Goal: Task Accomplishment & Management: Use online tool/utility

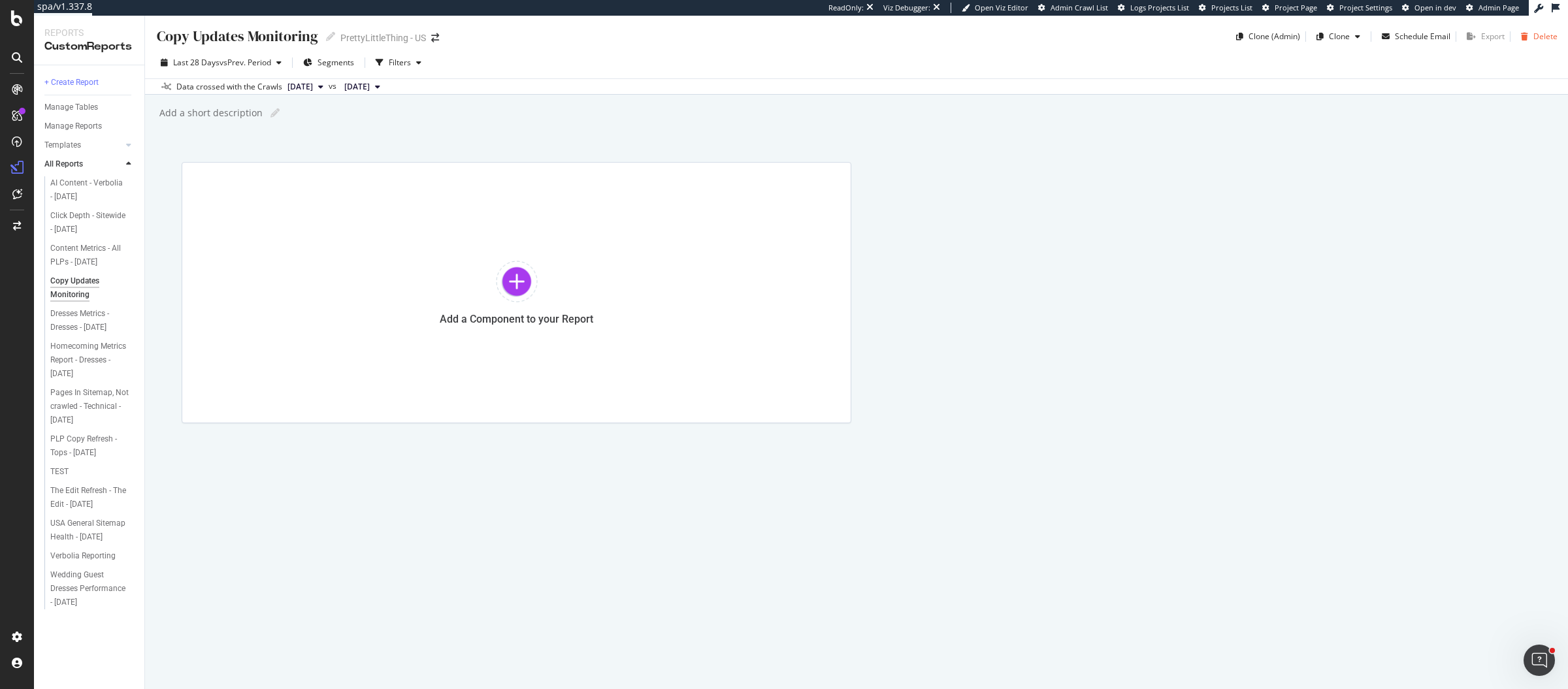
click at [1529, 32] on div "button" at bounding box center [1524, 36] width 18 height 7
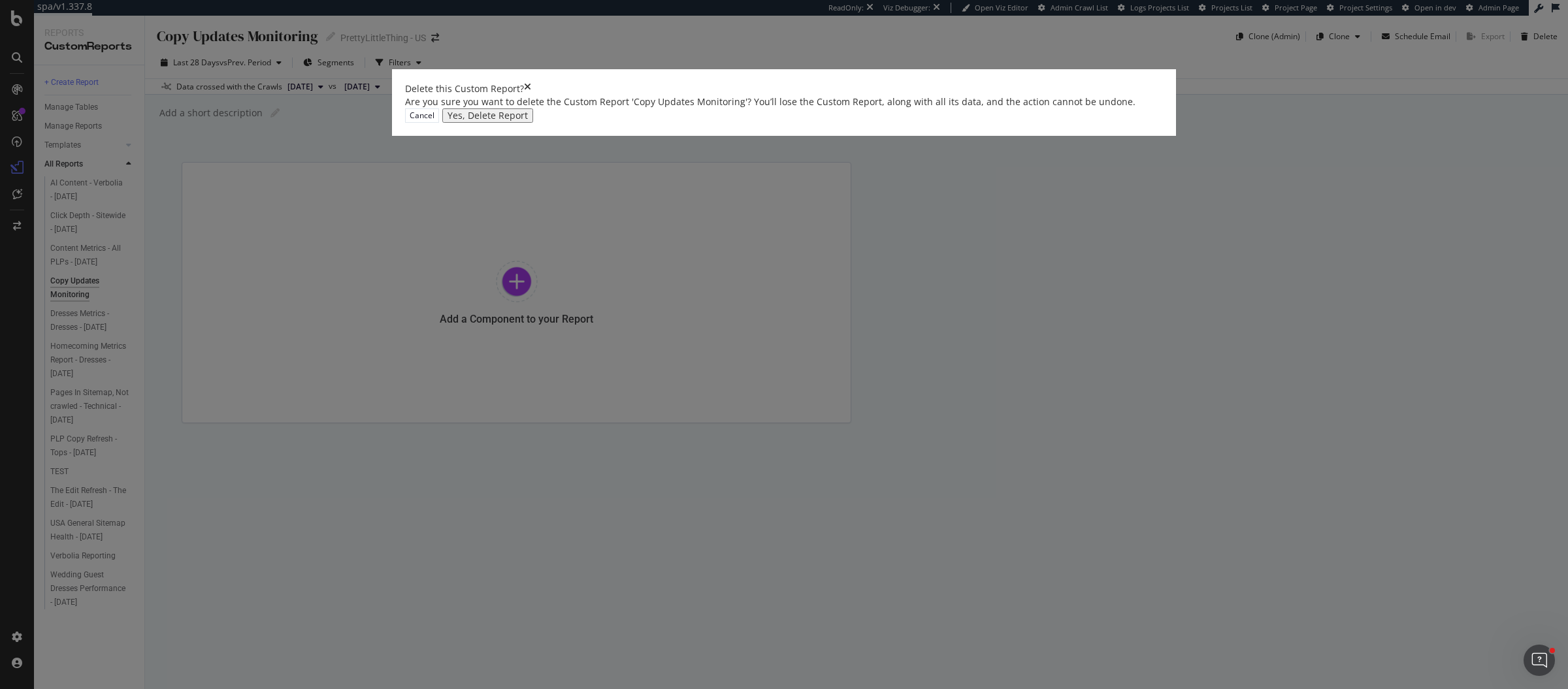
click at [528, 121] on div "Yes, Delete Report" at bounding box center [487, 115] width 80 height 10
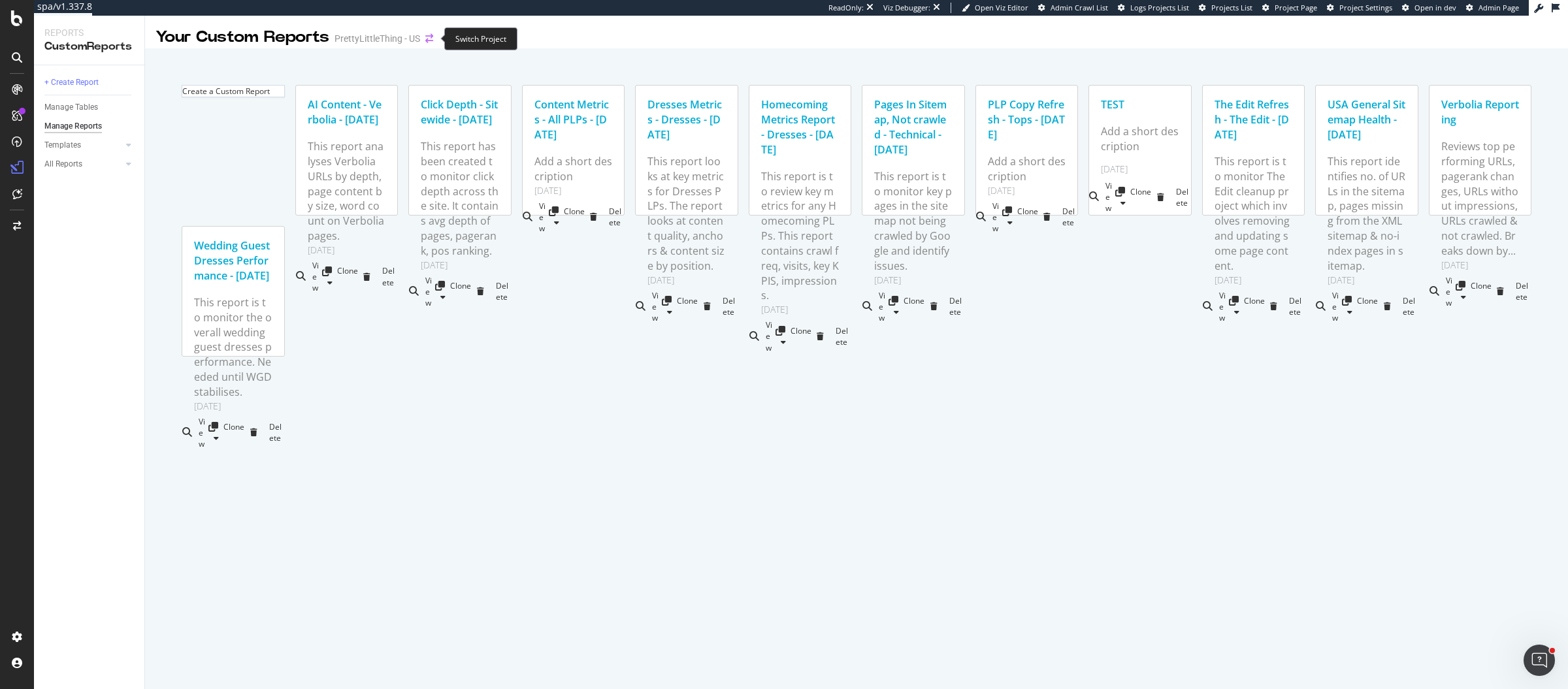
click at [427, 35] on icon "arrow-right-arrow-left" at bounding box center [429, 39] width 7 height 9
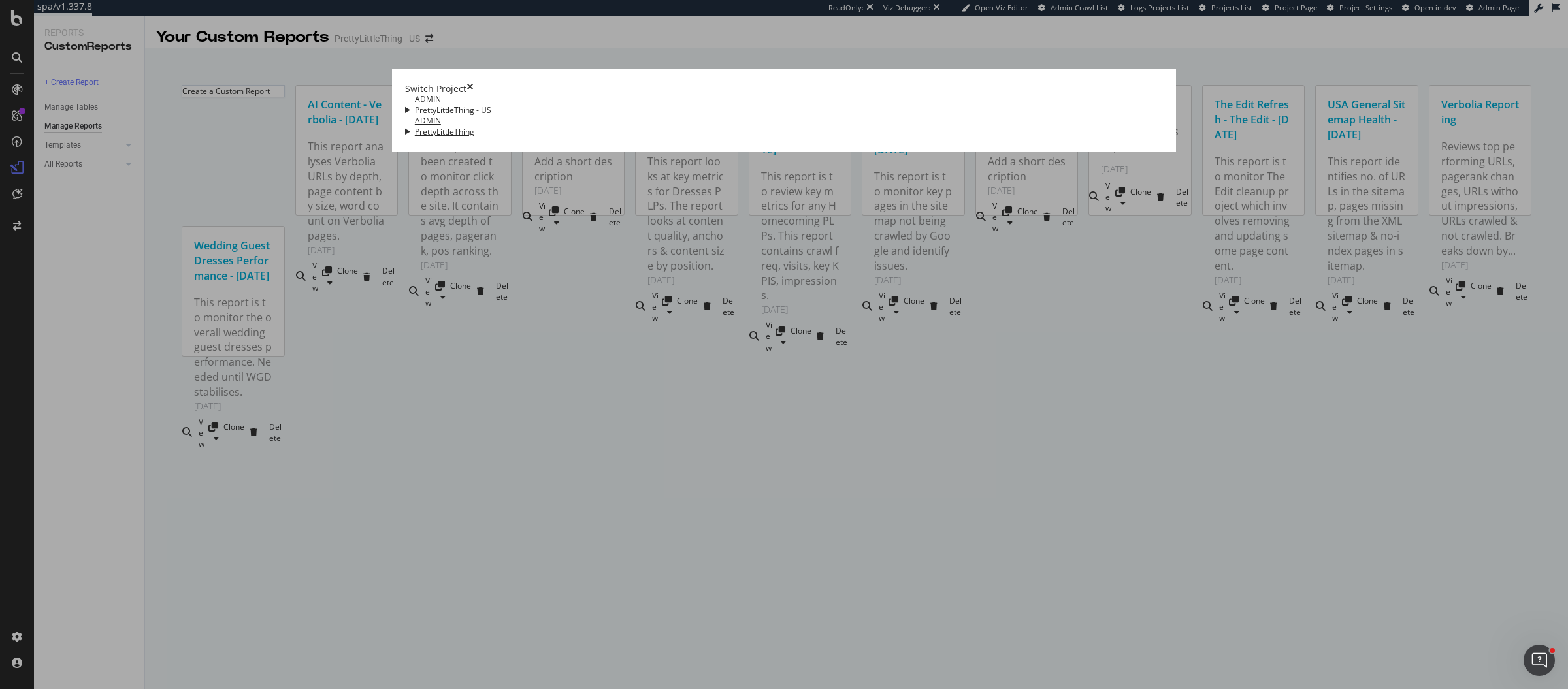
click at [474, 124] on link "ADMIN PrettyLittleThing" at bounding box center [444, 127] width 59 height 21
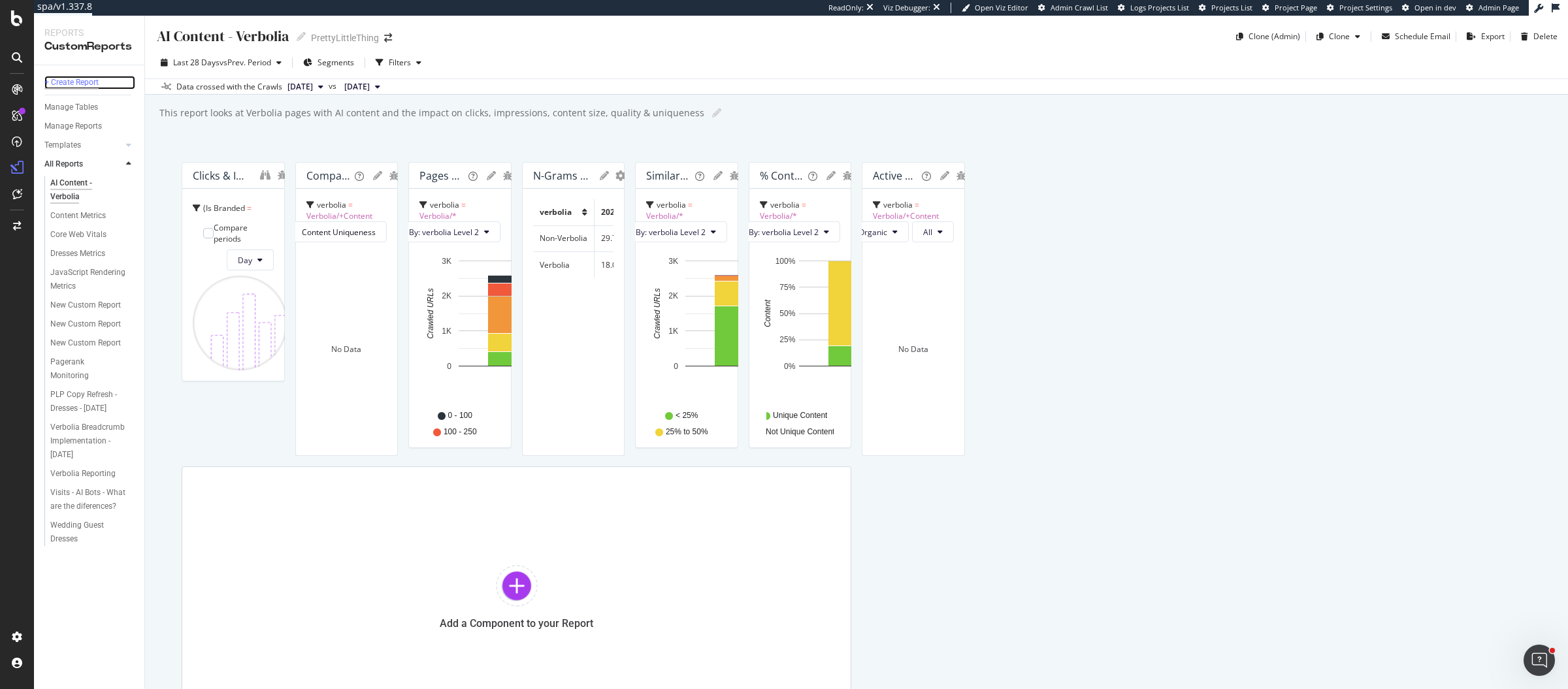
click at [70, 79] on div "+ Create Report" at bounding box center [71, 82] width 54 height 14
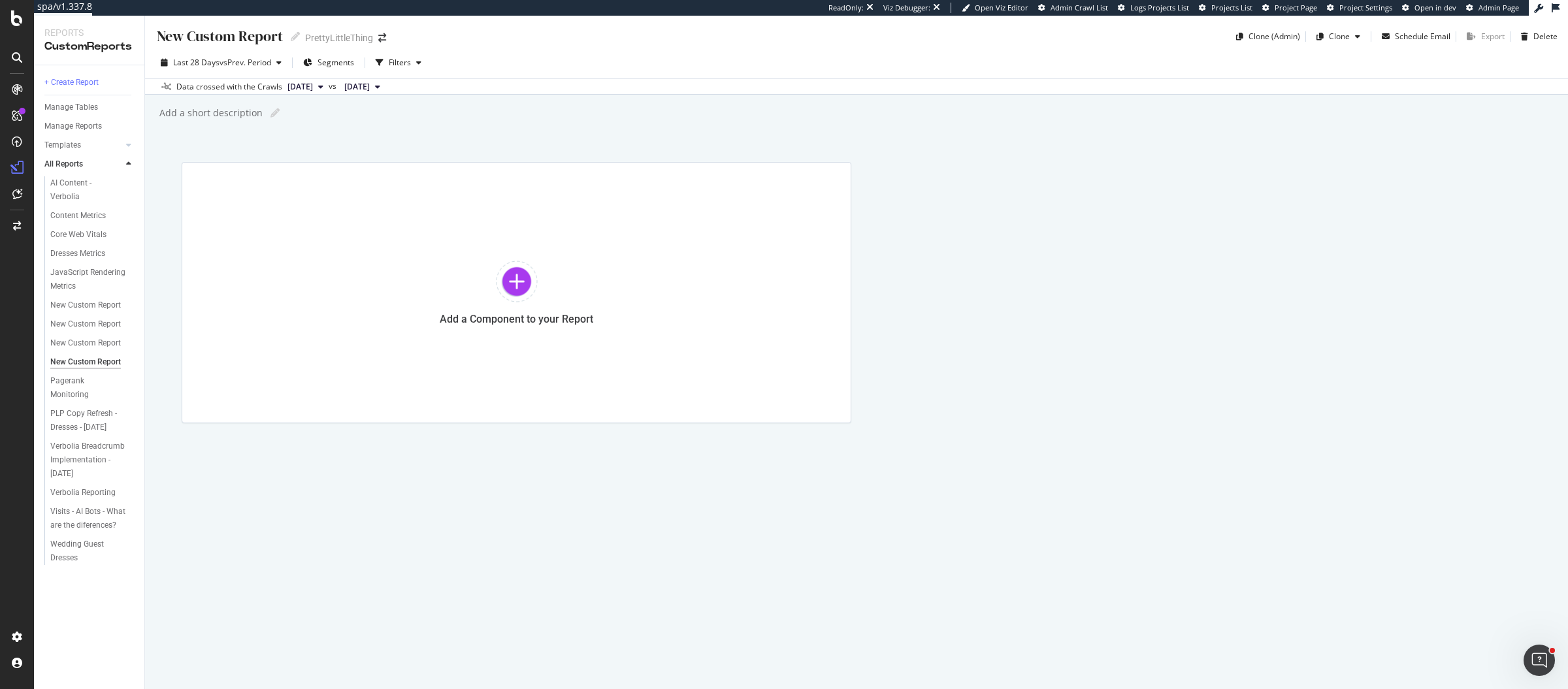
click at [196, 35] on div "New Custom Report" at bounding box center [219, 36] width 127 height 20
type input "Copy Update Monitoring"
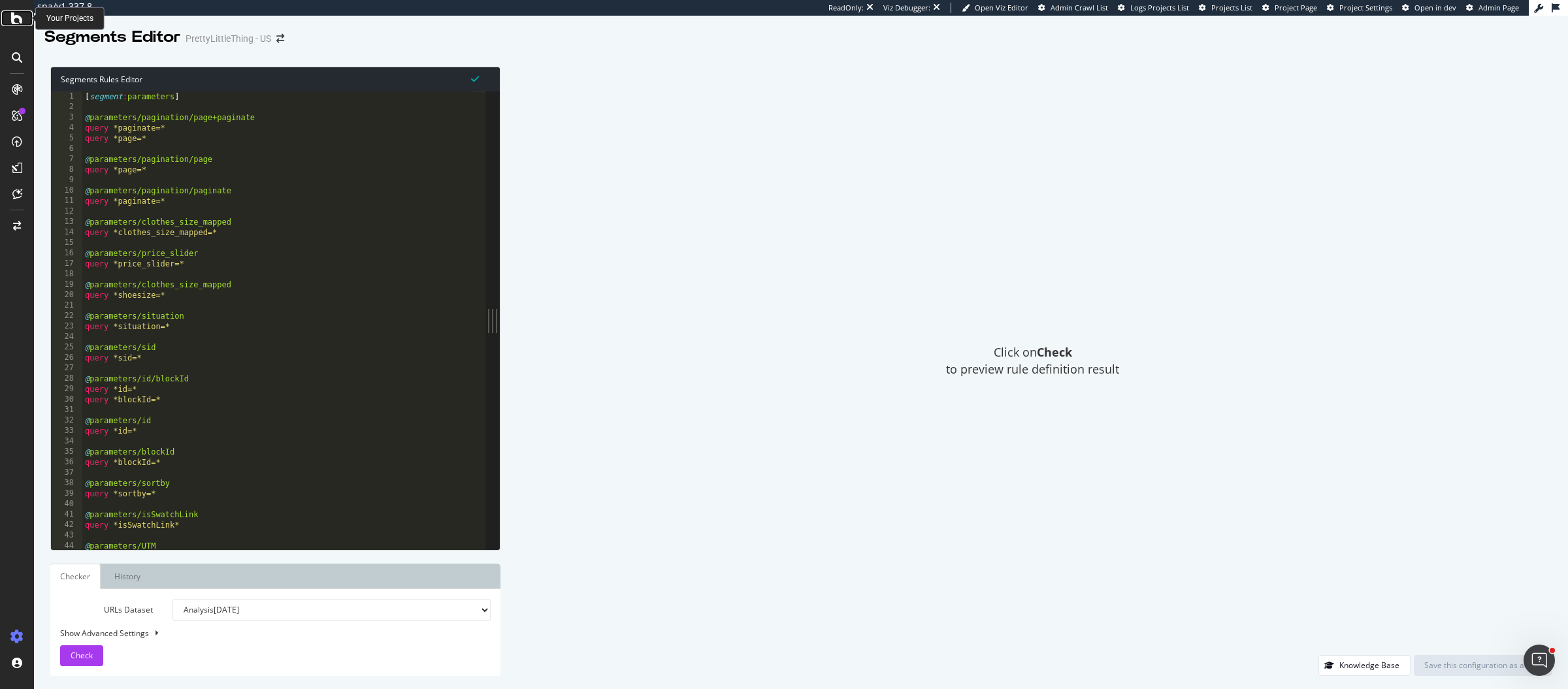
click at [17, 24] on icon at bounding box center [17, 18] width 12 height 16
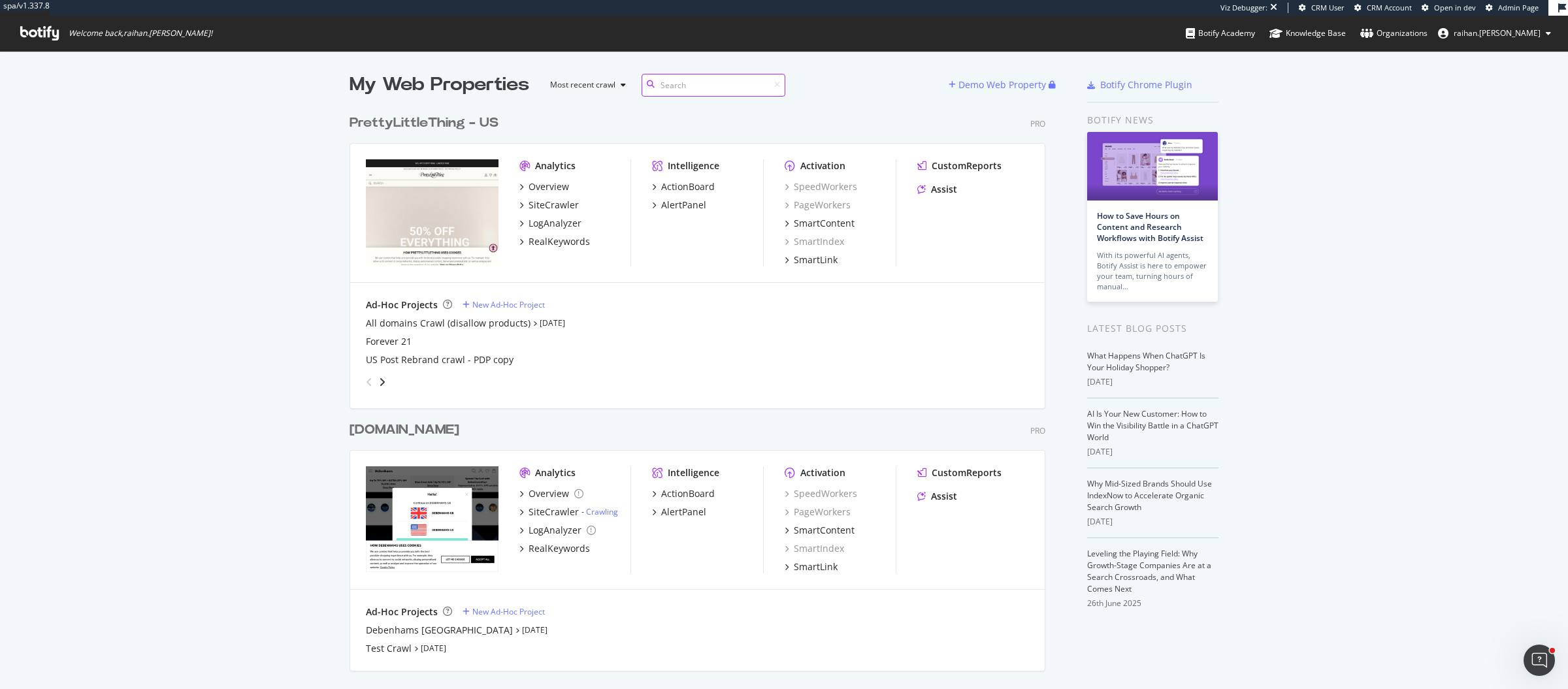
scroll to position [309, 0]
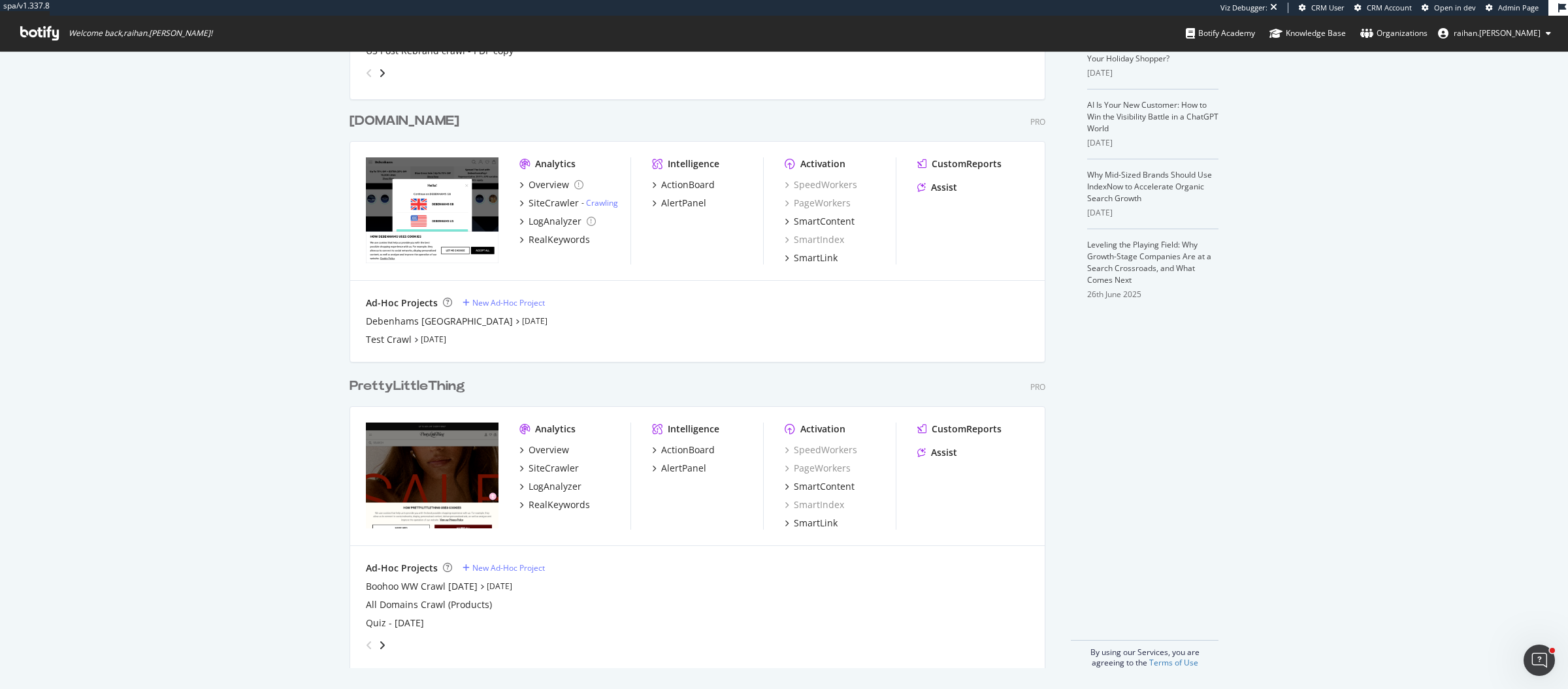
click at [449, 388] on div "PrettyLittleThing" at bounding box center [407, 386] width 115 height 19
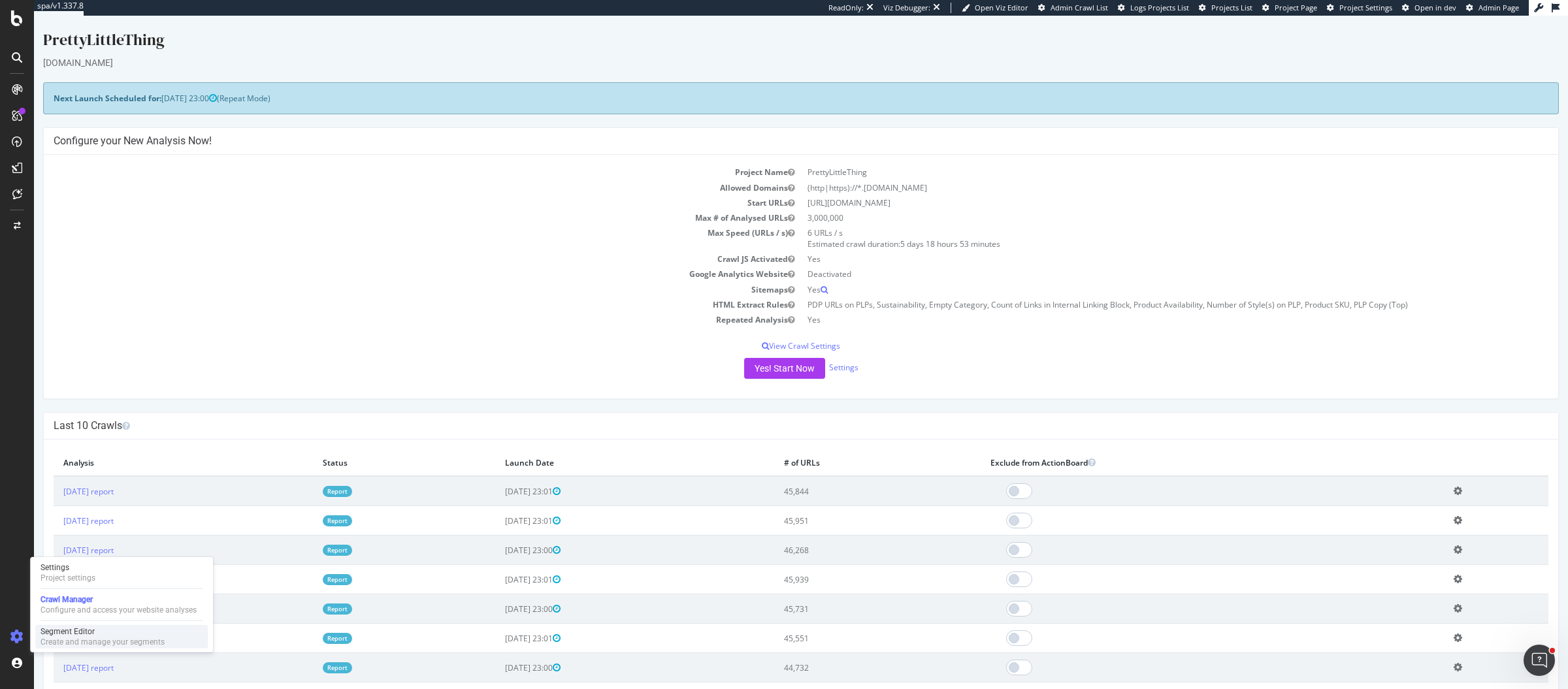
click at [44, 636] on div "Create and manage your segments" at bounding box center [102, 641] width 124 height 10
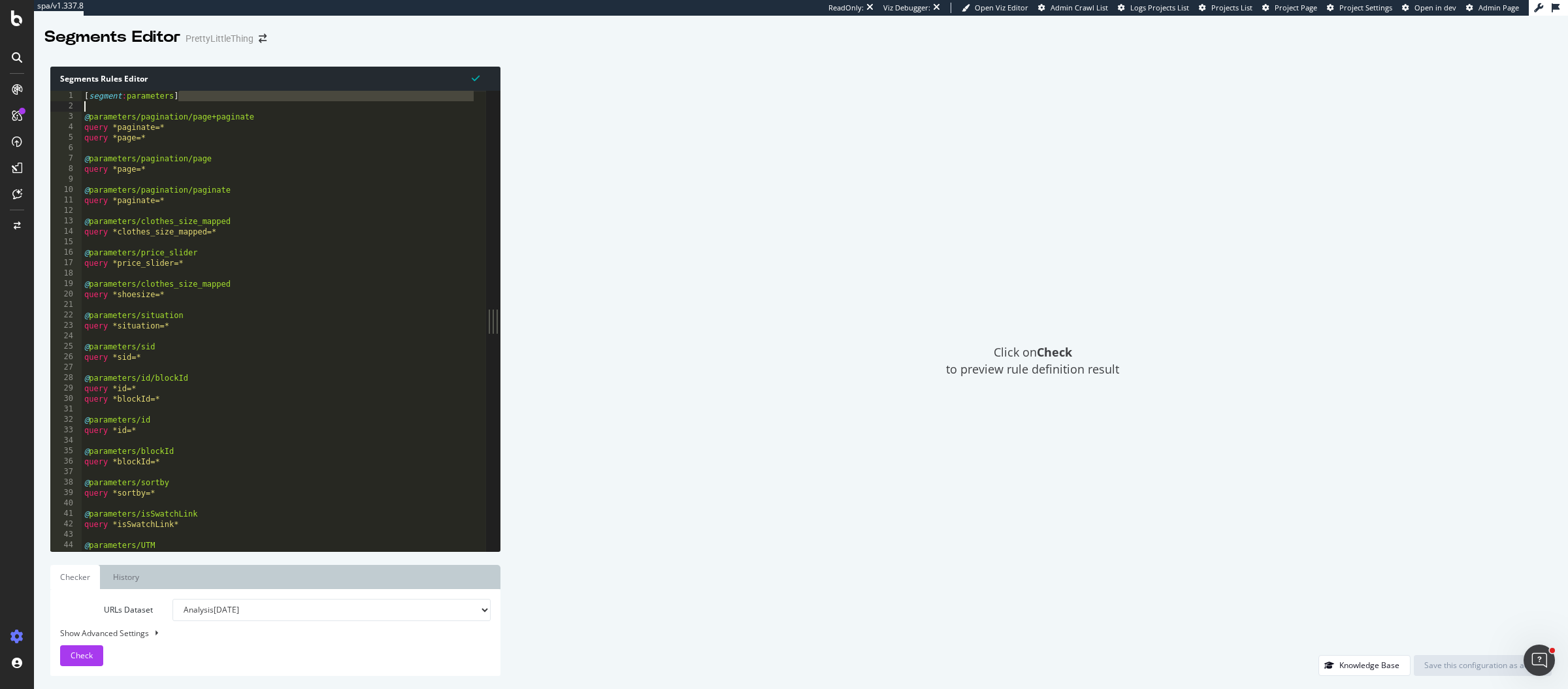
drag, startPoint x: 185, startPoint y: 97, endPoint x: 95, endPoint y: 99, distance: 90.0
click at [95, 99] on div "[ segment : parameters ] @ parameters/pagination/page+paginate query *paginate=…" at bounding box center [371, 325] width 580 height 469
click at [403, 267] on div "[ segment : parameters ] @ parameters/pagination/page+paginate query *paginate=…" at bounding box center [371, 325] width 580 height 469
type textarea "query *price_slider=*"
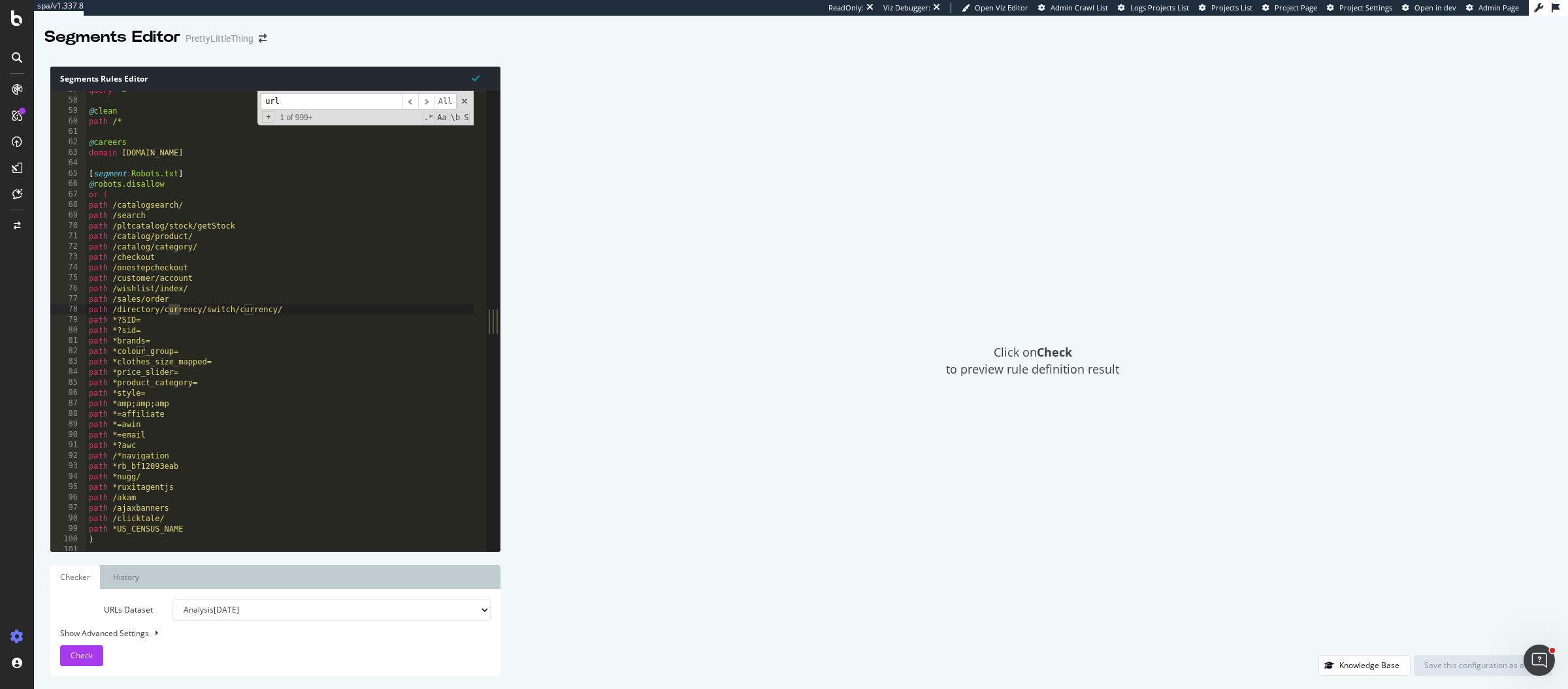
scroll to position [3633, 0]
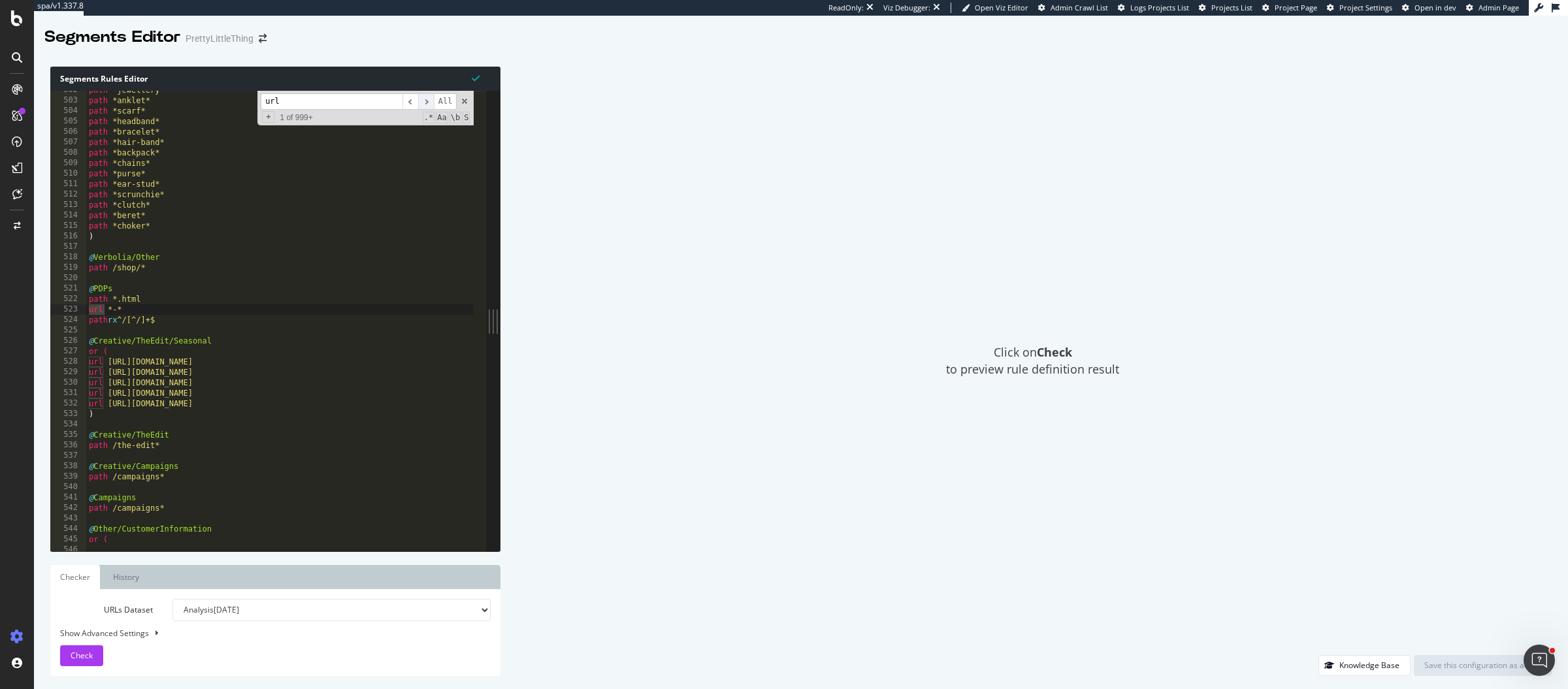
type input "url"
click at [425, 104] on span "​" at bounding box center [425, 101] width 16 height 17
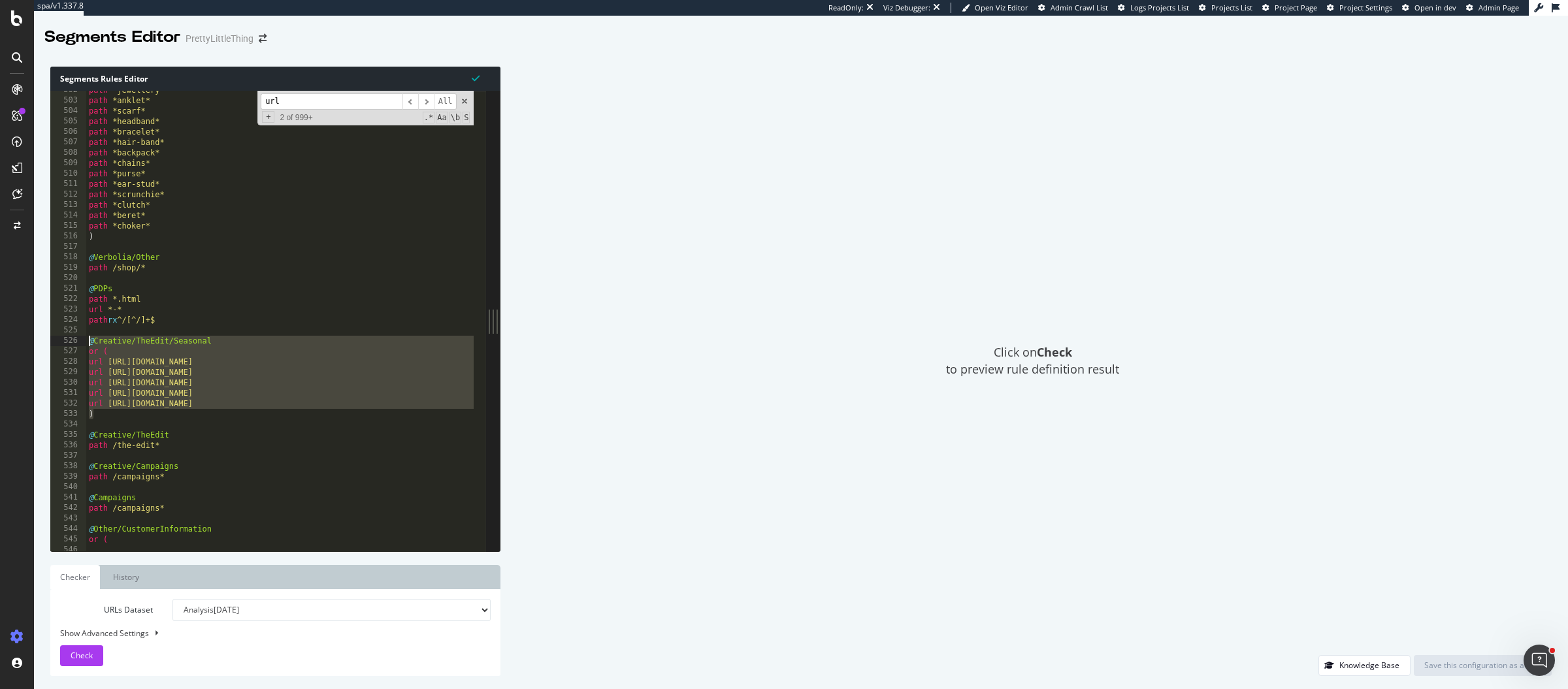
drag, startPoint x: 118, startPoint y: 416, endPoint x: 84, endPoint y: 342, distance: 81.4
click at [84, 342] on div ") 502 503 504 505 506 507 508 509 510 511 512 513 514 515 516 517 518 519 520 5…" at bounding box center [268, 320] width 436 height 460
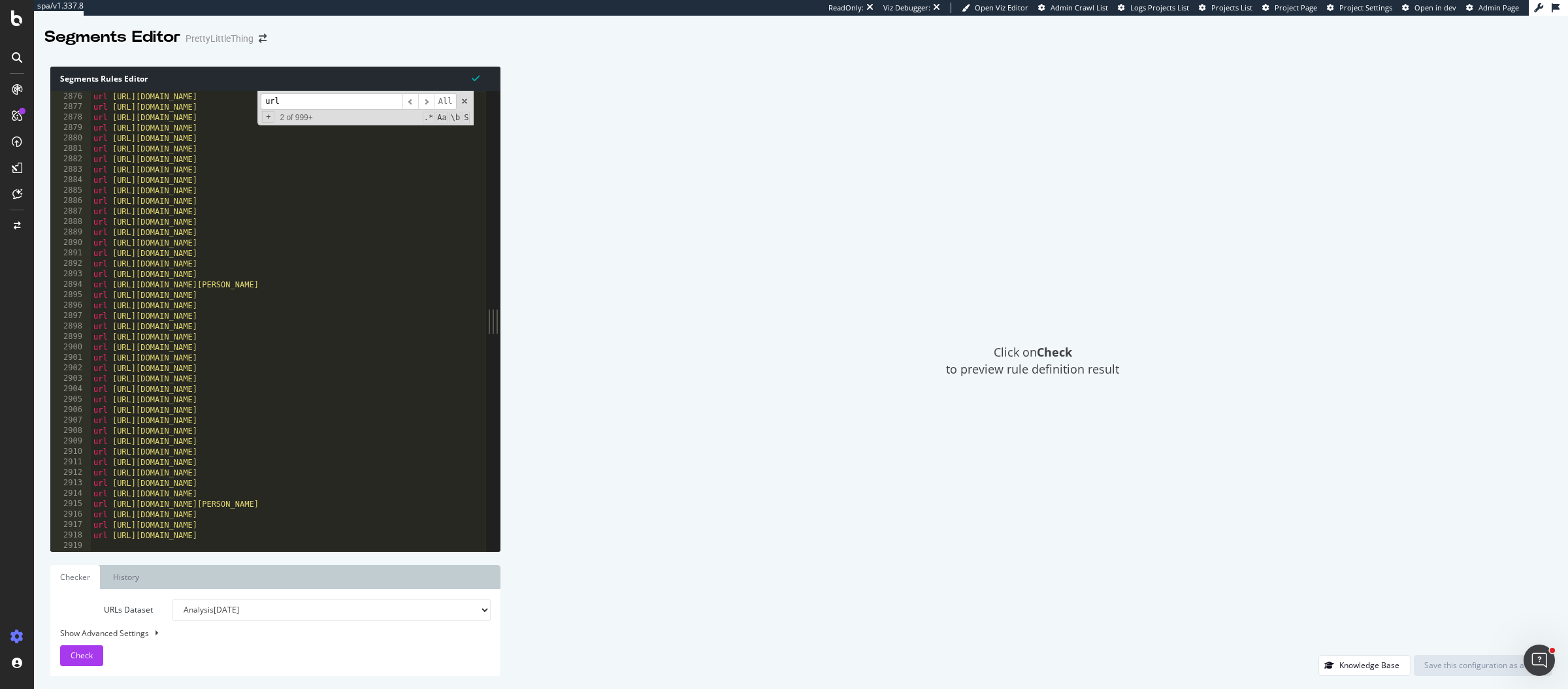
scroll to position [20943, 0]
click at [348, 535] on div "url https://www.prettylittlething.com/accessories/bags/metallic.html url https:…" at bounding box center [380, 324] width 580 height 469
type textarea ")"
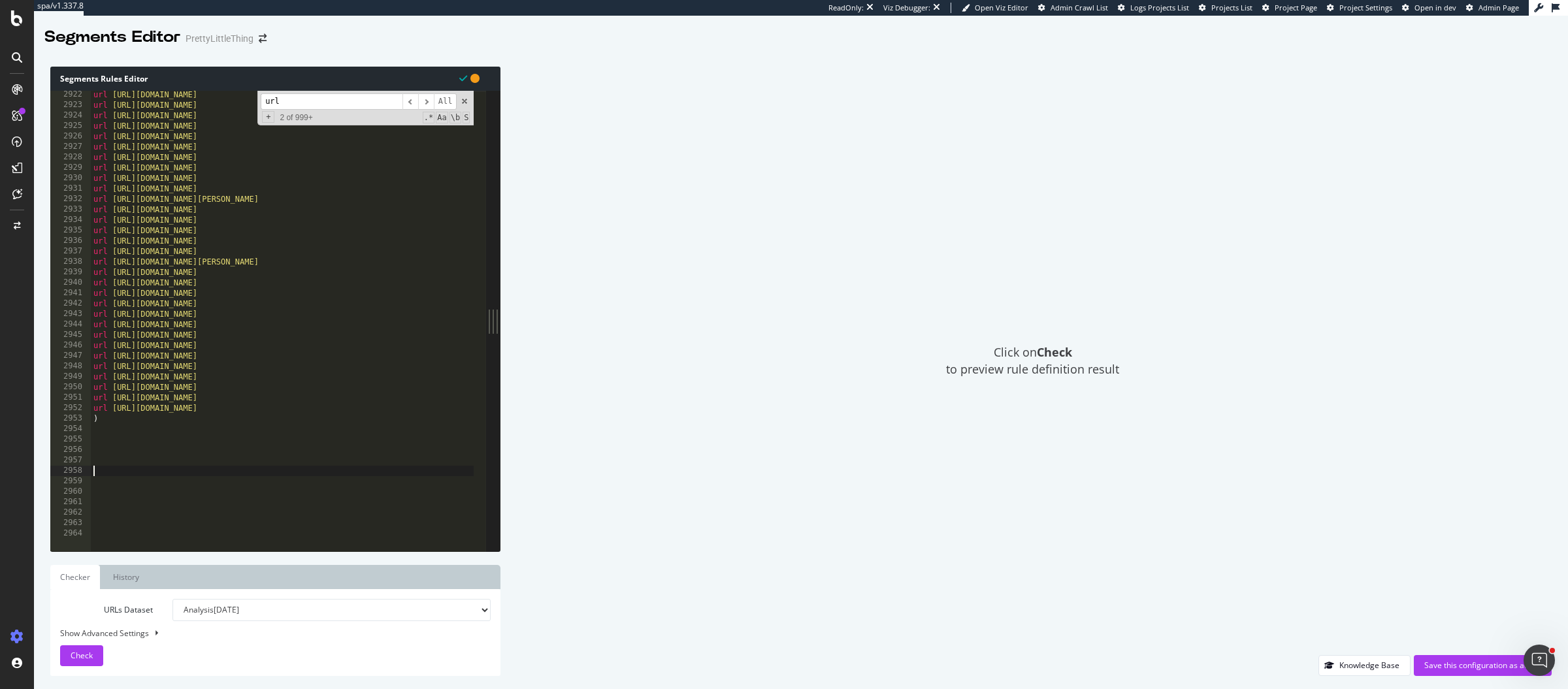
paste textarea ")"
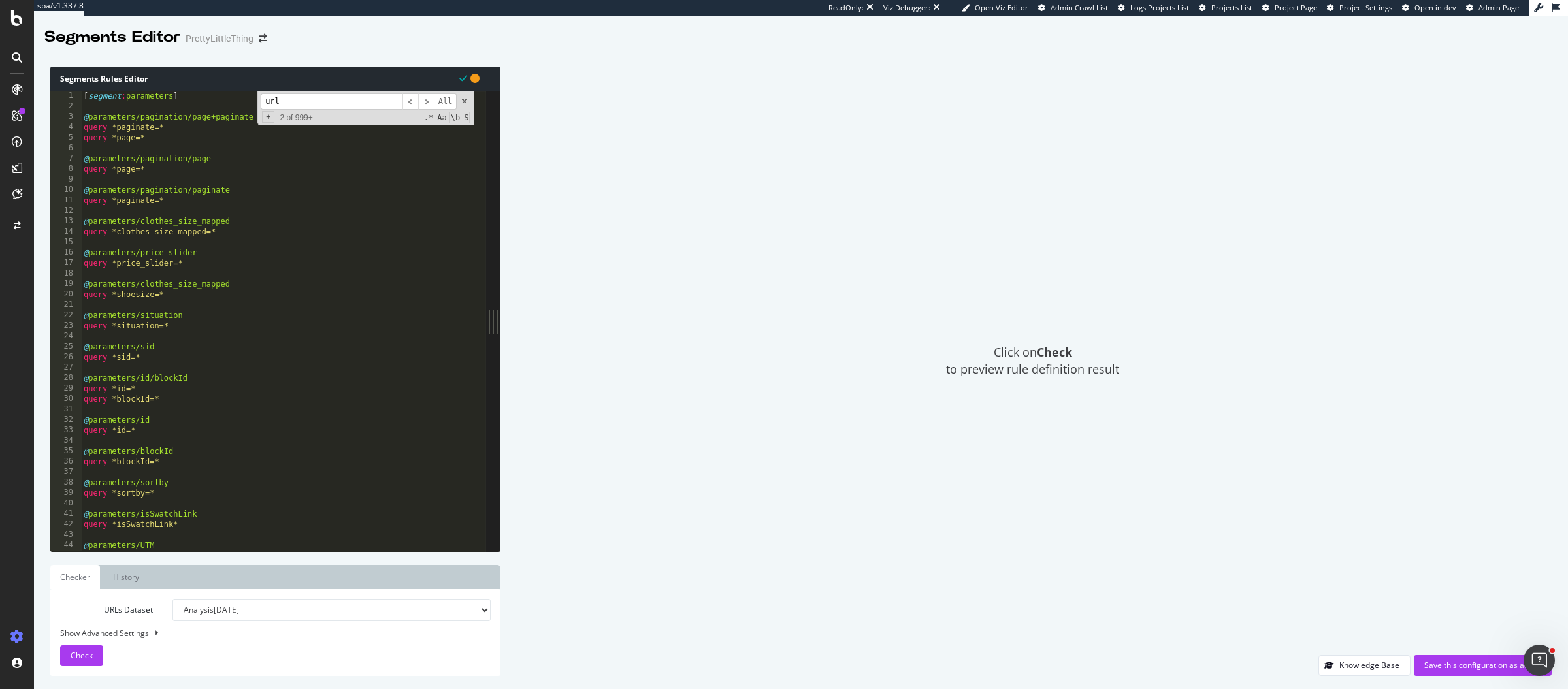
scroll to position [0, 0]
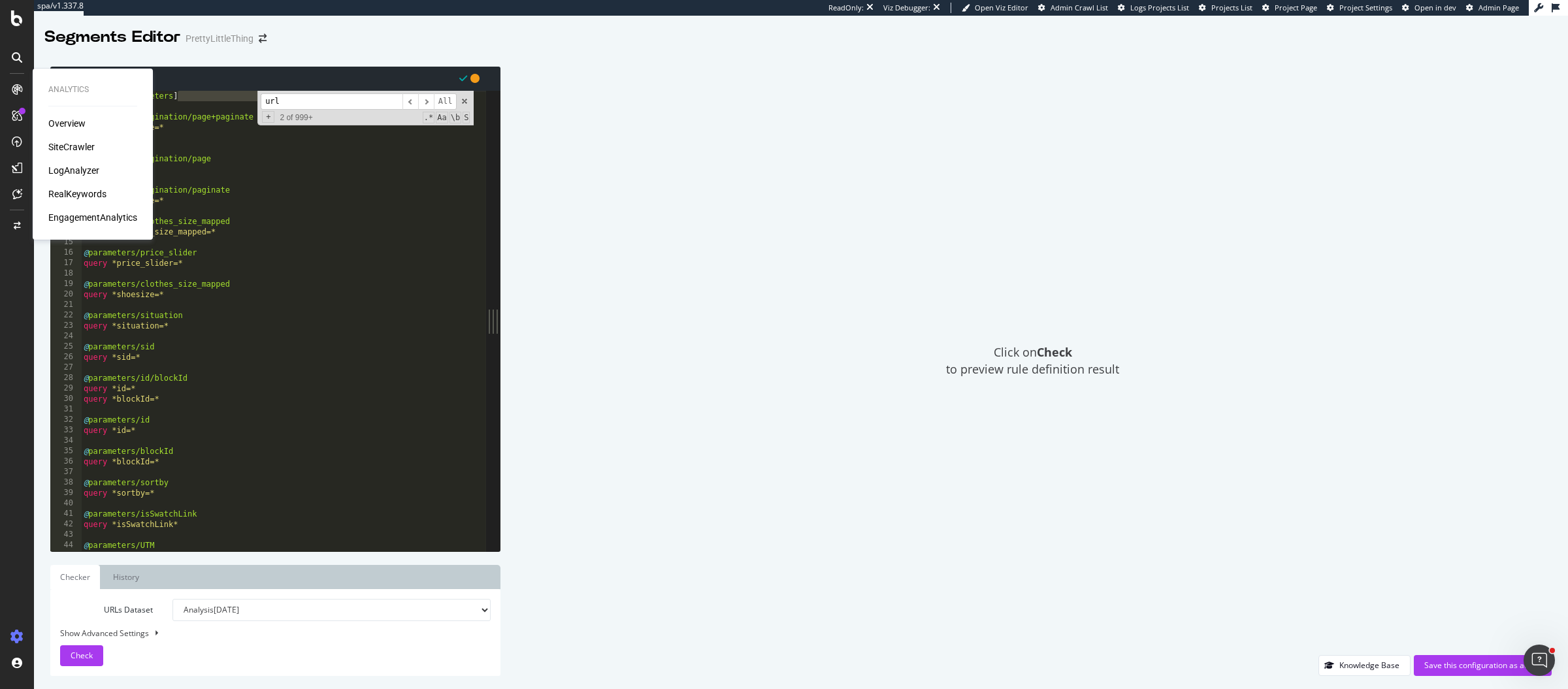
drag, startPoint x: 188, startPoint y: 95, endPoint x: 11, endPoint y: 102, distance: 177.1
click at [11, 102] on div "Analytics Overview SiteCrawler LogAnalyzer RealKeywords EngagementAnalytics spa…" at bounding box center [784, 344] width 1568 height 689
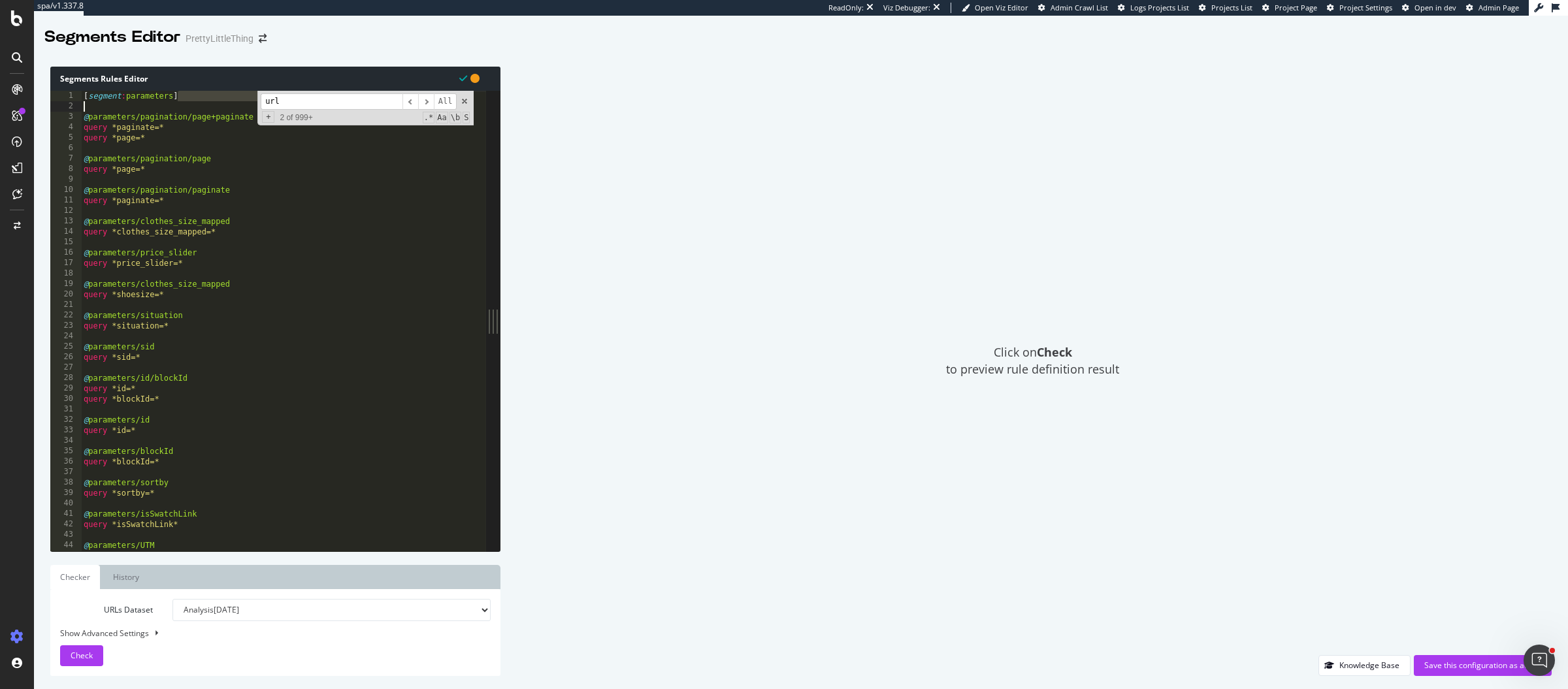
click at [181, 97] on div "[ segment : parameters ] @ parameters/pagination/page+paginate query *paginate=…" at bounding box center [371, 325] width 580 height 469
type textarea "[segment:parameters]"
drag, startPoint x: 181, startPoint y: 97, endPoint x: 53, endPoint y: 95, distance: 128.0
click at [53, 95] on div "[segment:parameters] 1 2 3 4 5 6 7 8 9 10 11 12 13 14 15 16 17 18 19 20 21 22 2…" at bounding box center [268, 320] width 436 height 460
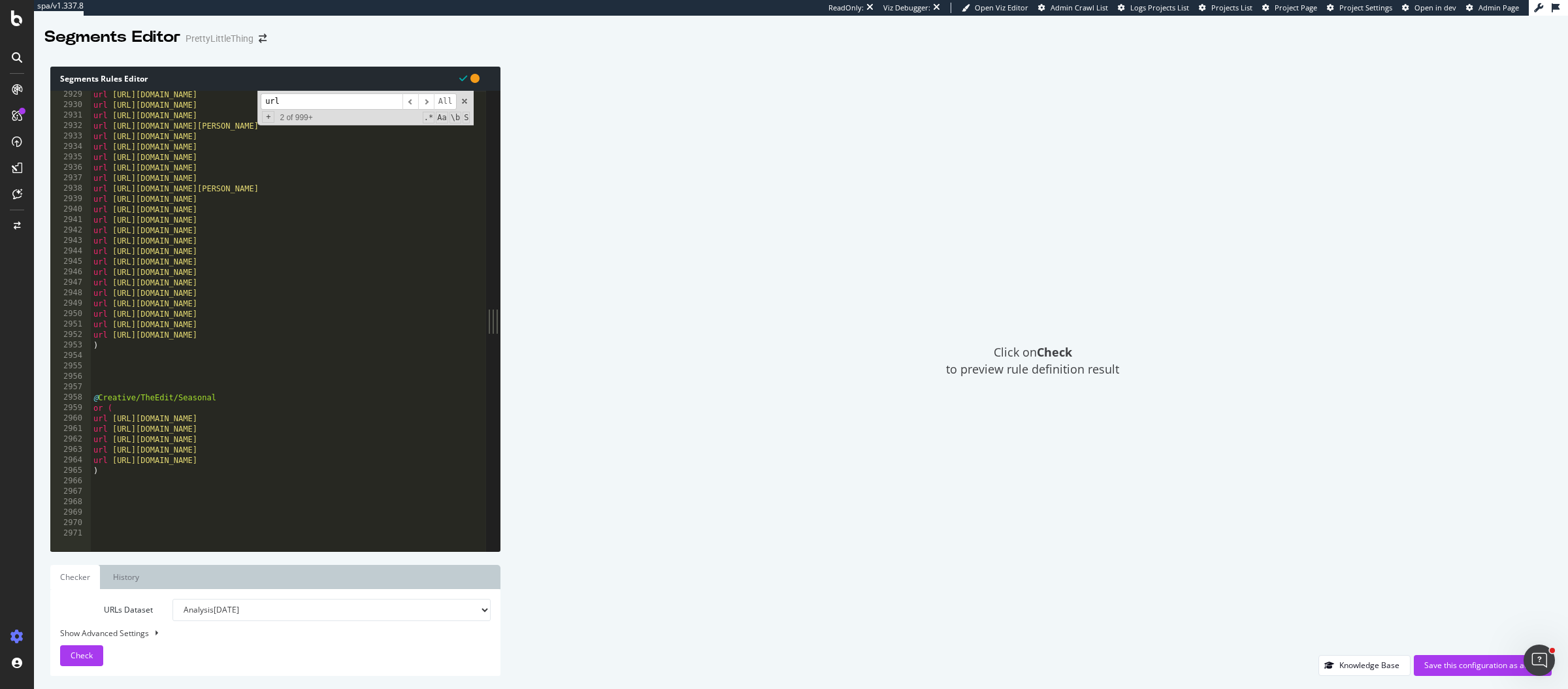
scroll to position [20943, 0]
click at [106, 376] on div "url https://www.prettylittlething.com/accessories/jewellery/chrome-jewellery.ht…" at bounding box center [380, 324] width 580 height 469
paste textarea "[segment:parameters]"
type textarea "[segment:parameters]"
click at [104, 385] on div "url https://www.prettylittlething.com/accessories/jewellery/chrome-jewellery.ht…" at bounding box center [380, 324] width 580 height 469
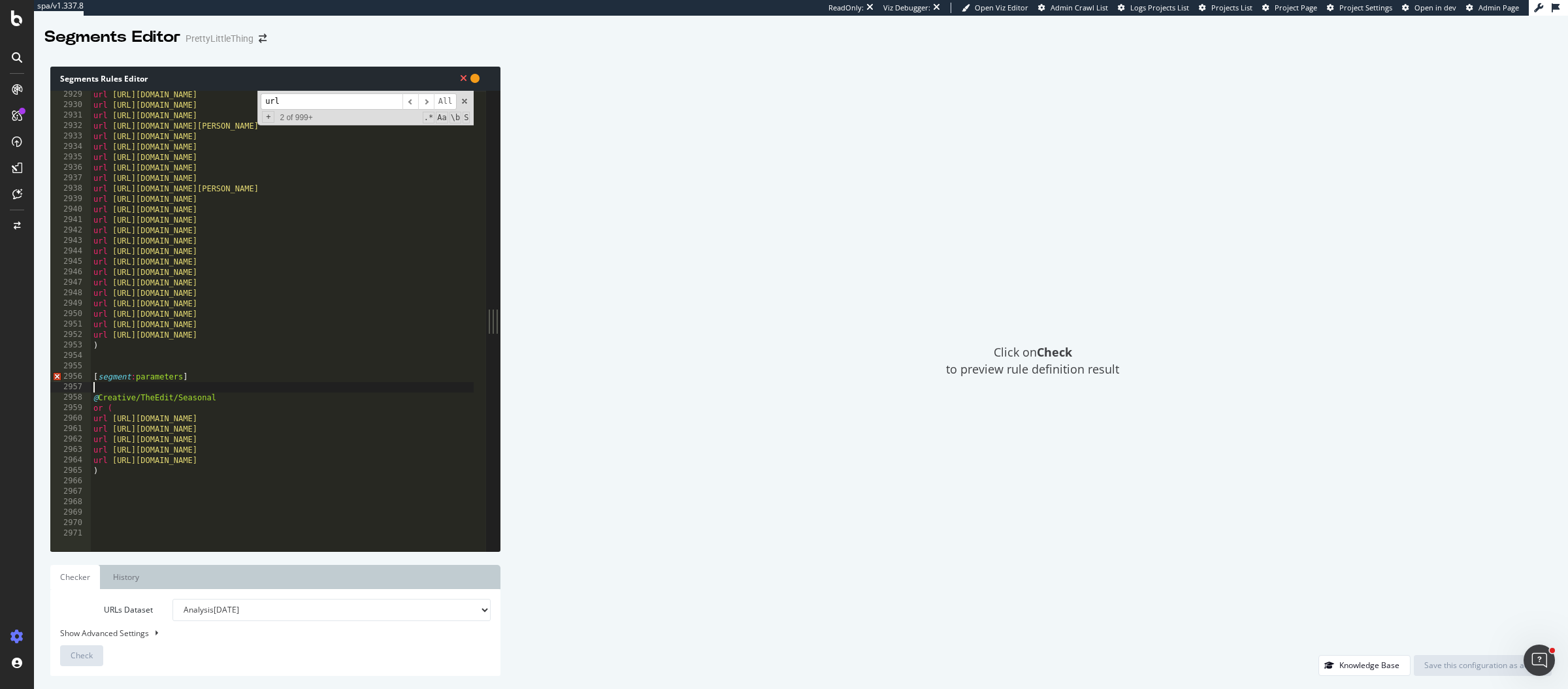
click at [139, 375] on div "url https://www.prettylittlething.com/accessories/jewellery/chrome-jewellery.ht…" at bounding box center [380, 324] width 580 height 469
drag, startPoint x: 99, startPoint y: 396, endPoint x: 225, endPoint y: 398, distance: 126.0
click at [225, 398] on div "url https://www.prettylittlething.com/accessories/jewellery/chrome-jewellery.ht…" at bounding box center [380, 324] width 580 height 469
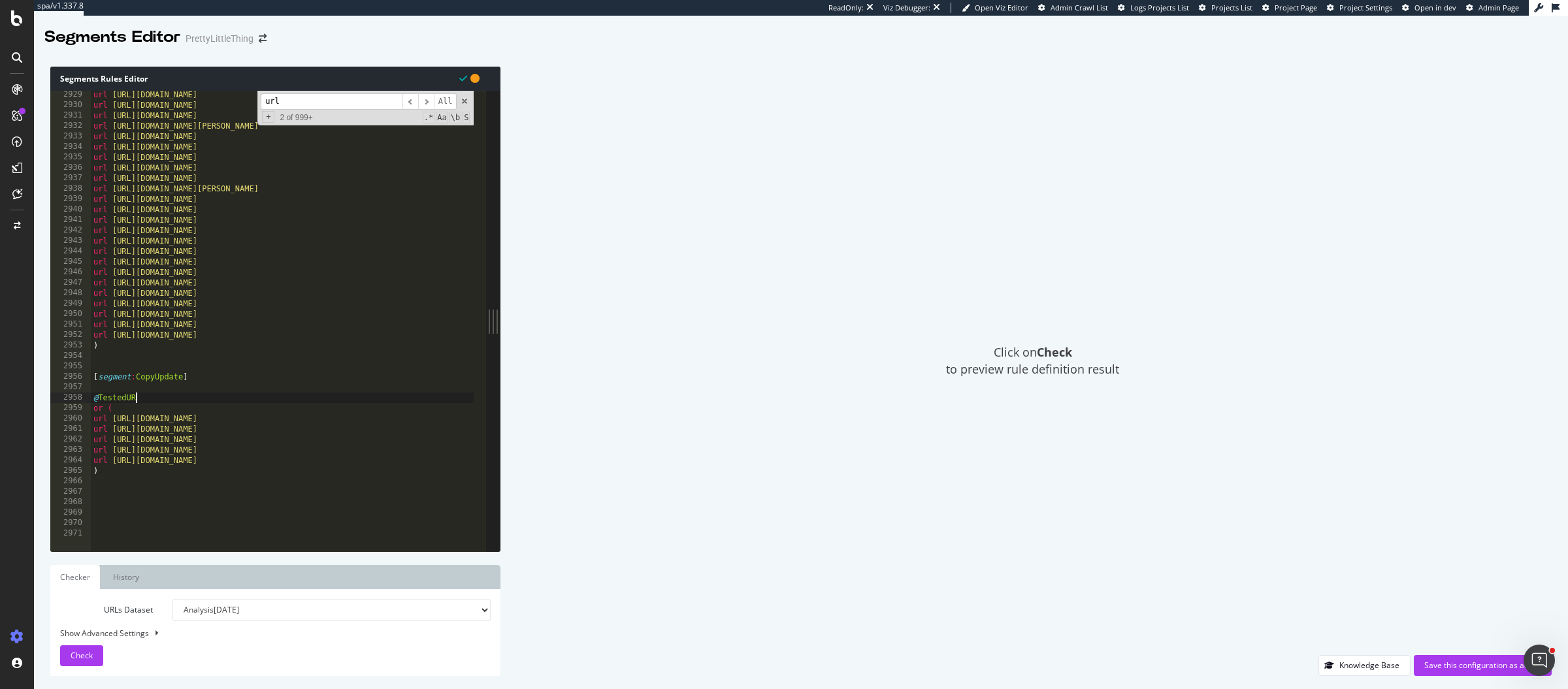
scroll to position [0, 4]
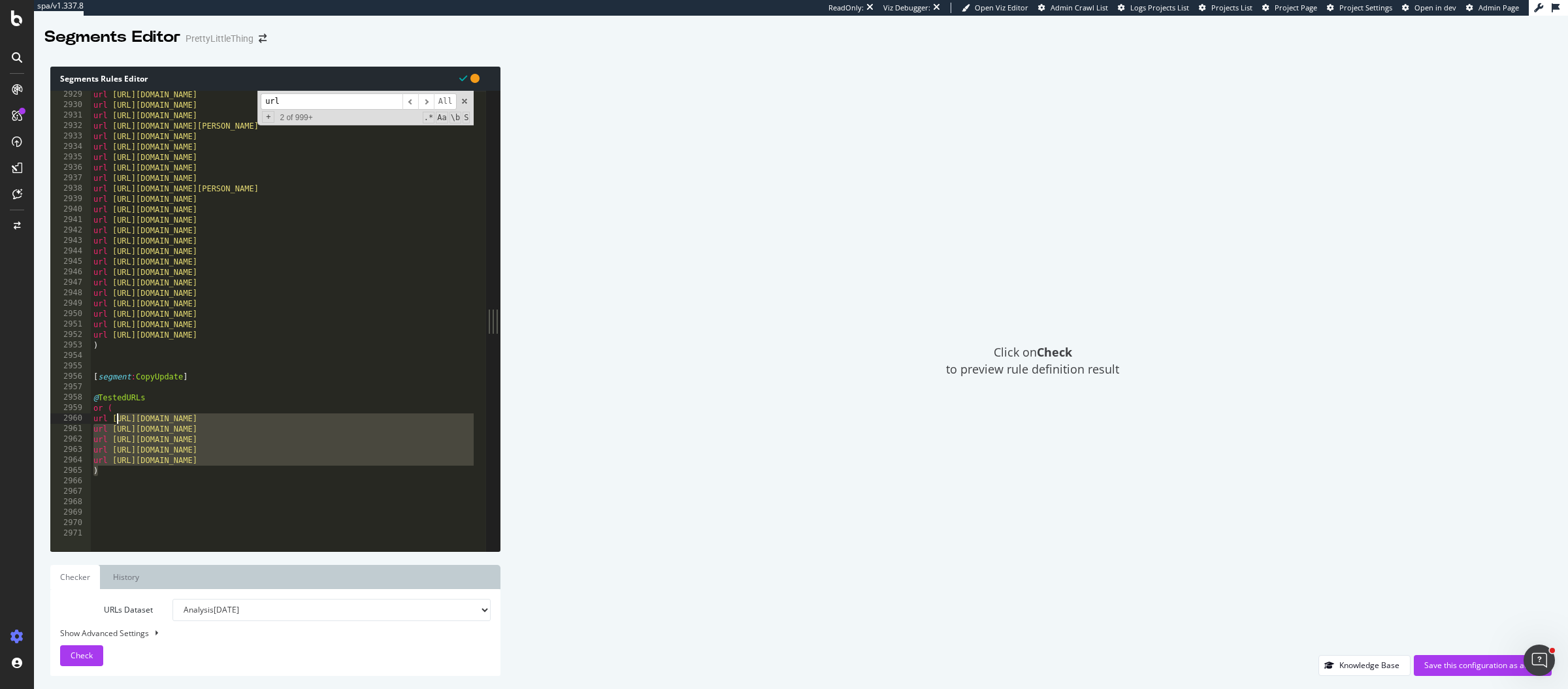
drag, startPoint x: 103, startPoint y: 475, endPoint x: 117, endPoint y: 419, distance: 57.7
click at [117, 419] on div "url https://www.prettylittlething.com/accessories/jewellery/chrome-jewellery.ht…" at bounding box center [380, 324] width 580 height 469
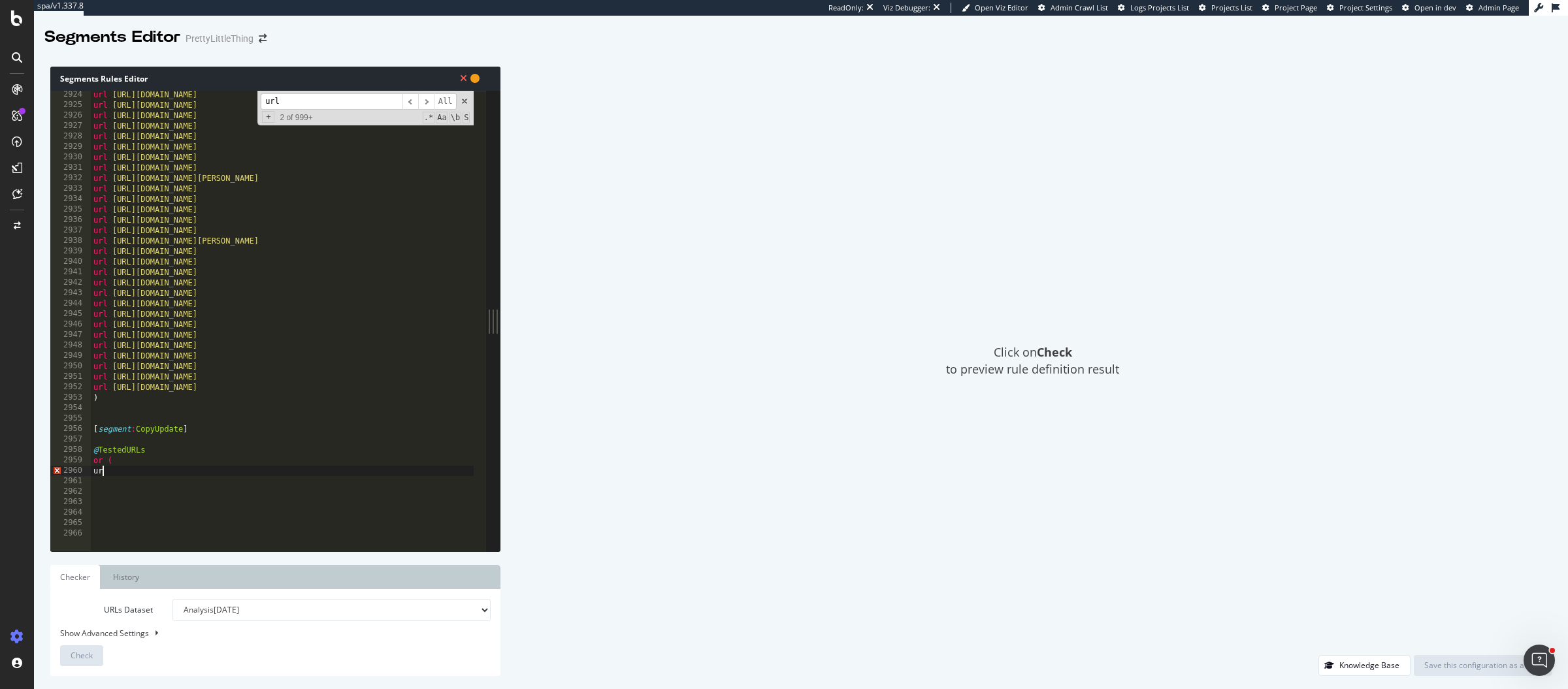
type textarea "u"
paste textarea "url https://www.prettylittlething.com/clothing/coats-jackets/gilets.html"
type textarea "url https://www.prettylittlething.com/clothing/coats-jackets/gilets.html"
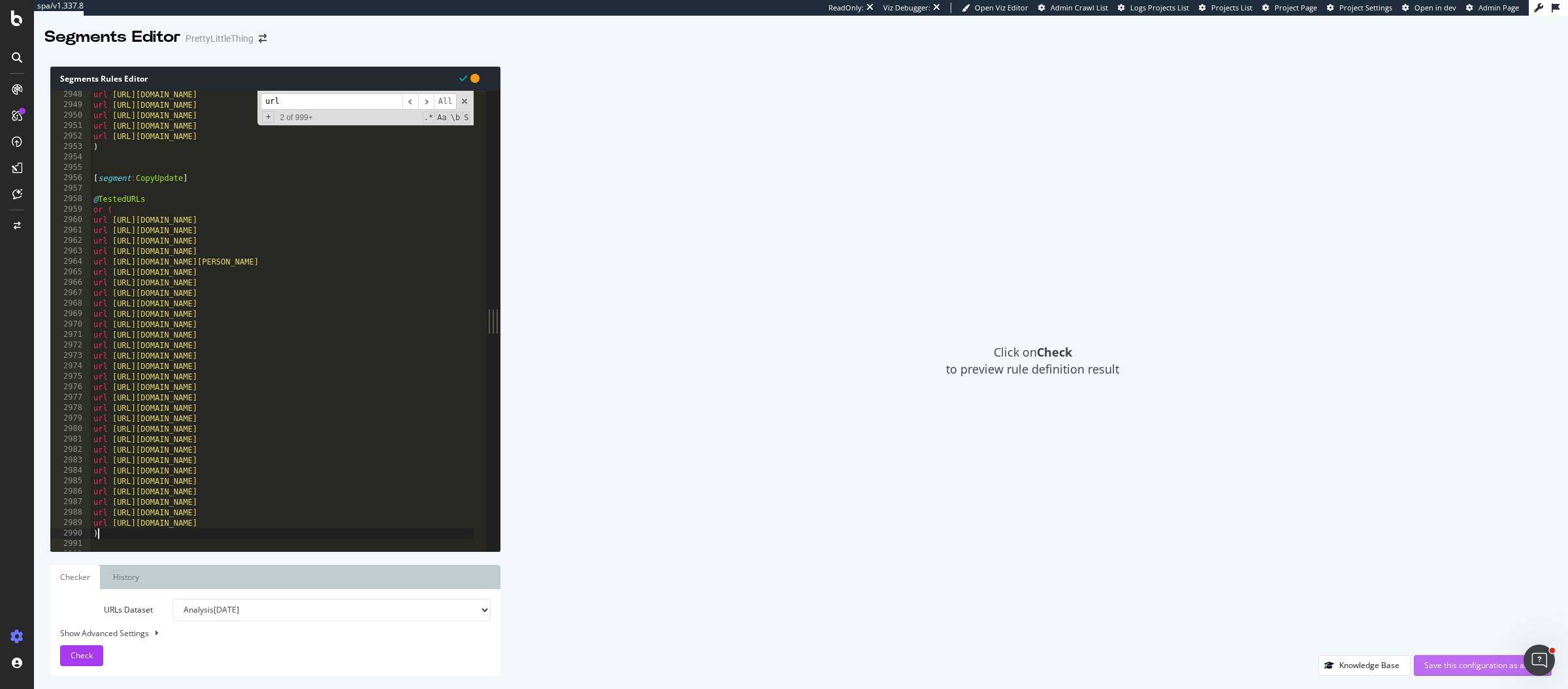
type textarea ")"
click at [1502, 669] on div "Save this configuration as active" at bounding box center [1482, 665] width 117 height 11
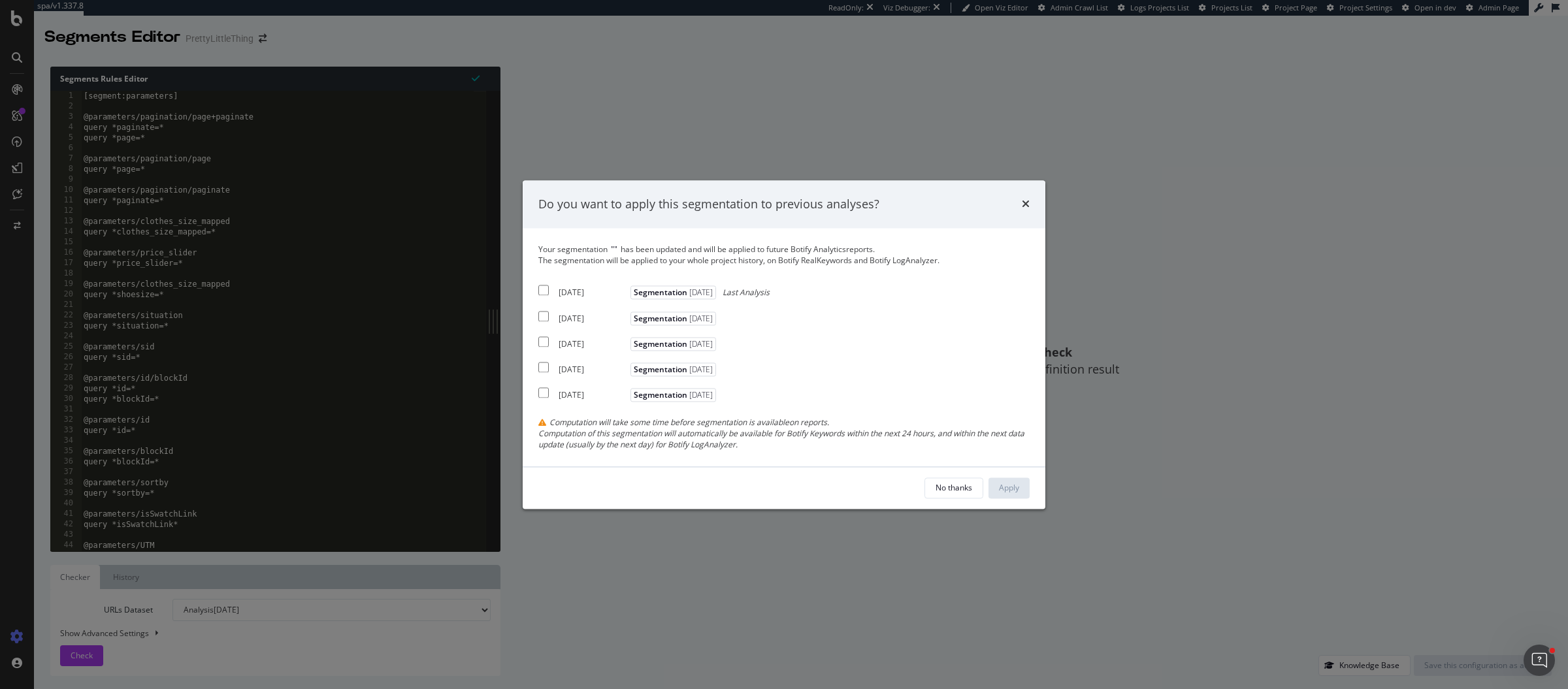
click at [609, 292] on div "[DATE]" at bounding box center [592, 292] width 68 height 11
checkbox input "true"
click at [591, 316] on div "2025 Aug. 22nd" at bounding box center [592, 318] width 68 height 11
checkbox input "true"
click at [1018, 497] on div "Apply" at bounding box center [1009, 487] width 20 height 19
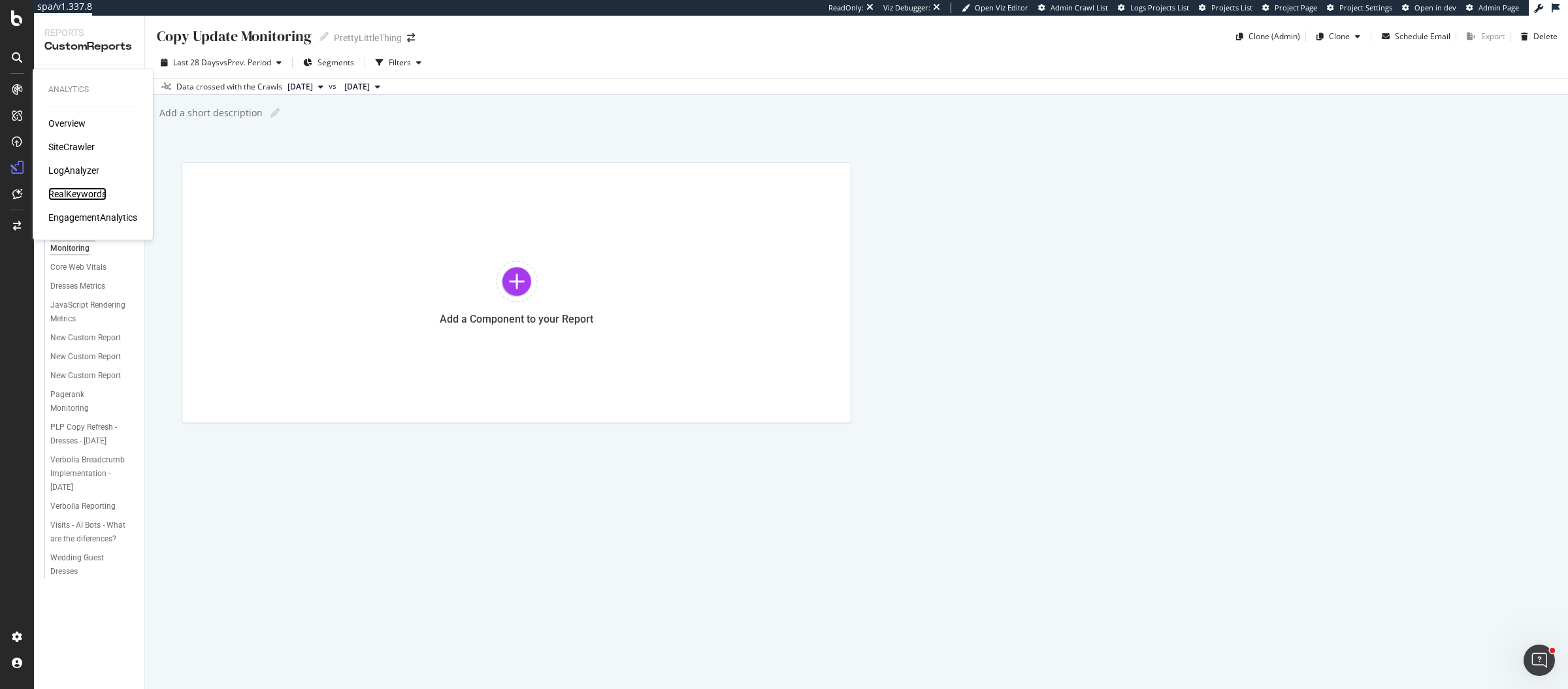
click at [78, 195] on div "RealKeywords" at bounding box center [77, 194] width 58 height 13
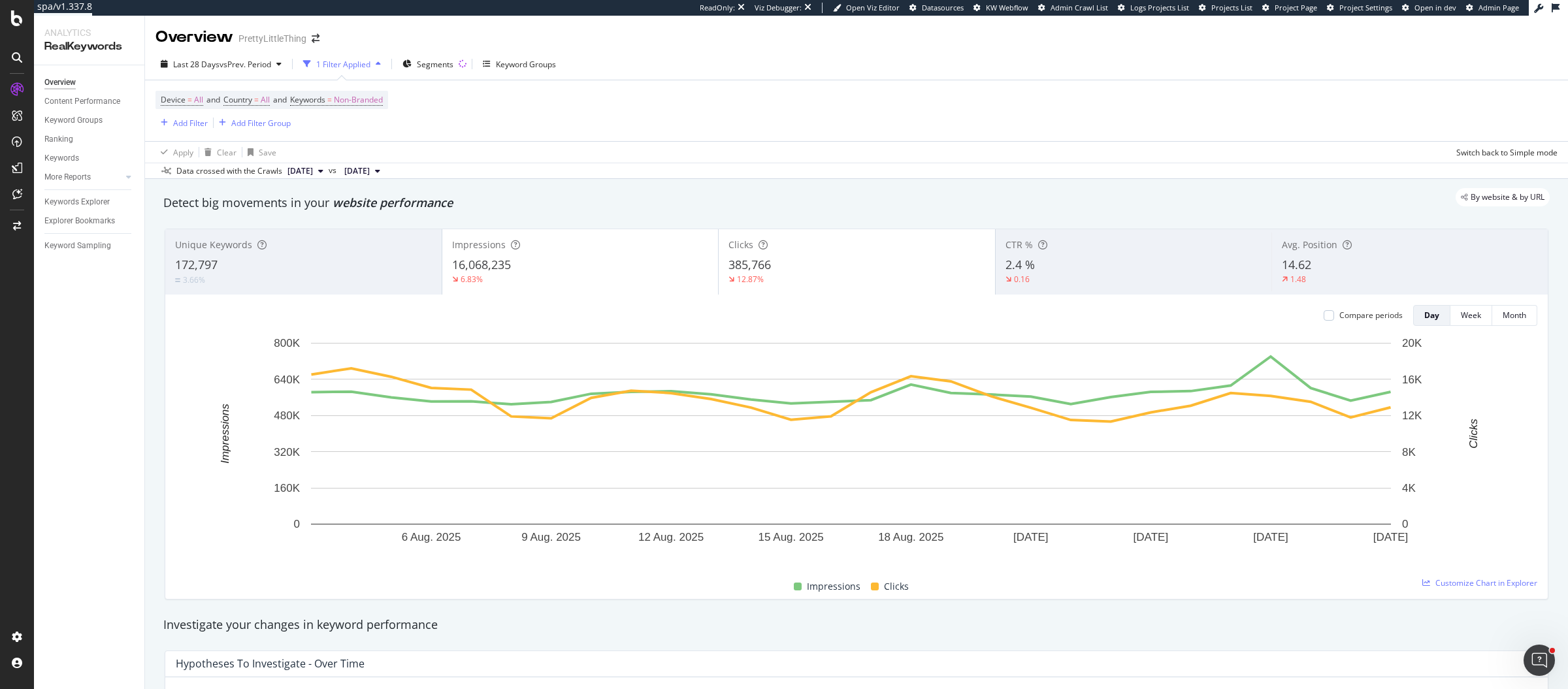
click at [609, 126] on div "Device = All and Country = All and Keywords = Non-Branded Add Filter Add Filter…" at bounding box center [856, 111] width 1402 height 61
click at [93, 202] on div "Keywords Explorer" at bounding box center [77, 202] width 66 height 14
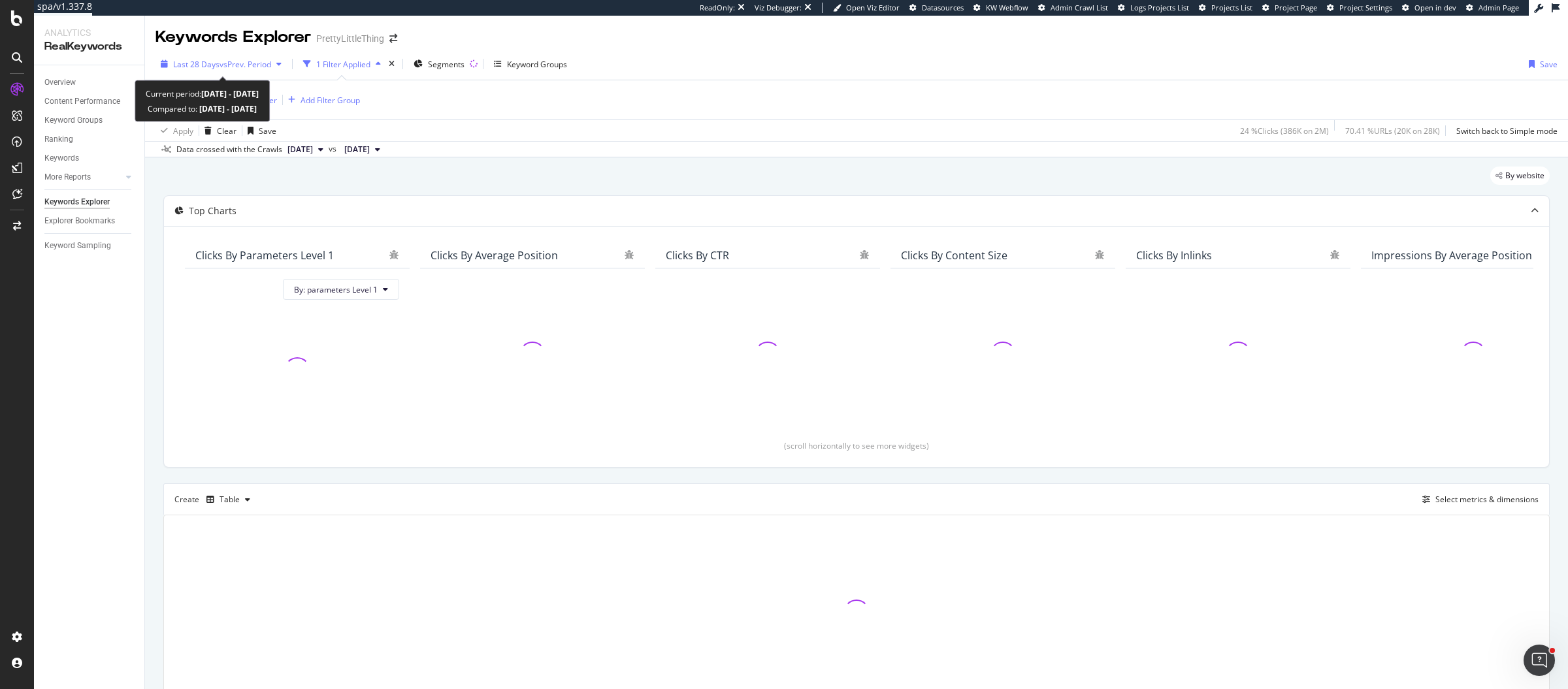
click at [255, 60] on span "vs Prev. Period" at bounding box center [245, 65] width 52 height 11
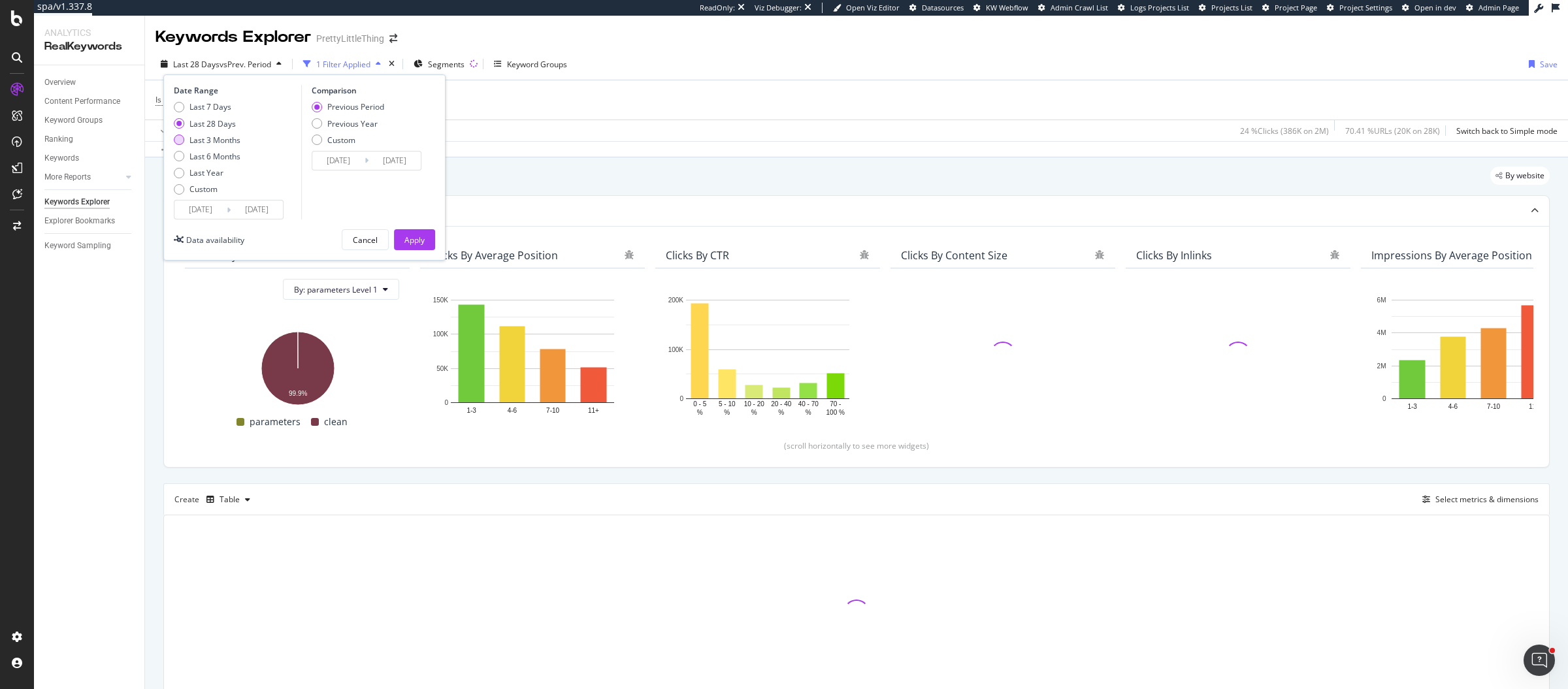
click at [210, 137] on div "Last 3 Months" at bounding box center [214, 140] width 51 height 11
type input "2025/05/31"
type input "2025/02/28"
type input "2025/05/30"
click at [408, 238] on div "Apply" at bounding box center [414, 240] width 20 height 11
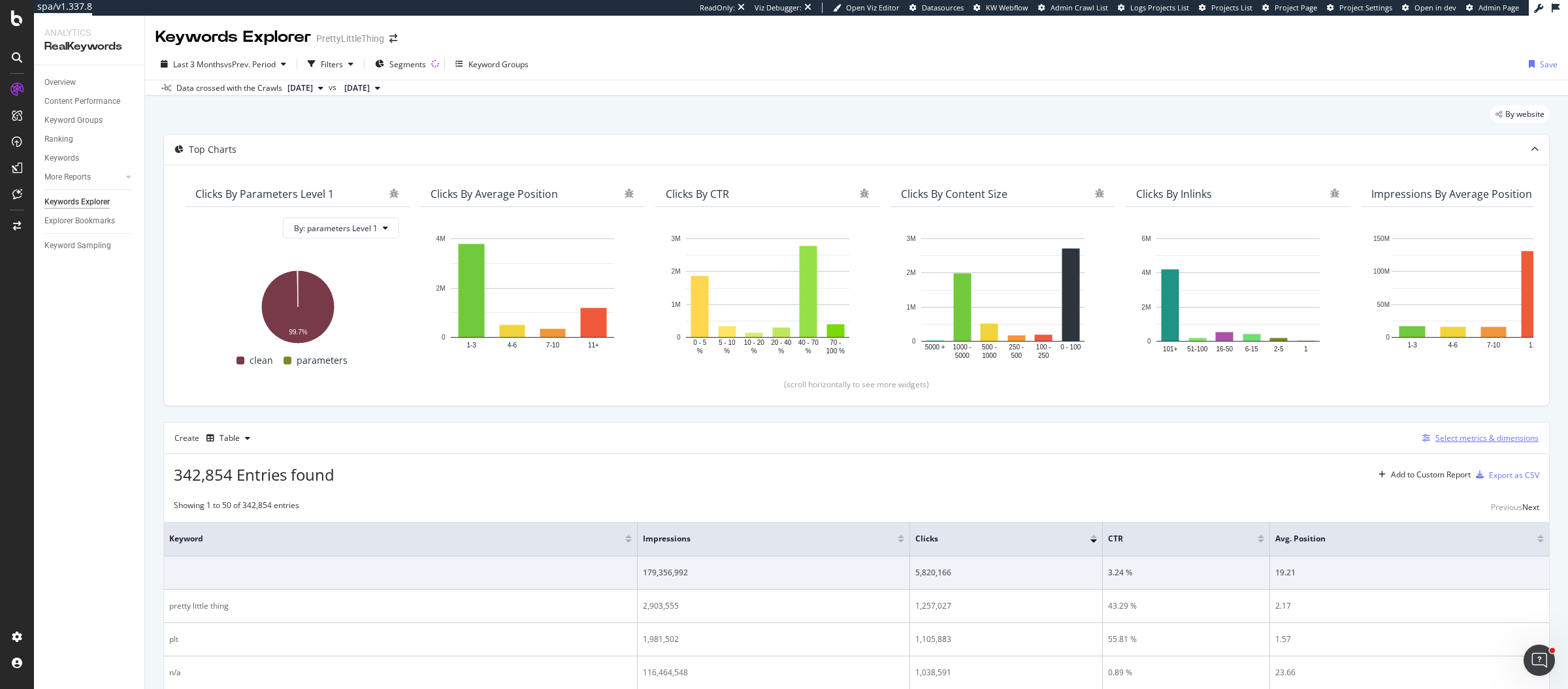
click at [1435, 441] on div "Select metrics & dimensions" at bounding box center [1487, 438] width 103 height 11
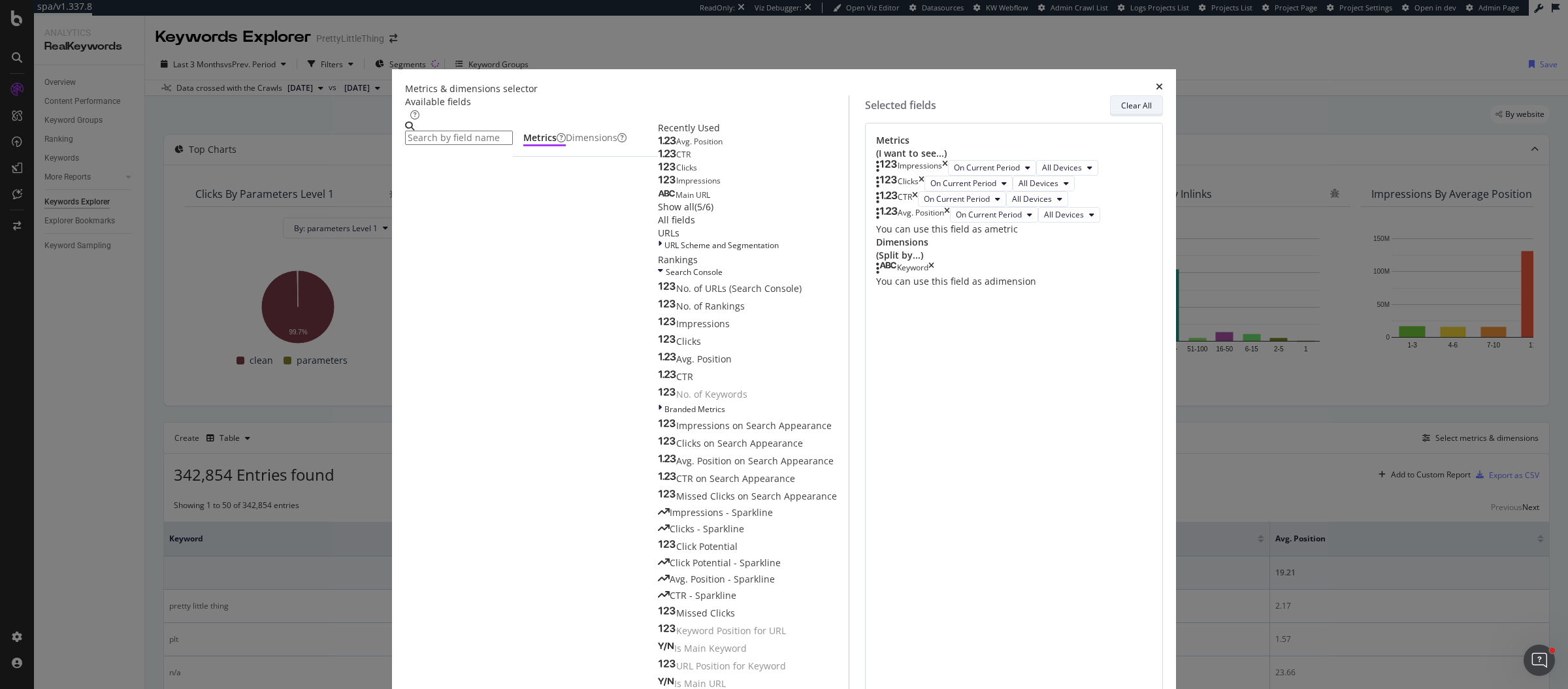
click at [1121, 111] on div "Clear All" at bounding box center [1136, 105] width 30 height 11
click at [513, 145] on input "modal" at bounding box center [459, 138] width 108 height 15
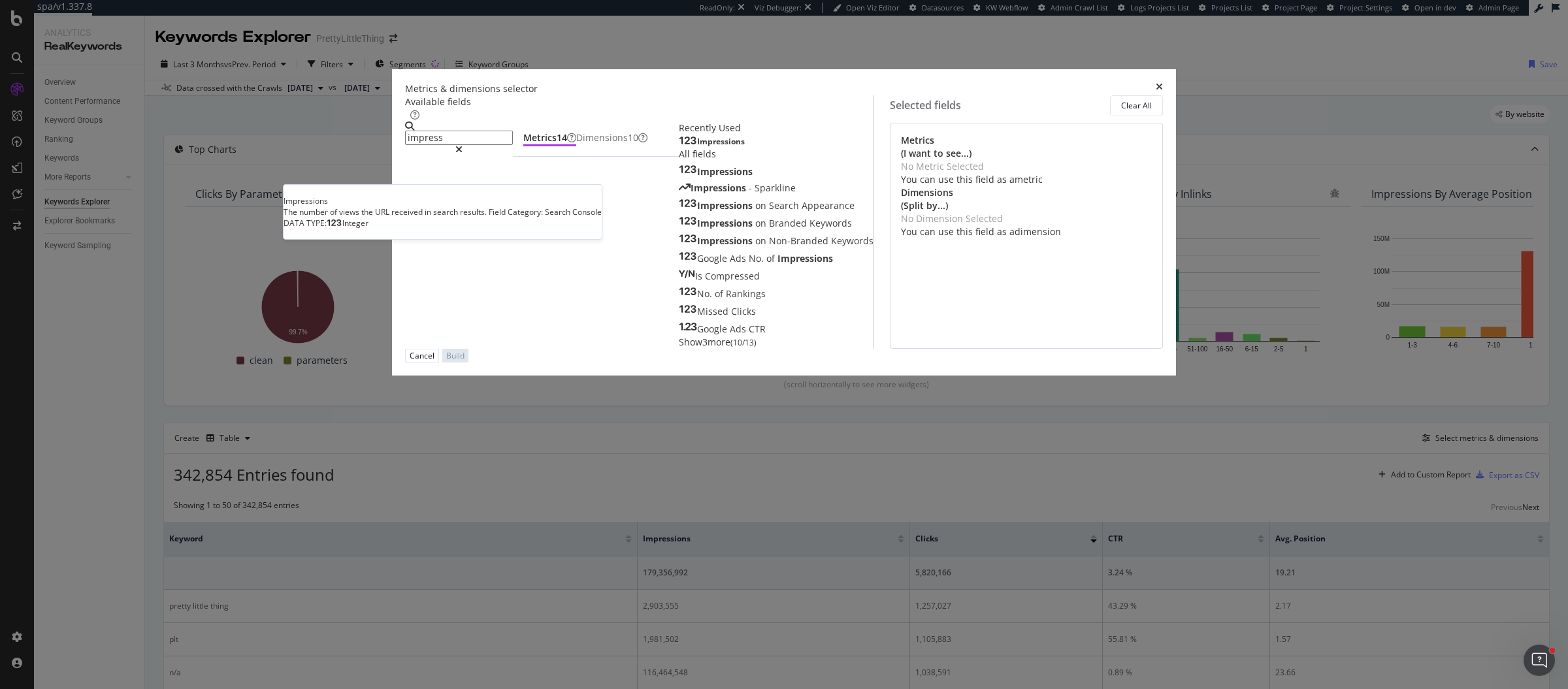
type input "impress"
click at [678, 147] on div "Impressions" at bounding box center [711, 141] width 66 height 10
click at [464, 362] on div "Build" at bounding box center [455, 355] width 18 height 12
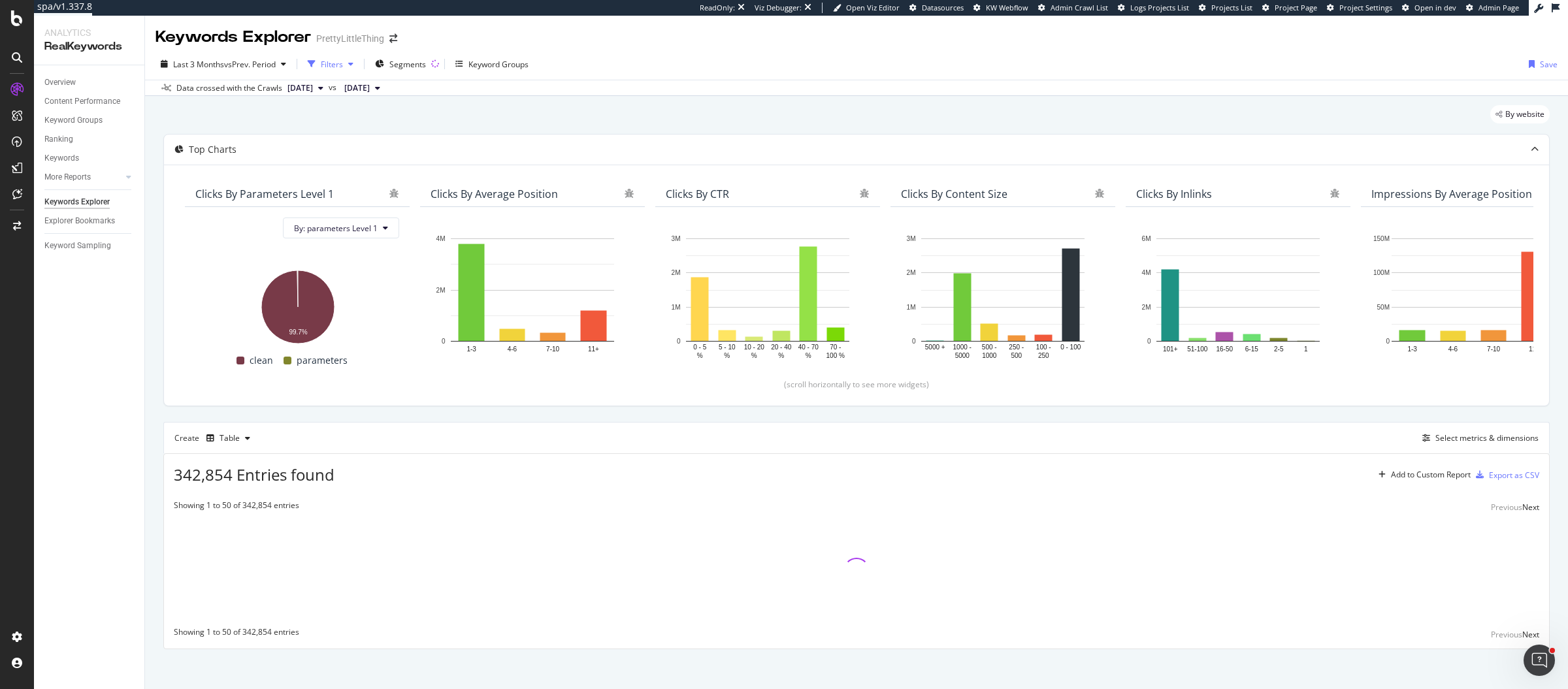
click at [338, 68] on div "Filters" at bounding box center [332, 65] width 22 height 11
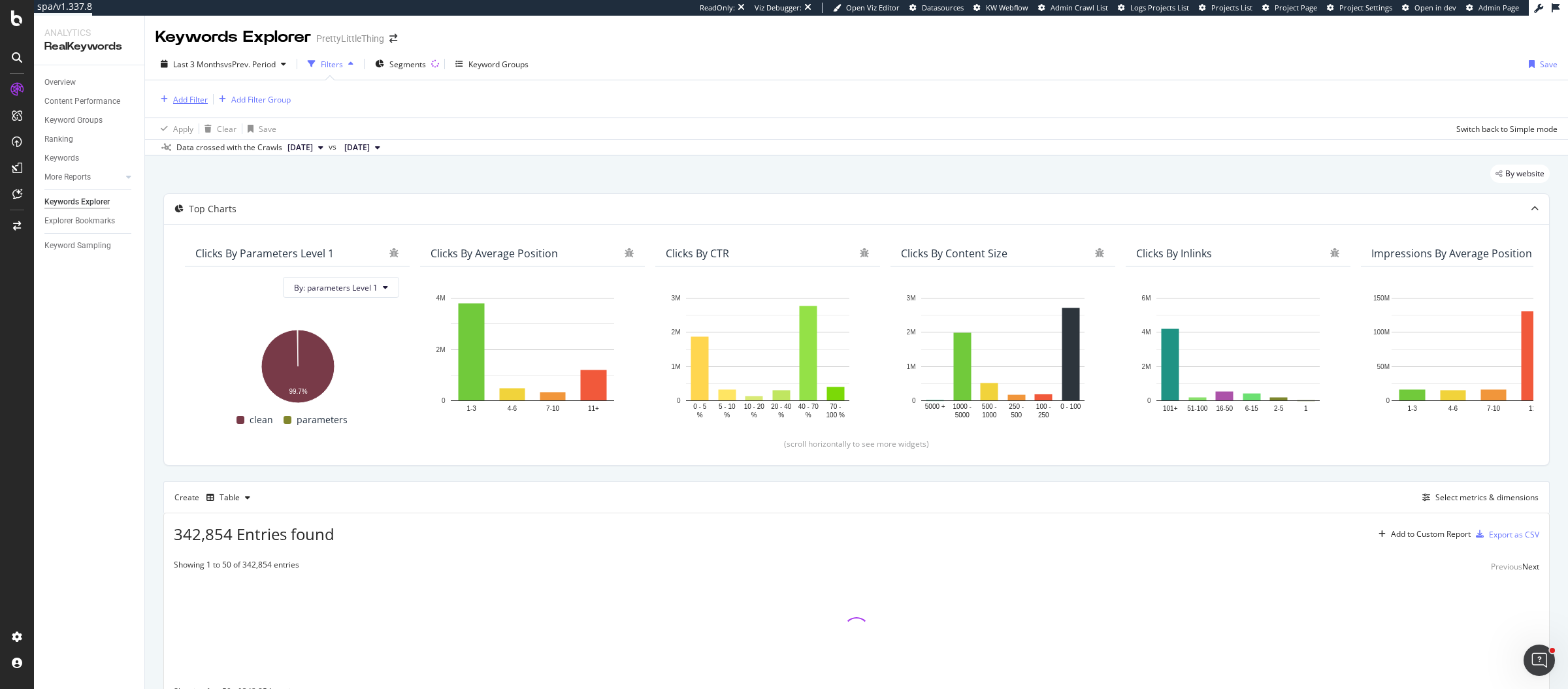
click at [171, 98] on div "button" at bounding box center [163, 99] width 18 height 7
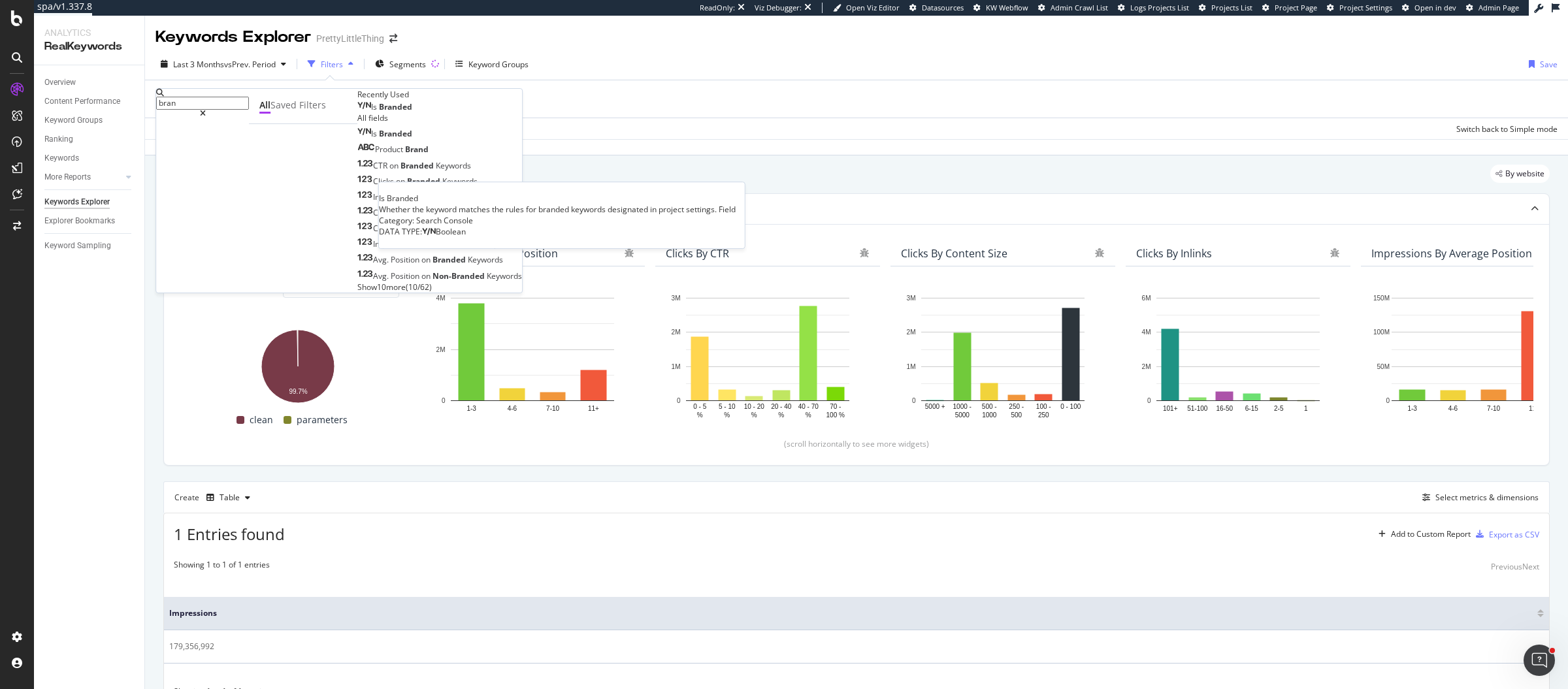
type input "bran"
click at [379, 113] on span "Branded" at bounding box center [396, 107] width 33 height 11
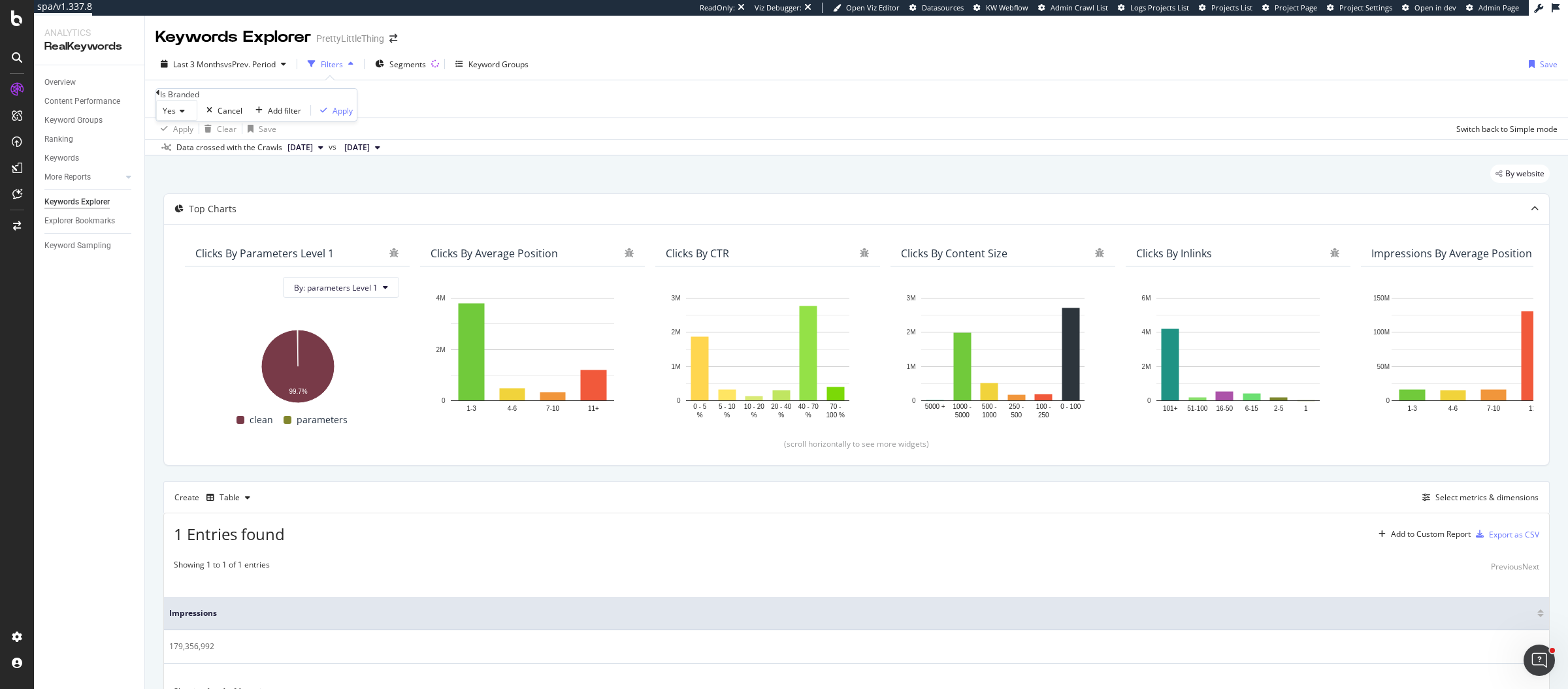
click at [186, 121] on div "Yes" at bounding box center [176, 110] width 42 height 21
click at [197, 148] on div "No" at bounding box center [176, 141] width 40 height 14
click at [317, 114] on icon "button" at bounding box center [321, 110] width 7 height 7
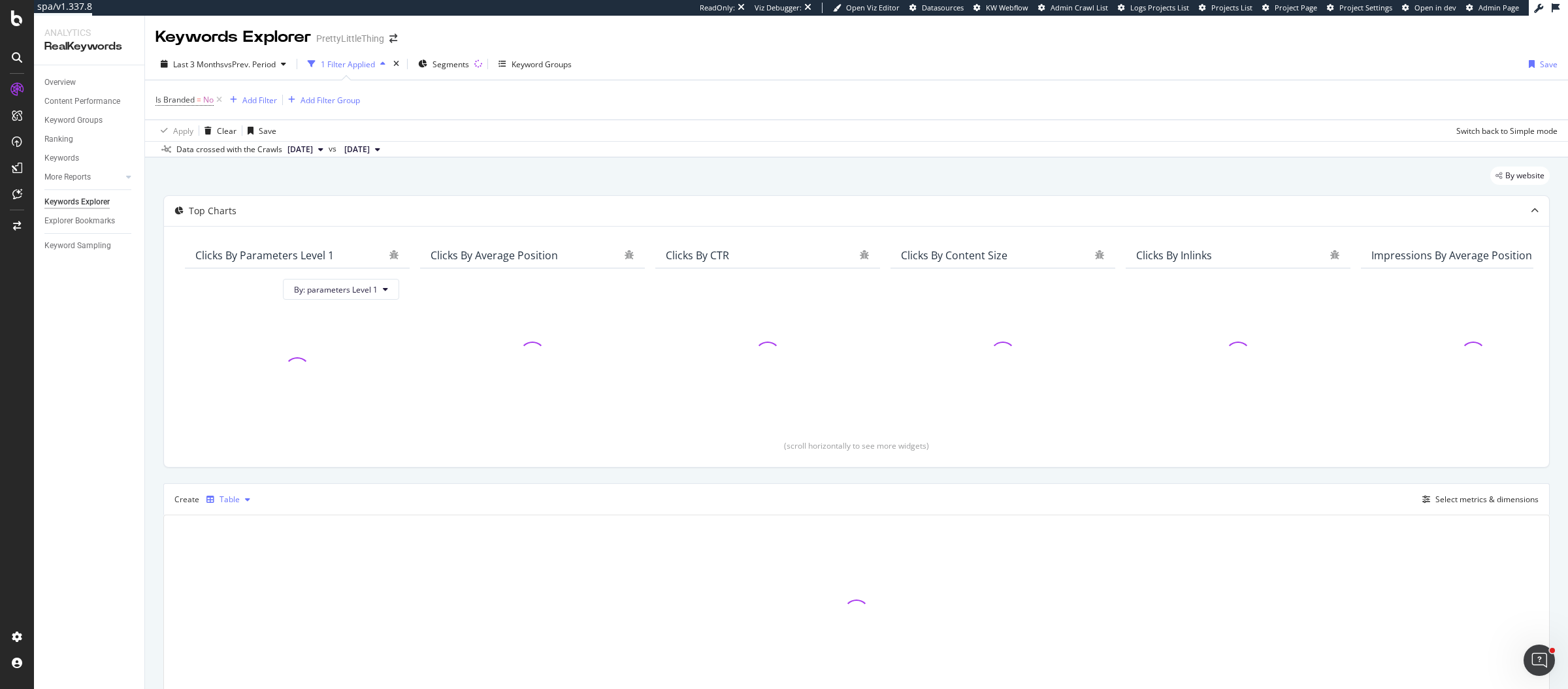
click at [233, 500] on div "Table" at bounding box center [230, 499] width 20 height 7
click at [235, 541] on div "Trend" at bounding box center [243, 541] width 21 height 11
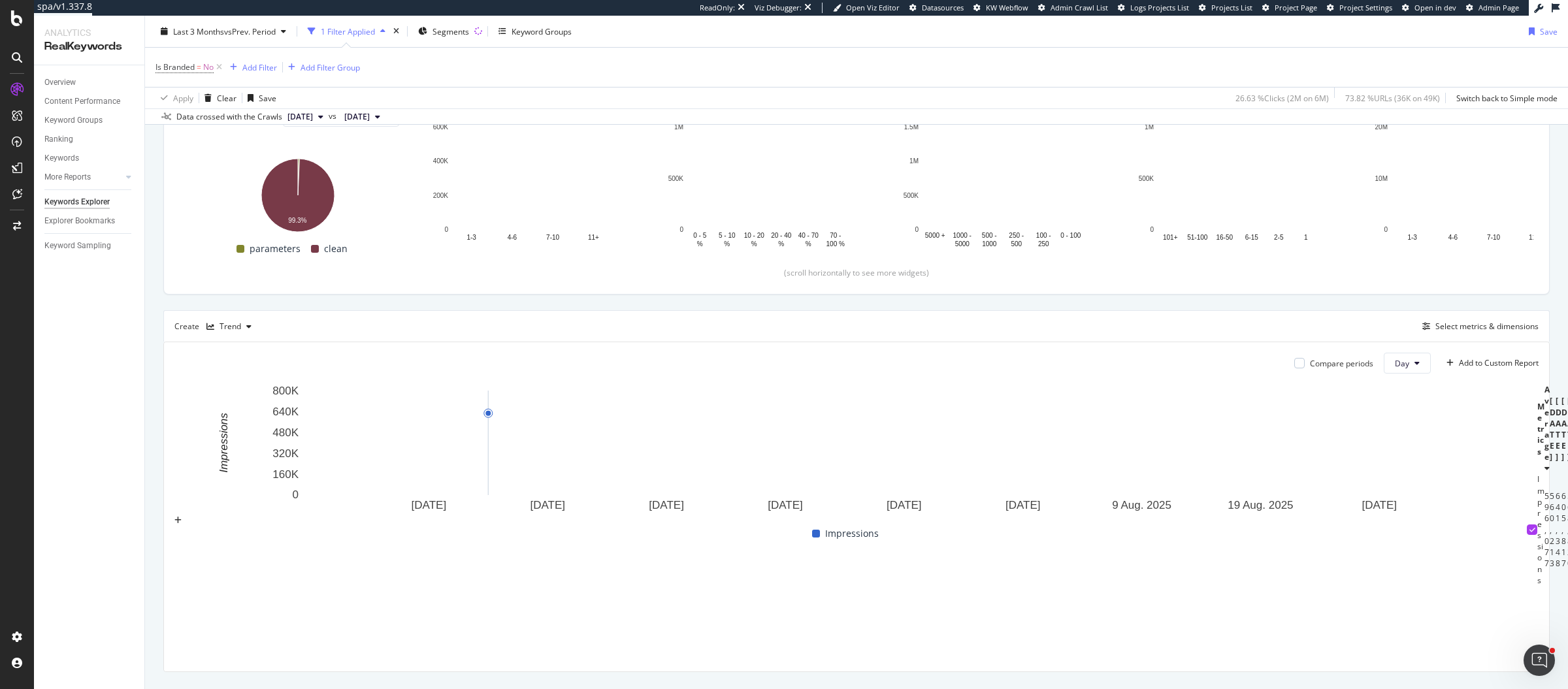
scroll to position [176, 0]
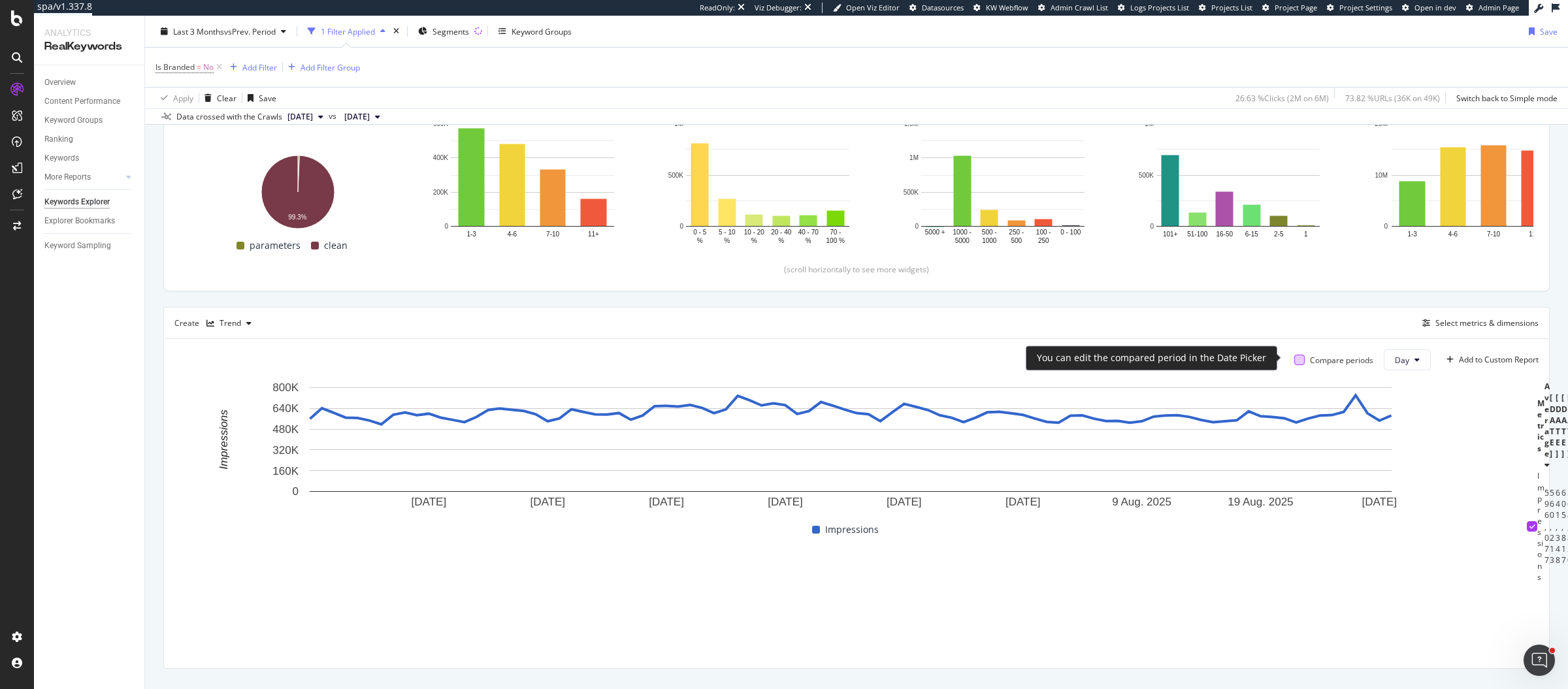
click at [1294, 357] on div at bounding box center [1299, 359] width 10 height 10
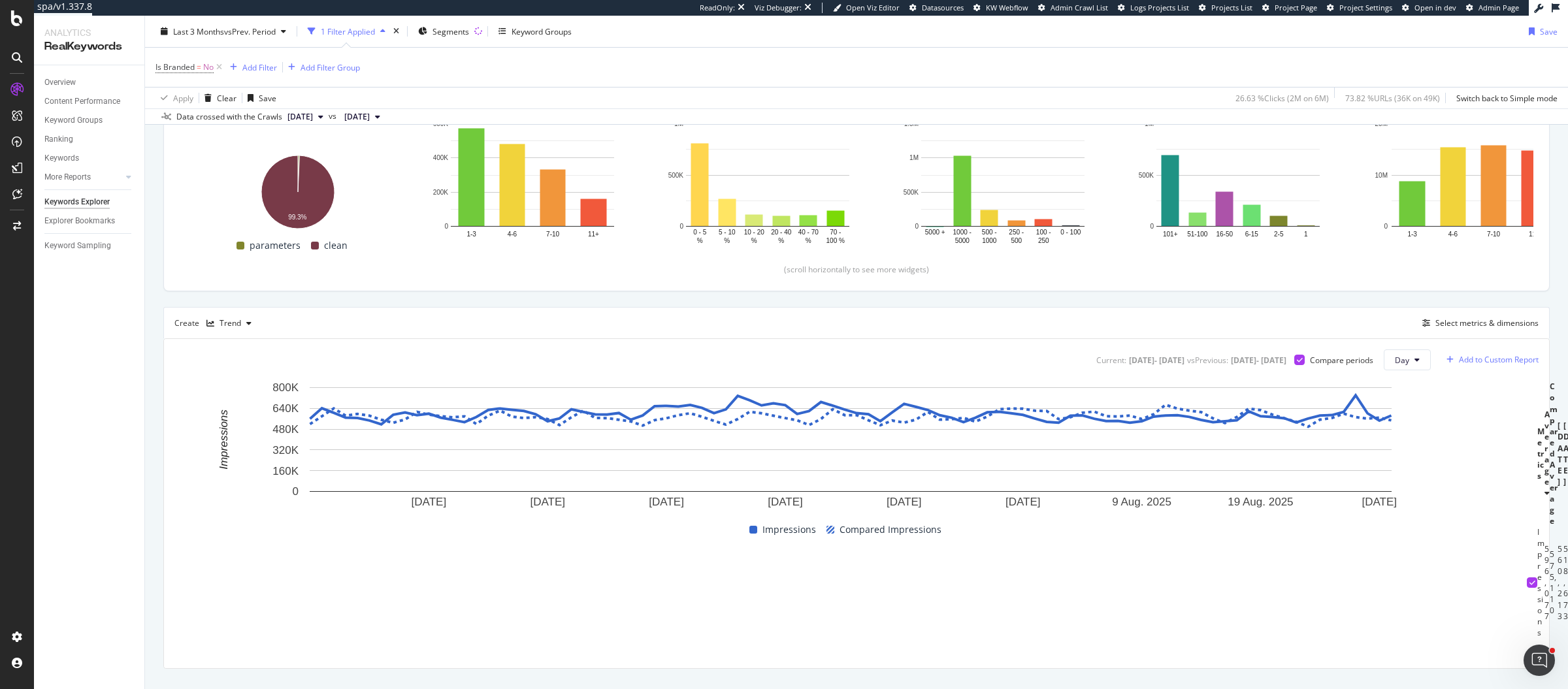
click at [1502, 360] on div "Add to Custom Report" at bounding box center [1498, 360] width 79 height 7
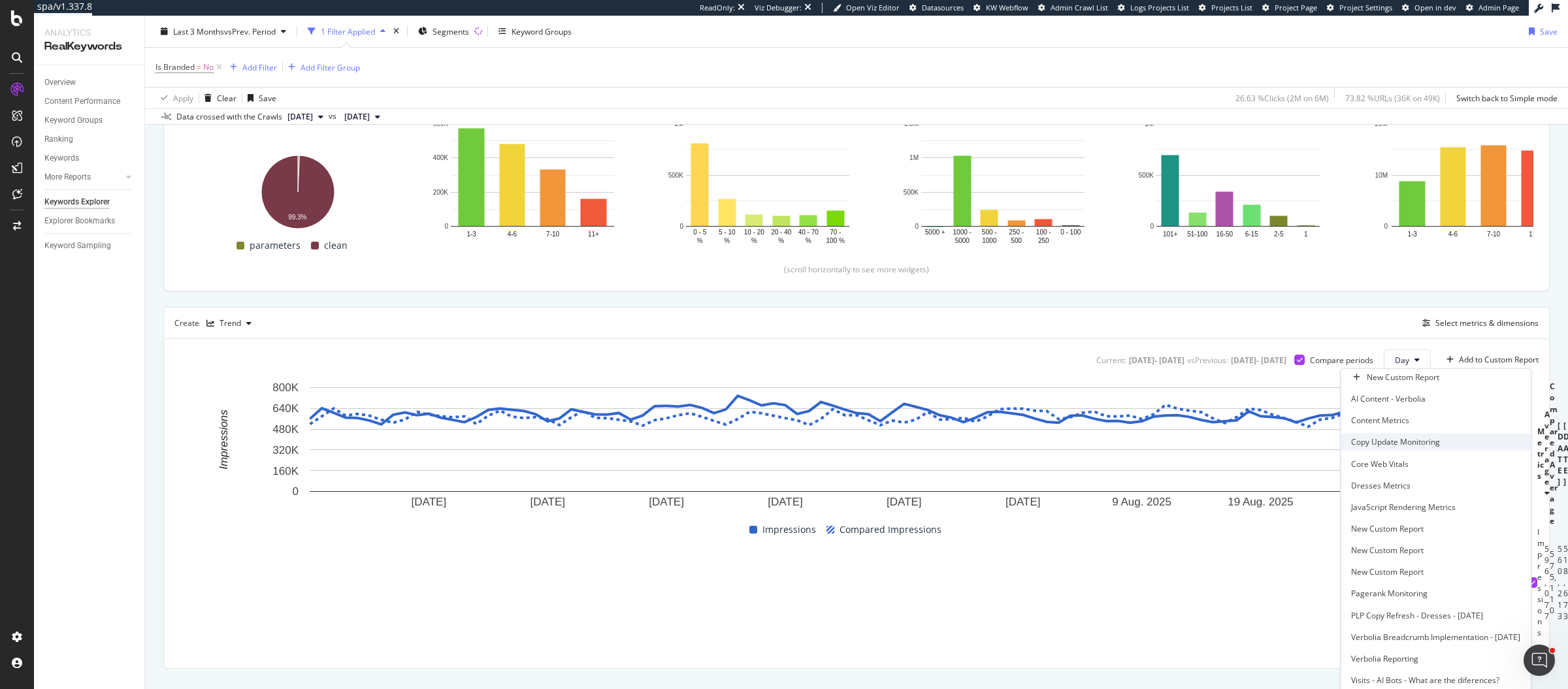
click at [1351, 445] on div "Copy Update Monitoring" at bounding box center [1395, 442] width 89 height 11
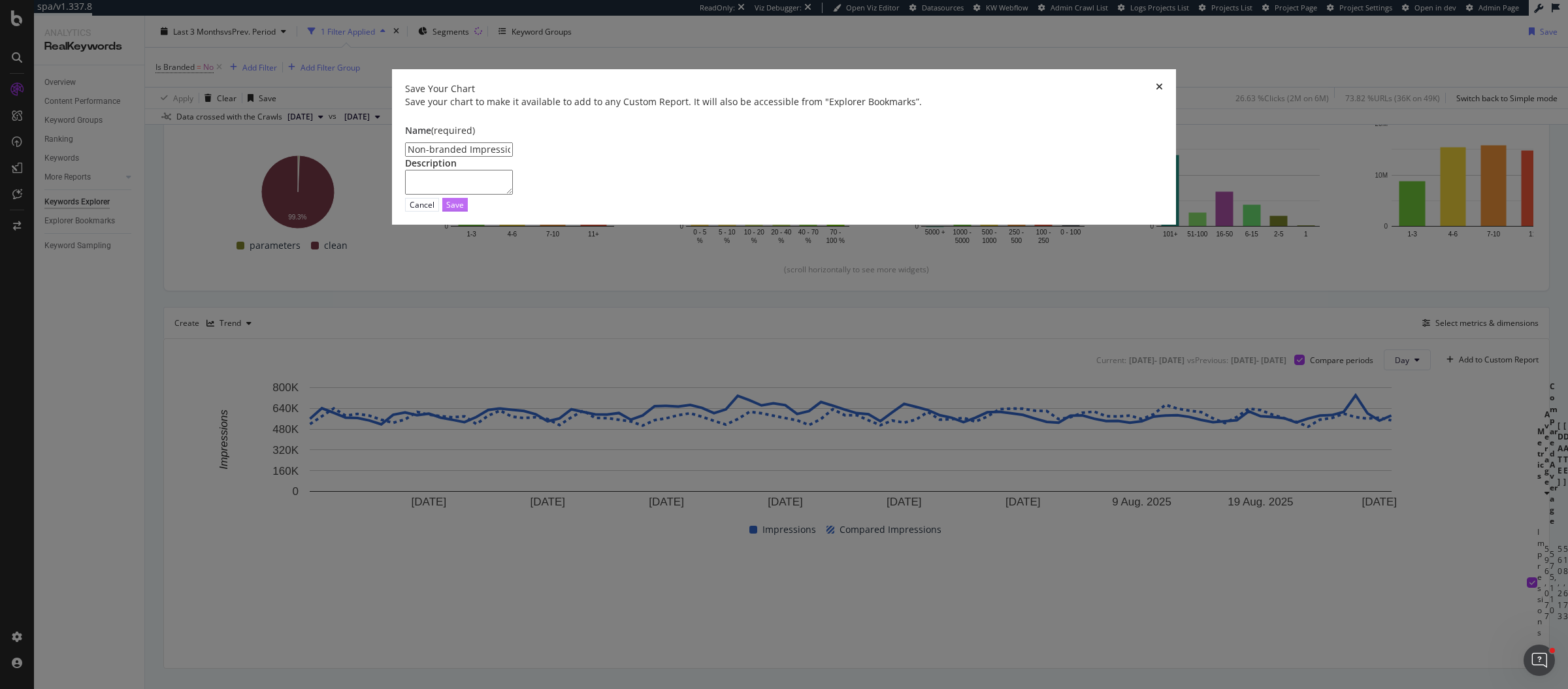
type input "Non-branded Impressions"
click at [464, 211] on div "Save" at bounding box center [454, 204] width 18 height 12
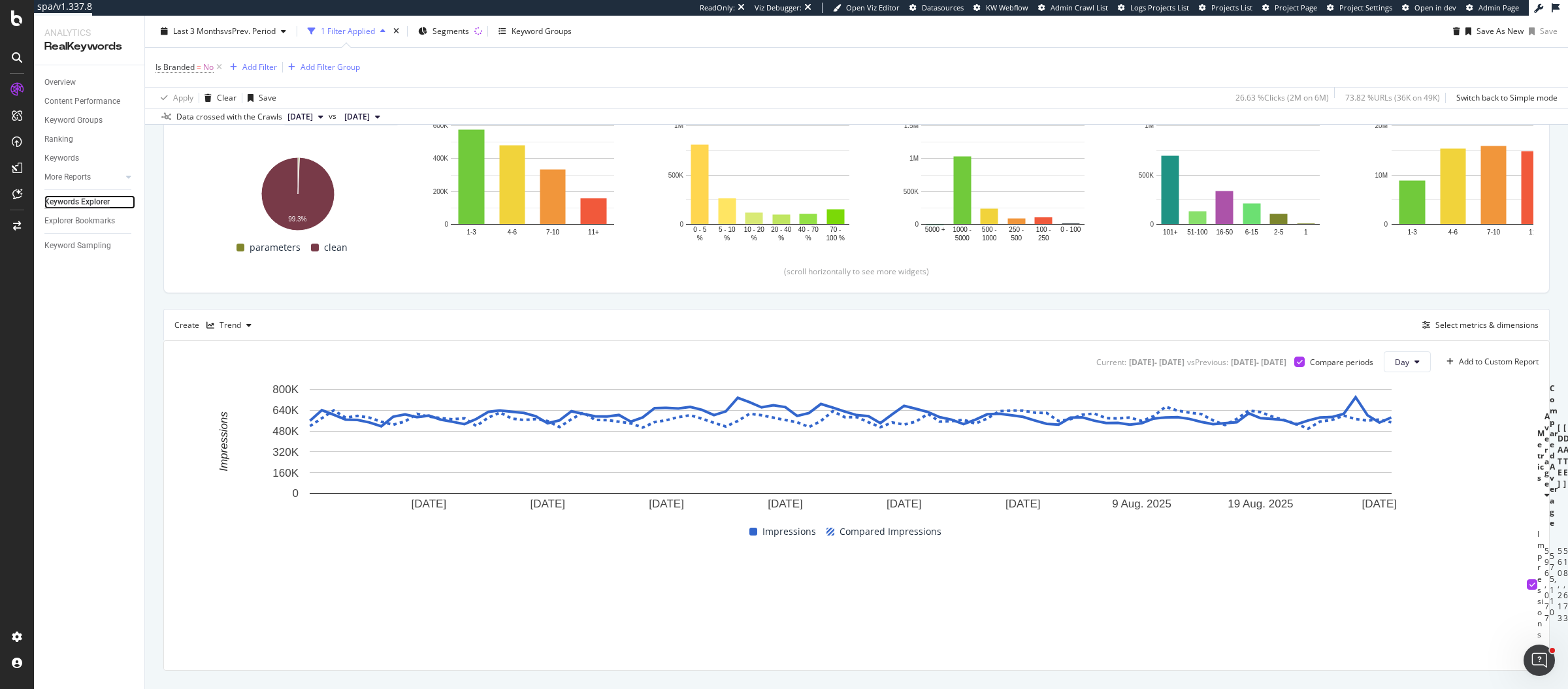
click at [64, 202] on div "Keywords Explorer" at bounding box center [77, 202] width 66 height 14
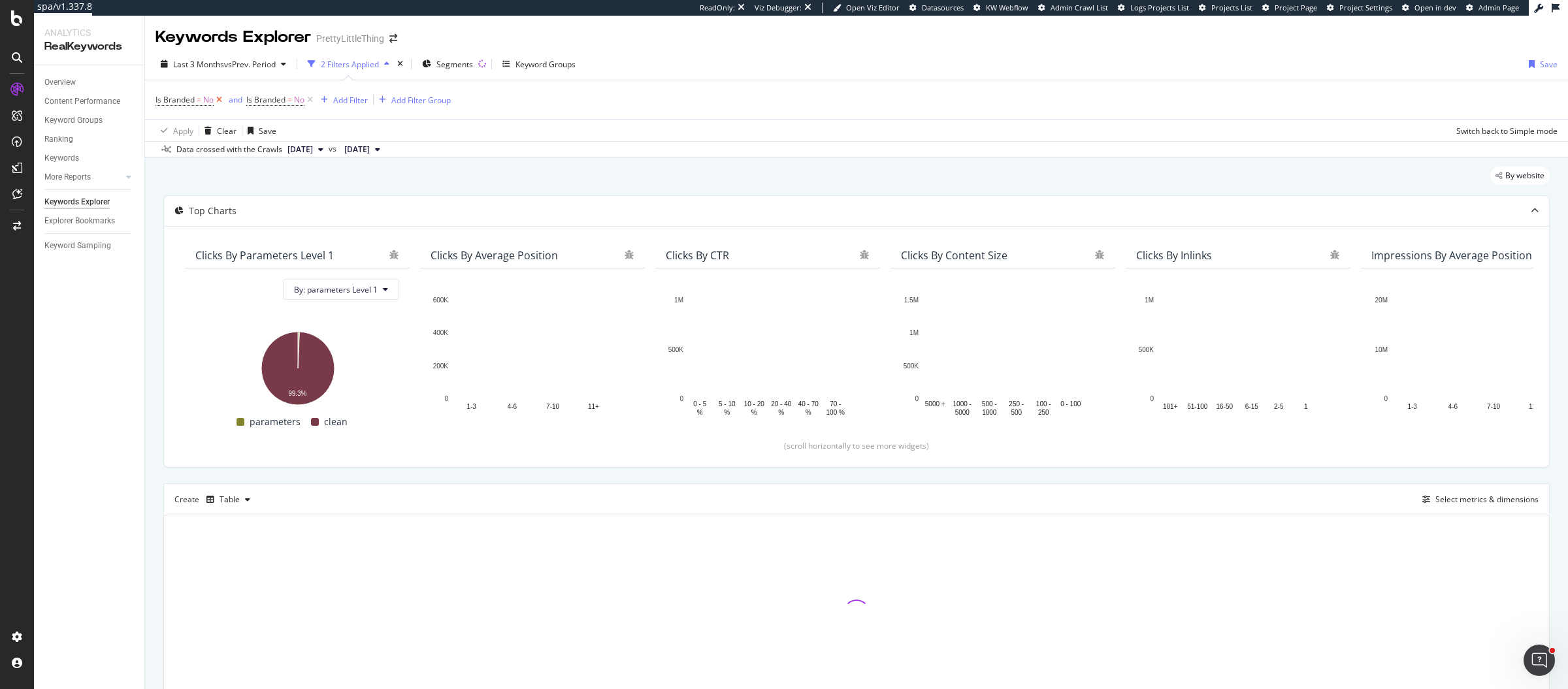
click at [221, 99] on icon at bounding box center [219, 100] width 11 height 13
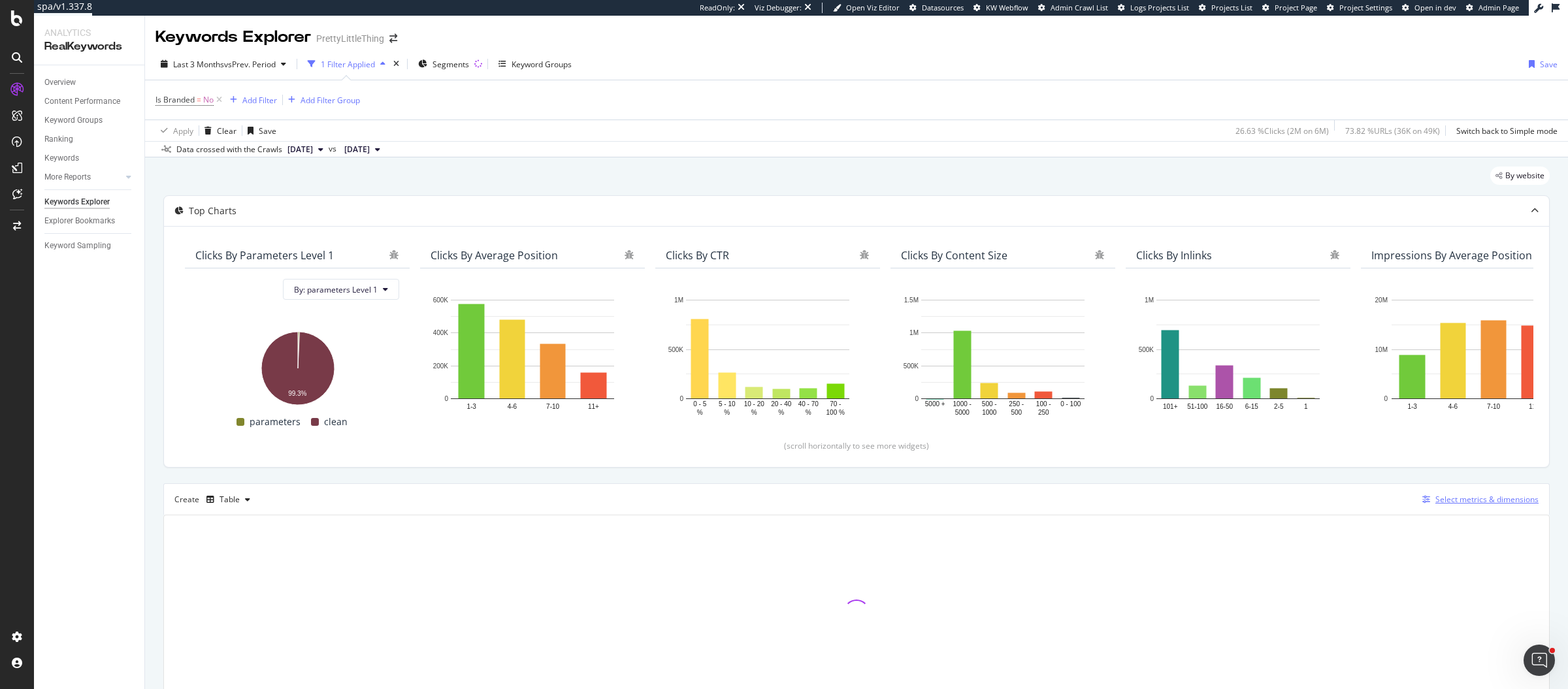
click at [1434, 493] on div "Select metrics & dimensions" at bounding box center [1478, 500] width 122 height 15
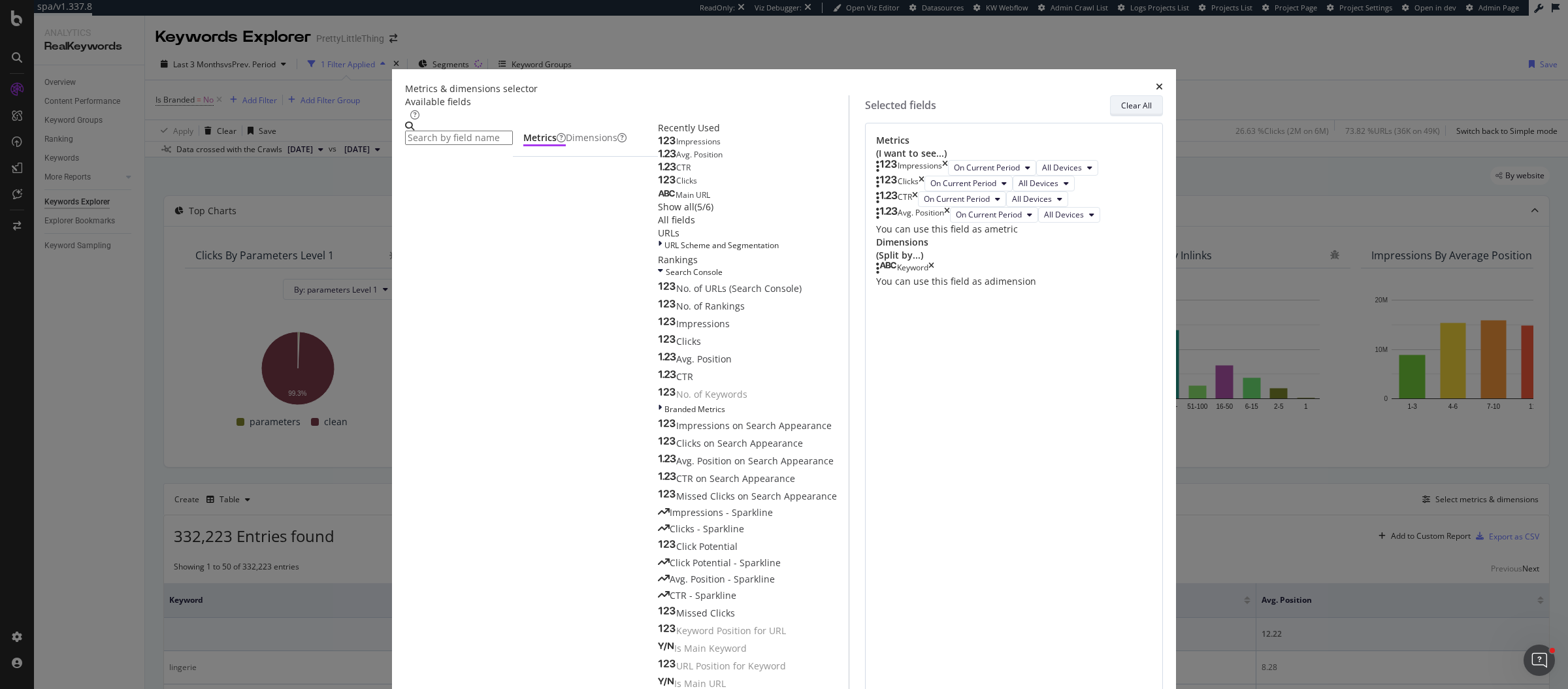
click at [1121, 111] on div "Clear All" at bounding box center [1136, 105] width 30 height 11
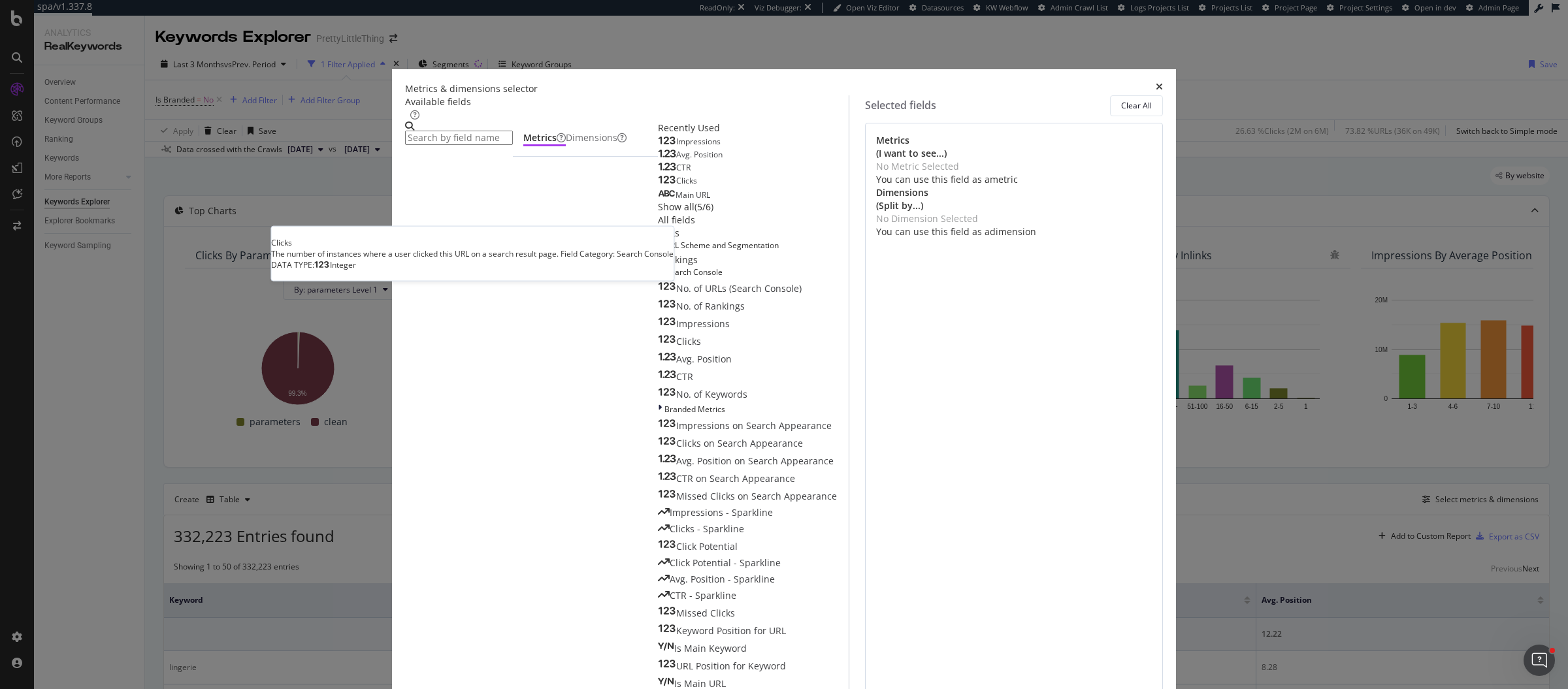
click at [658, 186] on div "Clicks" at bounding box center [677, 180] width 39 height 10
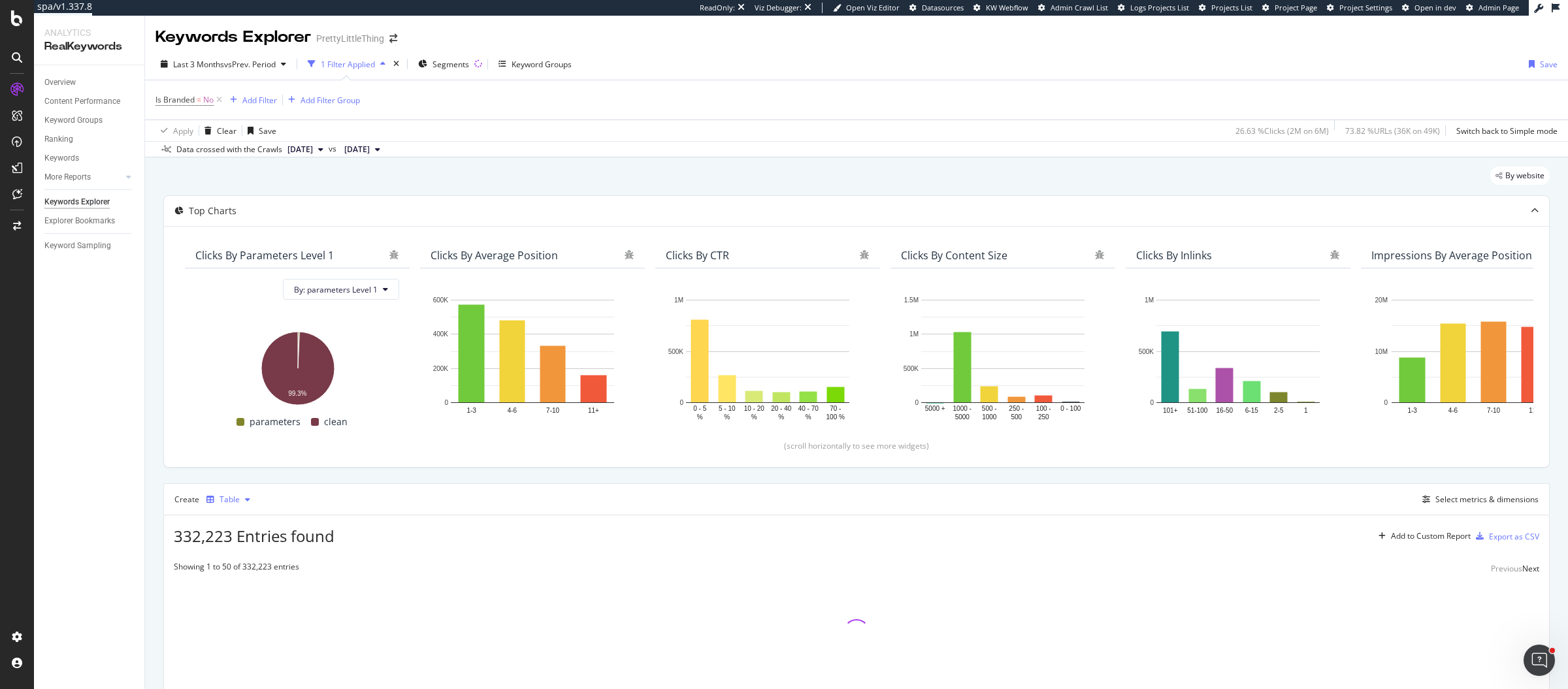
click at [216, 493] on div "Table" at bounding box center [228, 499] width 54 height 19
click at [233, 543] on div "Trend" at bounding box center [243, 541] width 21 height 11
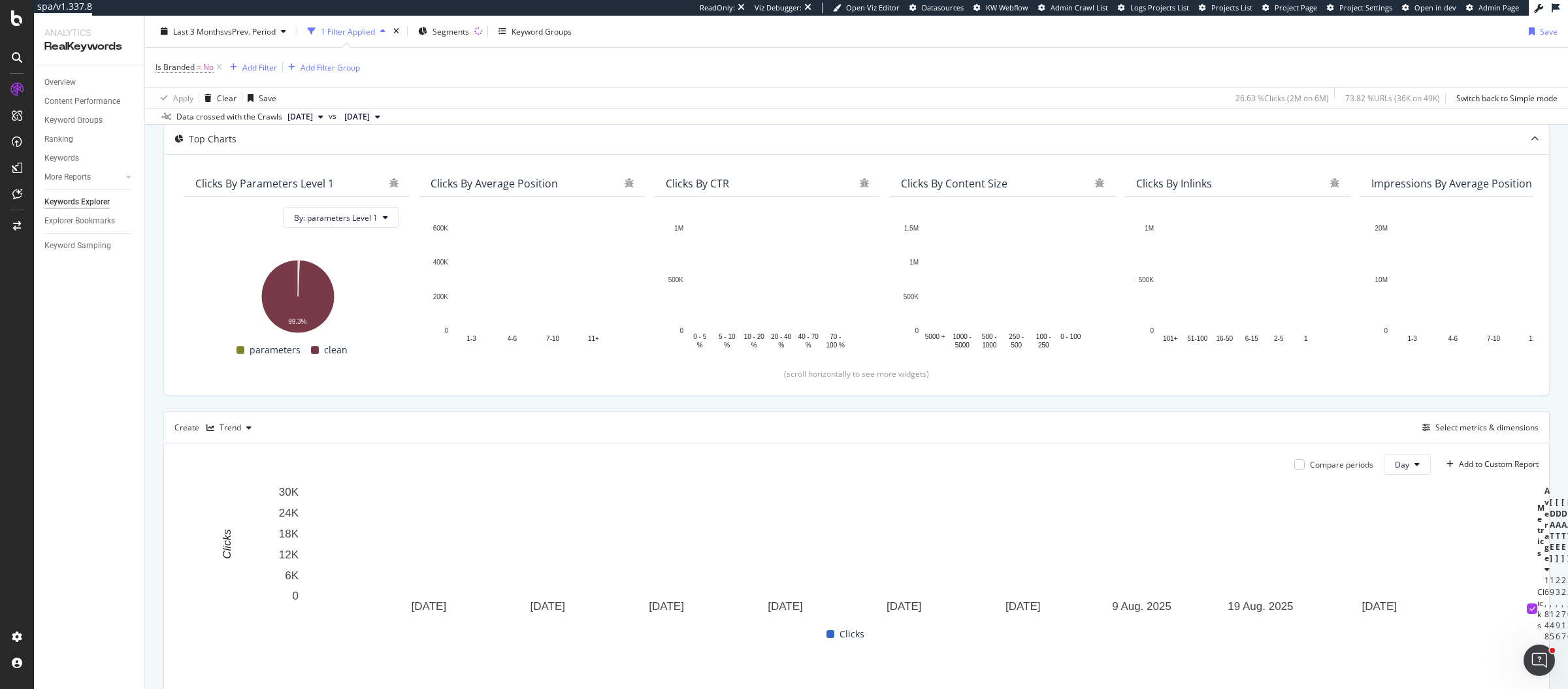
scroll to position [73, 0]
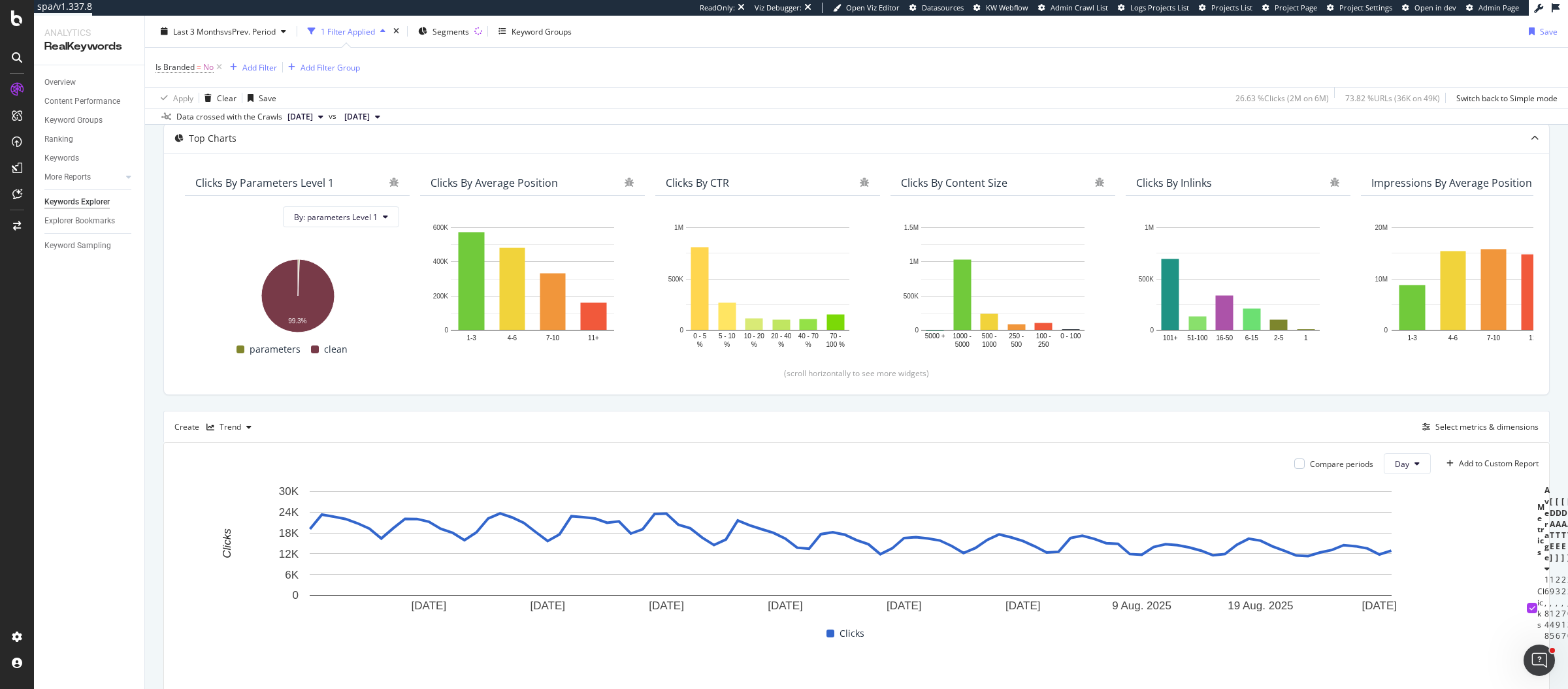
click at [1323, 467] on div "Compare periods" at bounding box center [1334, 463] width 79 height 21
click at [1323, 464] on div "Compare periods" at bounding box center [1341, 464] width 64 height 11
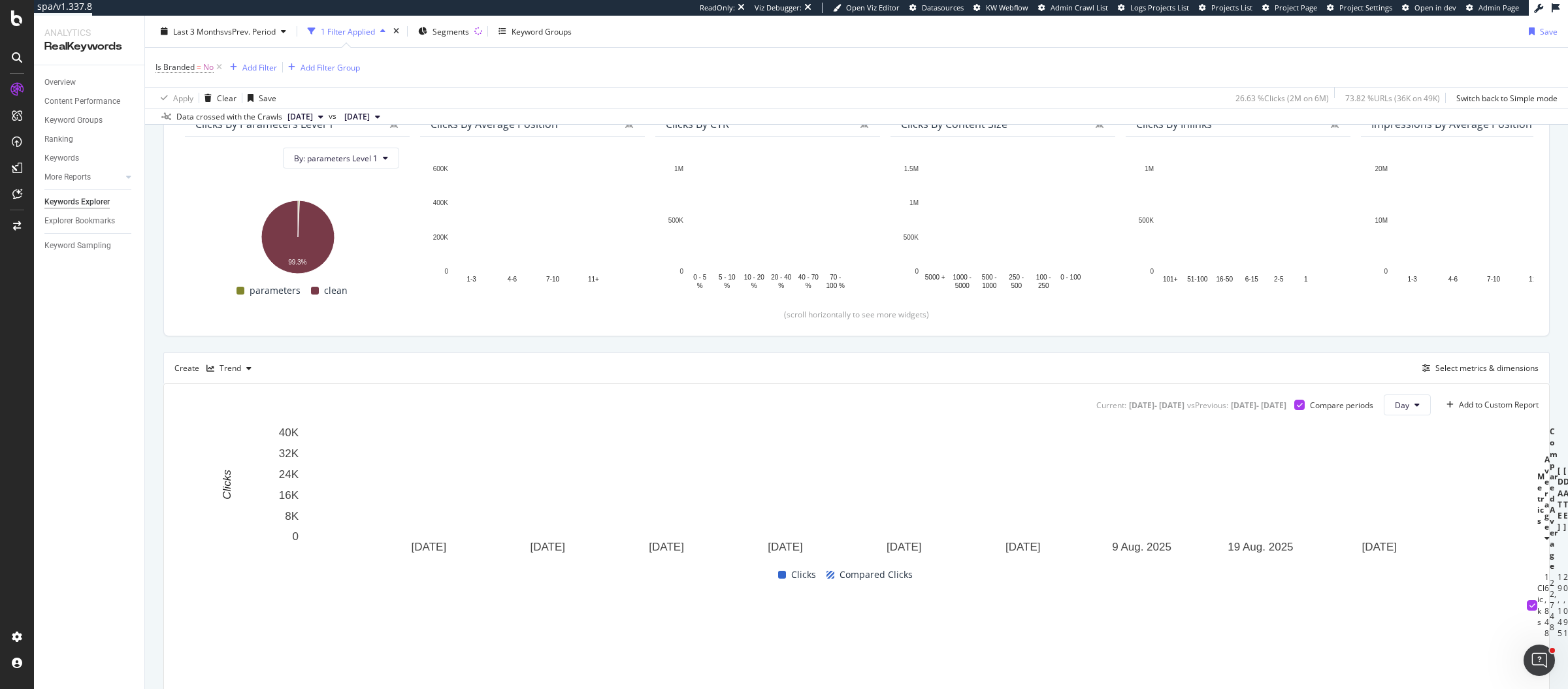
scroll to position [162, 0]
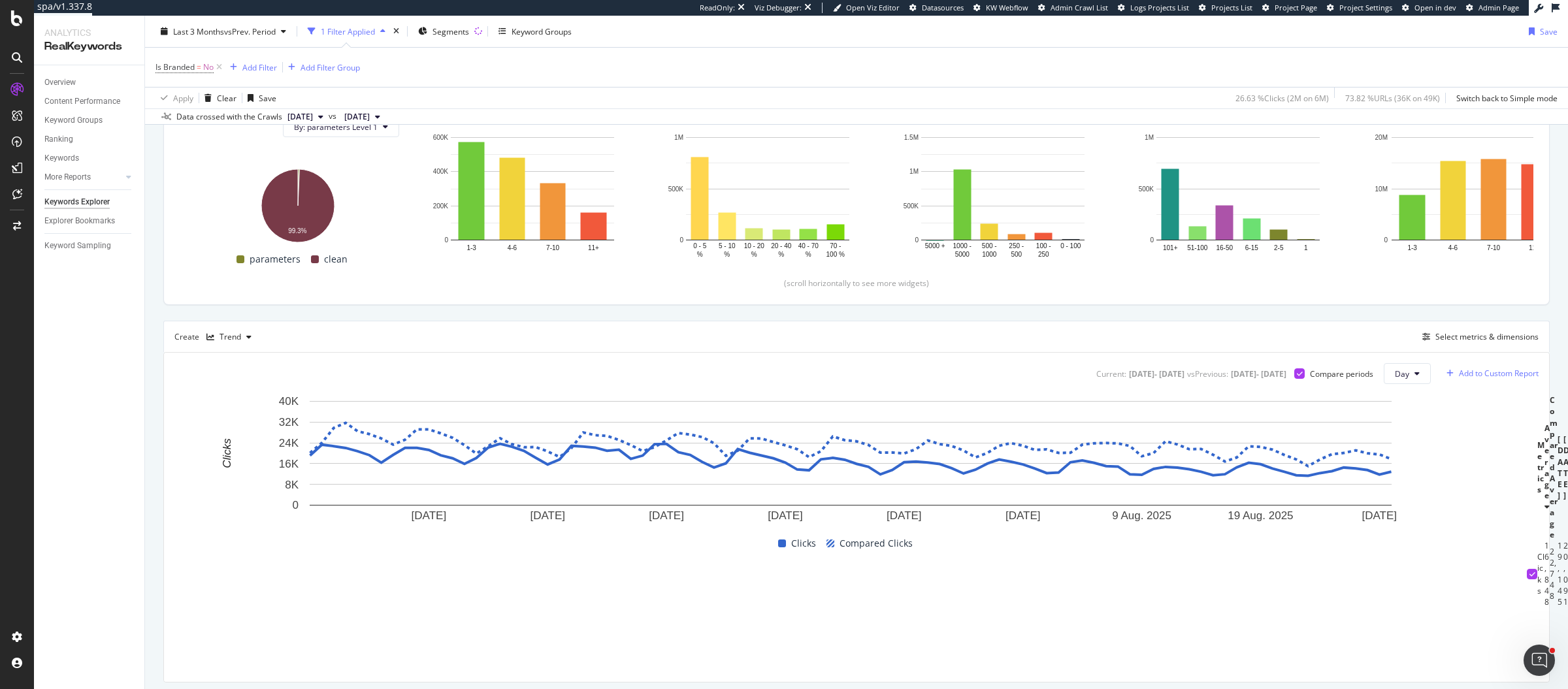
click at [1469, 373] on div "Add to Custom Report" at bounding box center [1498, 374] width 79 height 7
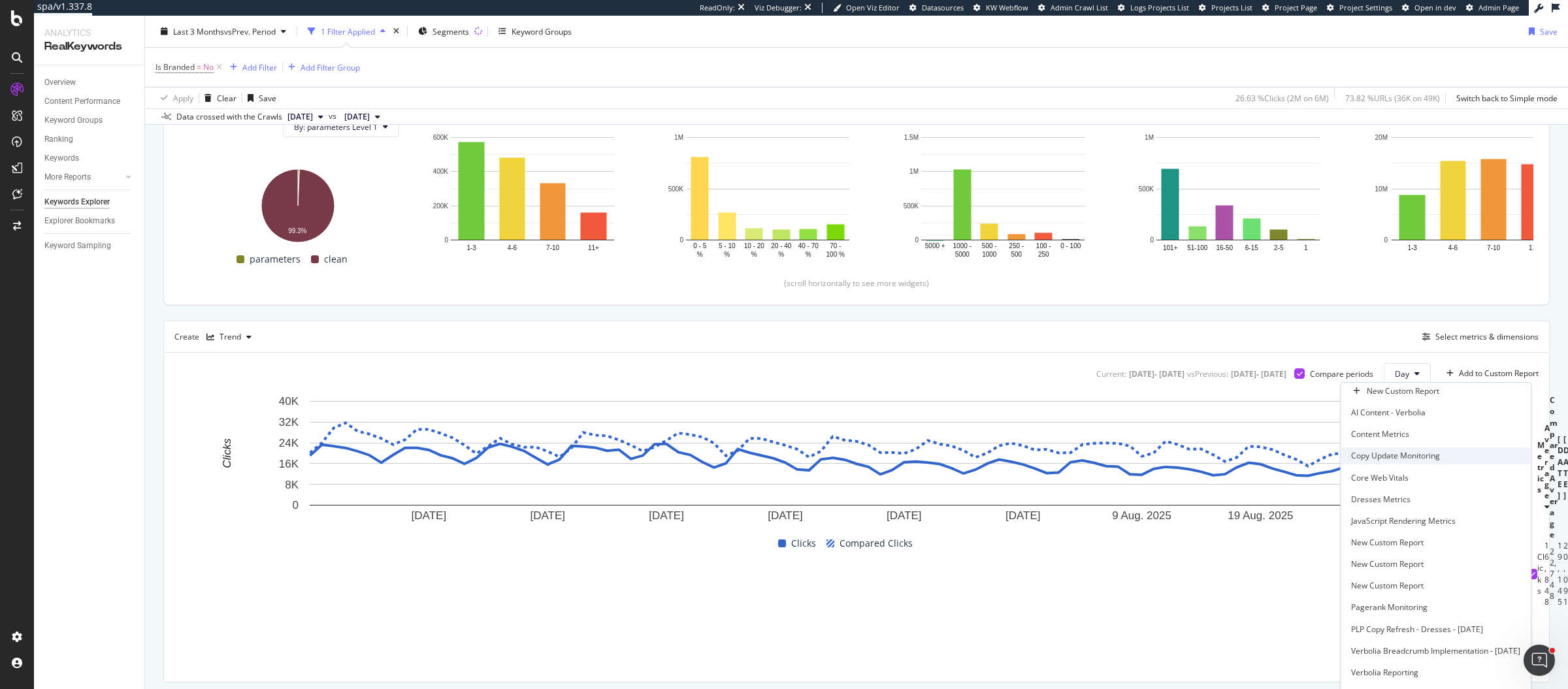
click at [1351, 460] on div "Copy Update Monitoring" at bounding box center [1395, 456] width 89 height 11
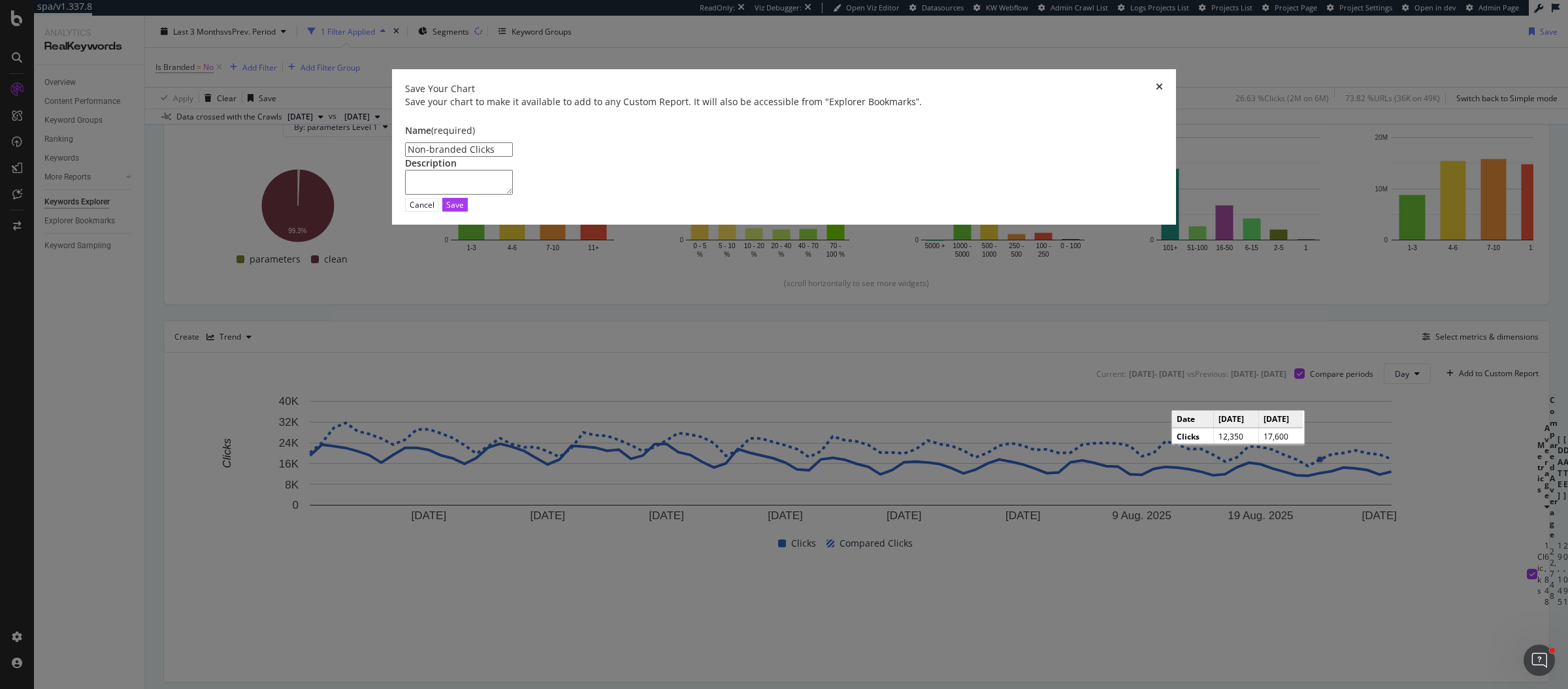
type input "Non-branded Clicks"
click at [999, 211] on div "Cancel Save" at bounding box center [784, 204] width 758 height 14
click at [468, 211] on button "Save" at bounding box center [455, 204] width 26 height 14
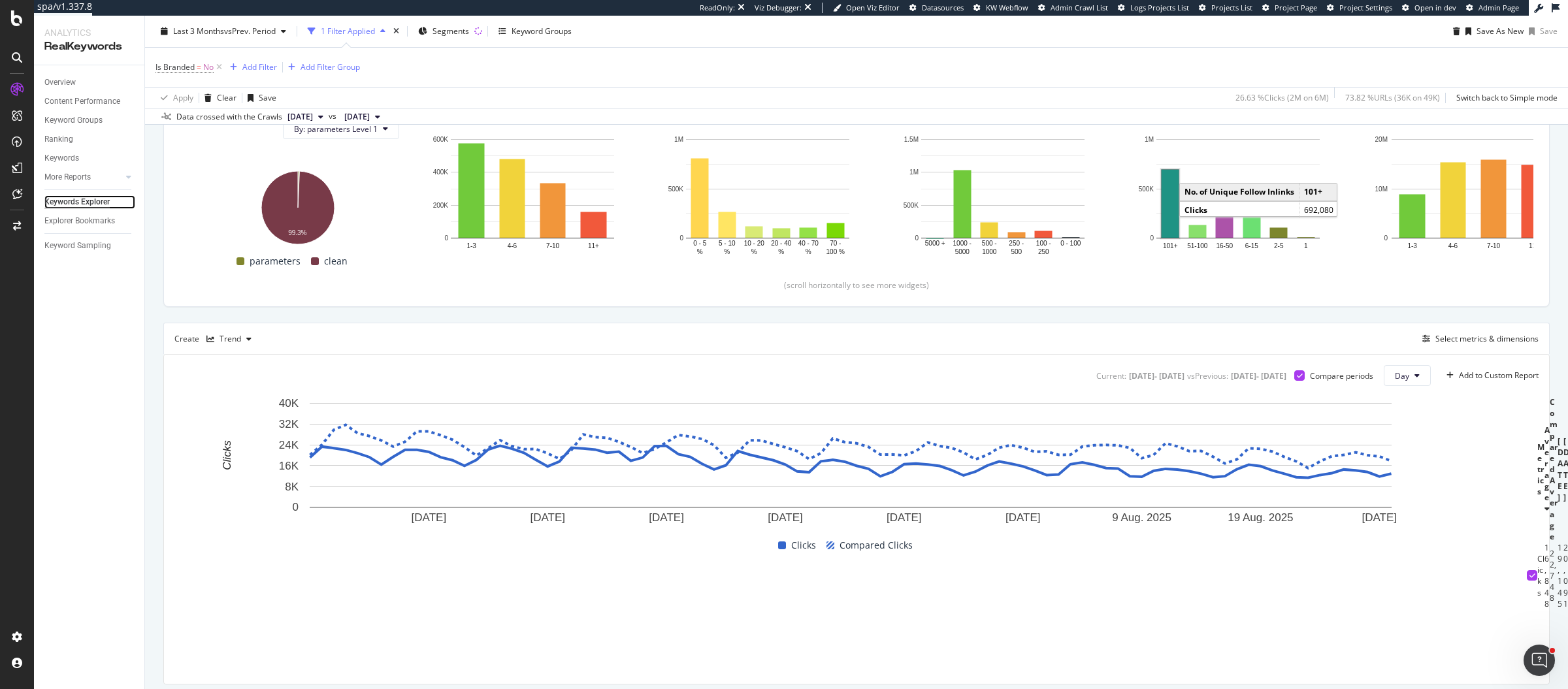
click at [67, 207] on div "Keywords Explorer" at bounding box center [77, 202] width 66 height 14
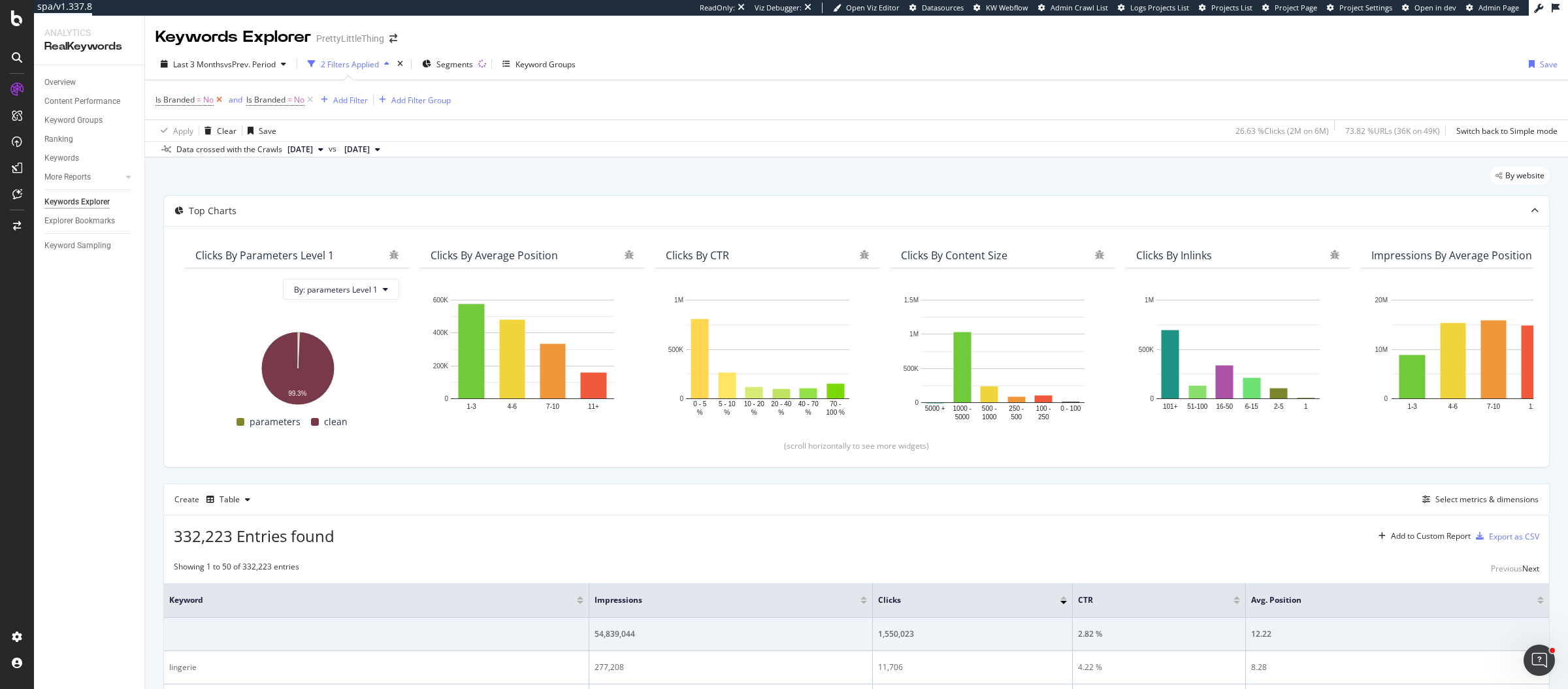
click at [216, 102] on icon at bounding box center [219, 100] width 11 height 13
click at [1441, 493] on div "Select metrics & dimensions" at bounding box center [1487, 499] width 103 height 11
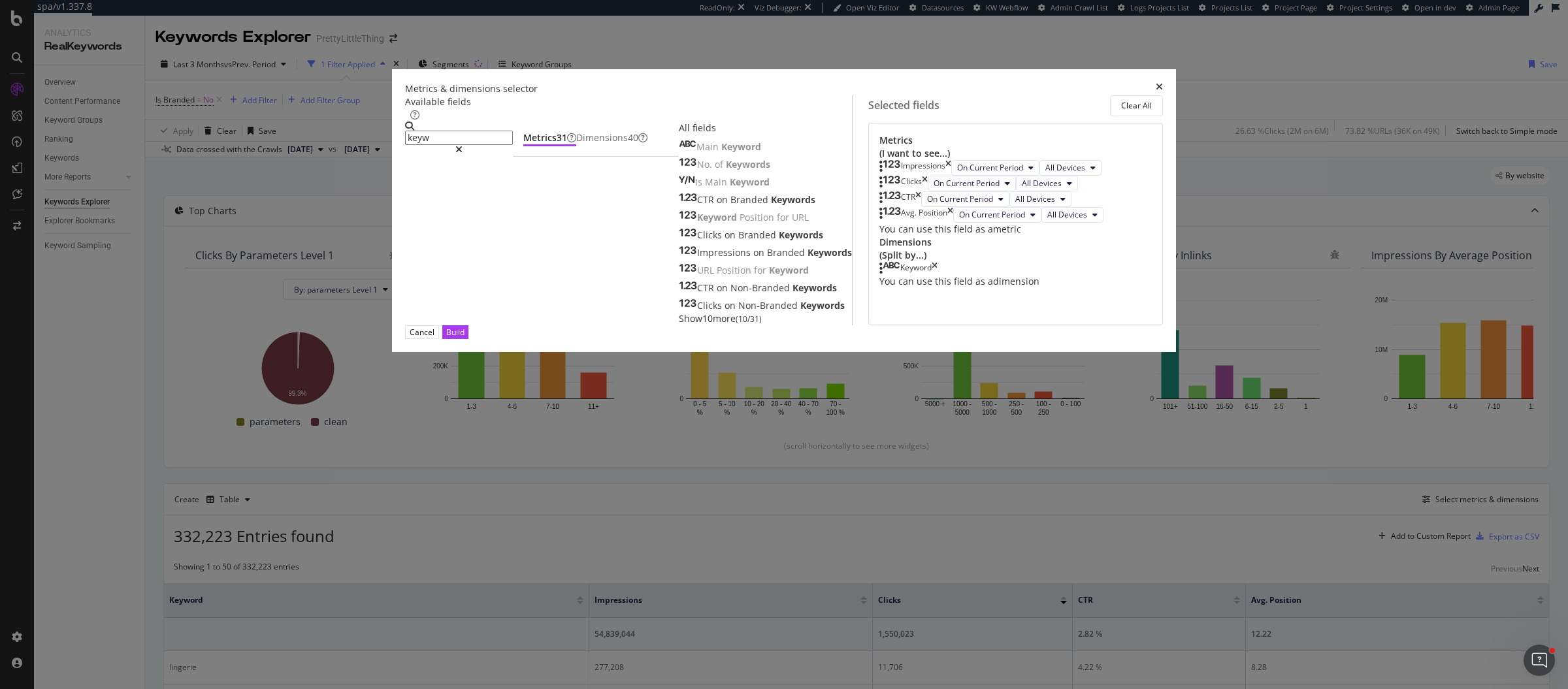
click at [513, 145] on input "keyw" at bounding box center [459, 138] width 108 height 15
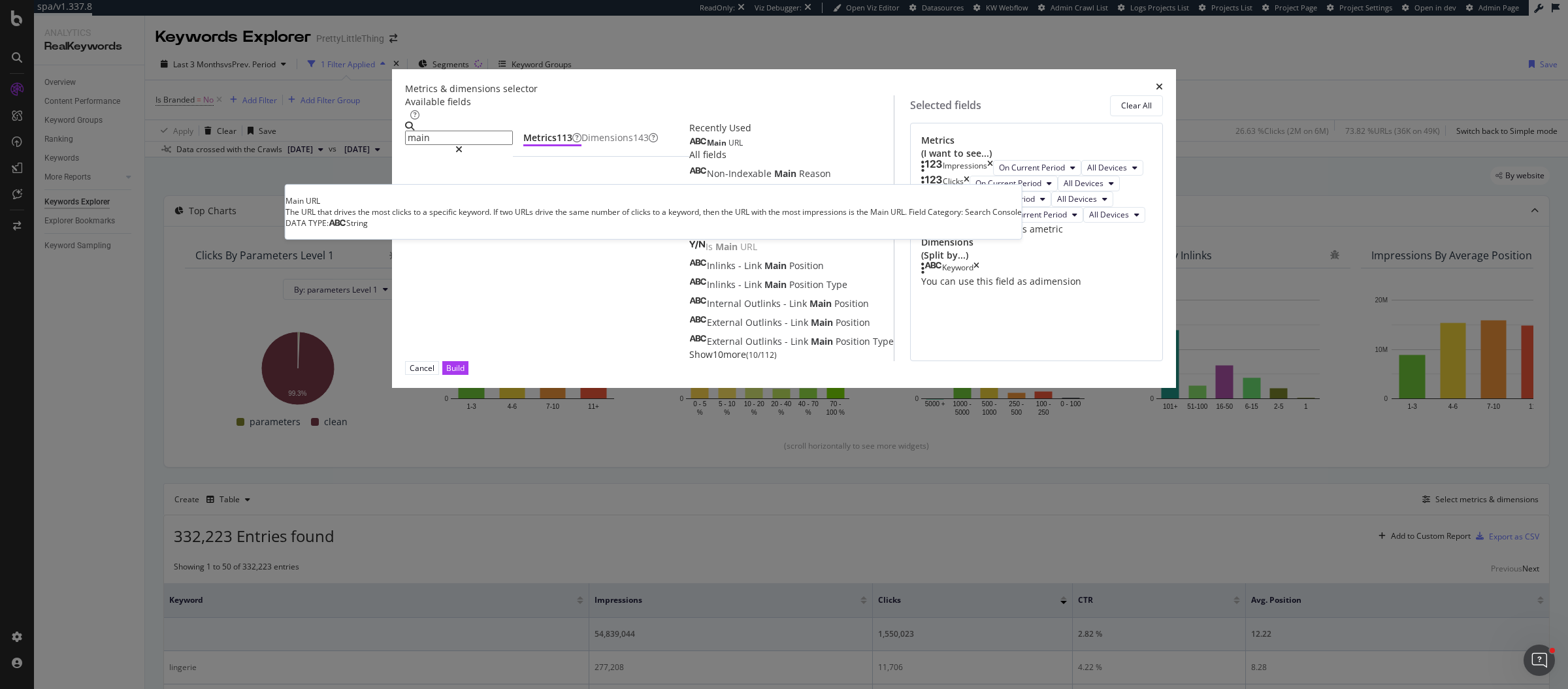
click at [689, 148] on div "Main URL" at bounding box center [716, 142] width 54 height 10
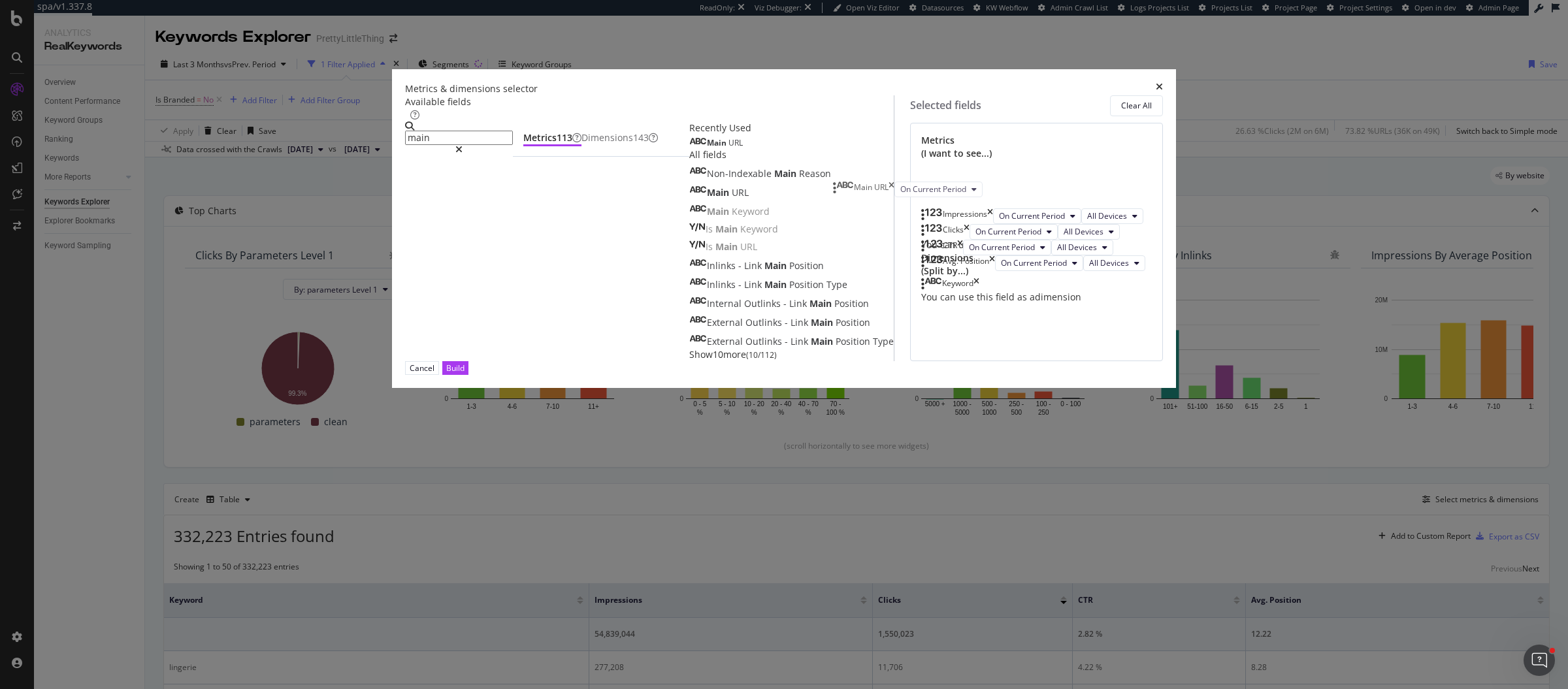
drag, startPoint x: 821, startPoint y: 409, endPoint x: 842, endPoint y: 193, distance: 217.0
click at [842, 193] on body "spa/v1.337.8 ReadOnly: Viz Debugger: Open Viz Editor Datasources KW Webflow Adm…" at bounding box center [784, 344] width 1568 height 689
drag, startPoint x: 821, startPoint y: 409, endPoint x: 839, endPoint y: 259, distance: 151.1
click at [839, 259] on body "spa/v1.337.8 ReadOnly: Viz Debugger: Open Viz Editor Datasources KW Webflow Adm…" at bounding box center [784, 344] width 1568 height 689
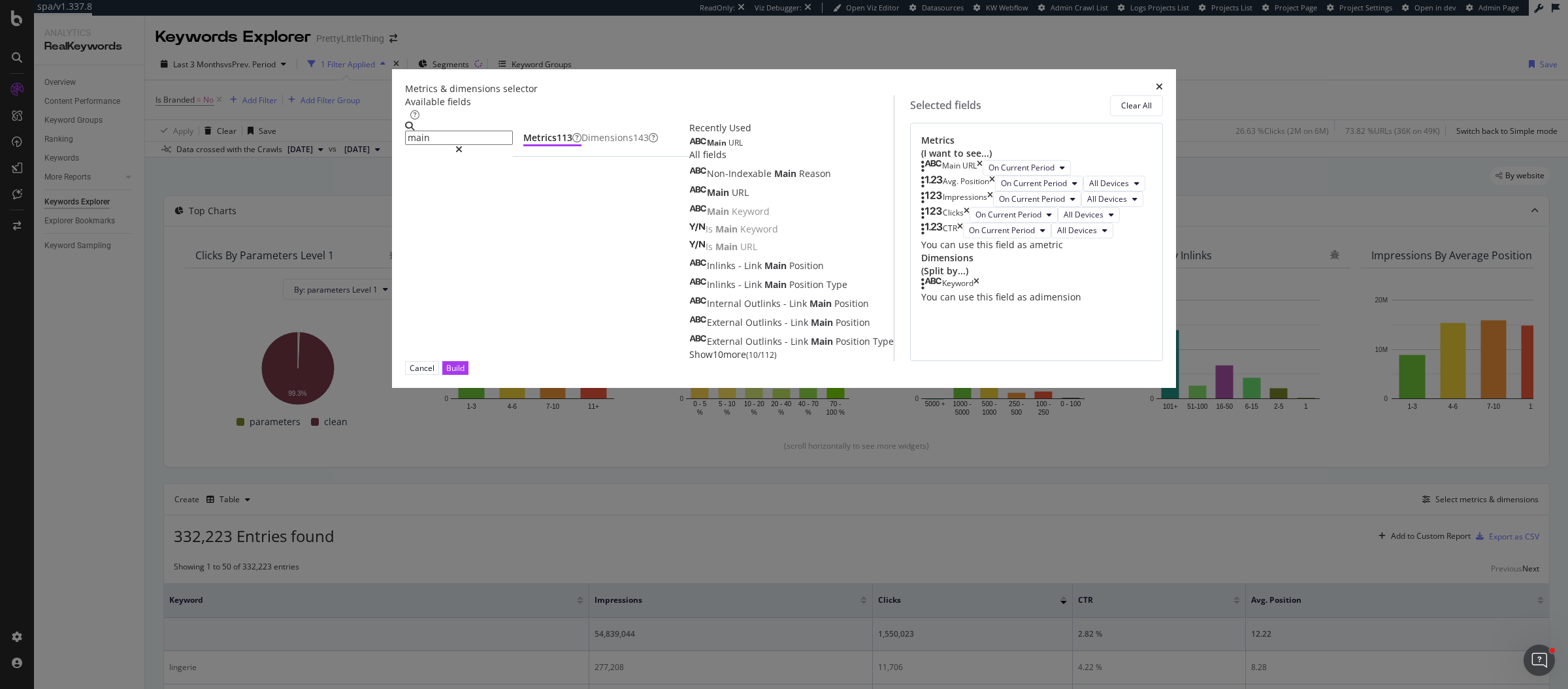
click at [513, 145] on input "main" at bounding box center [459, 138] width 108 height 15
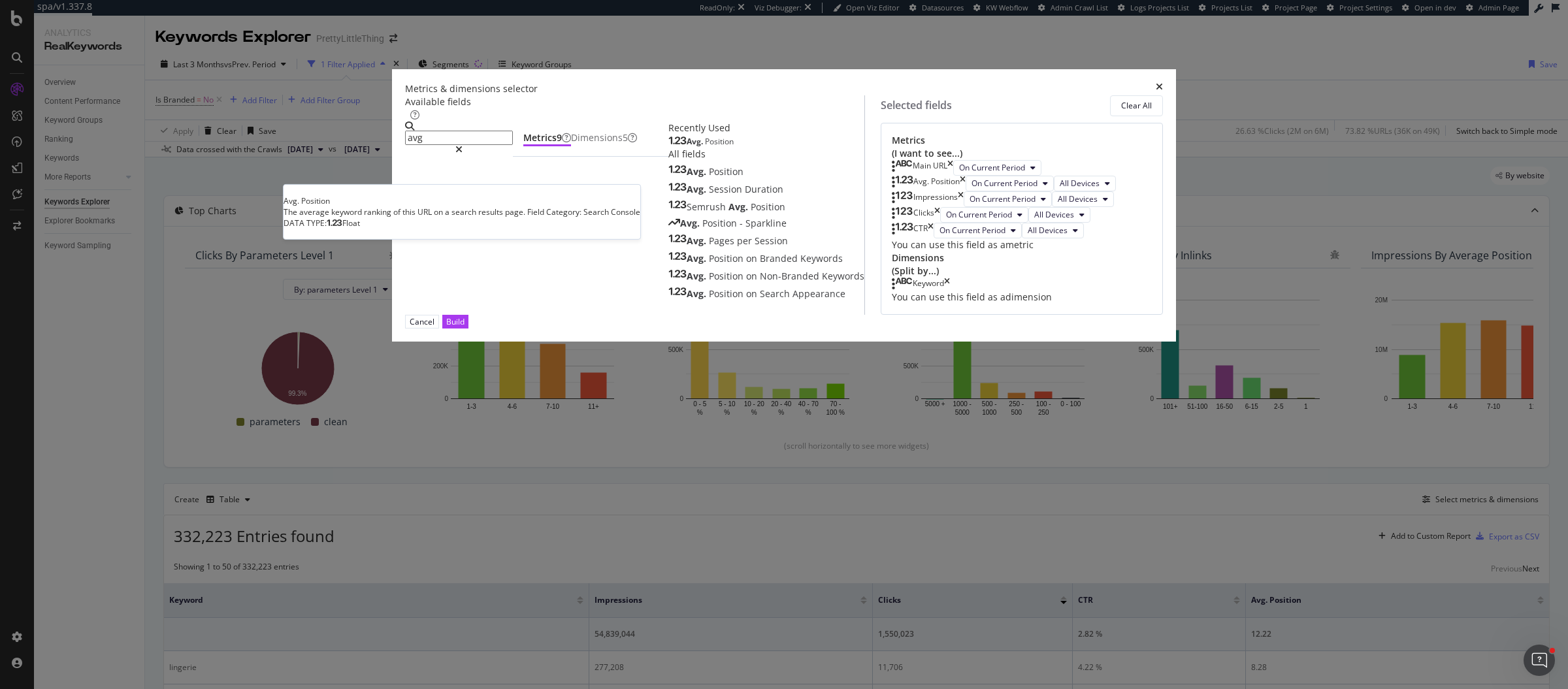
type input "avg"
click at [705, 147] on span "Position" at bounding box center [719, 141] width 29 height 11
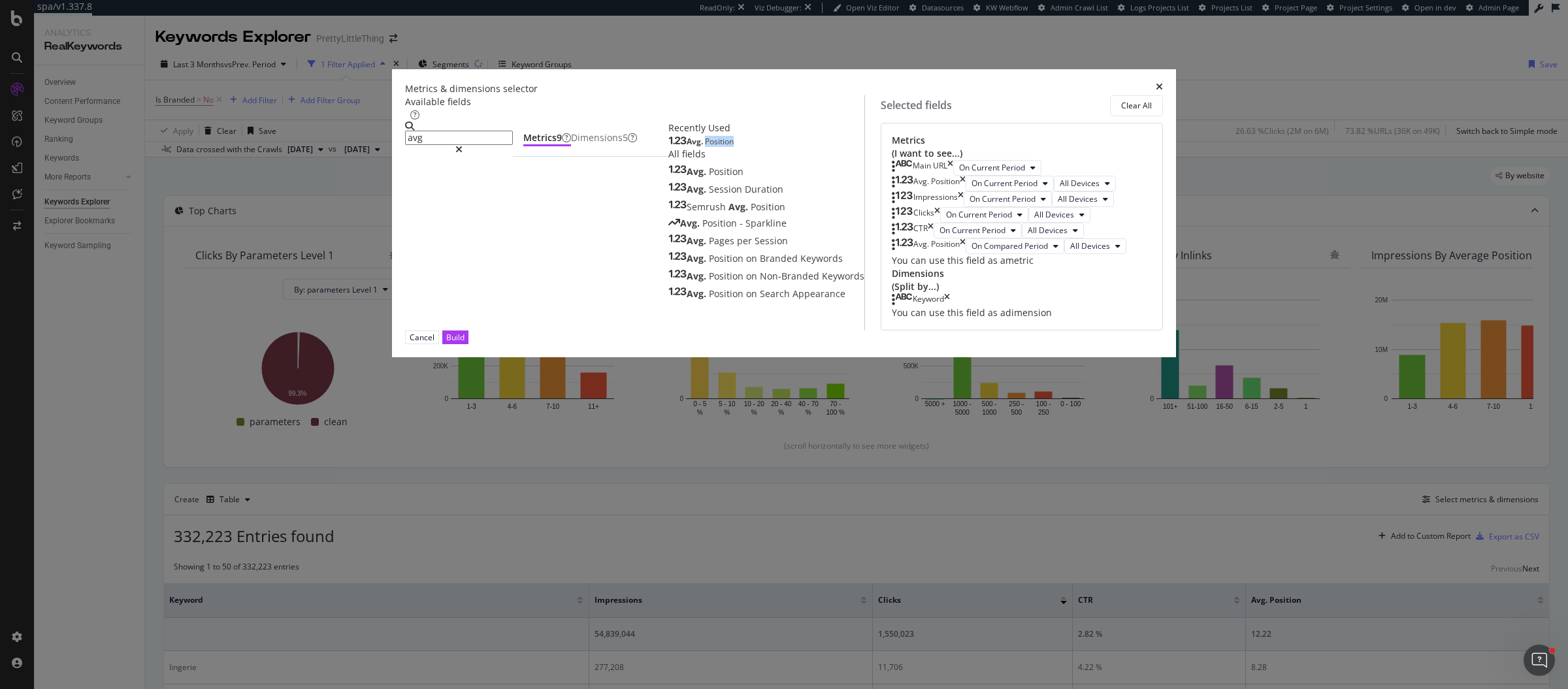
click at [705, 147] on span "Position" at bounding box center [719, 141] width 29 height 11
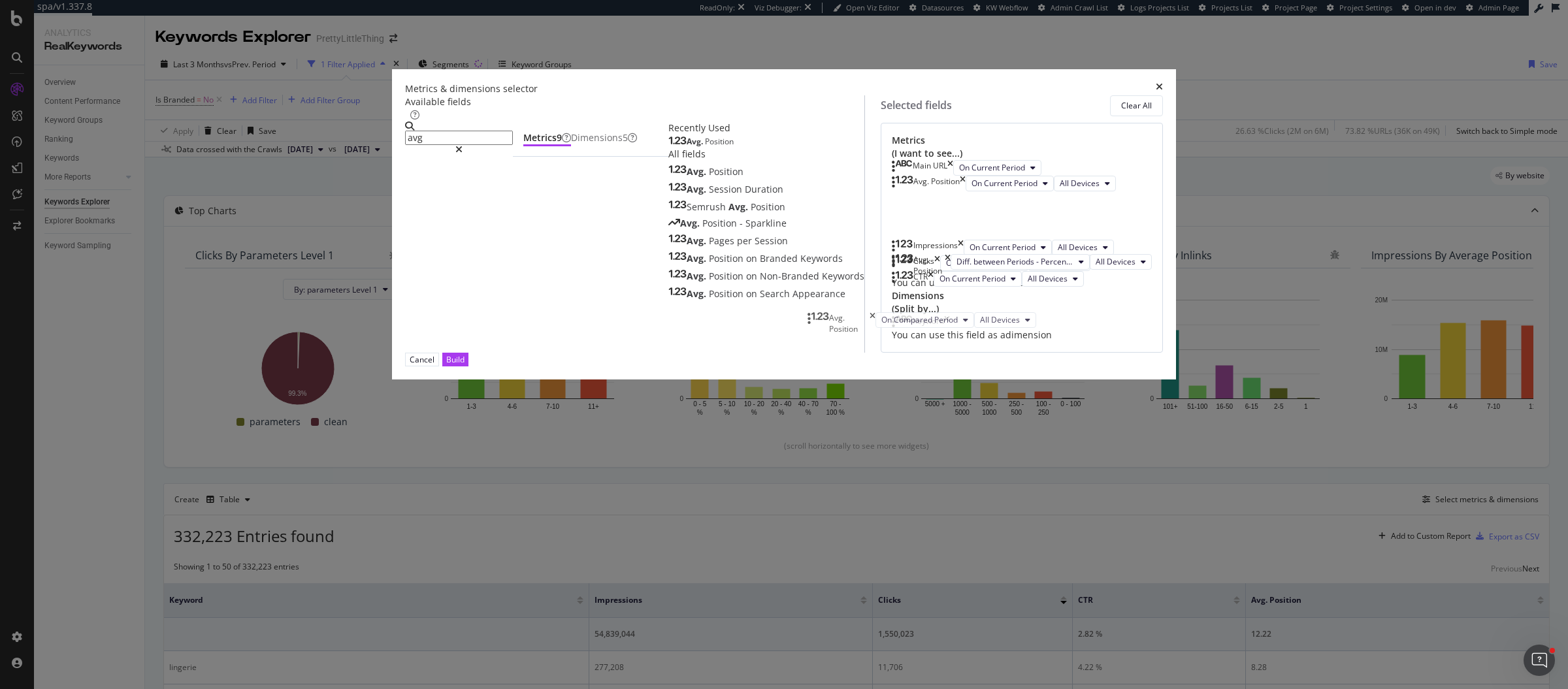
drag, startPoint x: 820, startPoint y: 457, endPoint x: 817, endPoint y: 321, distance: 136.0
click at [817, 321] on body "spa/v1.337.8 ReadOnly: Viz Debugger: Open Viz Editor Datasources KW Webflow Adm…" at bounding box center [784, 344] width 1568 height 689
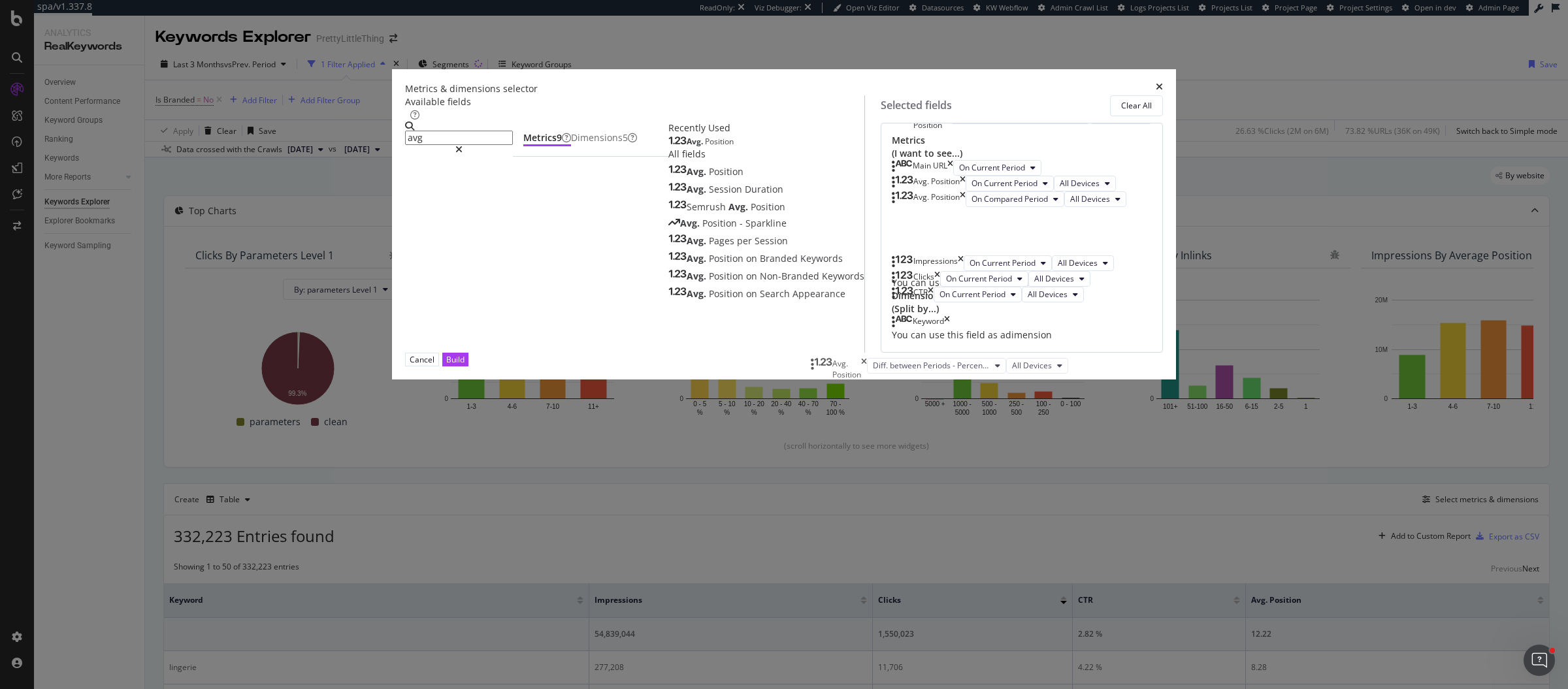
drag, startPoint x: 819, startPoint y: 504, endPoint x: 819, endPoint y: 367, distance: 137.0
click at [819, 367] on body "spa/v1.337.8 ReadOnly: Viz Debugger: Open Viz Editor Datasources KW Webflow Adm…" at bounding box center [784, 344] width 1568 height 689
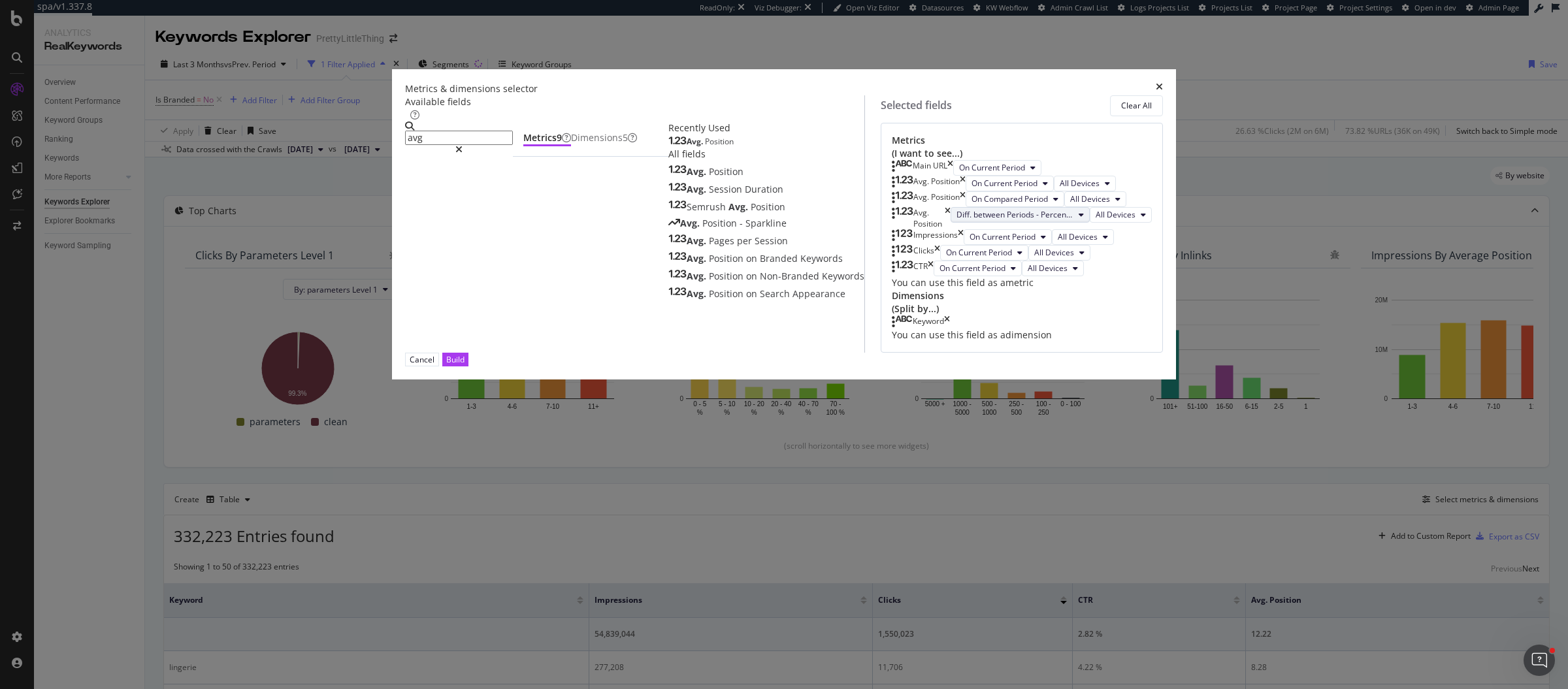
click at [951, 222] on button "Diff. between Periods - Percentage" at bounding box center [1020, 214] width 139 height 16
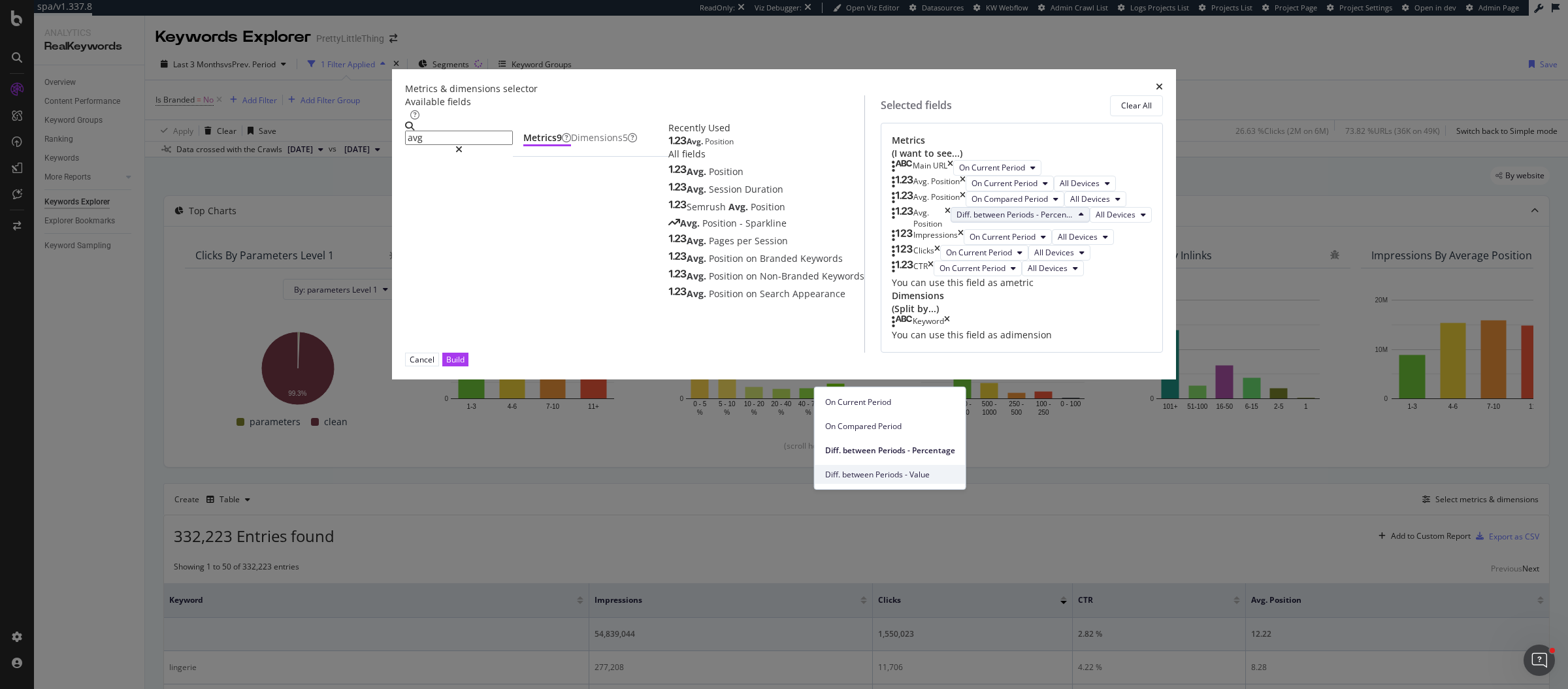
click at [900, 468] on span "Diff. between Periods - Value" at bounding box center [890, 473] width 130 height 12
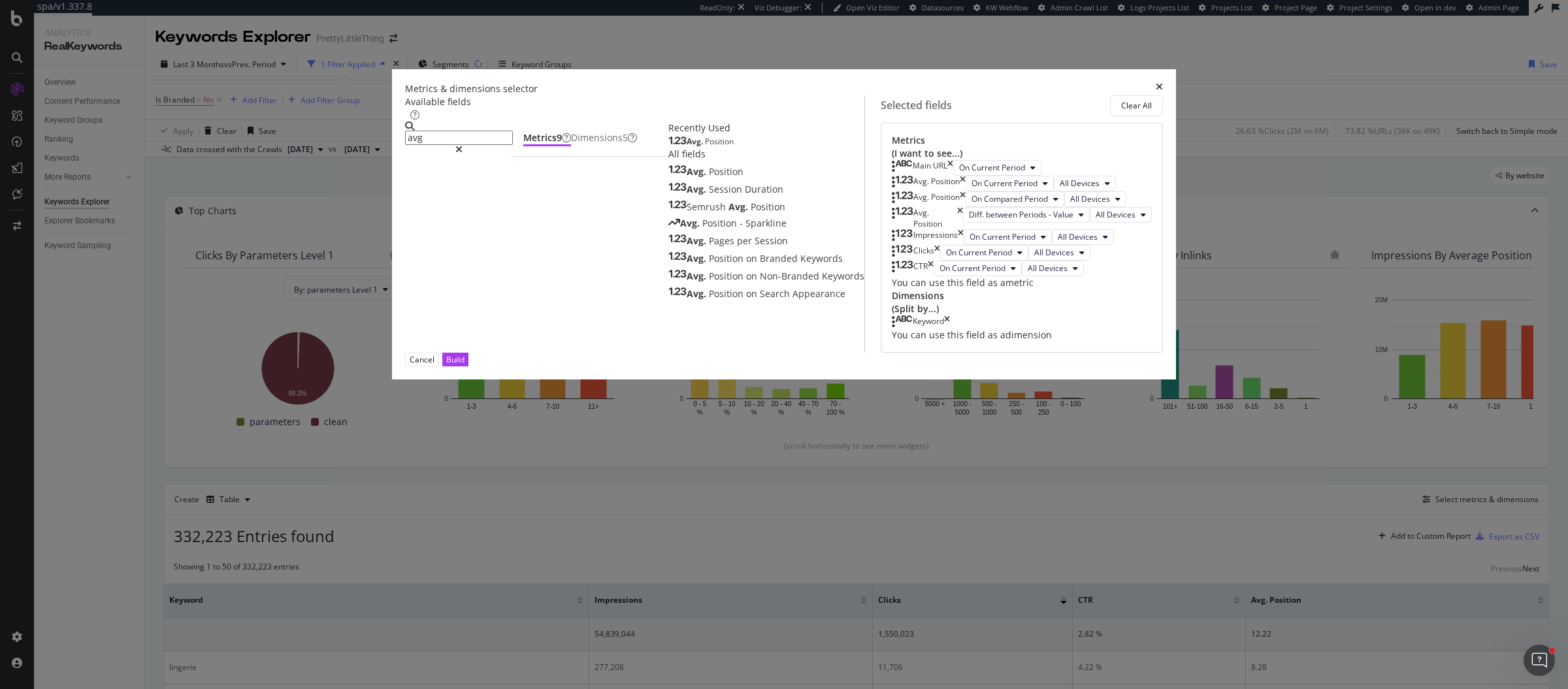
click at [1052, 366] on div "Cancel Build" at bounding box center [784, 359] width 758 height 14
click at [468, 366] on button "Build" at bounding box center [455, 359] width 26 height 14
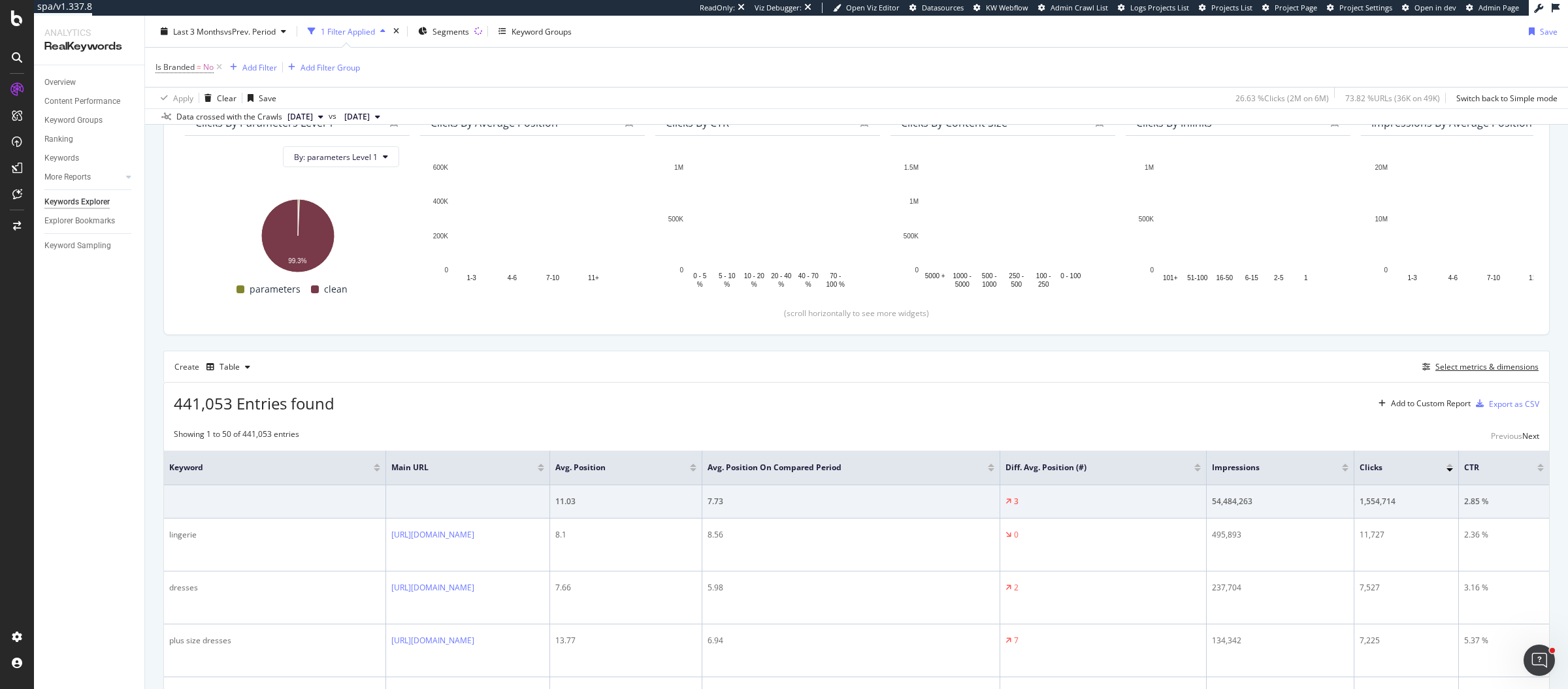
scroll to position [117, 0]
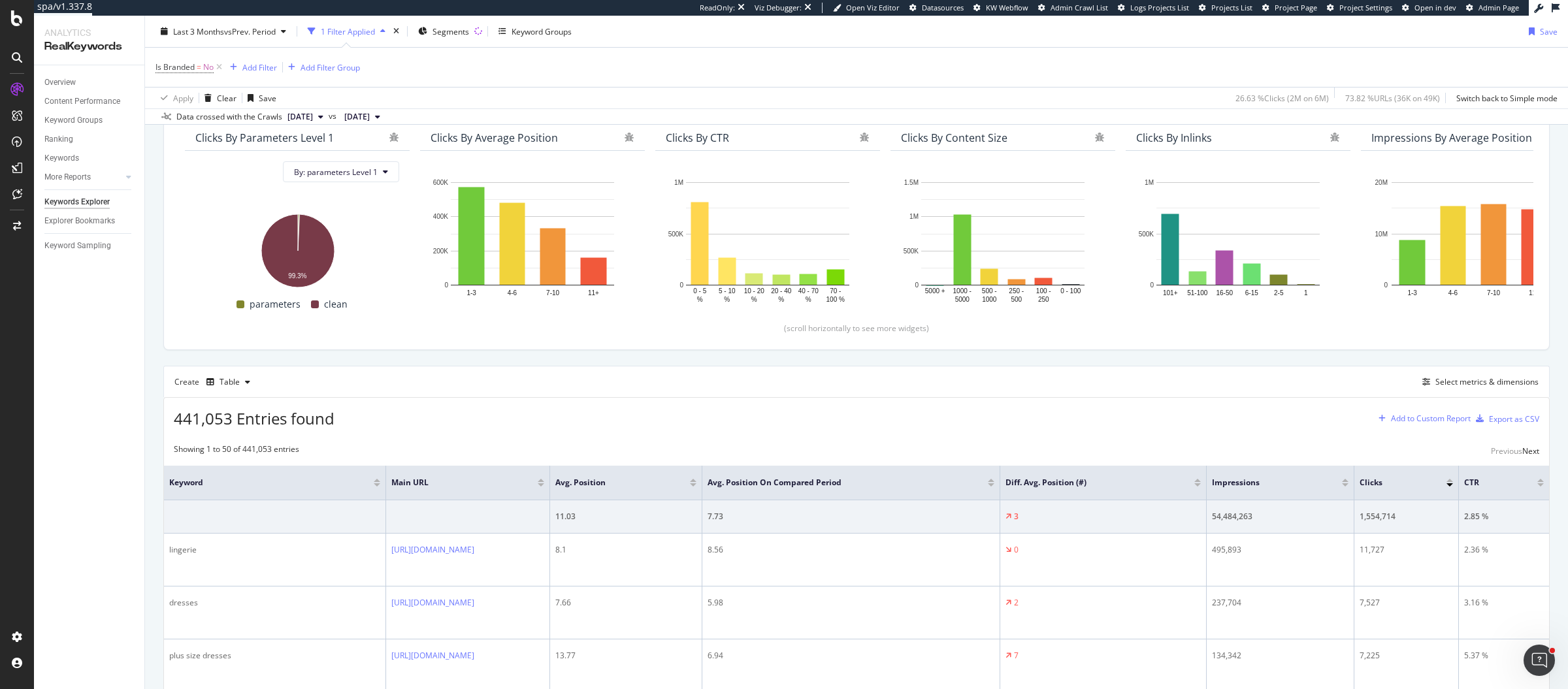
click at [1406, 421] on div "Add to Custom Report" at bounding box center [1430, 418] width 79 height 7
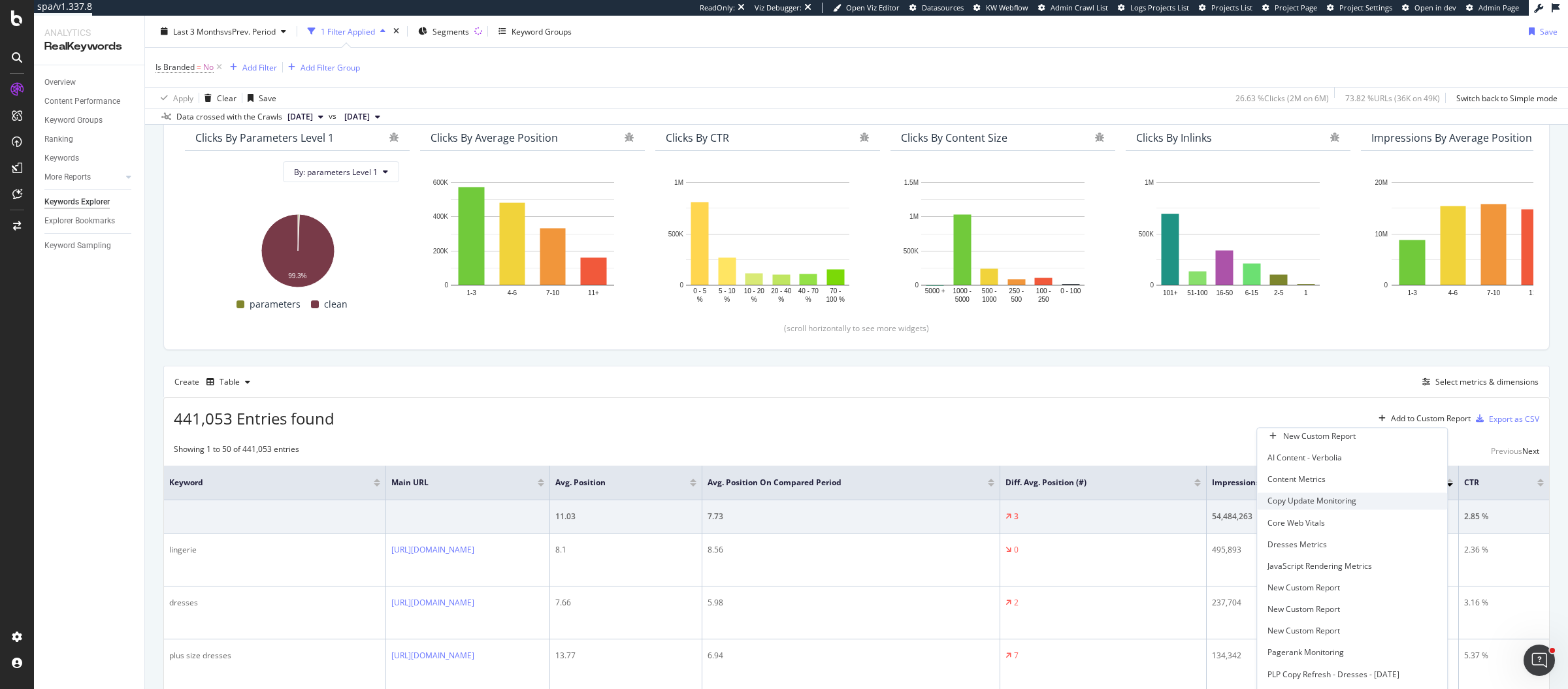
click at [1267, 504] on div "Copy Update Monitoring" at bounding box center [1311, 501] width 89 height 11
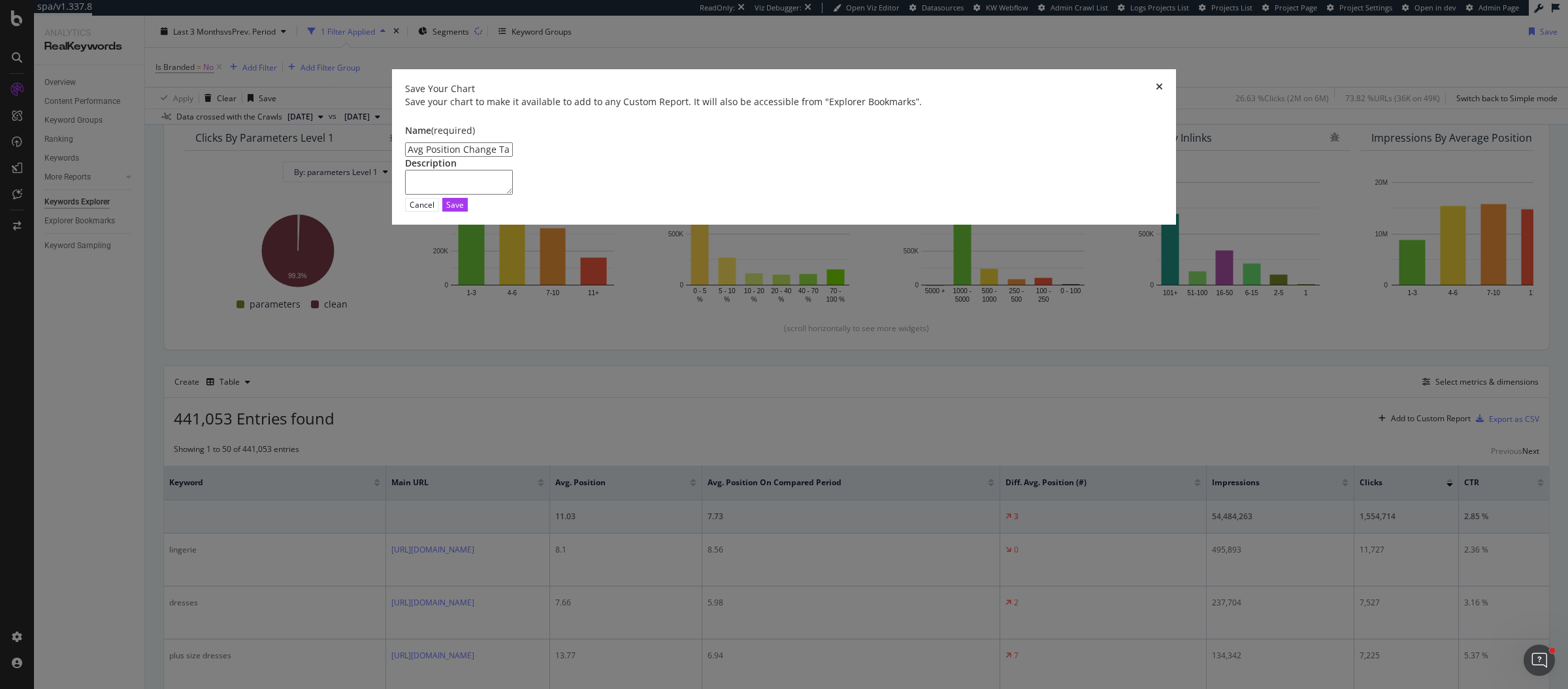
click at [513, 157] on input "Avg Position Change Table" at bounding box center [459, 149] width 108 height 15
type input "Avg Position Change Table"
click at [464, 210] on div "Save" at bounding box center [454, 205] width 18 height 11
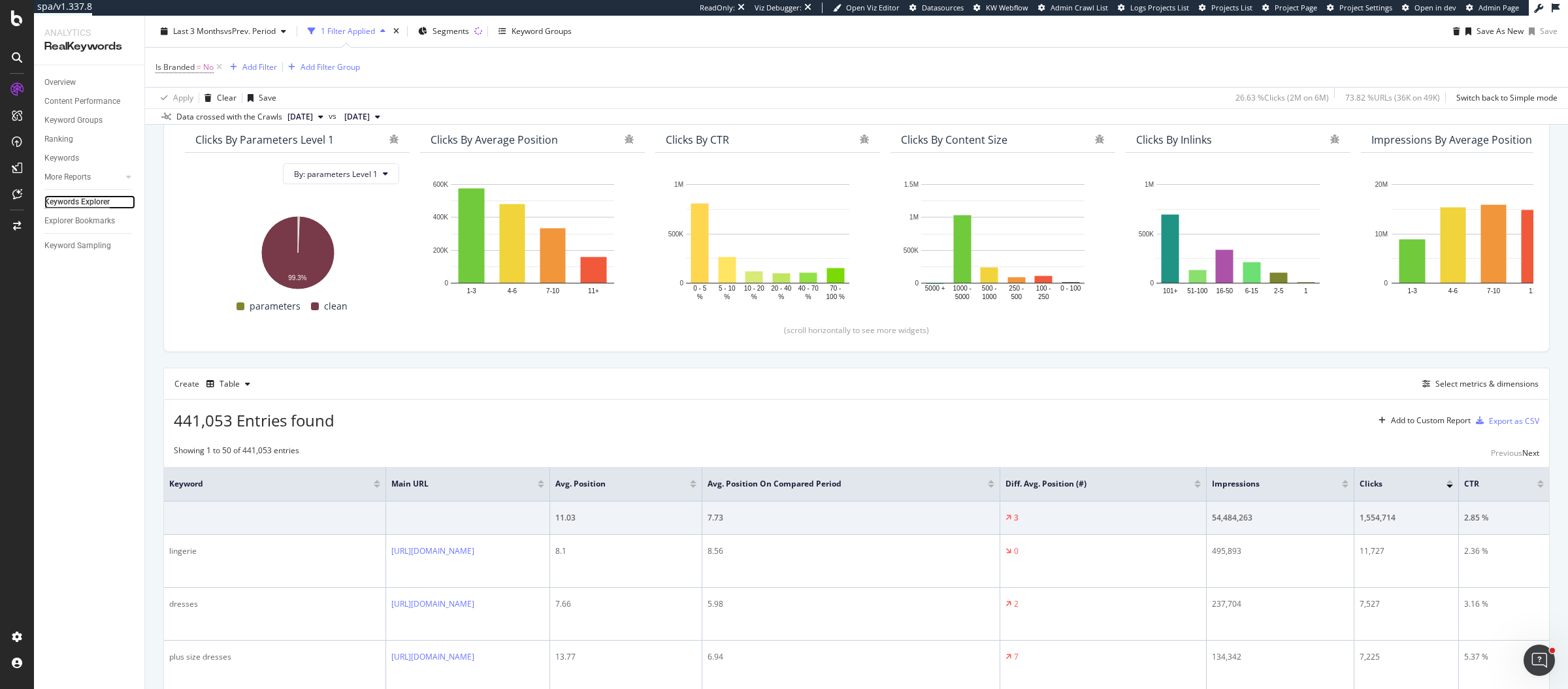
click at [90, 205] on div "Keywords Explorer" at bounding box center [77, 202] width 66 height 14
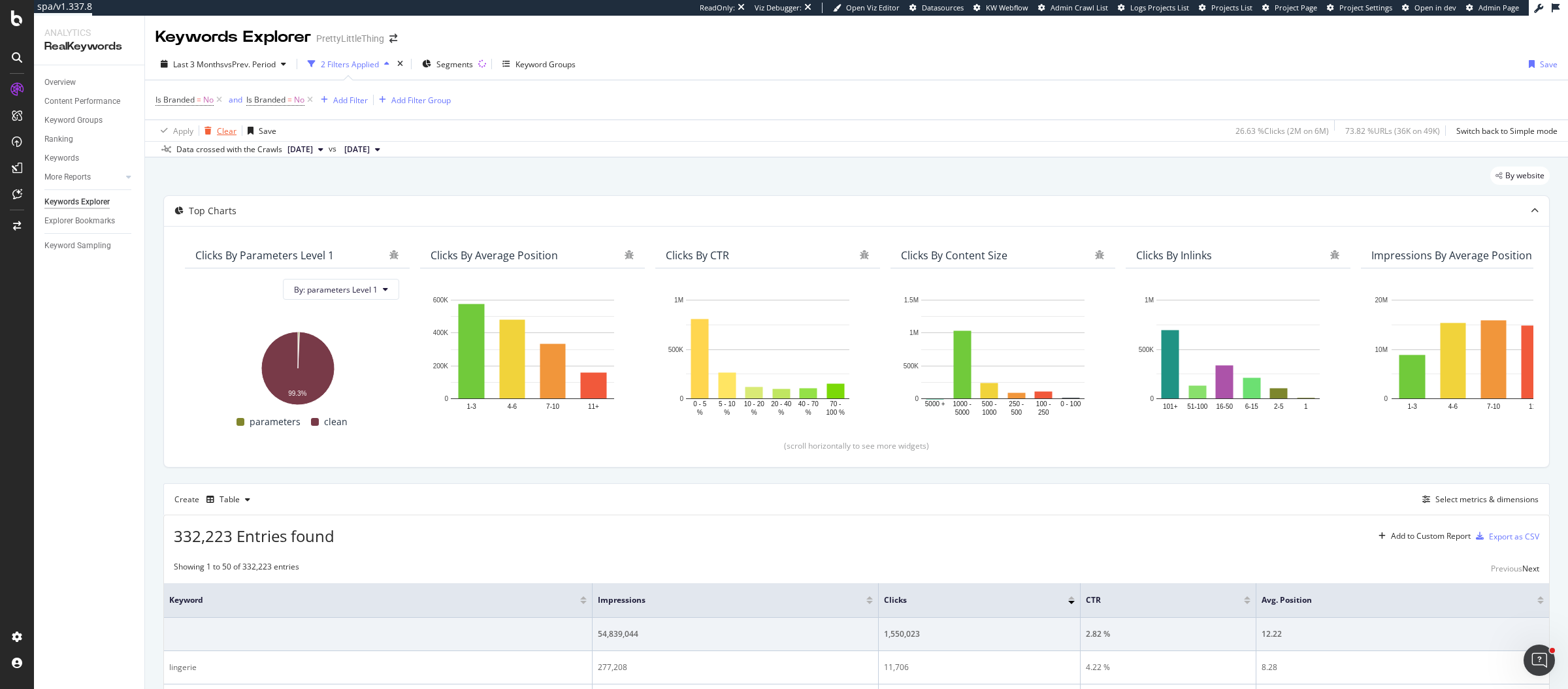
click at [214, 136] on div "Clear" at bounding box center [218, 130] width 37 height 19
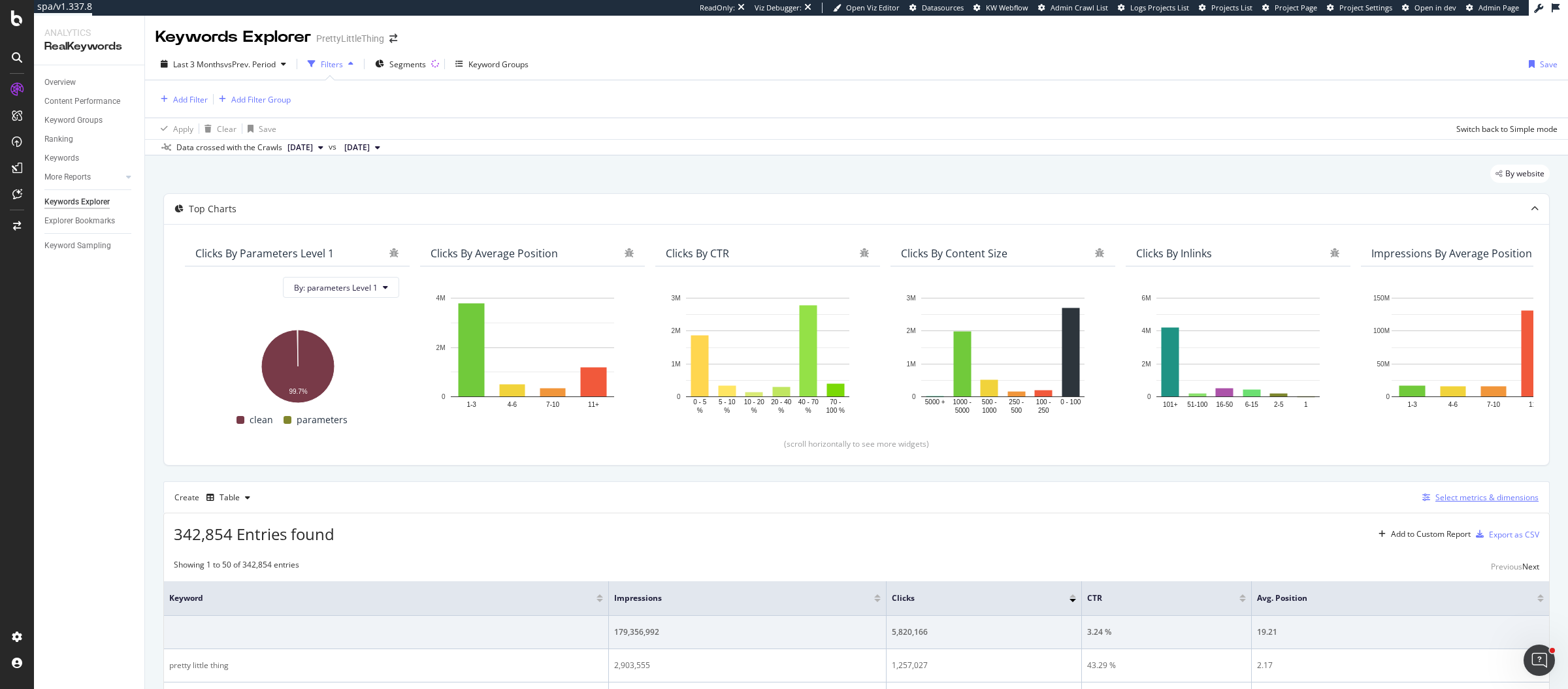
click at [1494, 499] on div "Select metrics & dimensions" at bounding box center [1487, 497] width 103 height 11
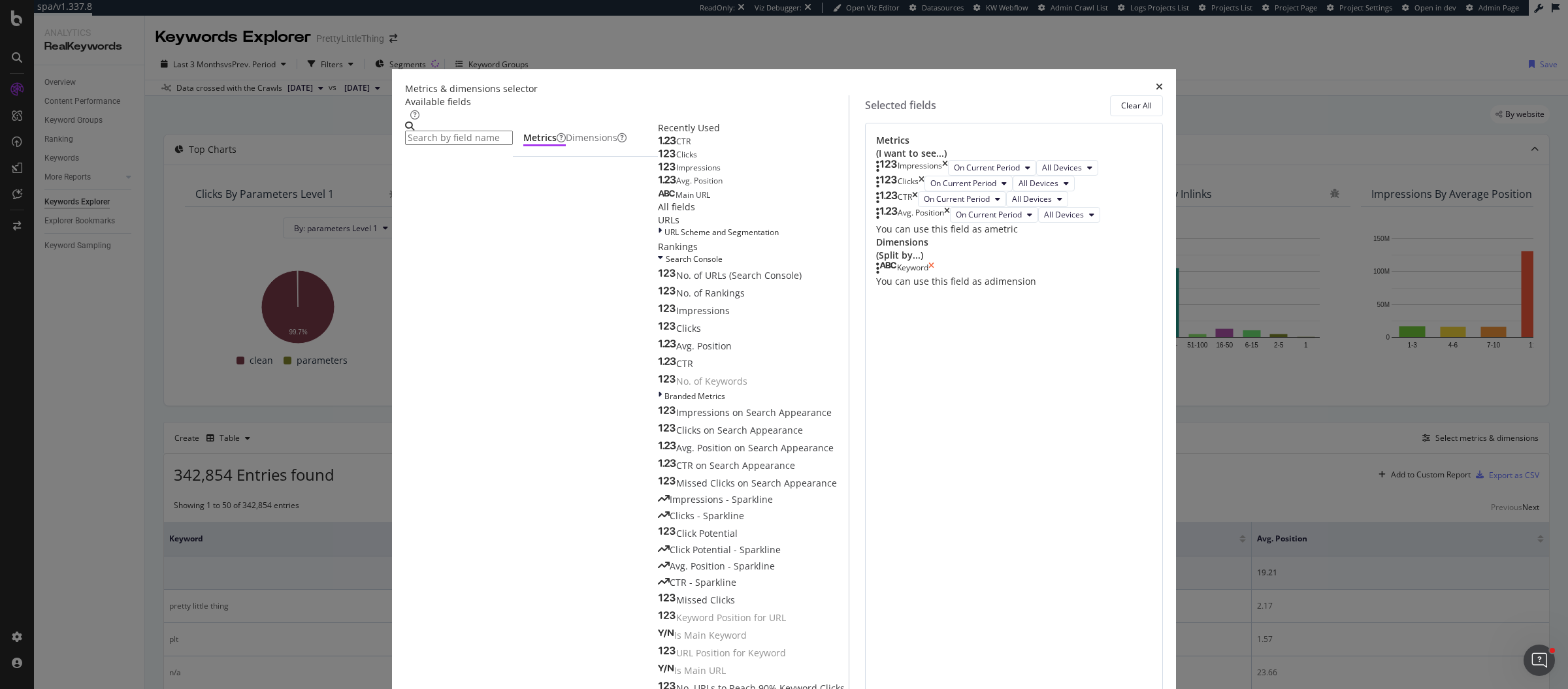
click at [934, 275] on icon "times" at bounding box center [931, 268] width 6 height 13
click at [618, 144] on div "Dimensions" at bounding box center [596, 137] width 61 height 13
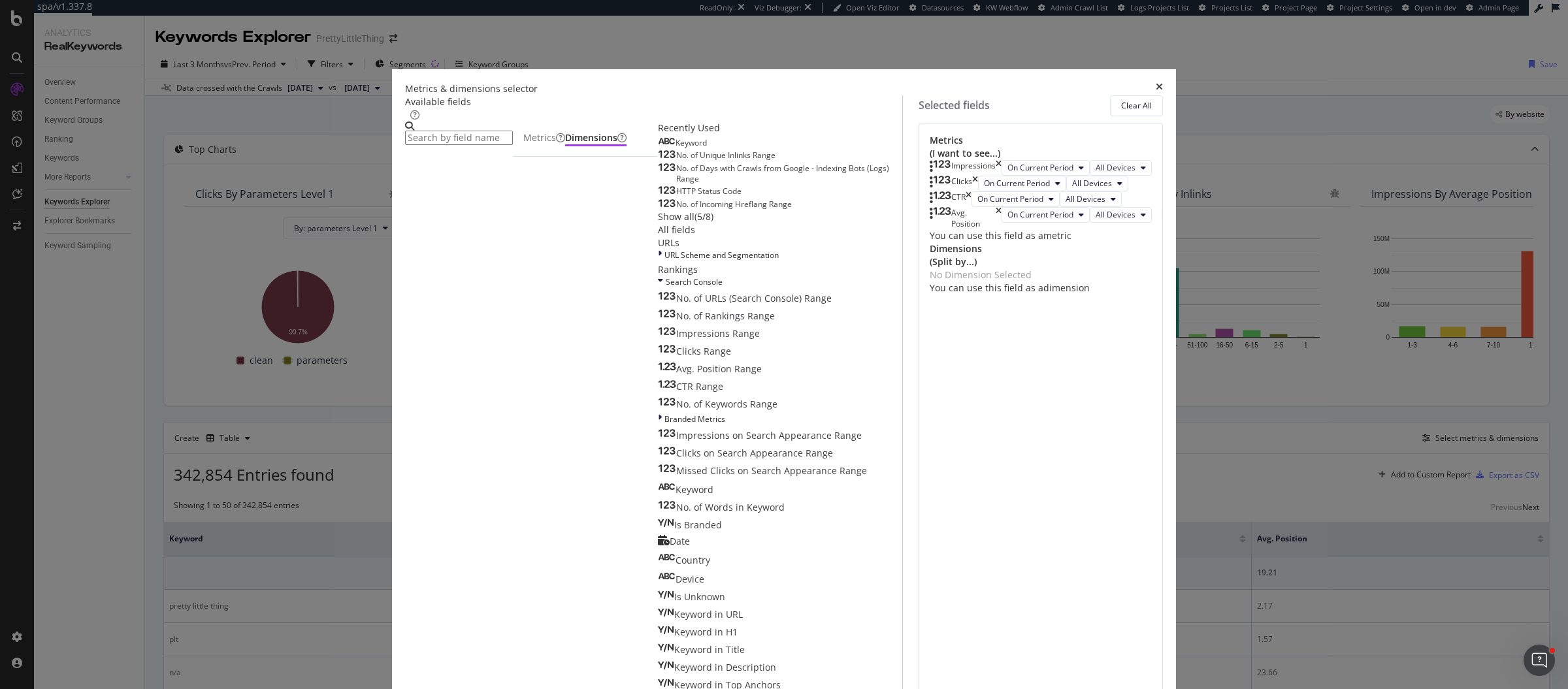
click at [513, 145] on input "modal" at bounding box center [459, 138] width 108 height 15
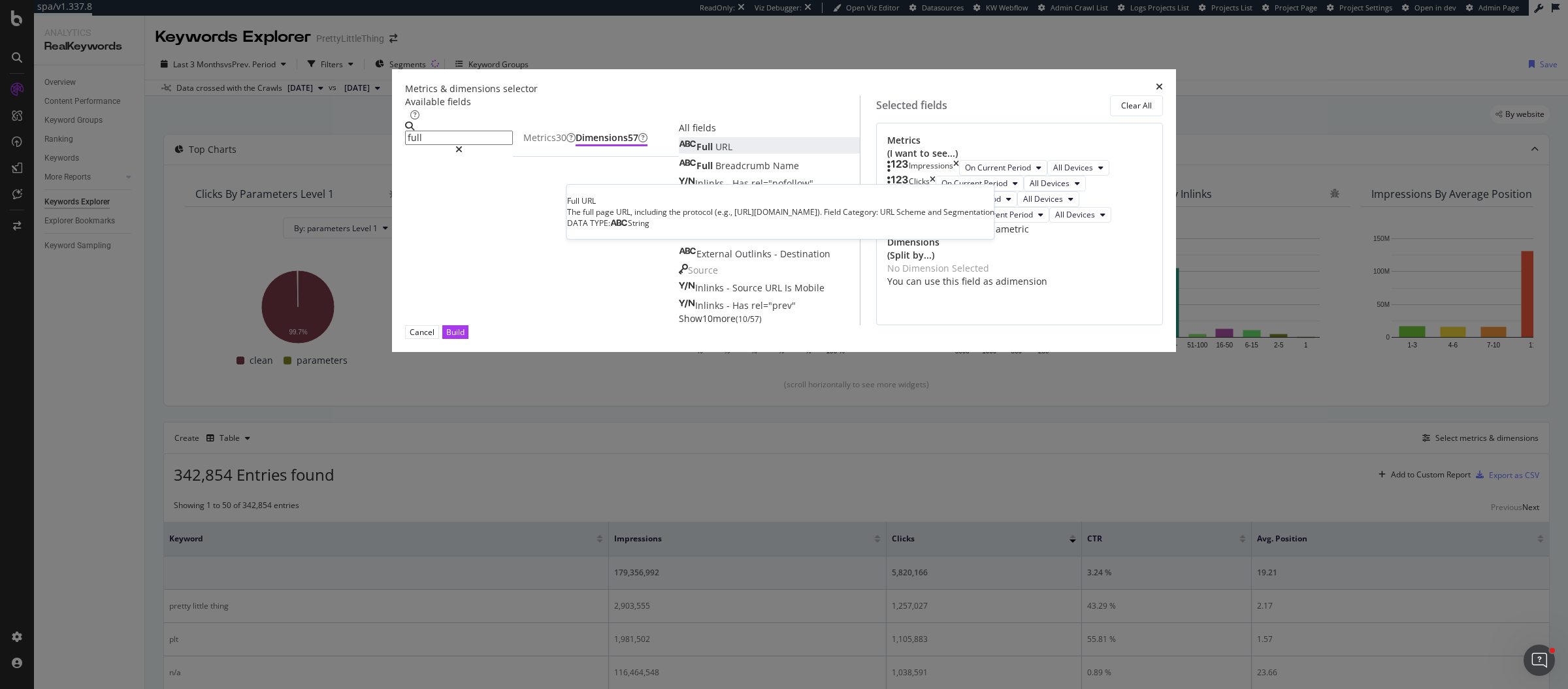
click at [678, 153] on div "Full URL" at bounding box center [705, 147] width 54 height 13
click at [513, 145] on input "full" at bounding box center [459, 138] width 108 height 15
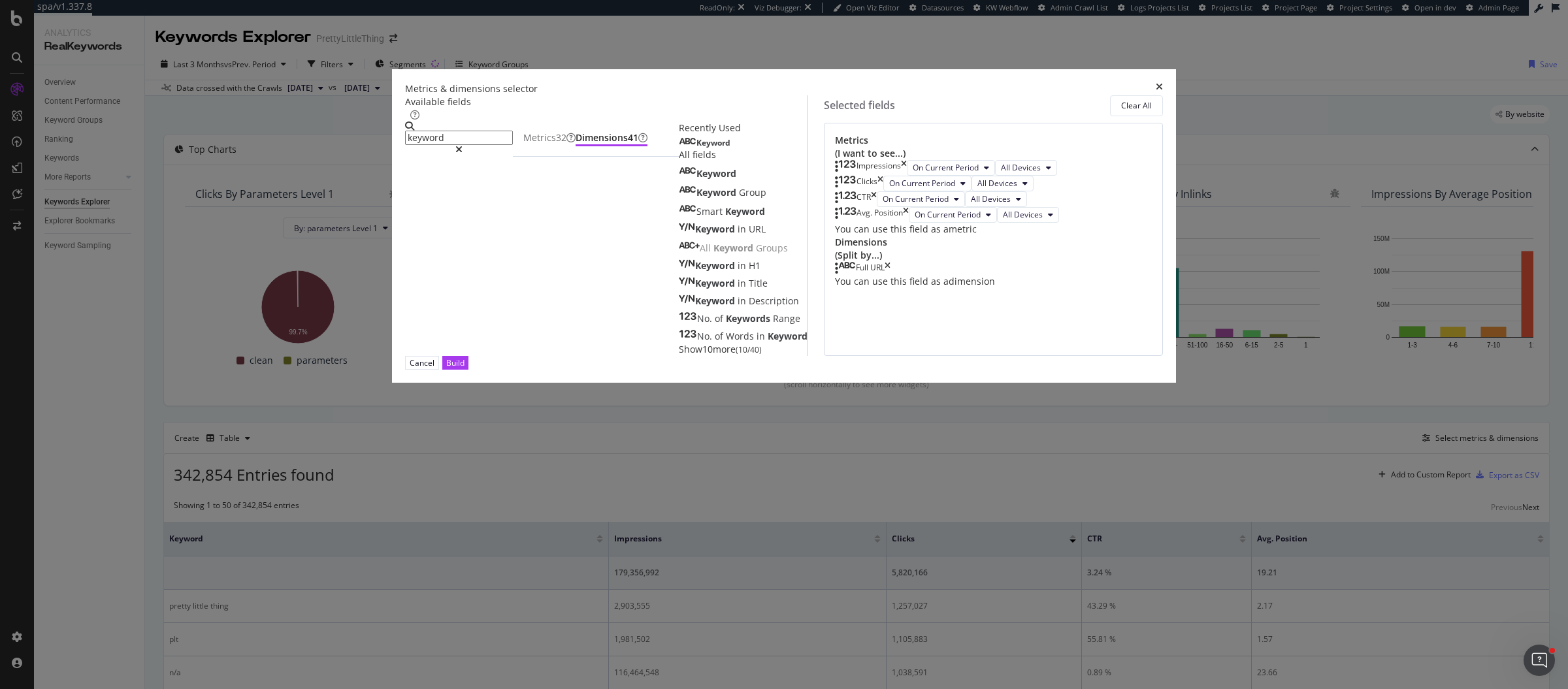
type input "keyword"
click at [678, 355] on span "Show 10 more" at bounding box center [707, 349] width 57 height 12
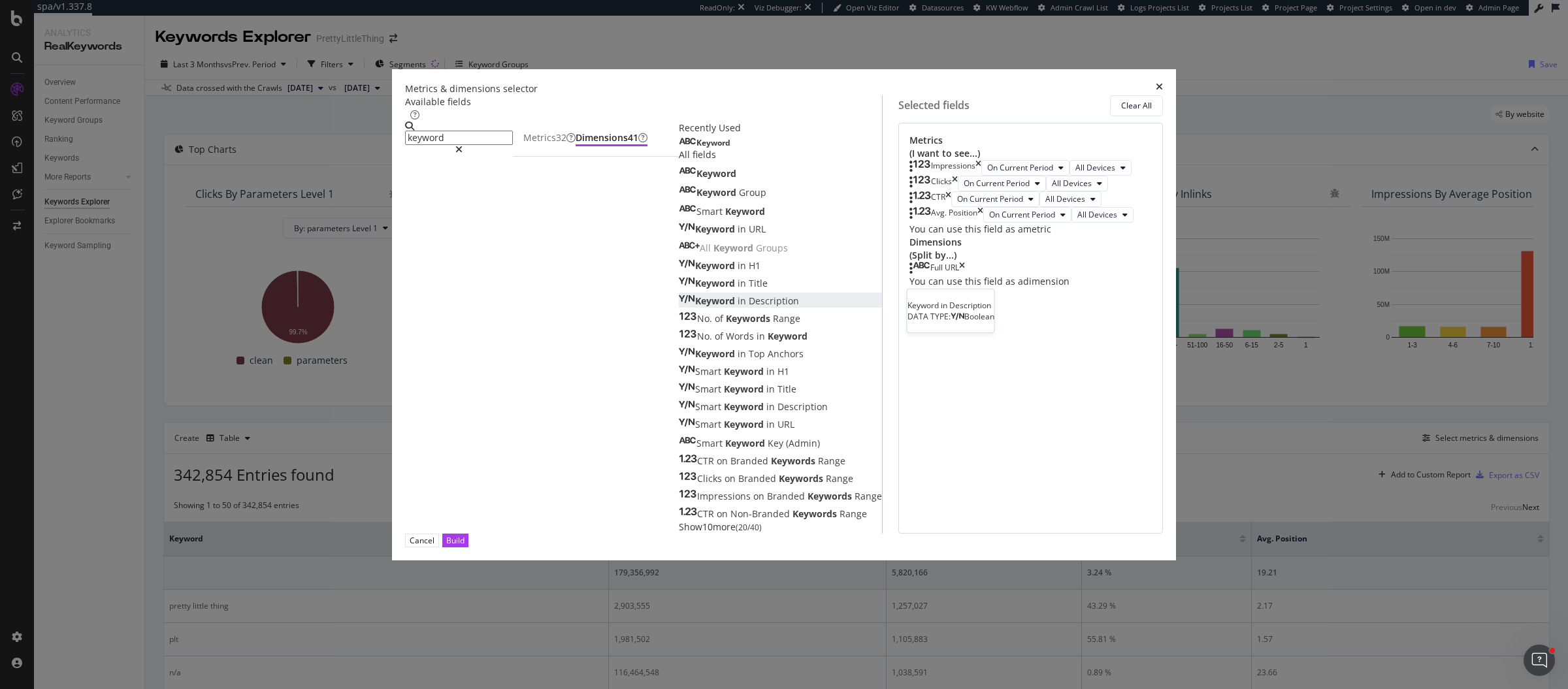
scroll to position [119, 0]
click at [678, 529] on span "Show 10 more" at bounding box center [707, 526] width 57 height 12
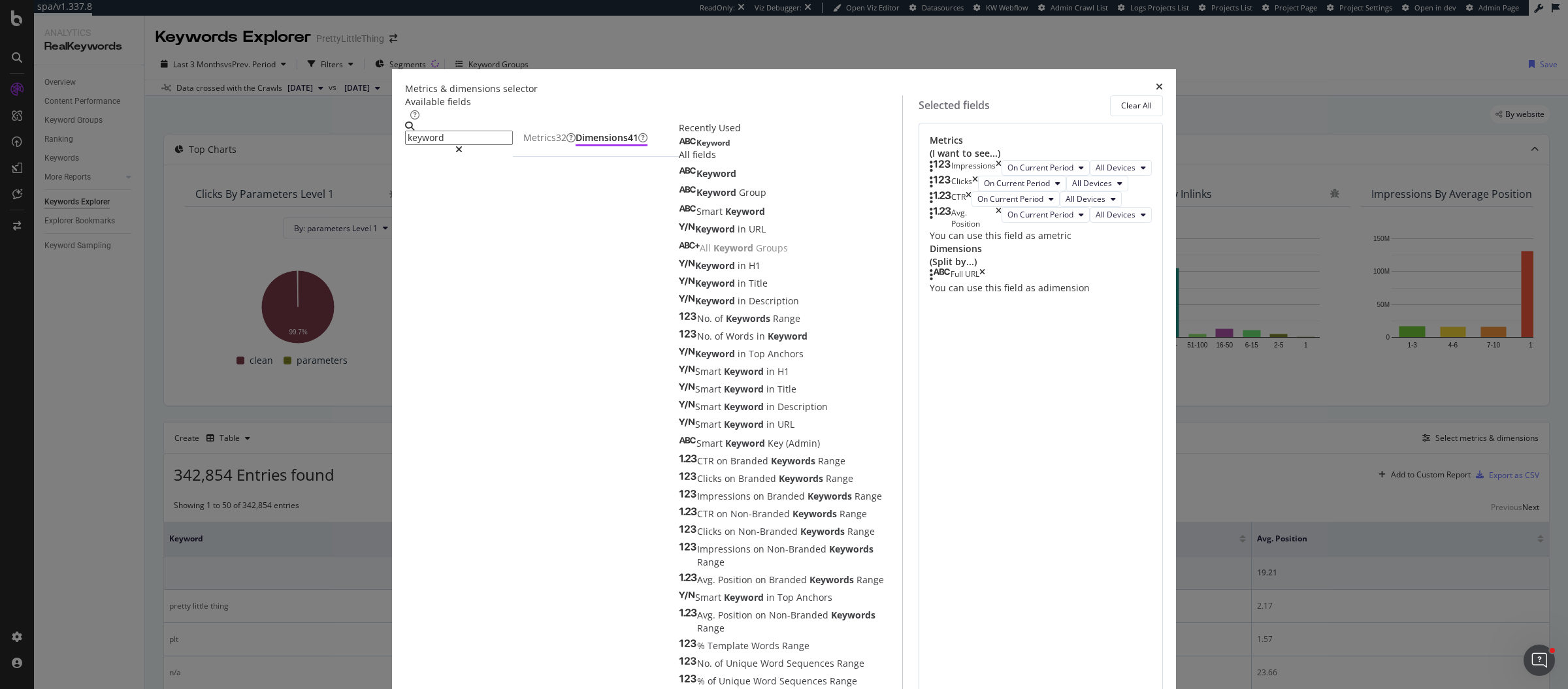
scroll to position [276, 0]
click at [560, 144] on div "Metrics 32" at bounding box center [549, 137] width 53 height 13
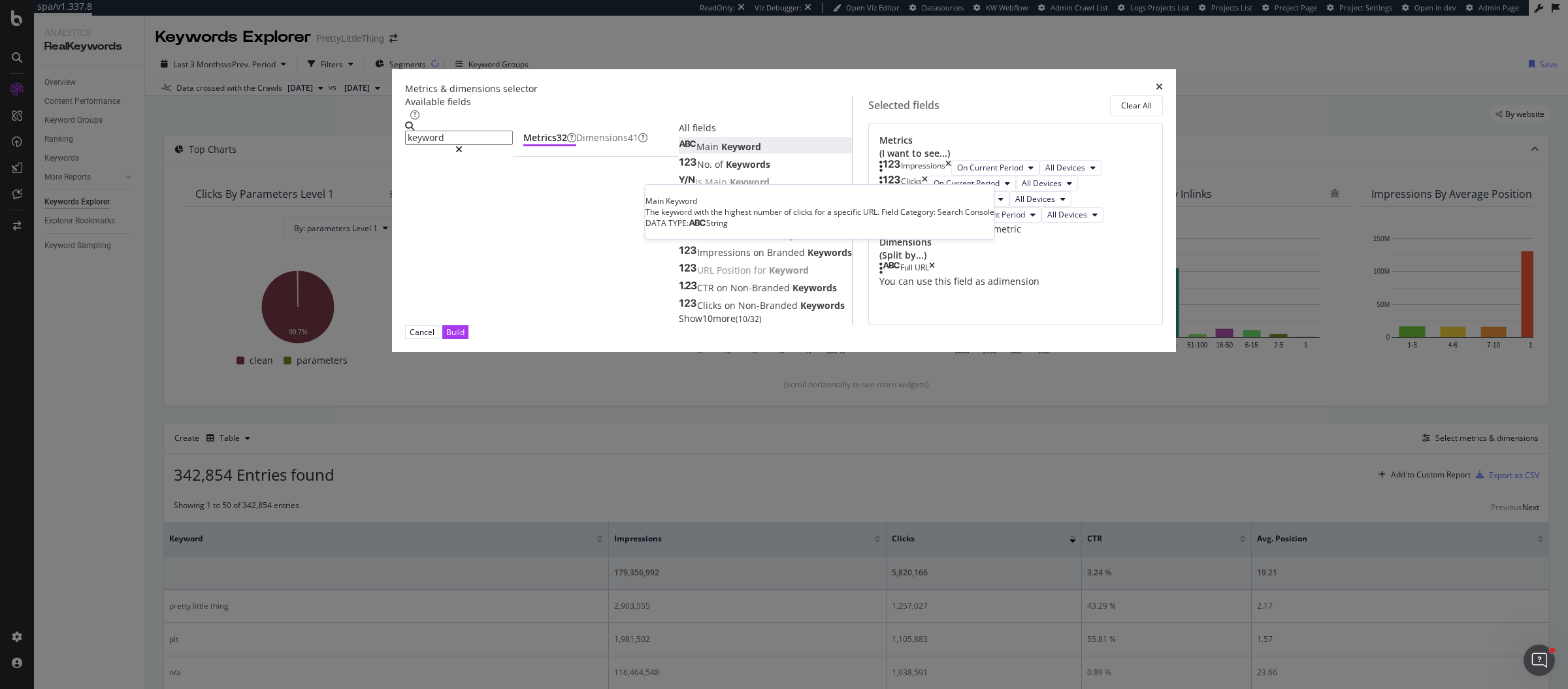
click at [678, 153] on div "Main Keyword" at bounding box center [719, 147] width 82 height 13
click at [678, 171] on div "No. of Keywords" at bounding box center [724, 164] width 91 height 13
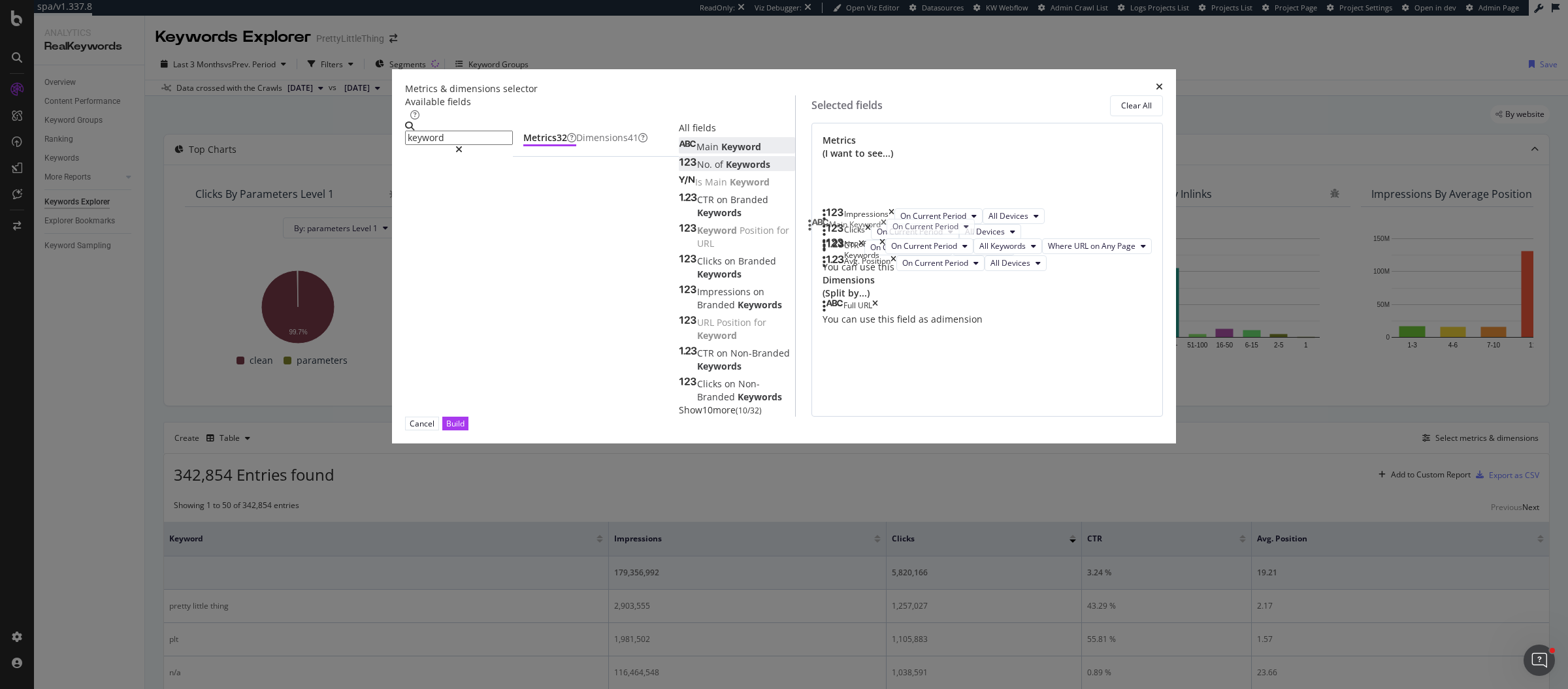
drag, startPoint x: 820, startPoint y: 401, endPoint x: 817, endPoint y: 220, distance: 181.0
click at [817, 220] on body "spa/v1.337.8 ReadOnly: Viz Debugger: Open Viz Editor Datasources KW Webflow Adm…" at bounding box center [784, 344] width 1568 height 689
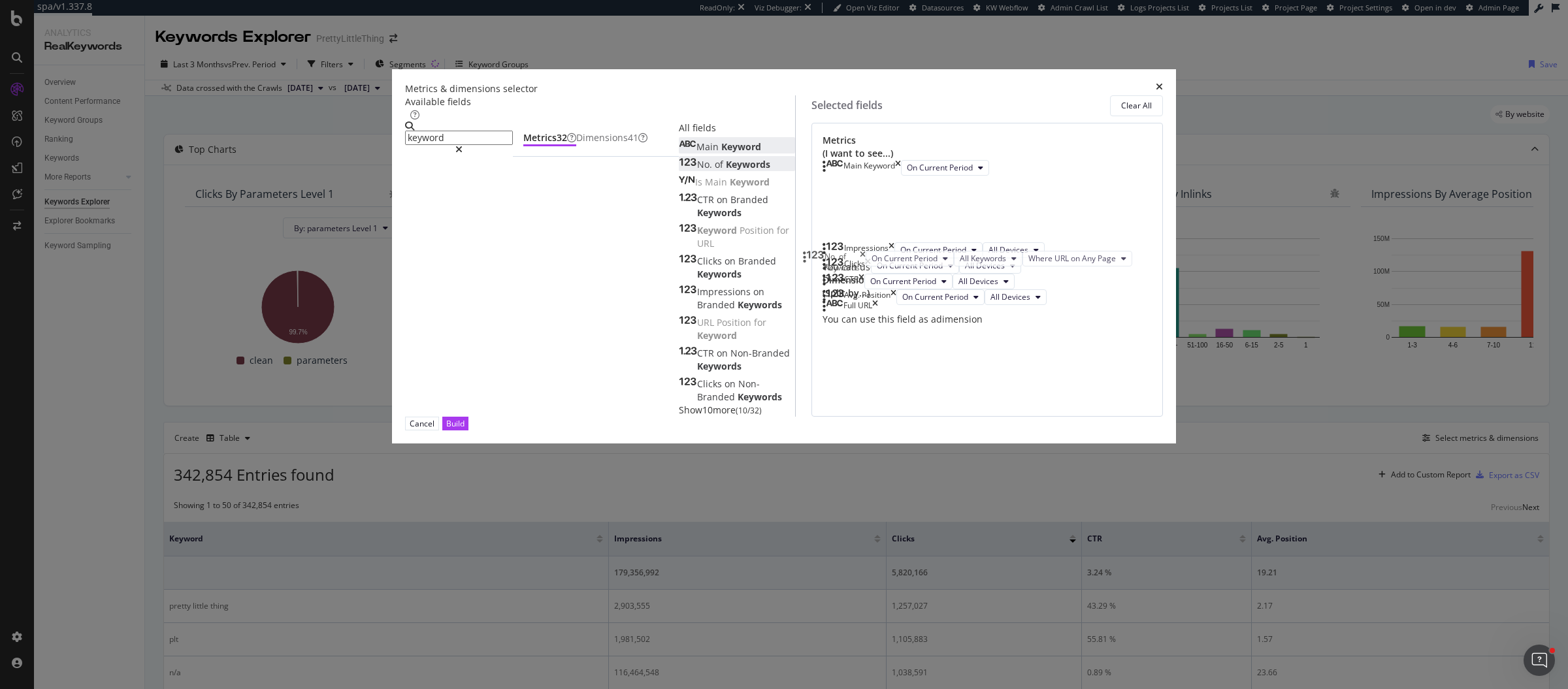
drag, startPoint x: 827, startPoint y: 458, endPoint x: 820, endPoint y: 263, distance: 195.1
click at [820, 263] on body "spa/v1.337.8 ReadOnly: Viz Debugger: Open Viz Editor Datasources KW Webflow Adm…" at bounding box center [784, 344] width 1568 height 689
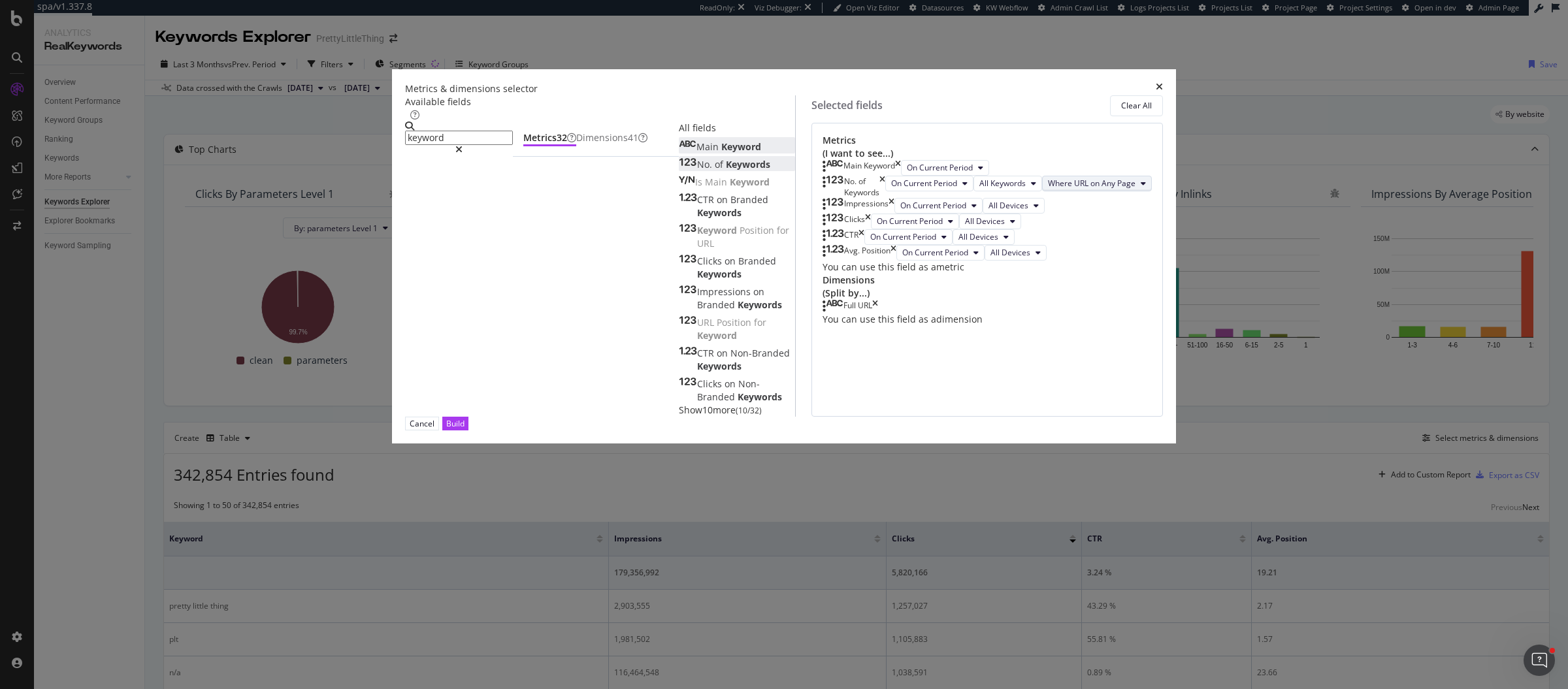
click at [1047, 189] on span "Where URL on Any Page" at bounding box center [1091, 184] width 88 height 11
click at [464, 429] on div "Build" at bounding box center [455, 423] width 18 height 11
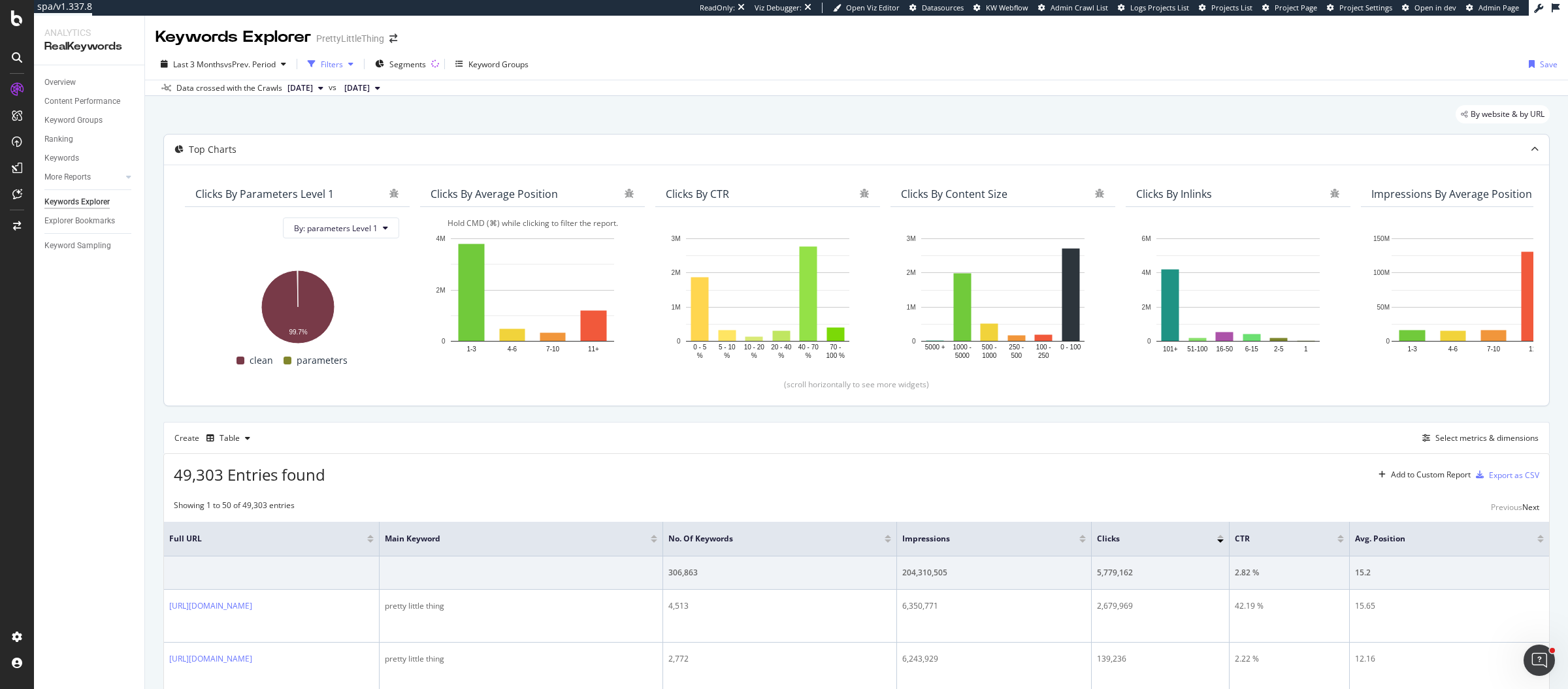
click at [328, 64] on div "Filters" at bounding box center [332, 65] width 22 height 11
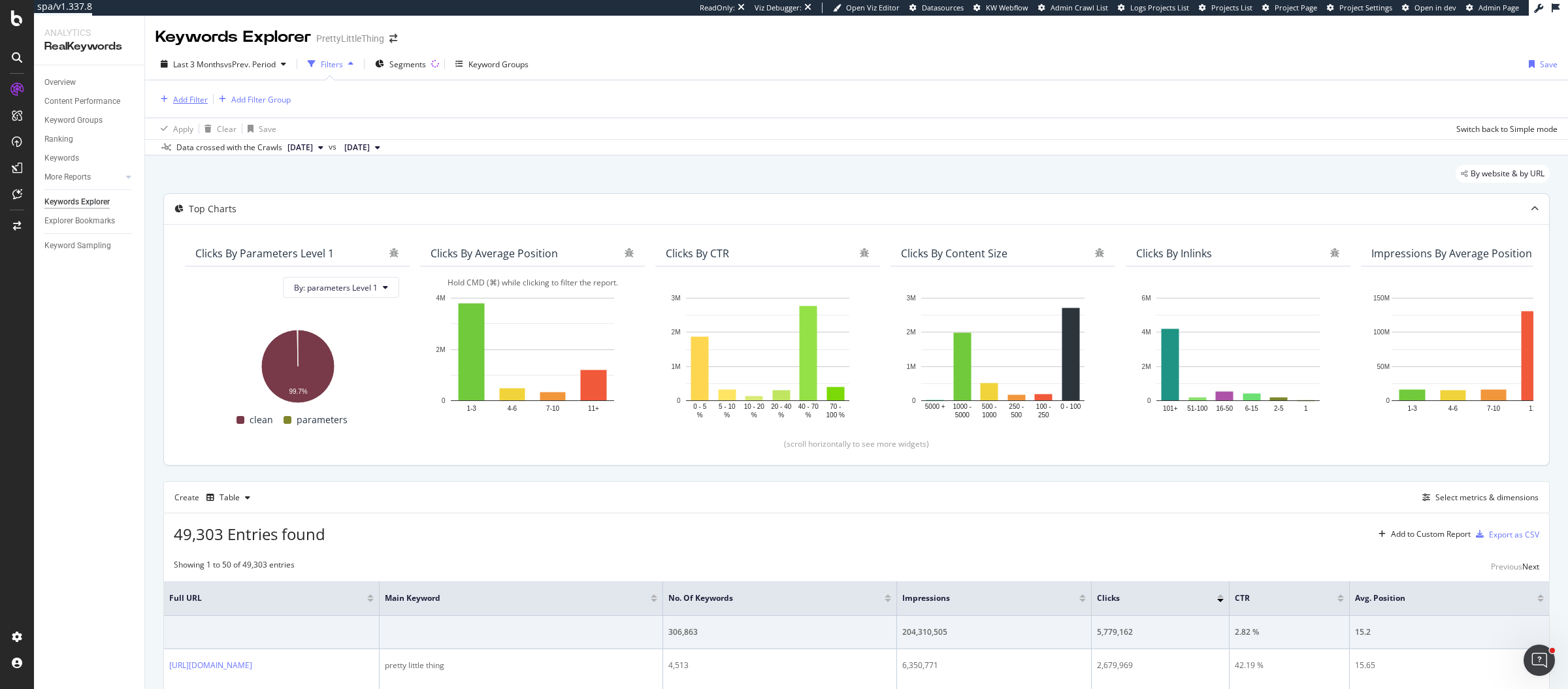
click at [192, 94] on div "Add Filter" at bounding box center [191, 100] width 35 height 11
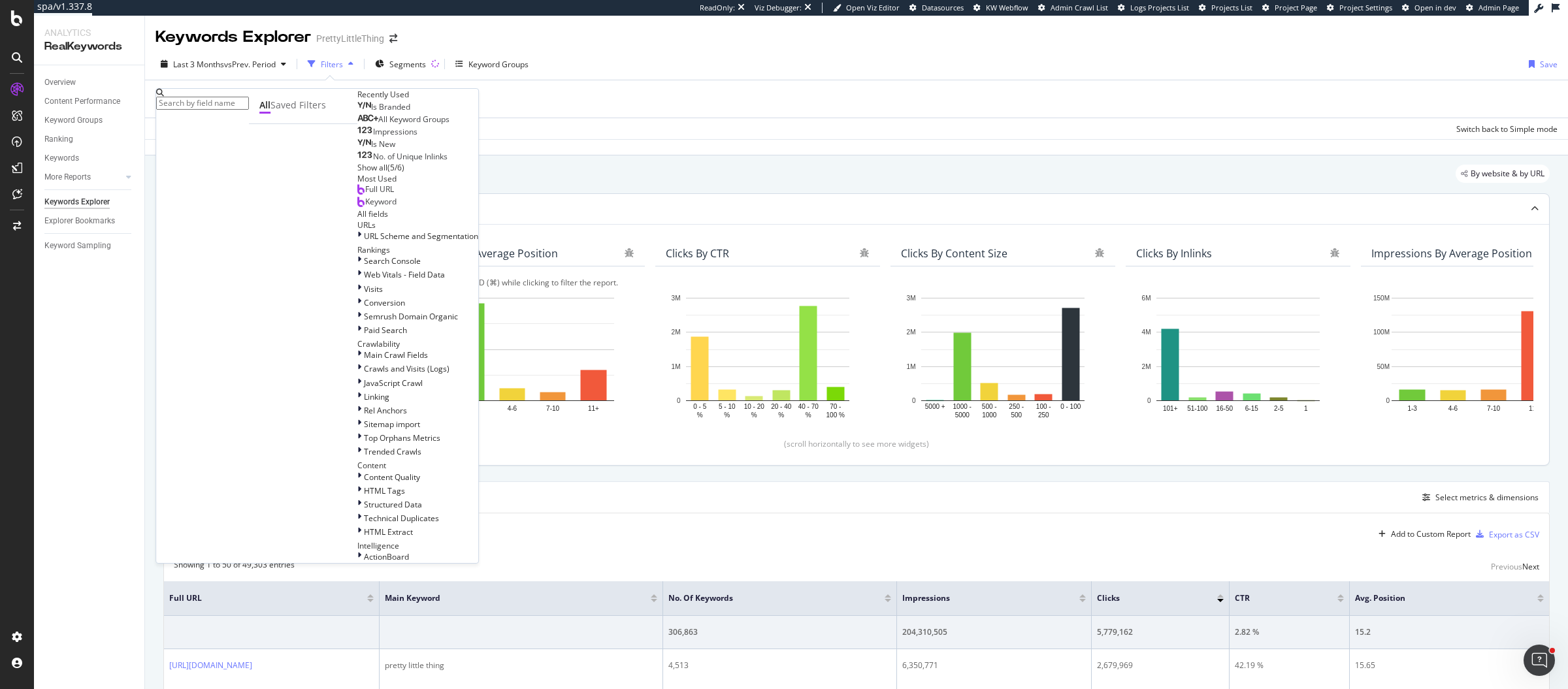
click at [249, 101] on input "text" at bounding box center [202, 103] width 93 height 13
click at [357, 113] on div "Is Branded" at bounding box center [383, 106] width 53 height 10
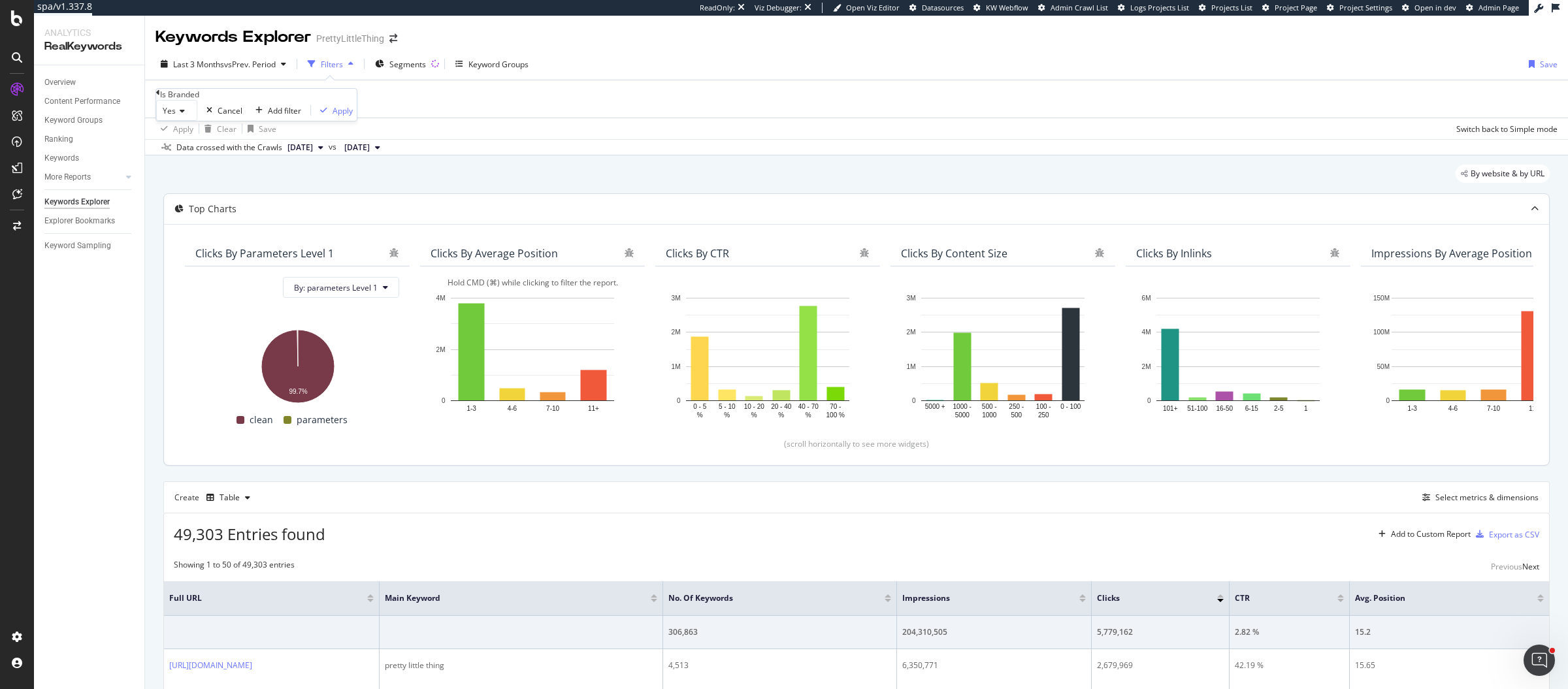
click at [175, 116] on span "Yes" at bounding box center [169, 111] width 13 height 11
click at [186, 148] on div "No" at bounding box center [176, 141] width 40 height 14
click at [317, 114] on icon "button" at bounding box center [321, 110] width 7 height 7
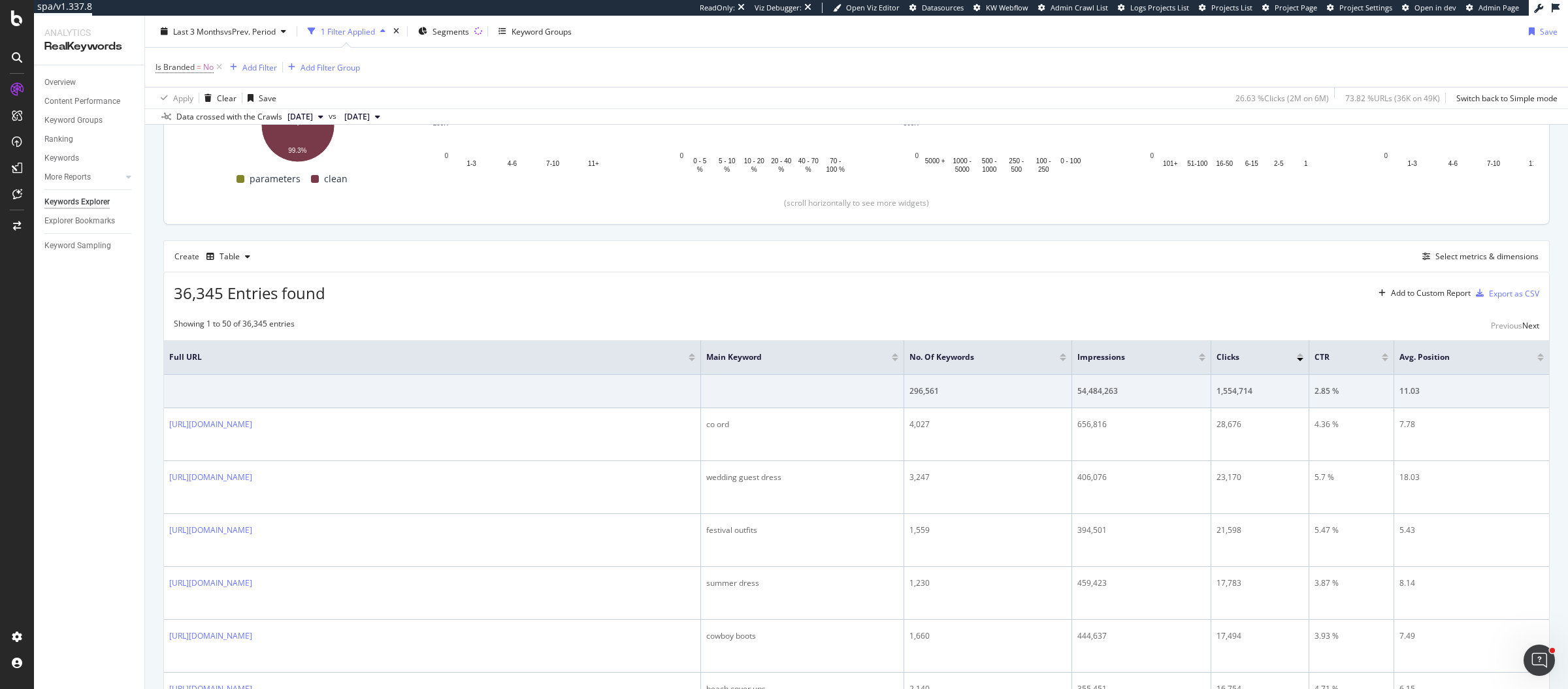
scroll to position [271, 0]
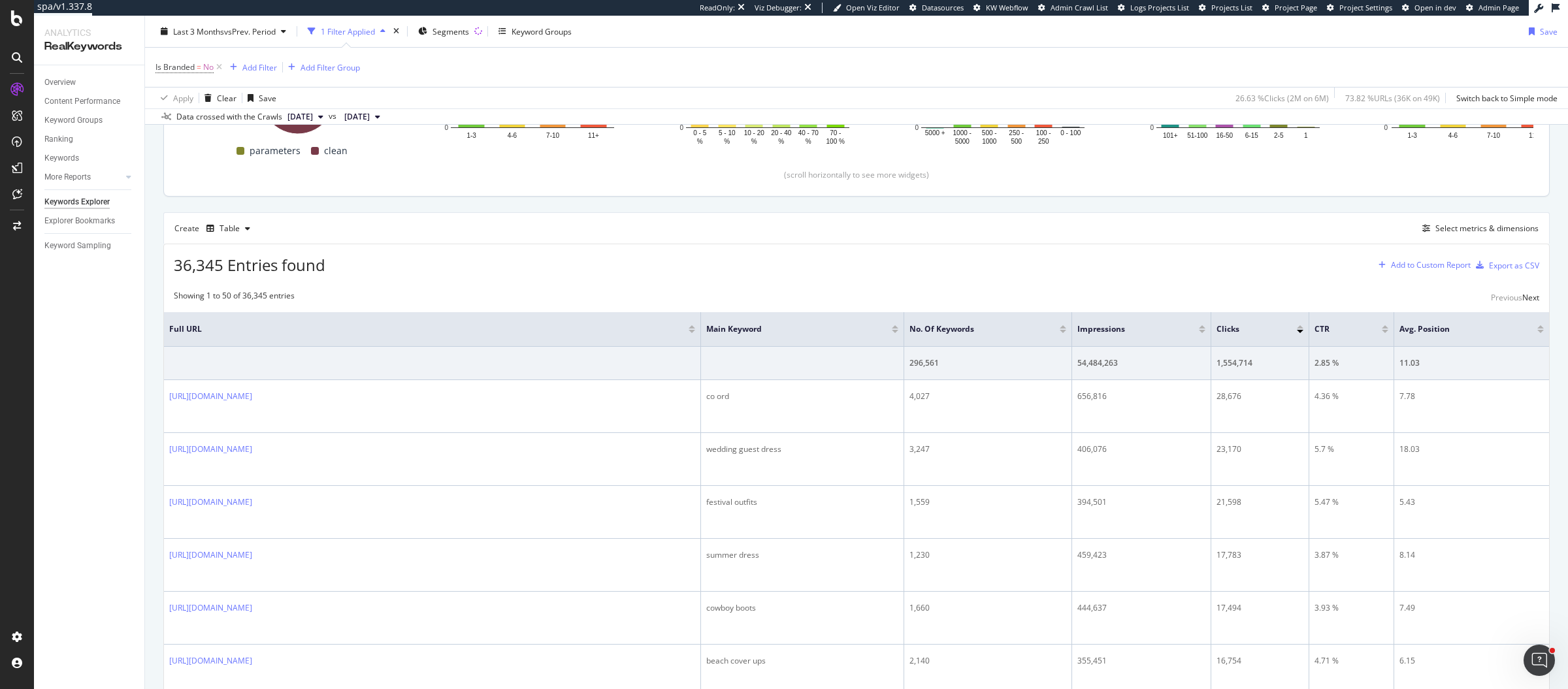
click at [1420, 265] on div "Add to Custom Report" at bounding box center [1430, 265] width 79 height 7
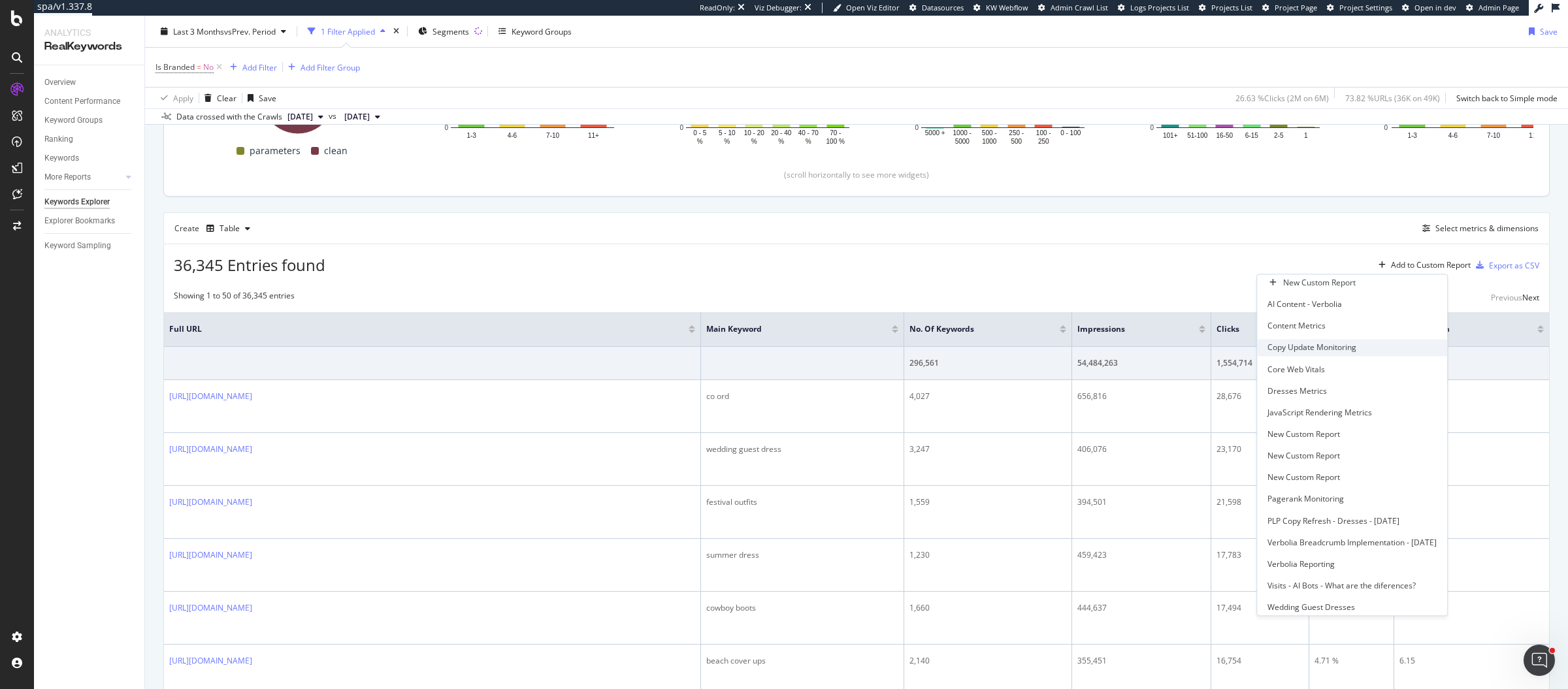
click at [1267, 350] on div "Copy Update Monitoring" at bounding box center [1311, 348] width 89 height 11
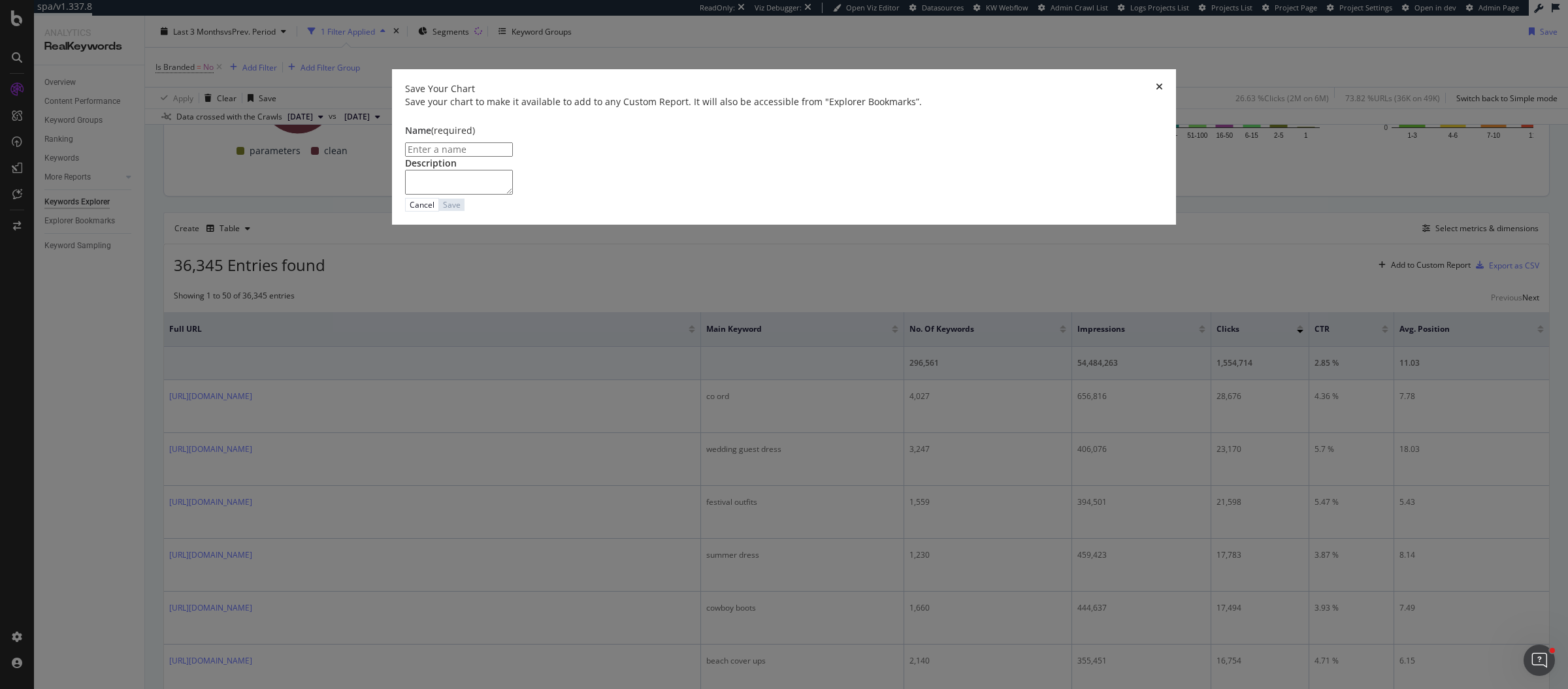
click at [1155, 95] on icon "times" at bounding box center [1159, 89] width 7 height 13
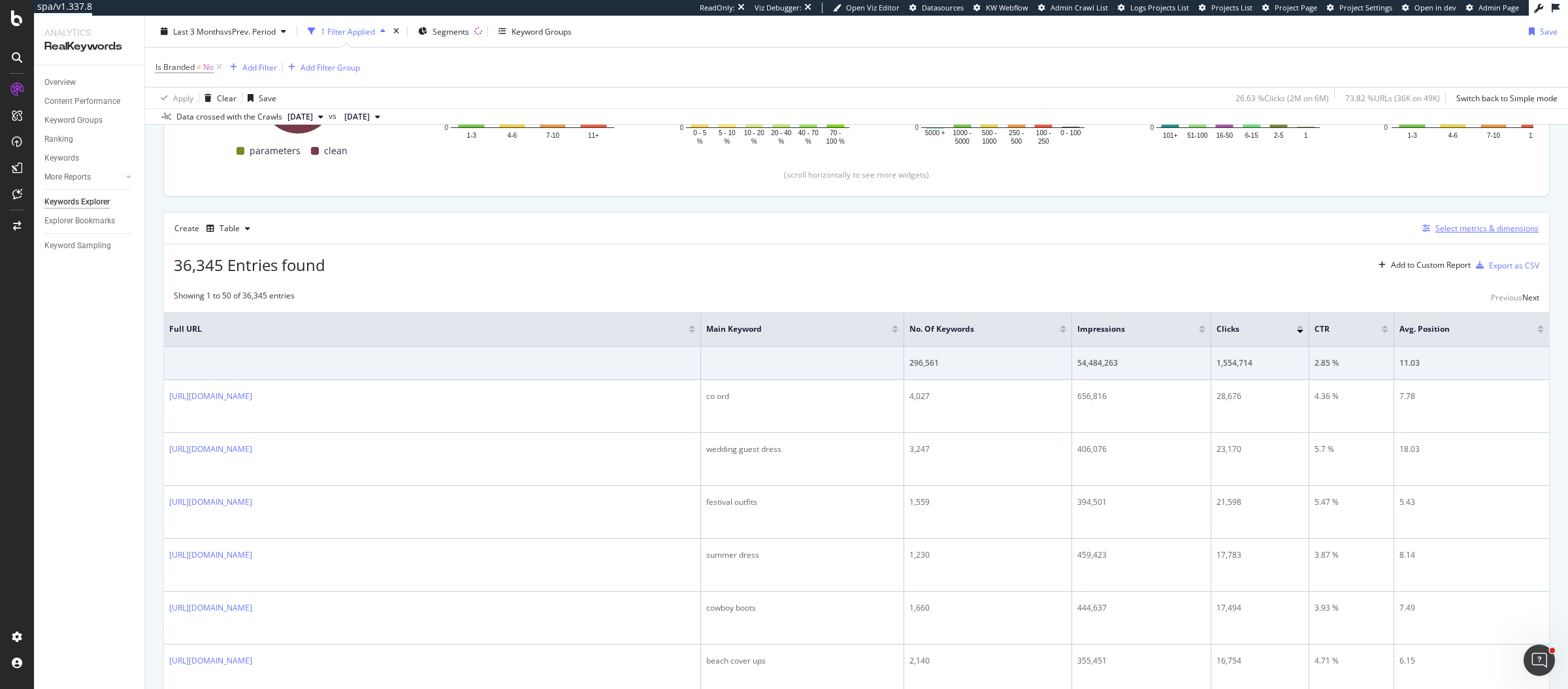
click at [1509, 224] on div "Select metrics & dimensions" at bounding box center [1487, 228] width 103 height 11
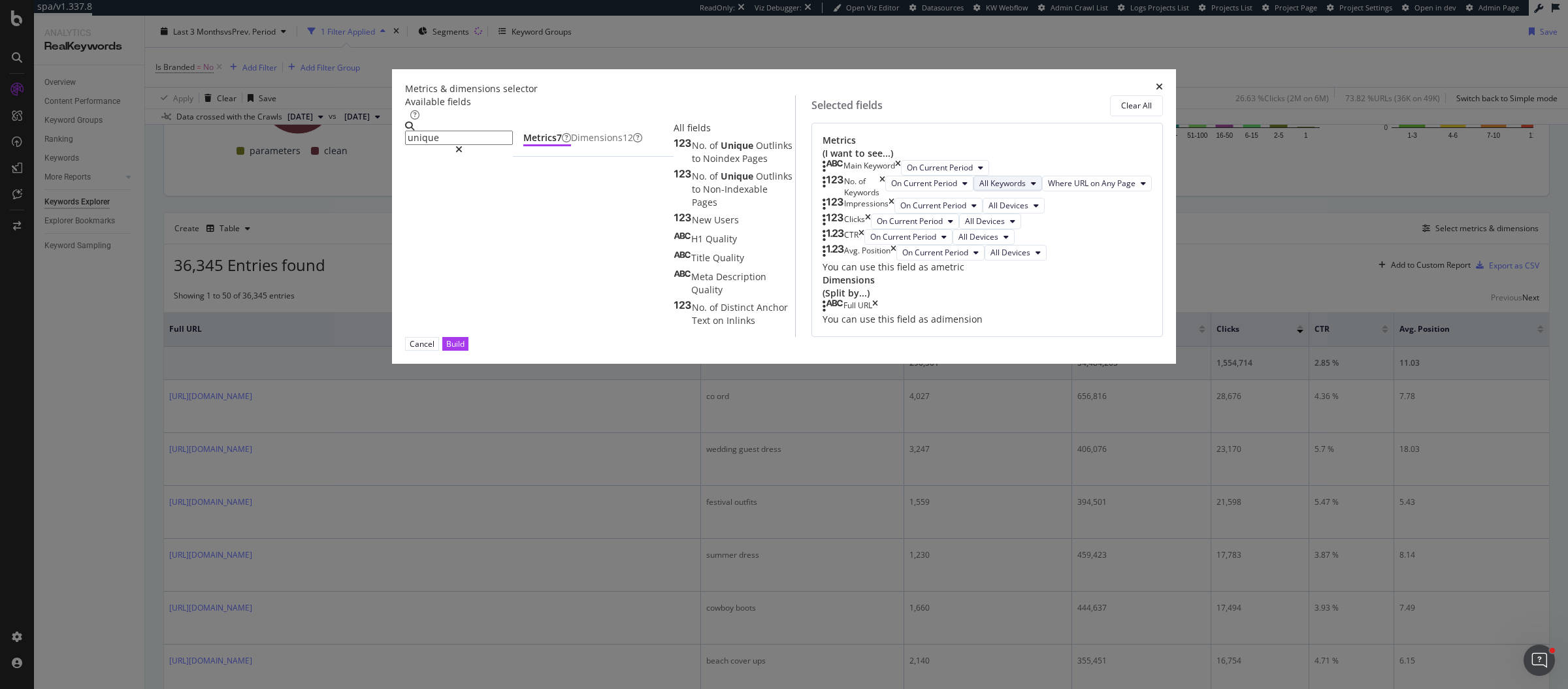
type input "unique"
click at [979, 189] on span "All Keywords" at bounding box center [1002, 184] width 46 height 11
click at [1203, 202] on div "Metrics & dimensions selector Available fields unique Metrics 7 Dimensions 12 A…" at bounding box center [784, 344] width 1568 height 689
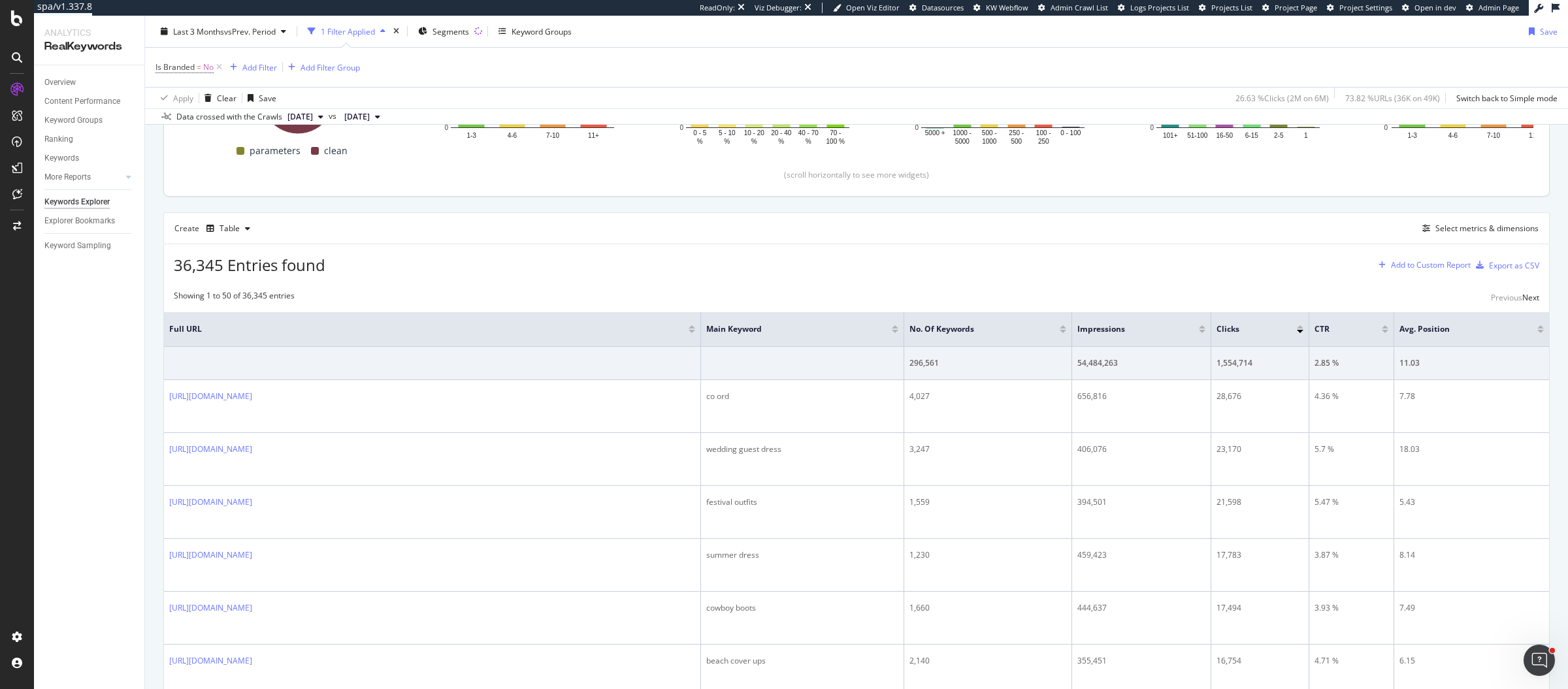
click at [1391, 267] on div "Add to Custom Report" at bounding box center [1430, 265] width 79 height 7
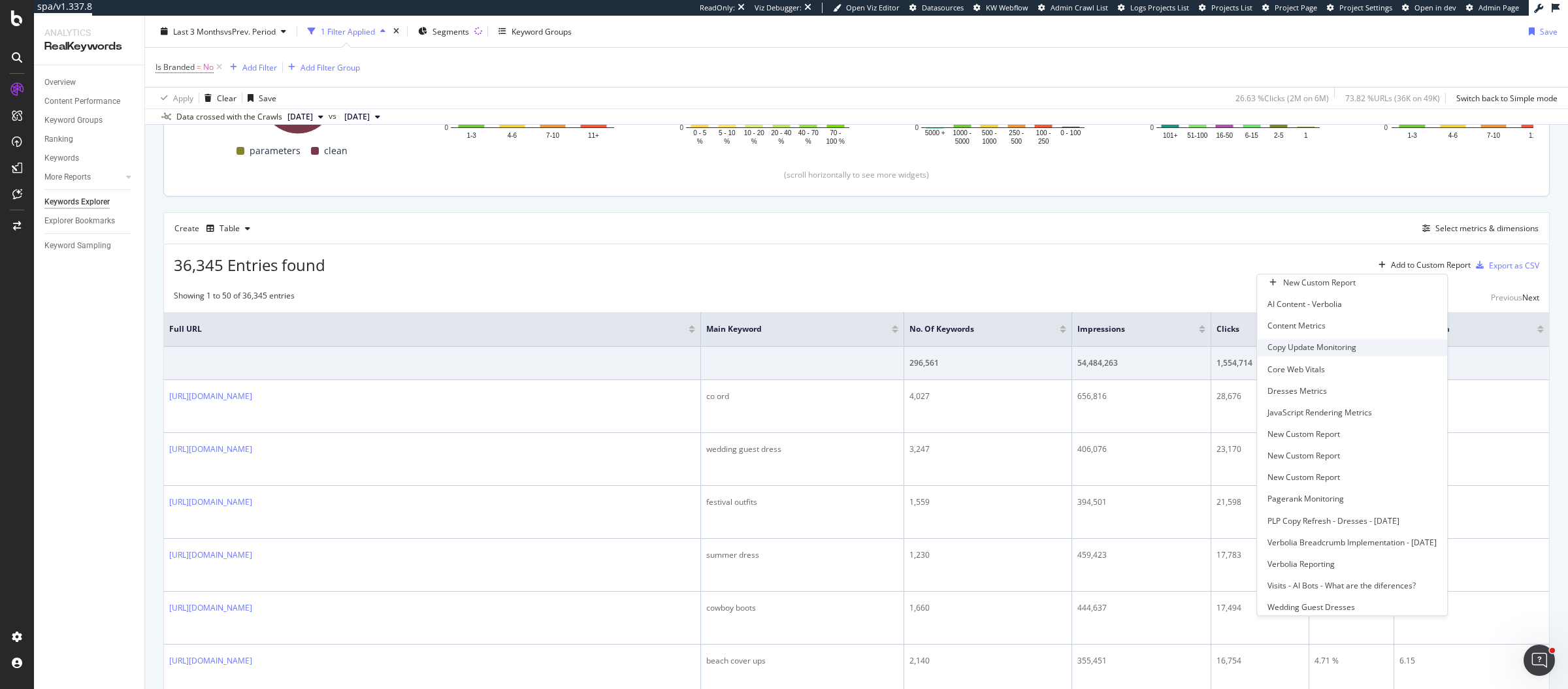
click at [1303, 353] on div "Copy Update Monitoring" at bounding box center [1311, 348] width 89 height 11
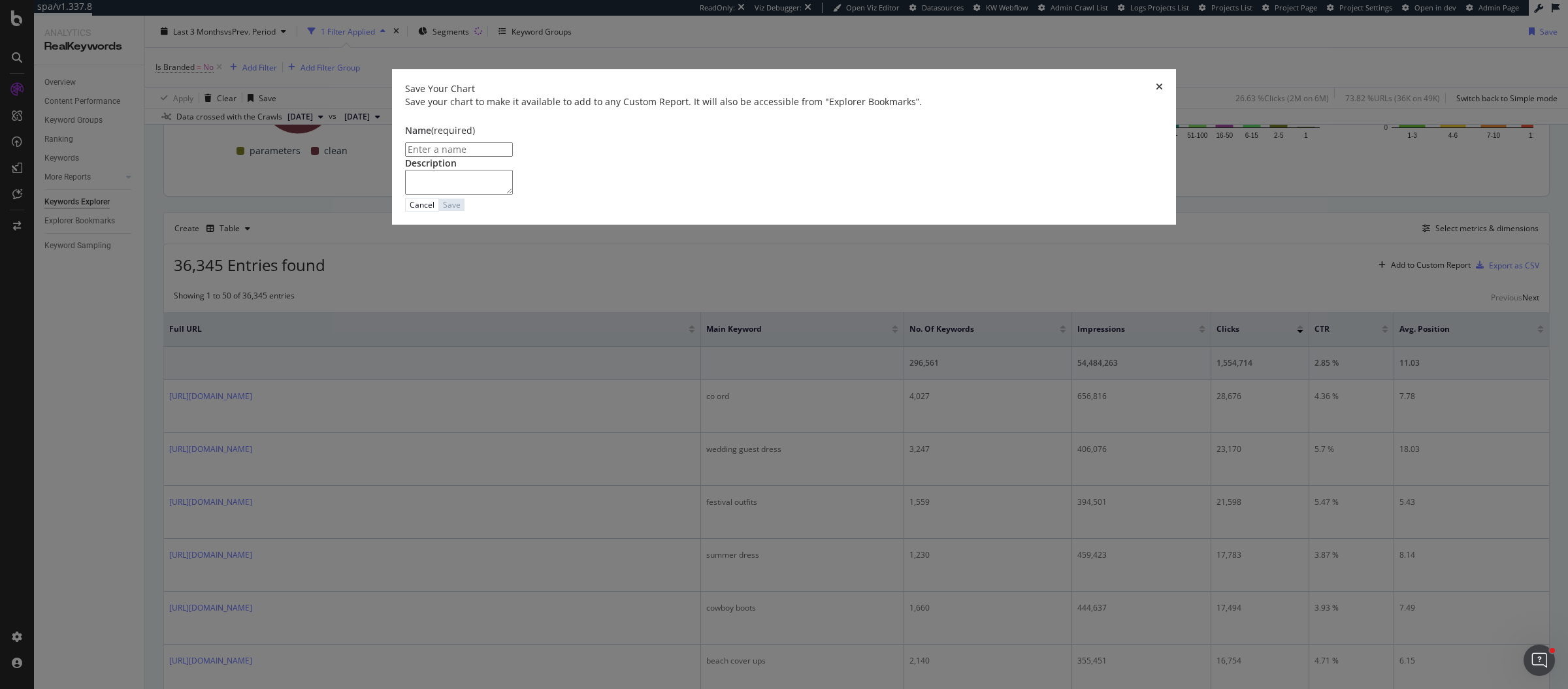
paste input "Number of unique keywords"
type input "Number of unique keywords"
click at [464, 210] on div "Save" at bounding box center [454, 205] width 18 height 11
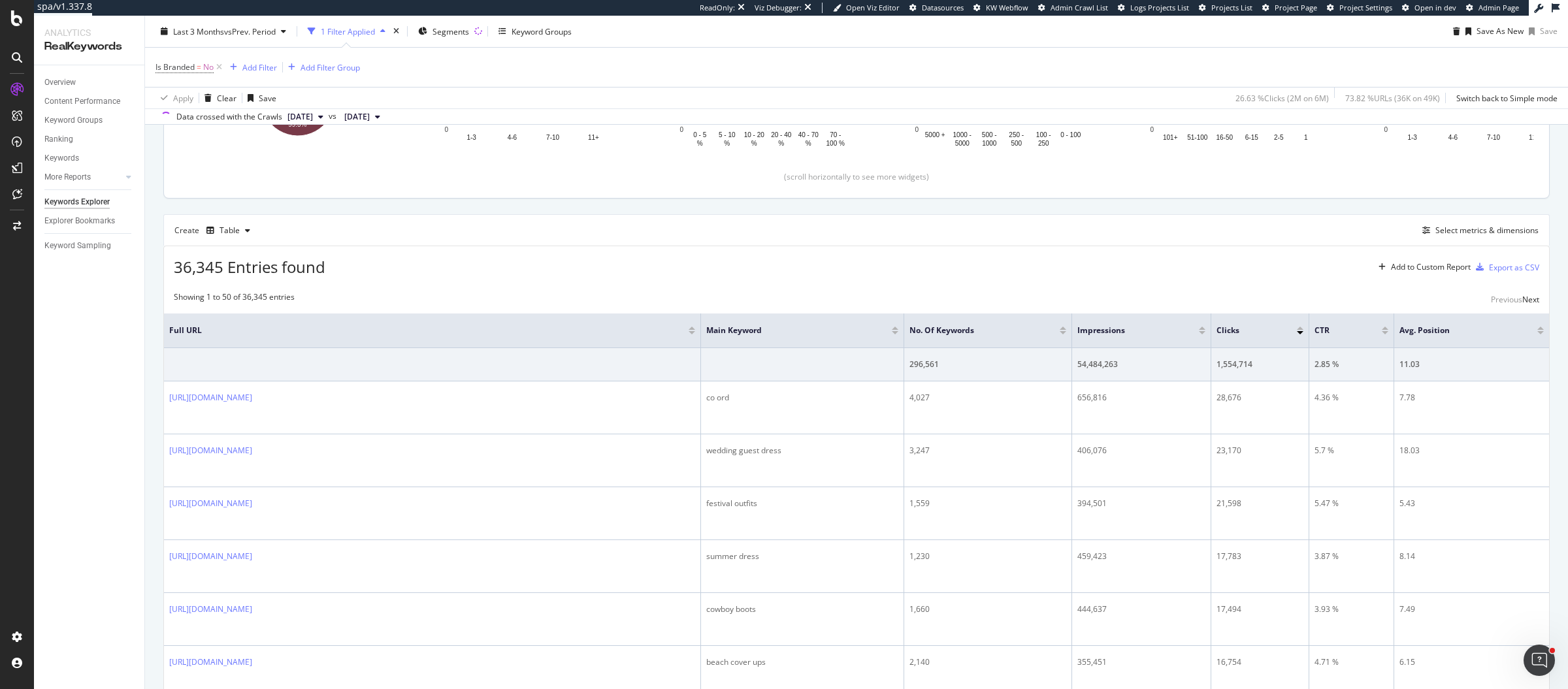
scroll to position [316, 0]
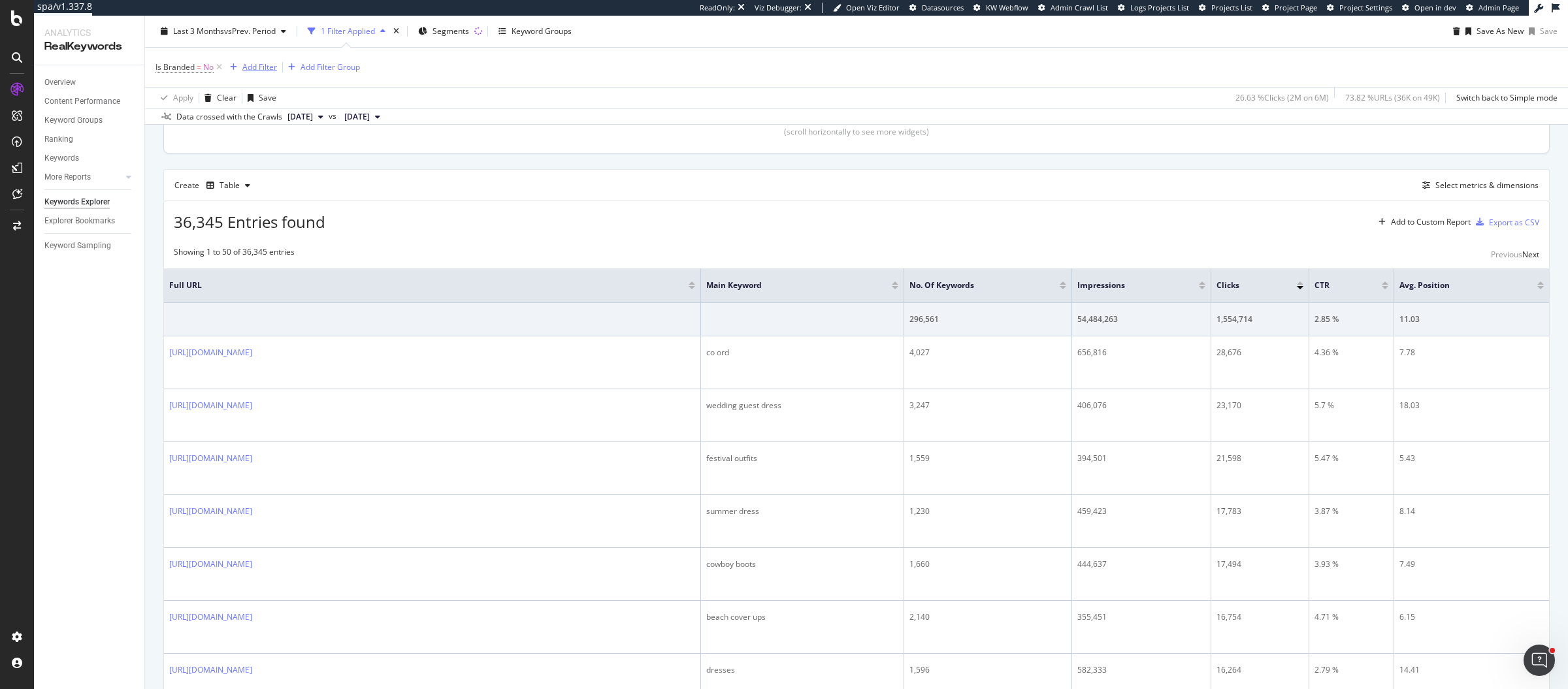
click at [249, 67] on div "Add Filter" at bounding box center [260, 67] width 35 height 11
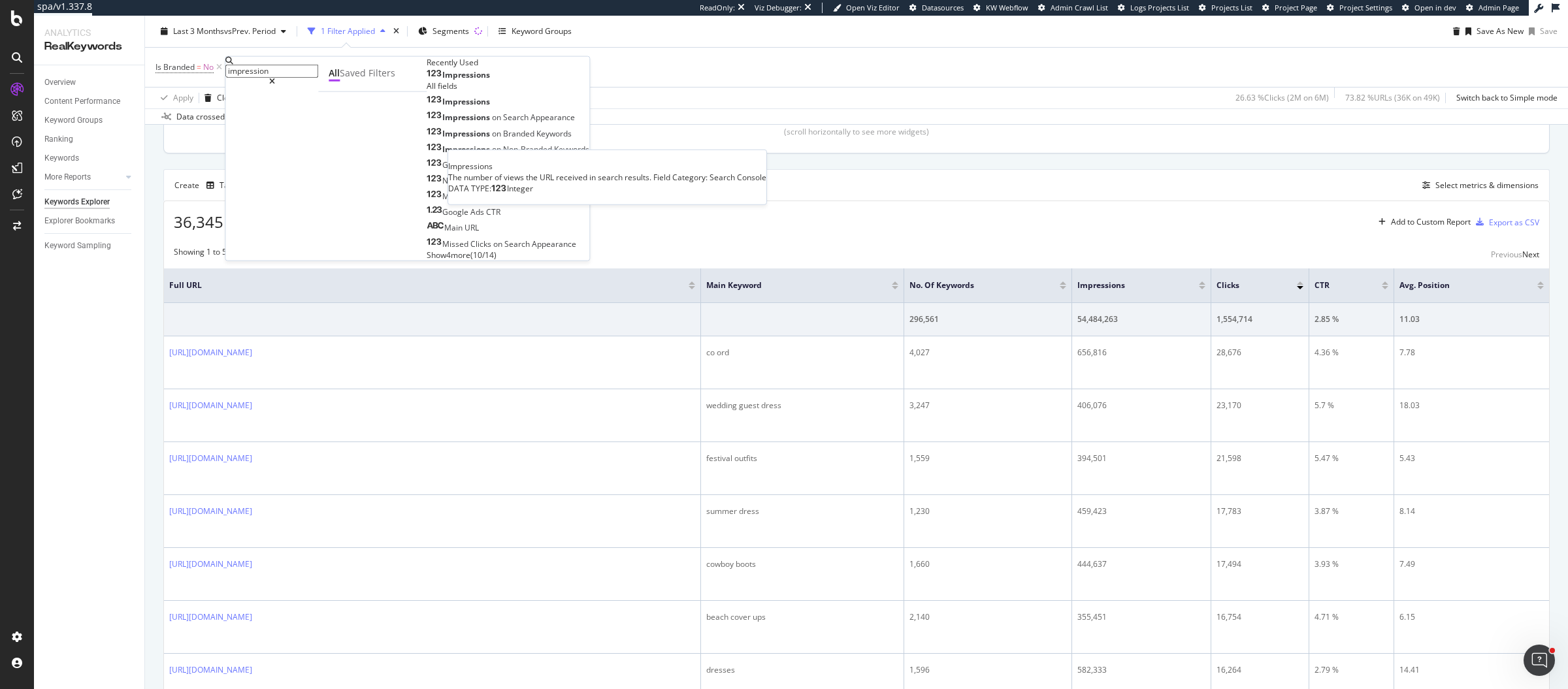
type input "impression"
click at [426, 80] on div "Impressions" at bounding box center [458, 75] width 64 height 10
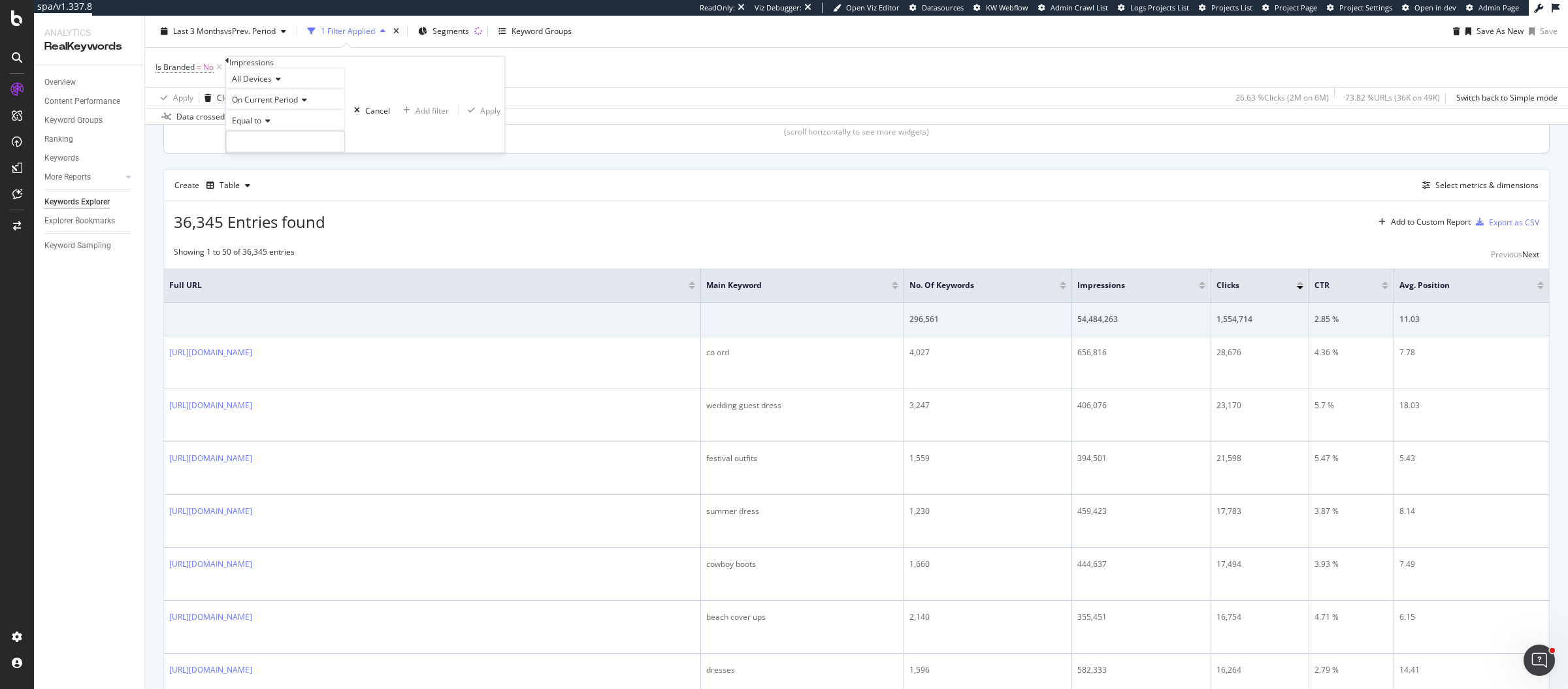
click at [274, 110] on div "On Current Period" at bounding box center [285, 99] width 120 height 21
click at [283, 160] on span "Diff. Between Period - Percentage" at bounding box center [269, 149] width 79 height 22
click at [263, 131] on div "Equal to" at bounding box center [300, 120] width 150 height 21
click at [260, 197] on span "Greater than" at bounding box center [252, 192] width 47 height 11
click at [285, 153] on input "number" at bounding box center [300, 142] width 150 height 22
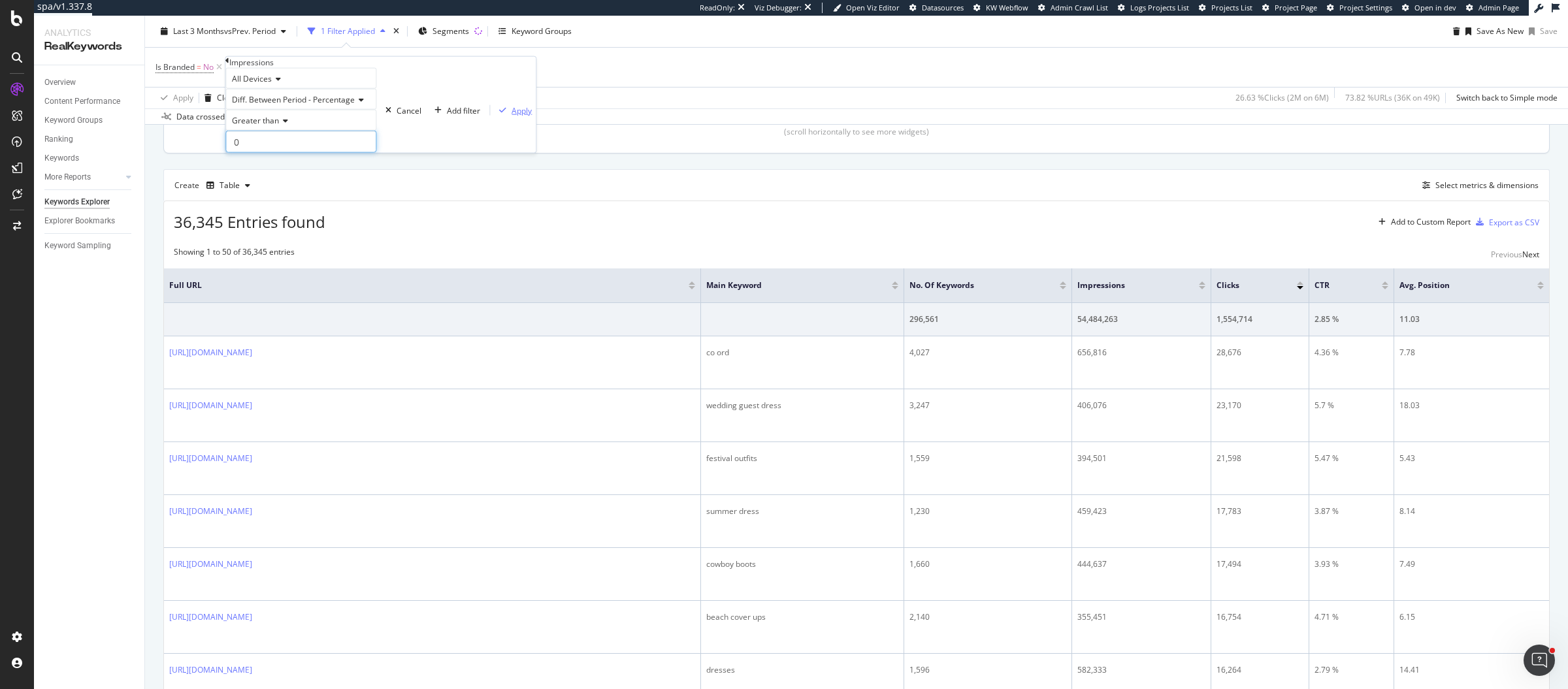
type input "0"
click at [511, 115] on div "Apply" at bounding box center [521, 110] width 20 height 11
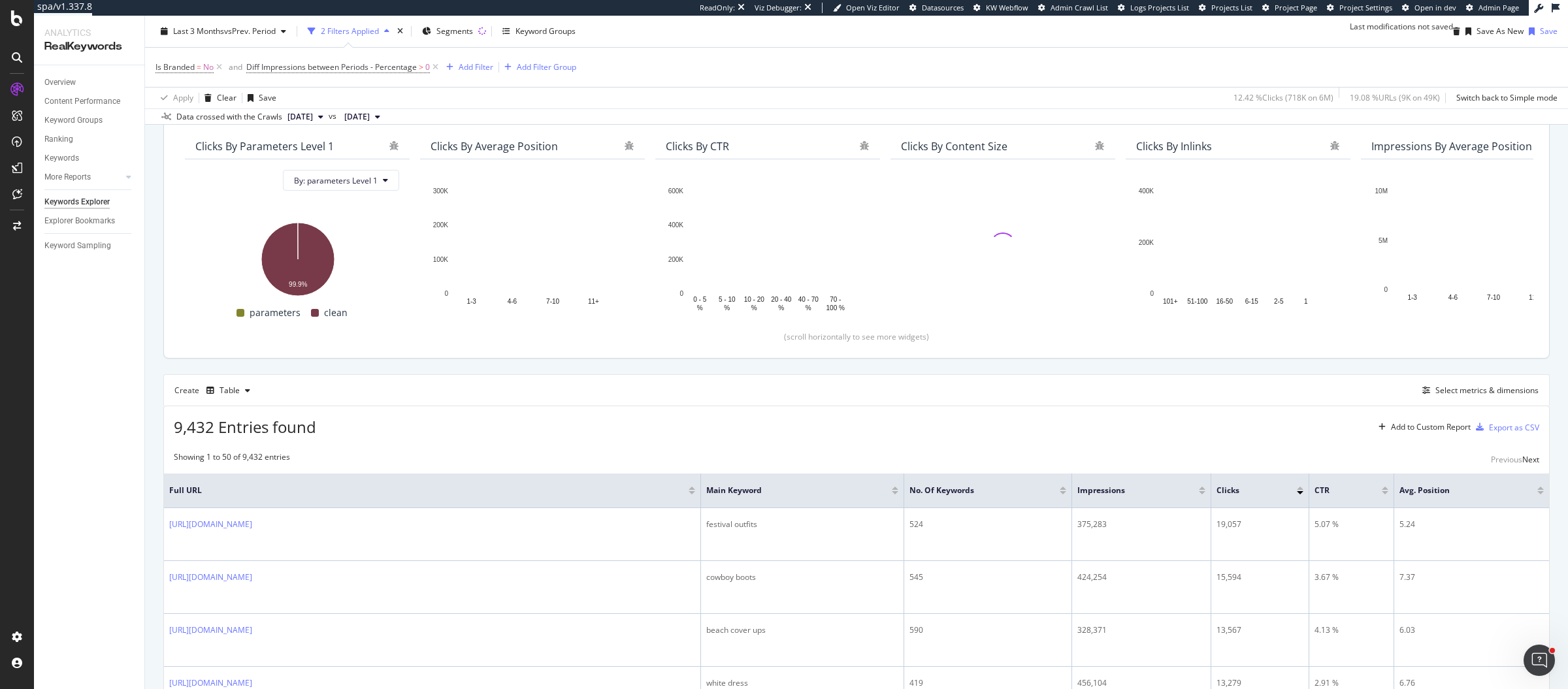
scroll to position [316, 0]
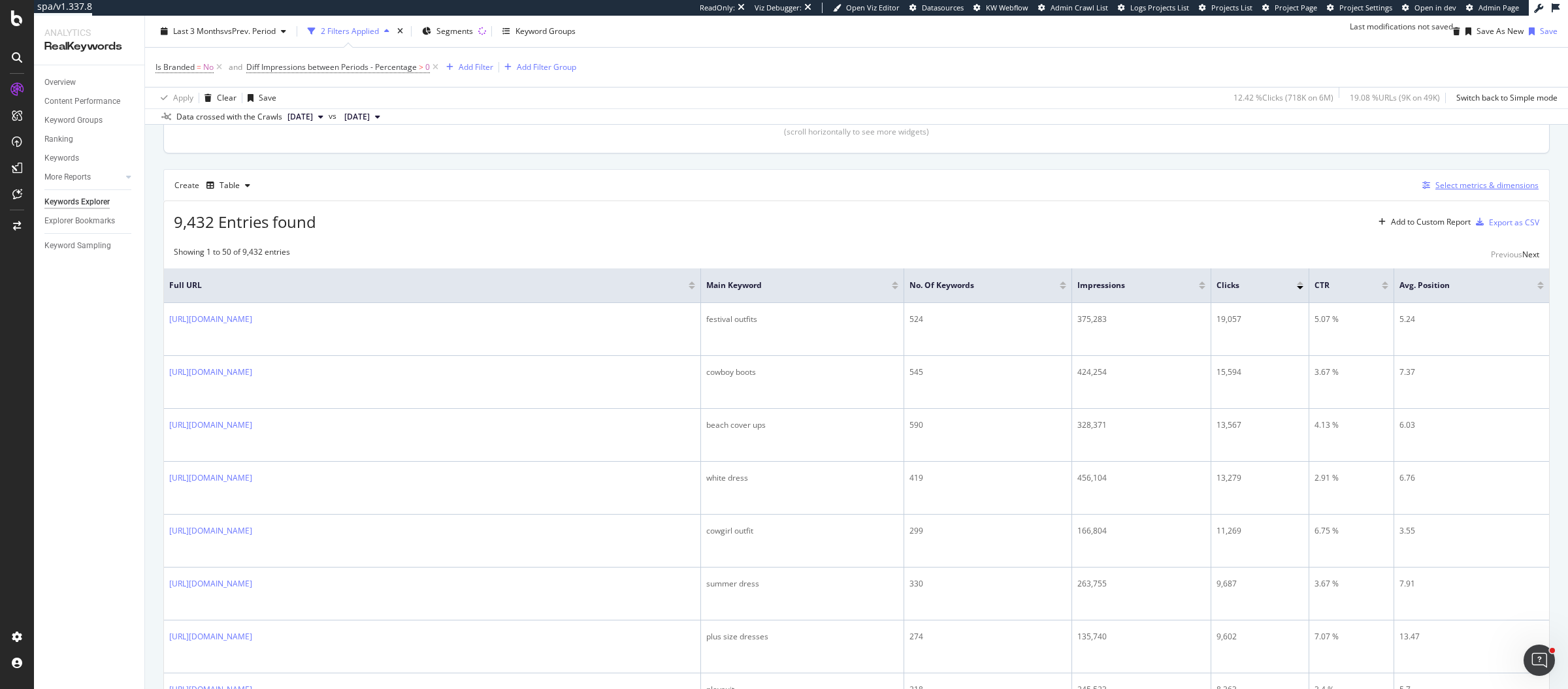
click at [1438, 191] on div "Select metrics & dimensions" at bounding box center [1487, 185] width 103 height 11
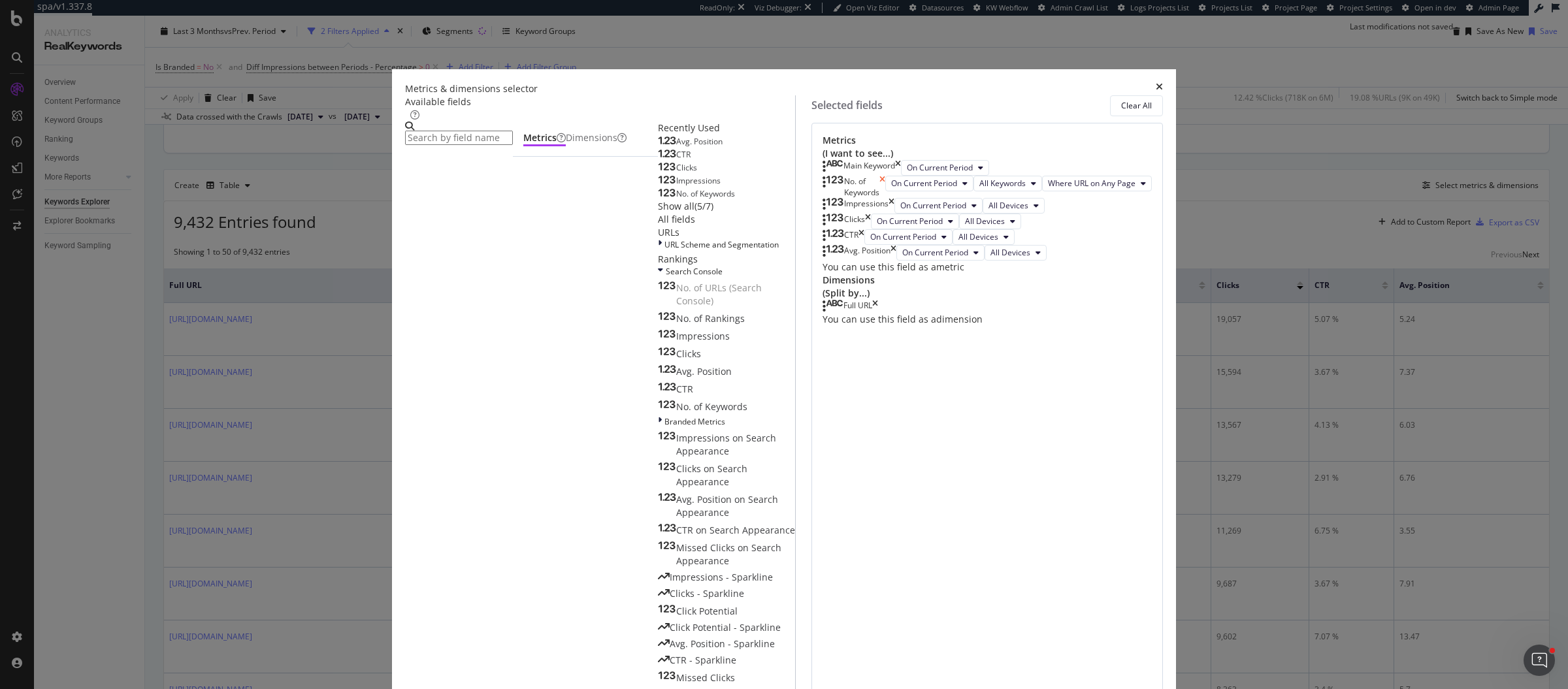
click at [885, 197] on icon "times" at bounding box center [882, 186] width 6 height 22
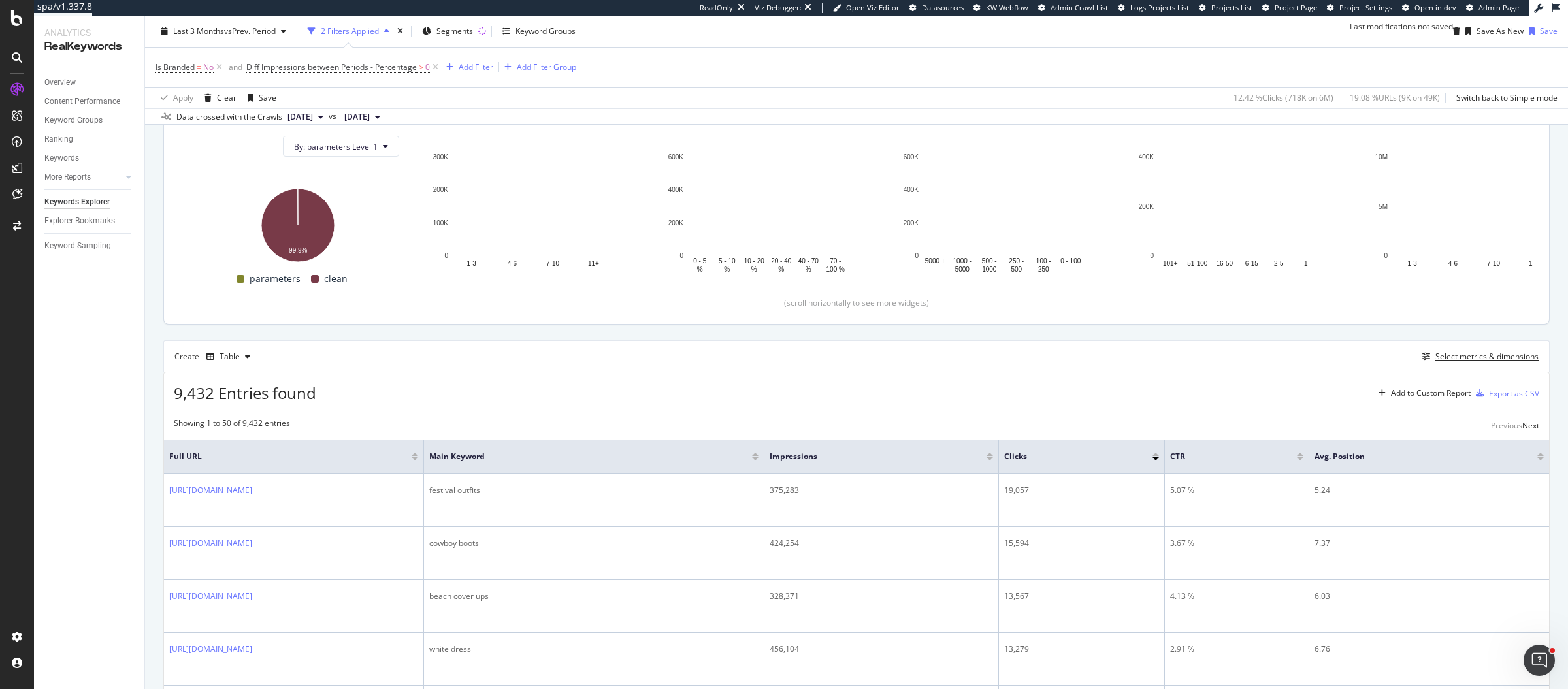
scroll to position [151, 0]
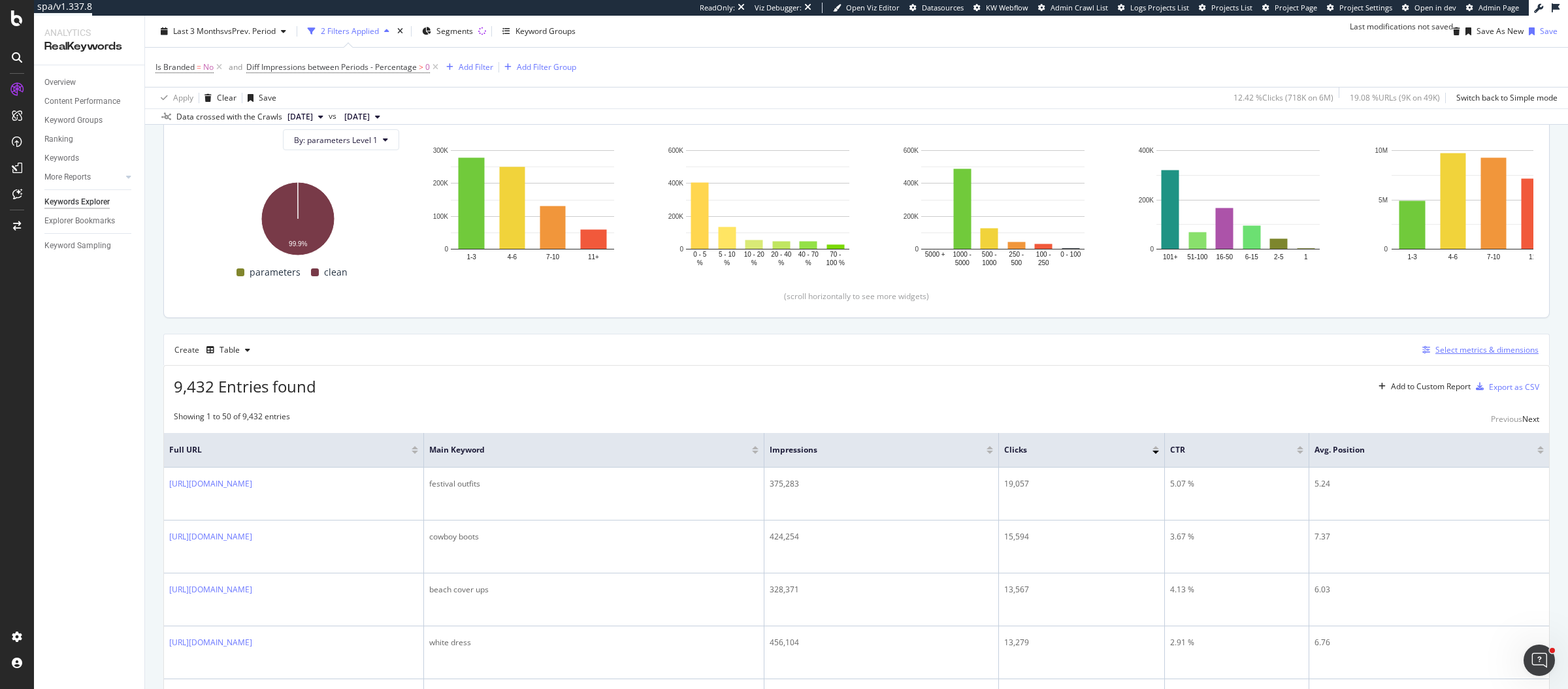
click at [1454, 355] on div "Select metrics & dimensions" at bounding box center [1487, 350] width 103 height 11
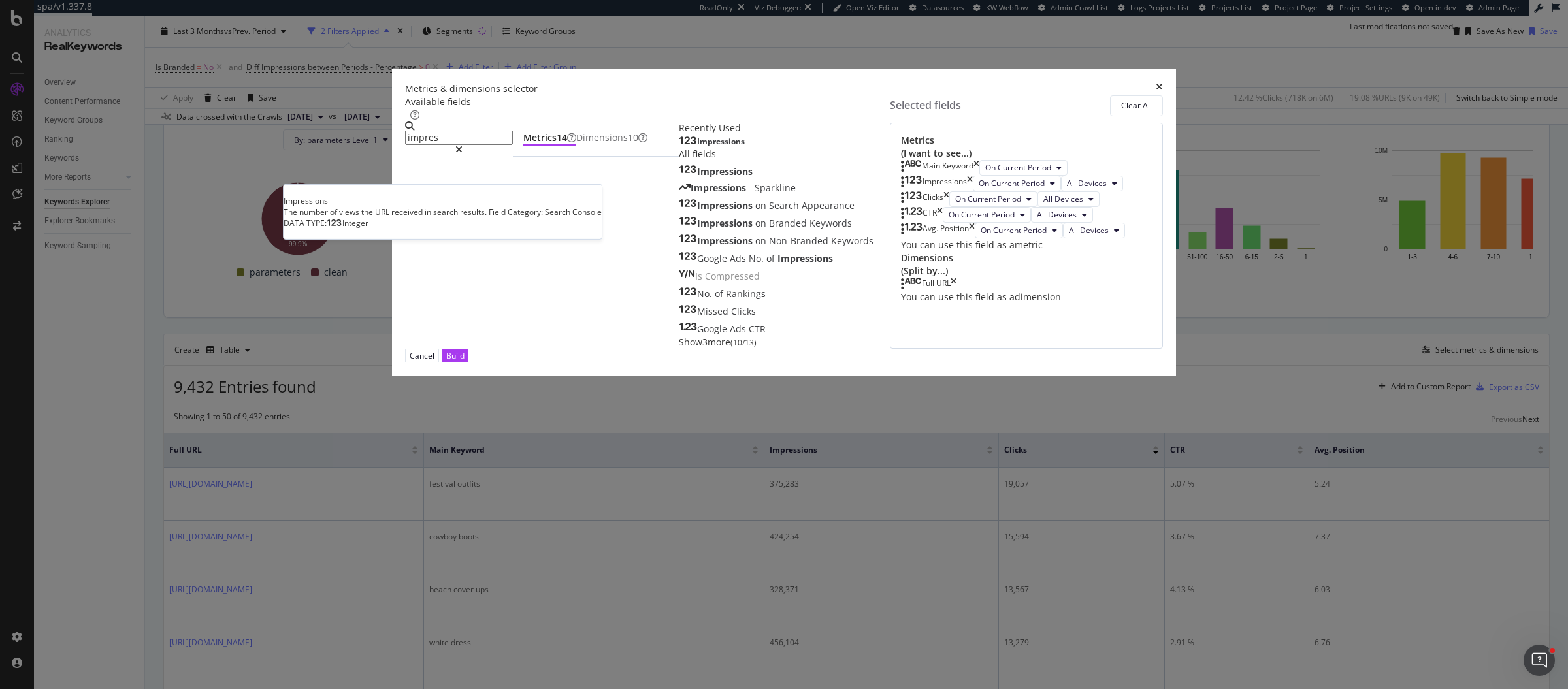
click at [678, 147] on div "Impressions" at bounding box center [711, 141] width 66 height 10
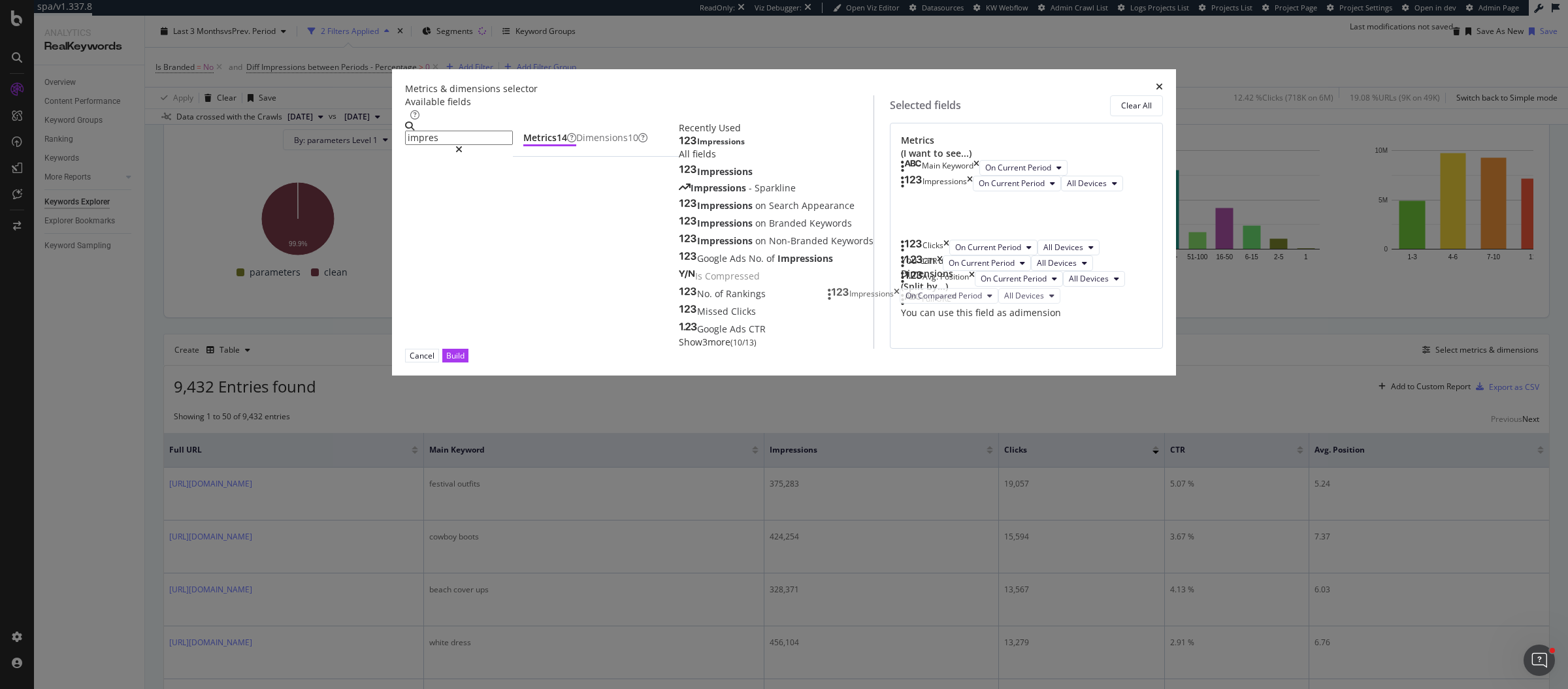
drag, startPoint x: 816, startPoint y: 461, endPoint x: 832, endPoint y: 303, distance: 158.8
click at [832, 303] on body "spa/v1.337.8 ReadOnly: Viz Debugger: Open Viz Editor Datasources KW Webflow Adm…" at bounding box center [784, 344] width 1568 height 689
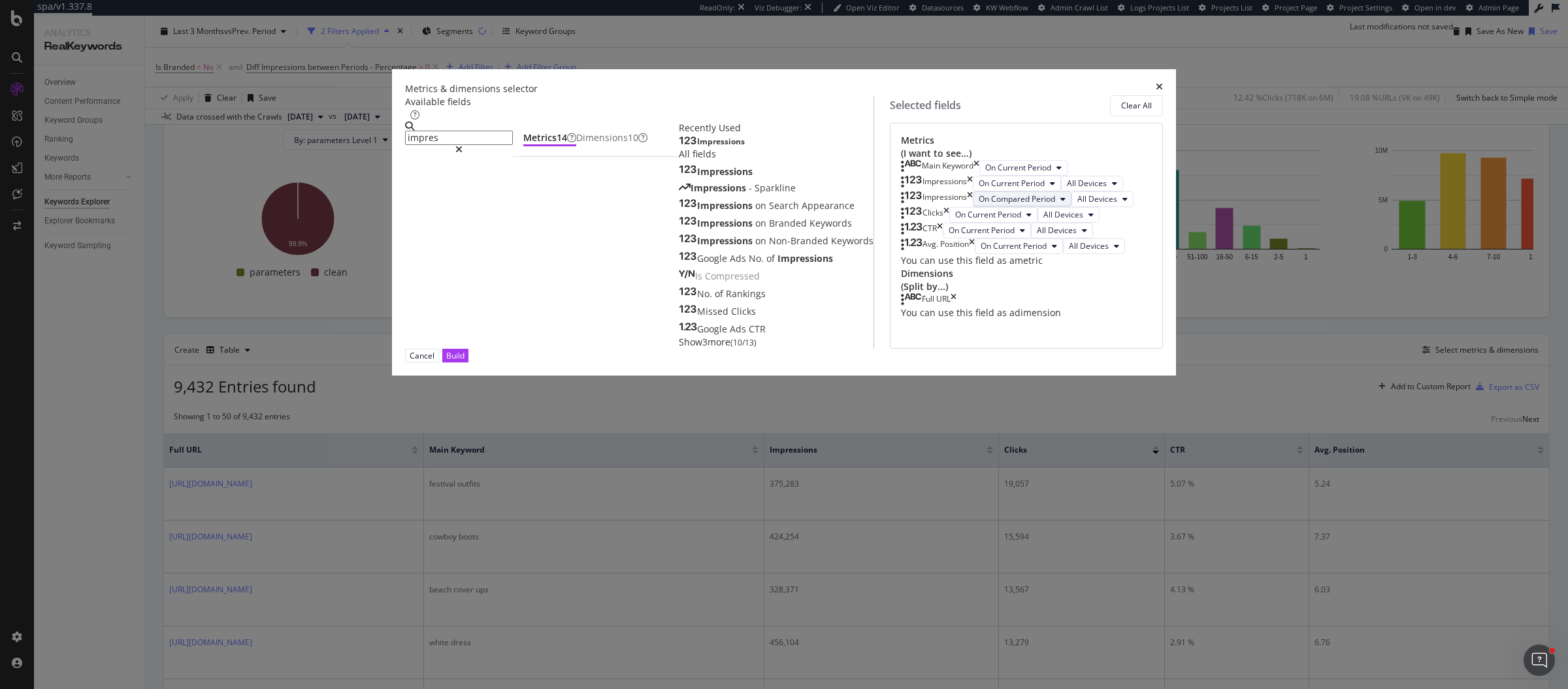
click at [978, 205] on span "On Compared Period" at bounding box center [1016, 199] width 77 height 11
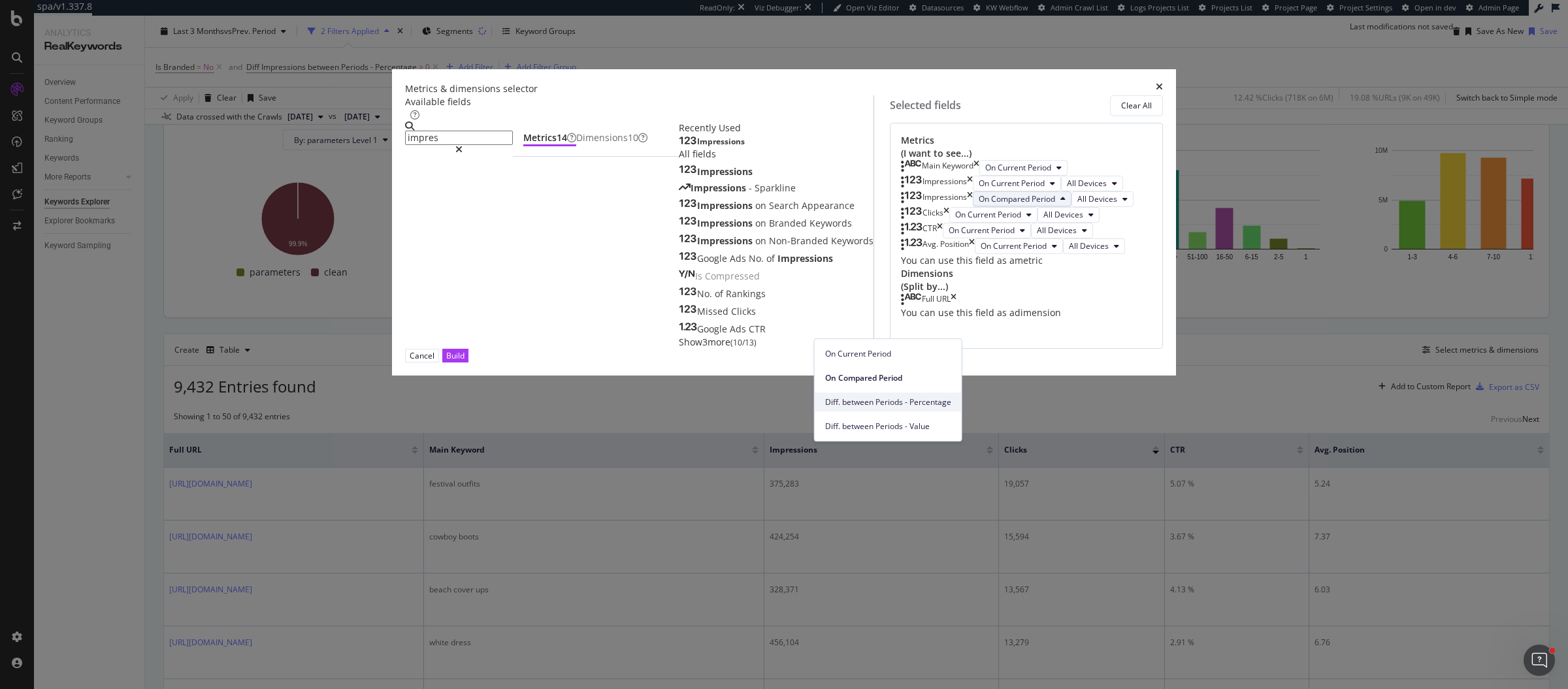
click at [903, 401] on span "Diff. between Periods - Percentage" at bounding box center [888, 402] width 126 height 12
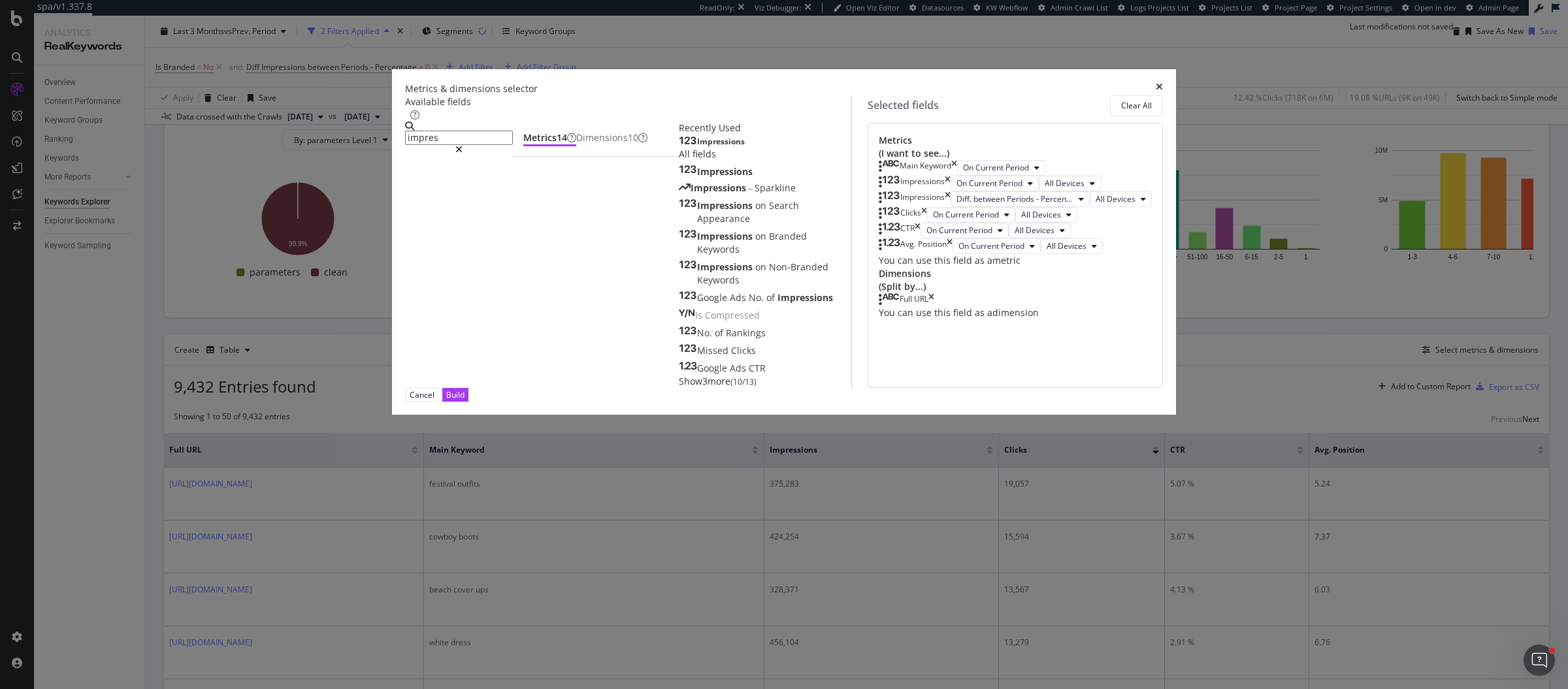
click at [513, 145] on input "impres" at bounding box center [459, 138] width 108 height 15
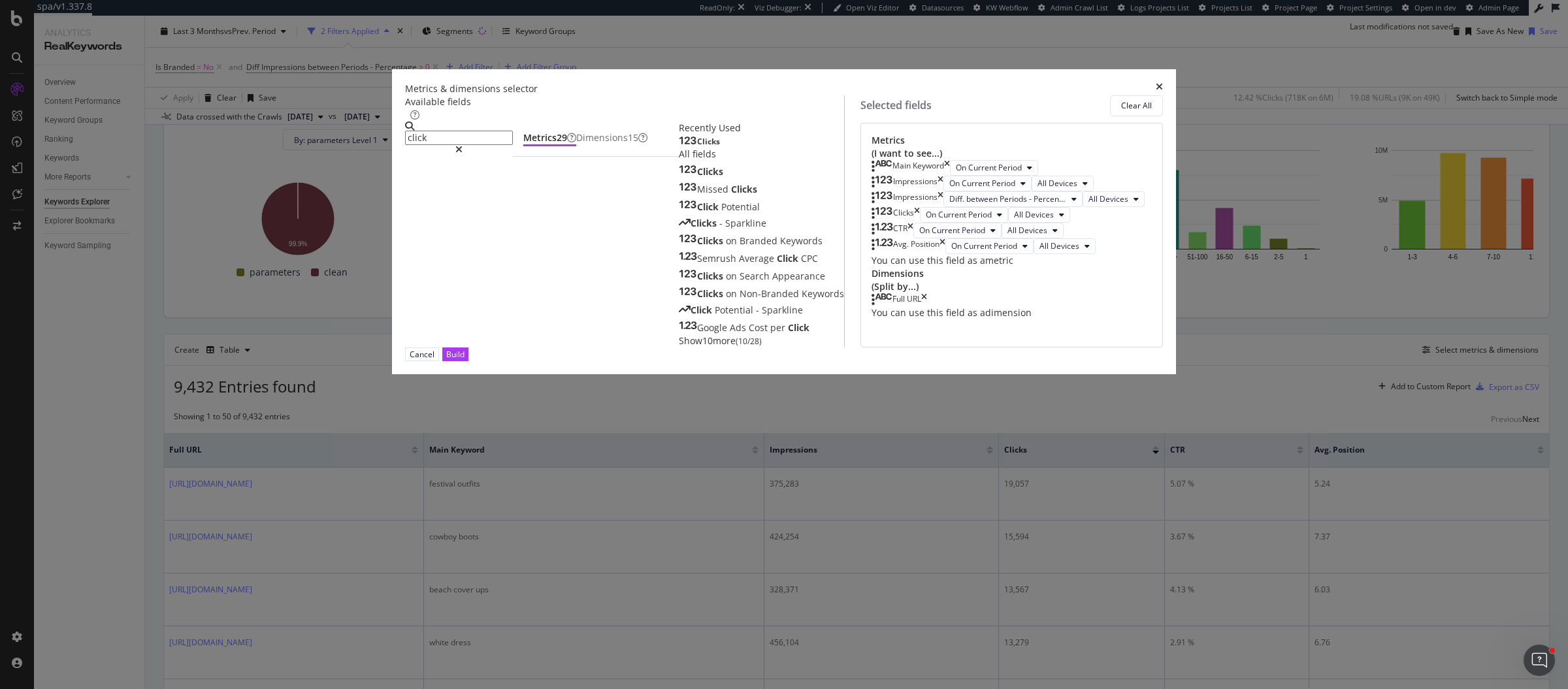
click at [678, 147] on div "Clicks" at bounding box center [699, 141] width 42 height 10
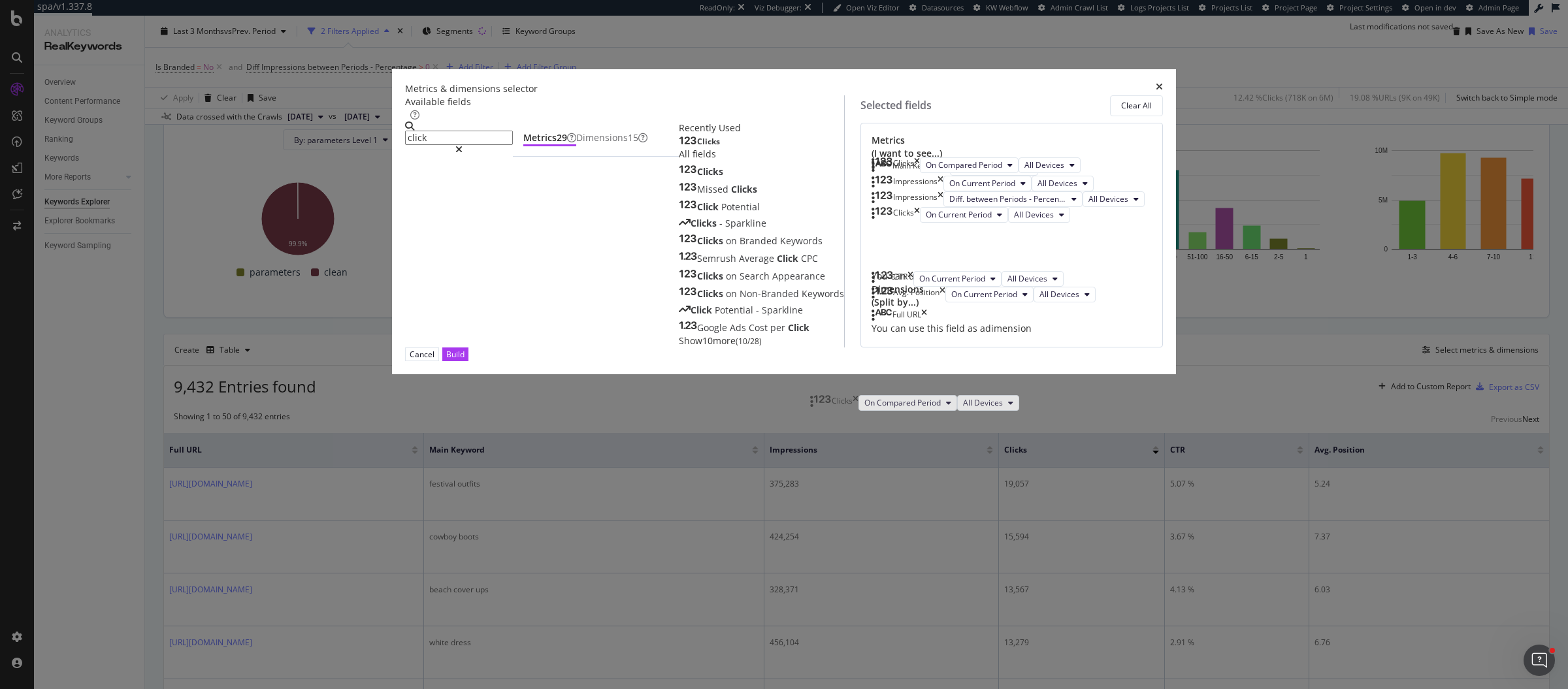
drag, startPoint x: 815, startPoint y: 505, endPoint x: 814, endPoint y: 406, distance: 99.0
click at [814, 406] on body "spa/v1.337.8 ReadOnly: Viz Debugger: Open Viz Editor Datasources KW Webflow Adm…" at bounding box center [784, 344] width 1568 height 689
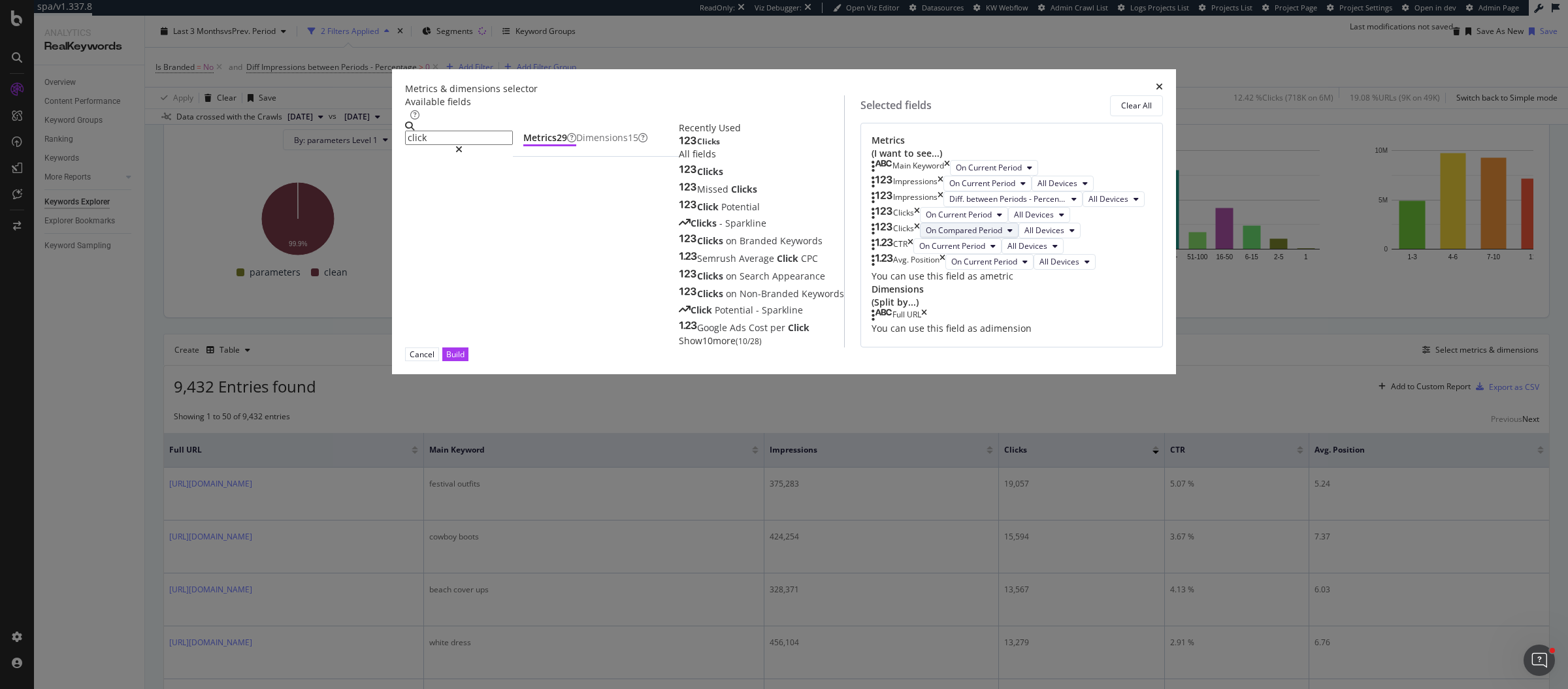
click at [926, 236] on span "On Compared Period" at bounding box center [964, 230] width 77 height 11
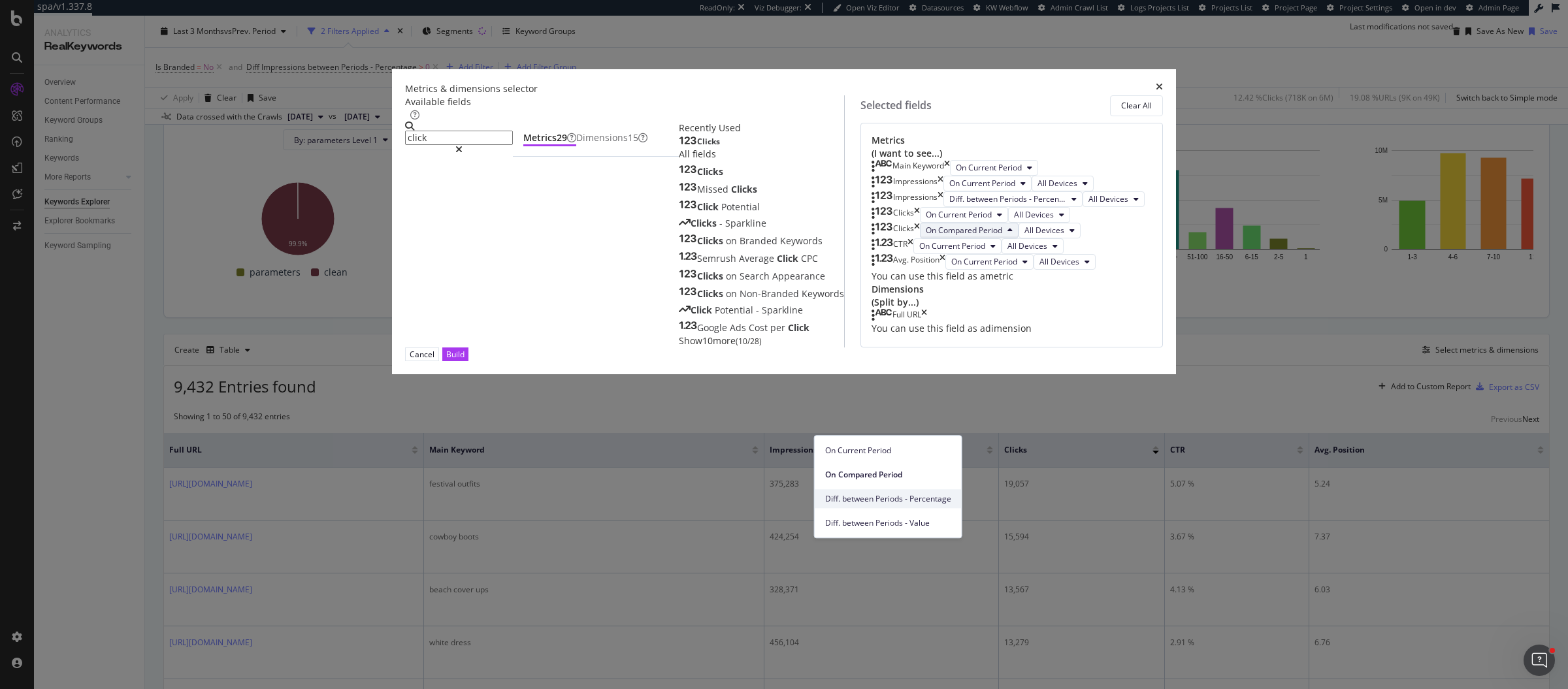
click at [907, 497] on span "Diff. between Periods - Percentage" at bounding box center [888, 498] width 126 height 12
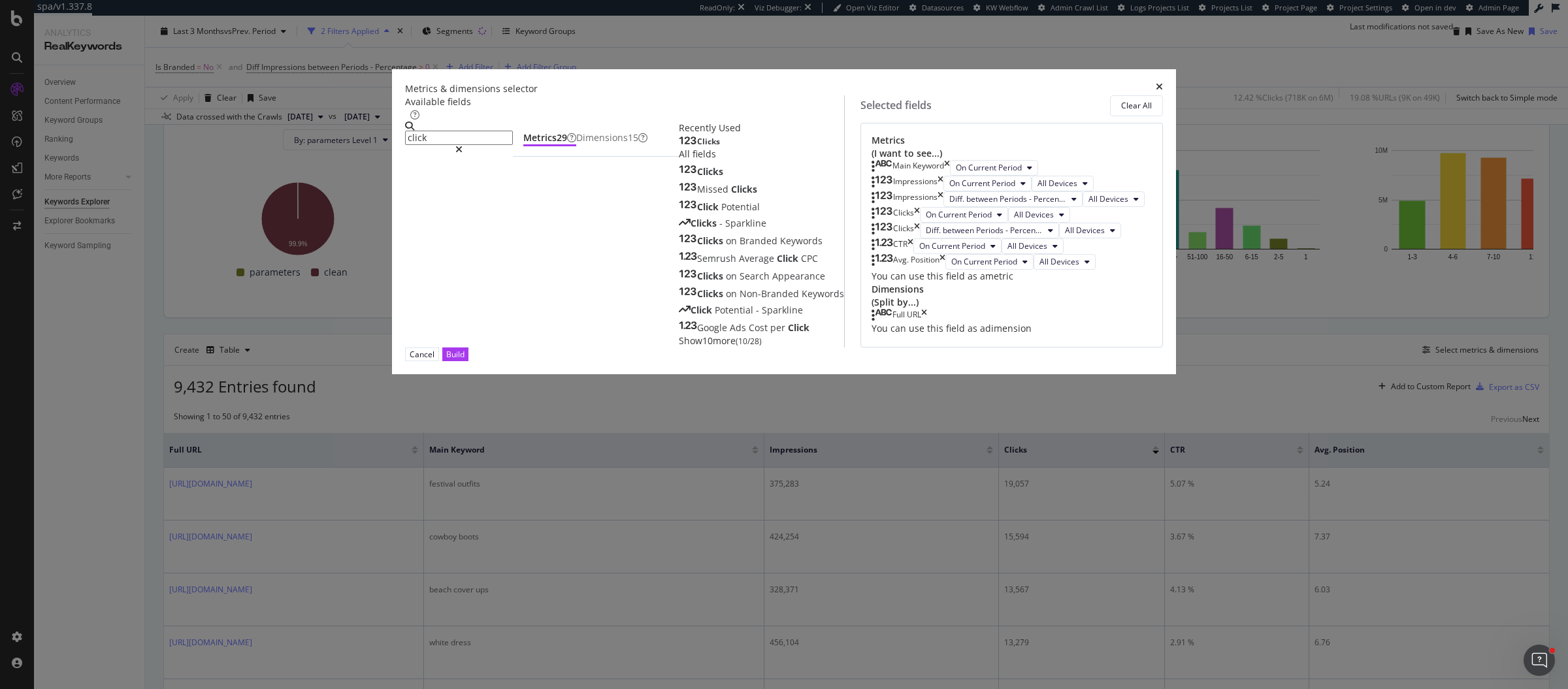
click at [513, 145] on input "click" at bounding box center [459, 138] width 108 height 15
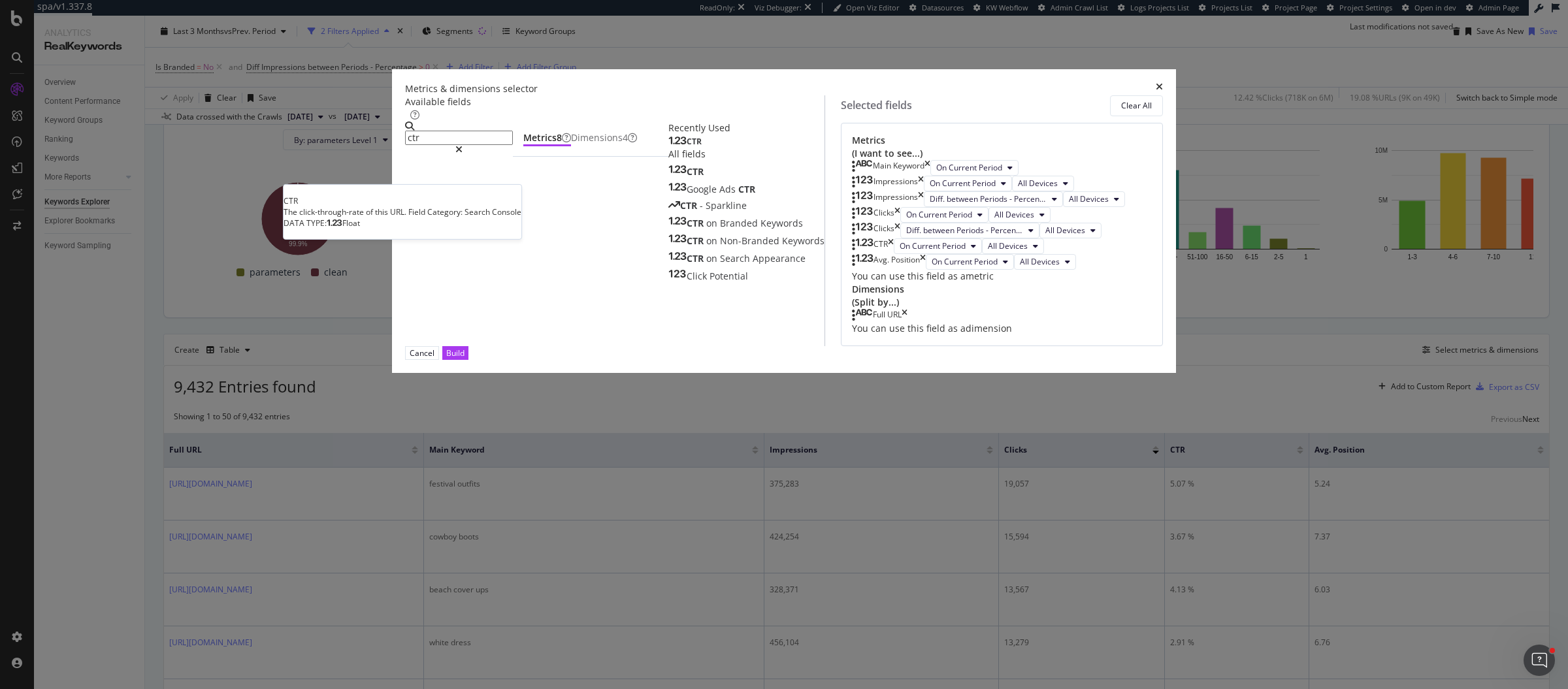
click at [668, 147] on div "CTR" at bounding box center [685, 141] width 33 height 10
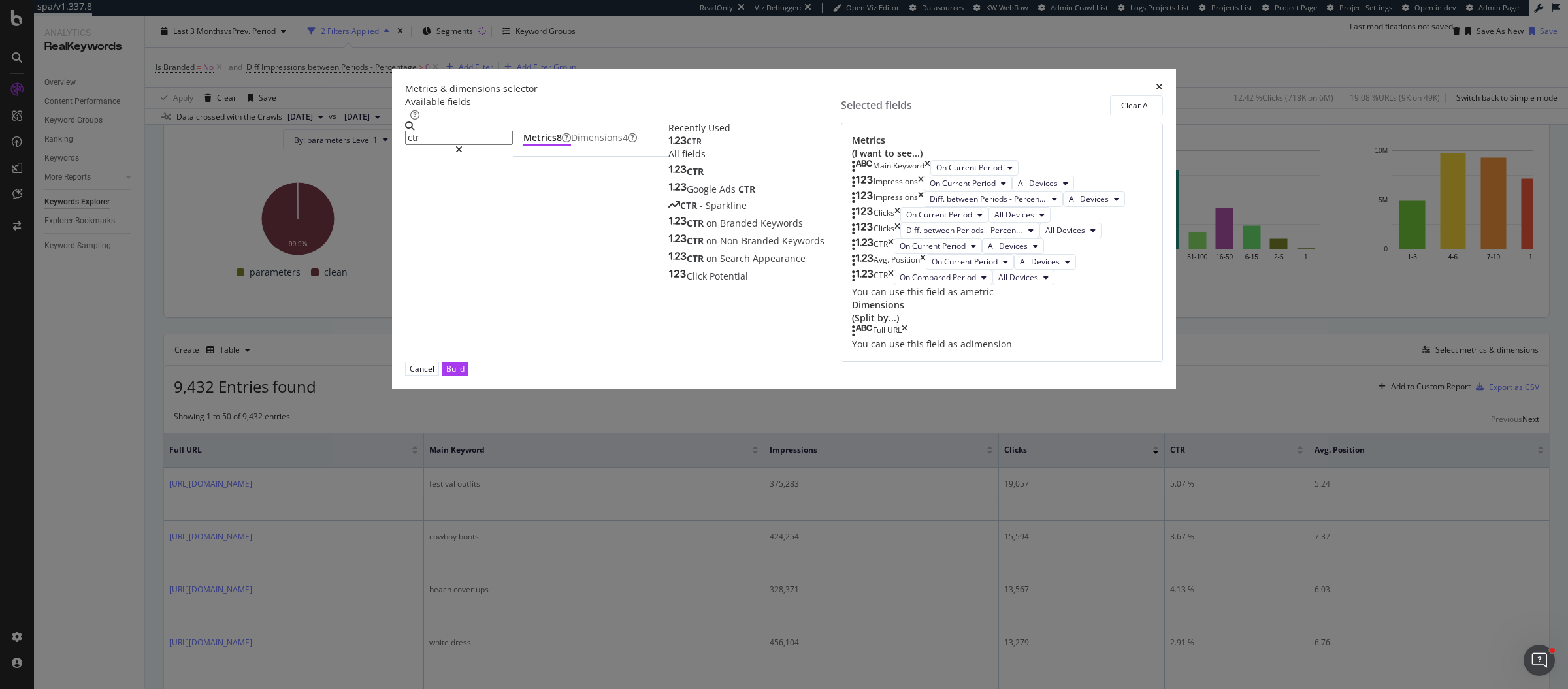
scroll to position [39, 0]
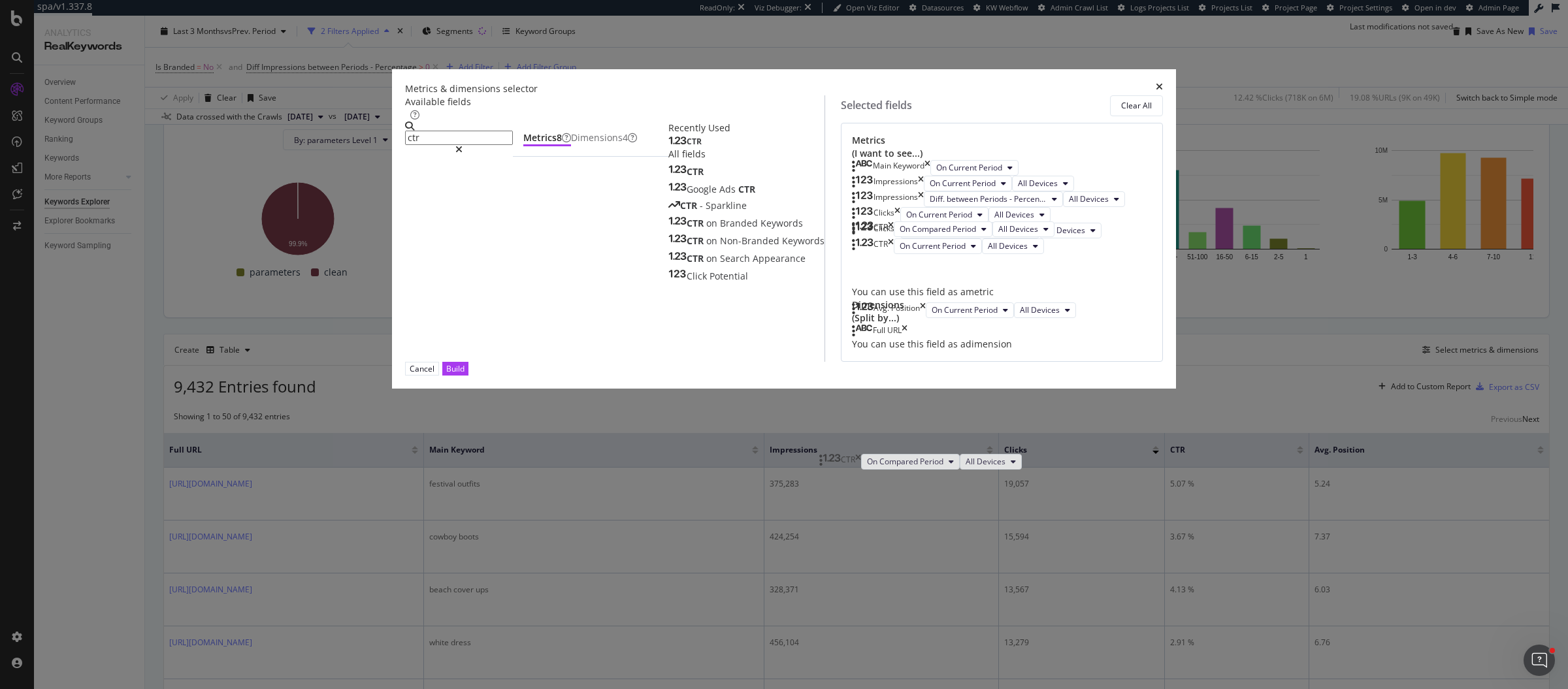
drag, startPoint x: 820, startPoint y: 513, endPoint x: 829, endPoint y: 462, distance: 51.8
click at [829, 462] on body "spa/v1.337.8 ReadOnly: Viz Debugger: Open Viz Editor Datasources KW Webflow Adm…" at bounding box center [784, 344] width 1568 height 689
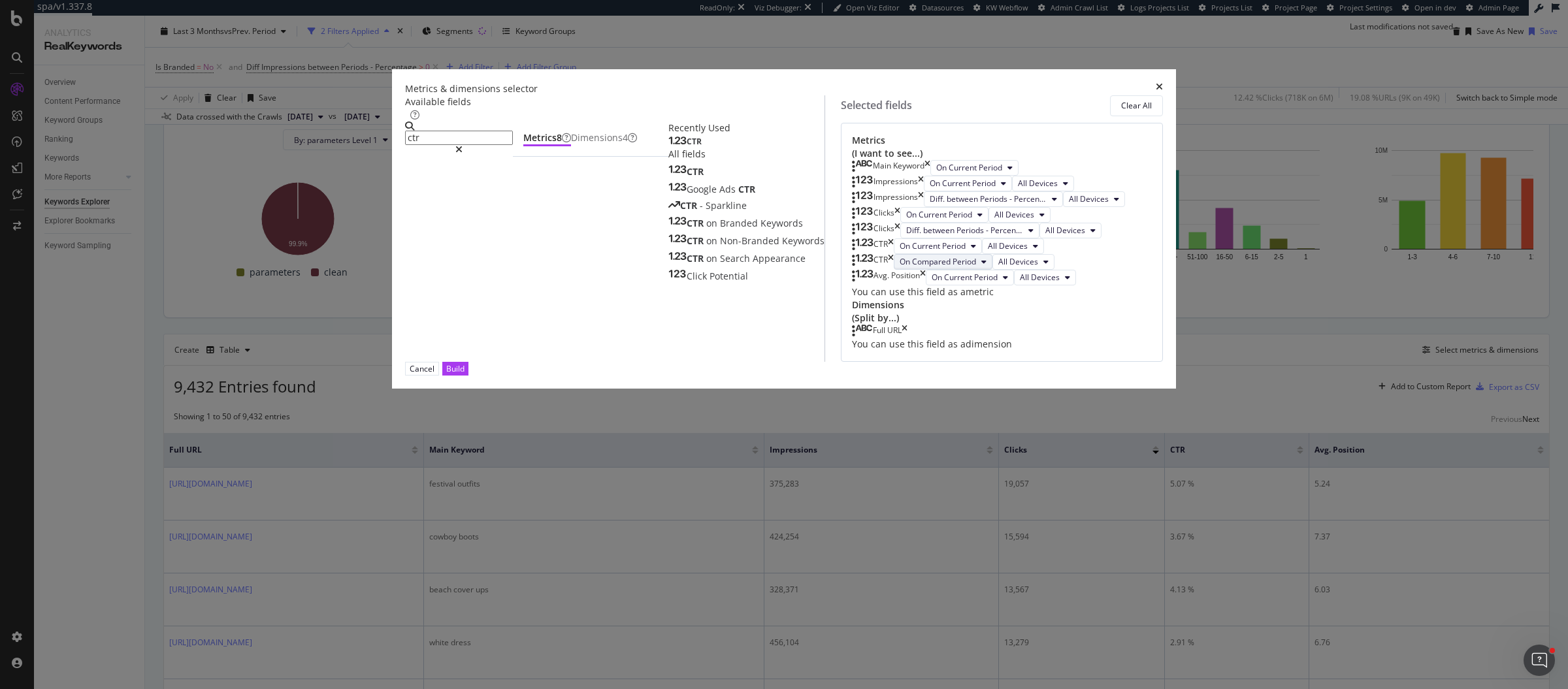
click at [897, 269] on button "On Compared Period" at bounding box center [942, 261] width 99 height 16
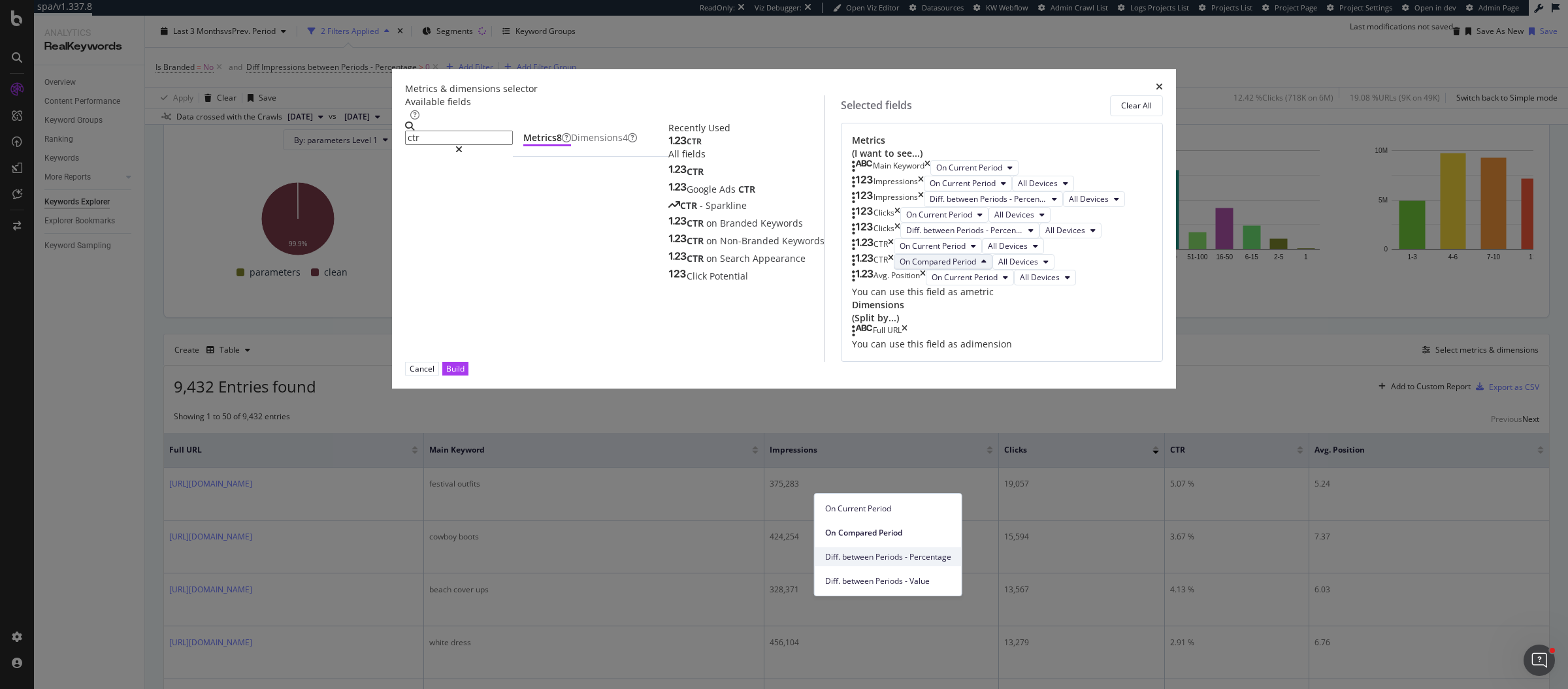
click at [893, 555] on span "Diff. between Periods - Percentage" at bounding box center [888, 556] width 126 height 12
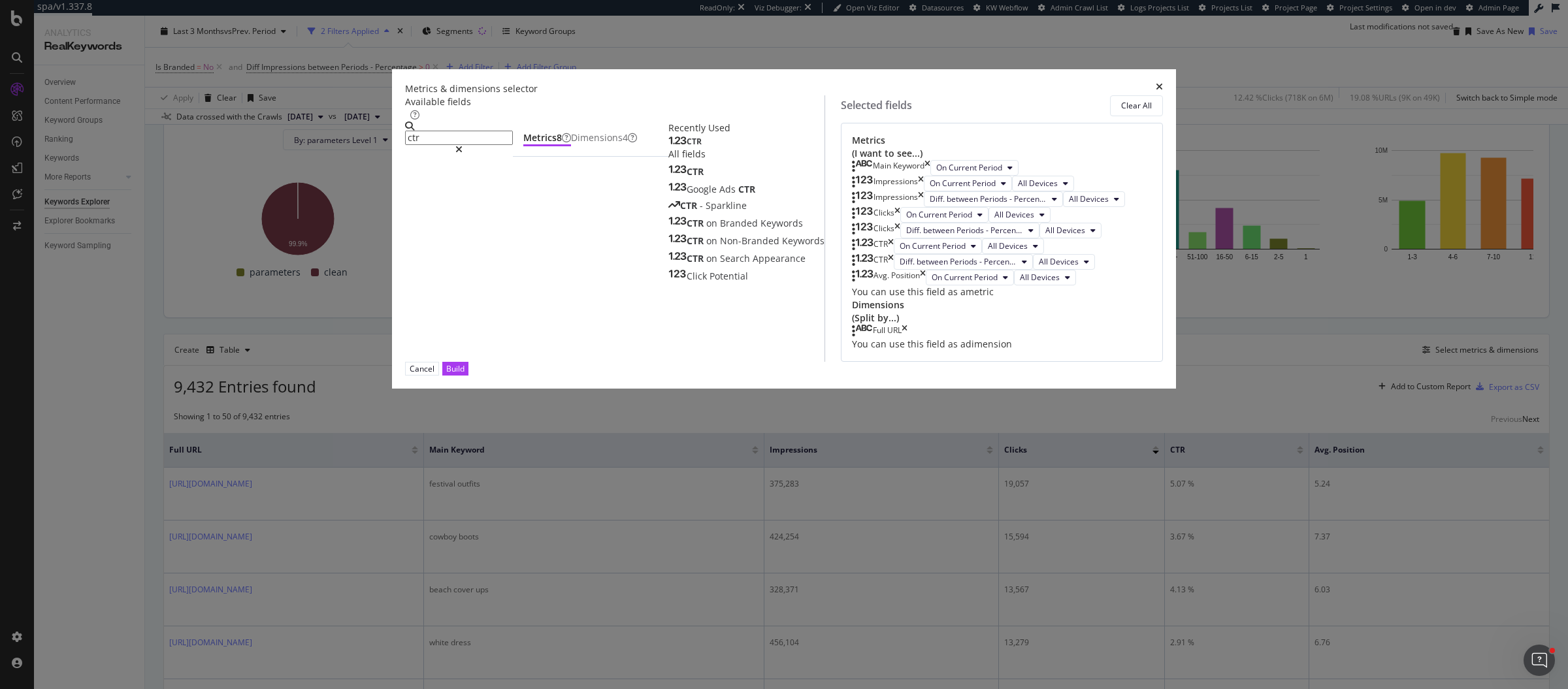
click at [513, 145] on input "ctr" at bounding box center [459, 138] width 108 height 15
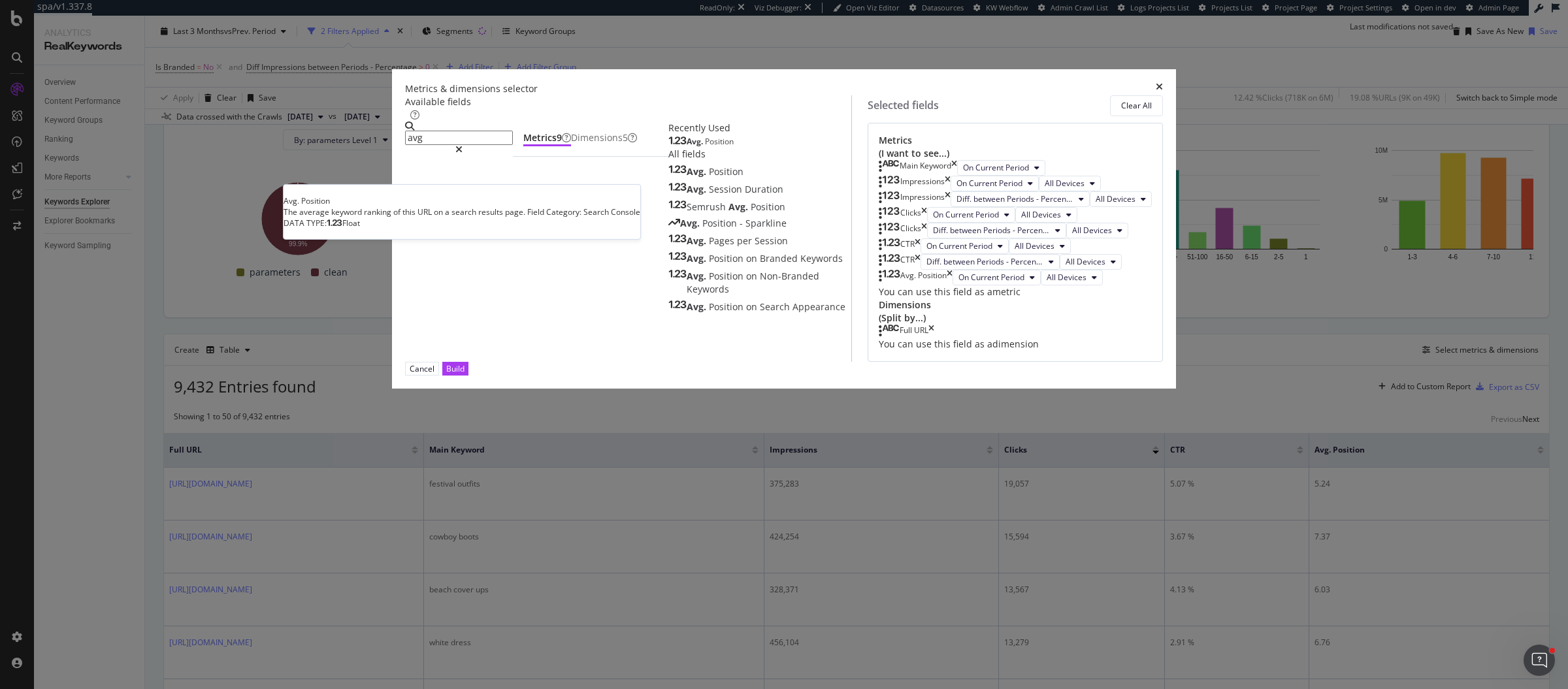
type input "avg"
click at [668, 147] on div "Avg. Position" at bounding box center [700, 141] width 66 height 10
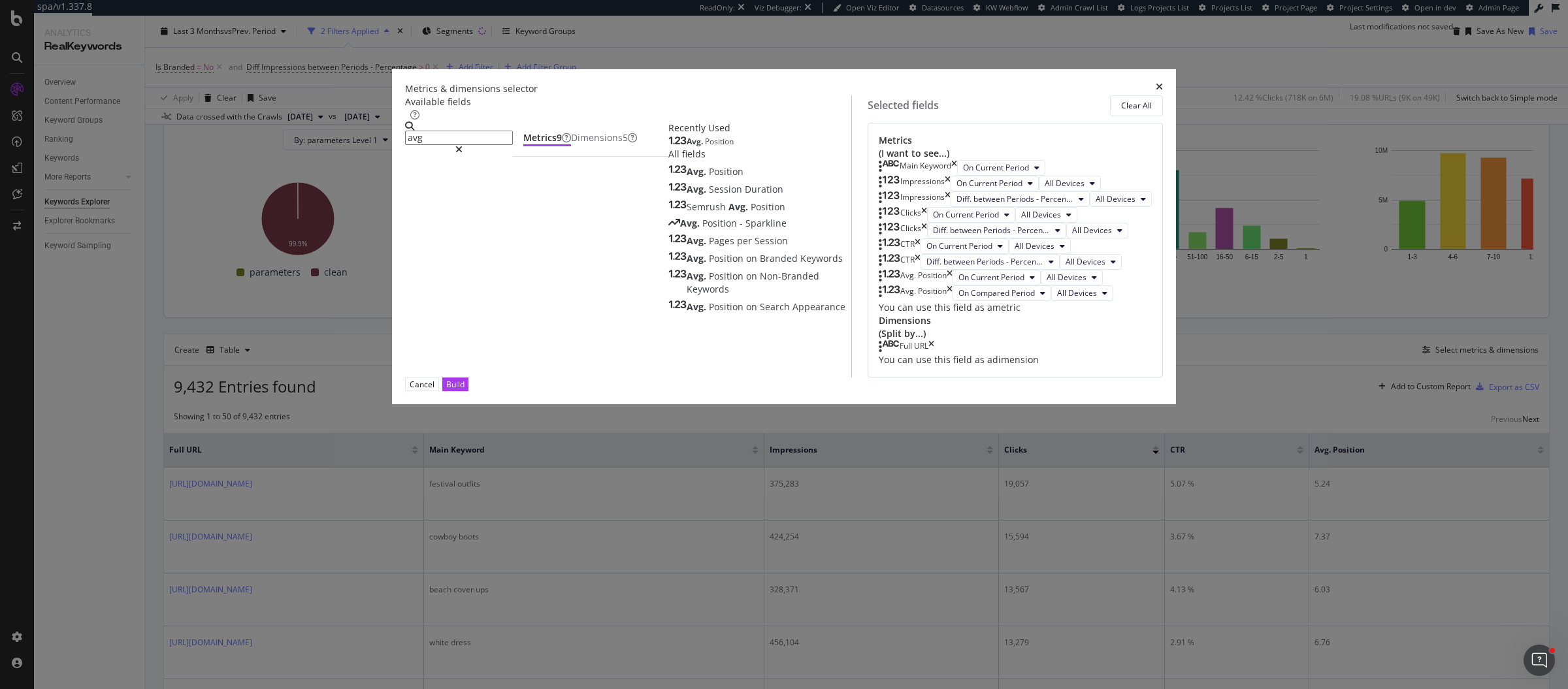
scroll to position [87, 0]
click at [958, 298] on span "On Compared Period" at bounding box center [996, 292] width 77 height 11
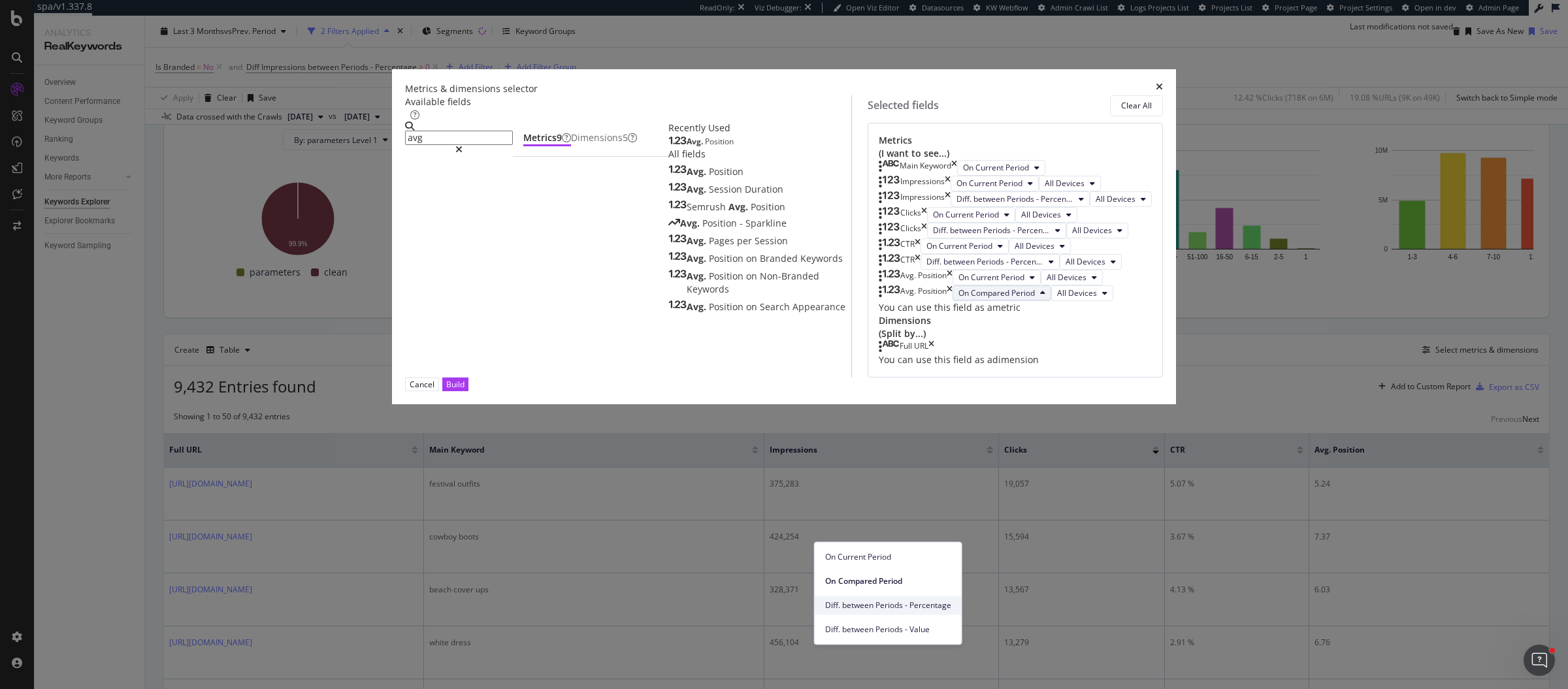
click at [874, 602] on span "Diff. between Periods - Percentage" at bounding box center [888, 605] width 126 height 12
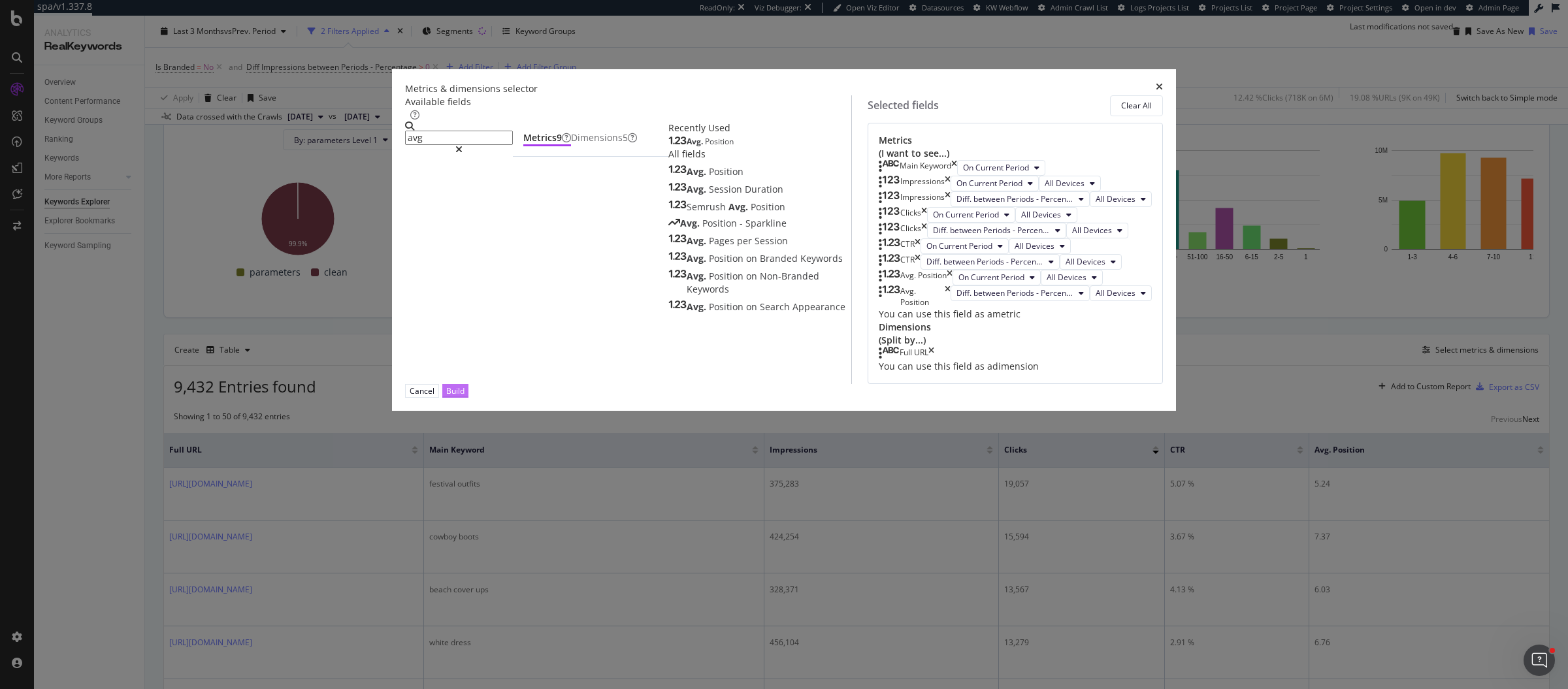
click at [464, 397] on div "Build" at bounding box center [455, 391] width 18 height 11
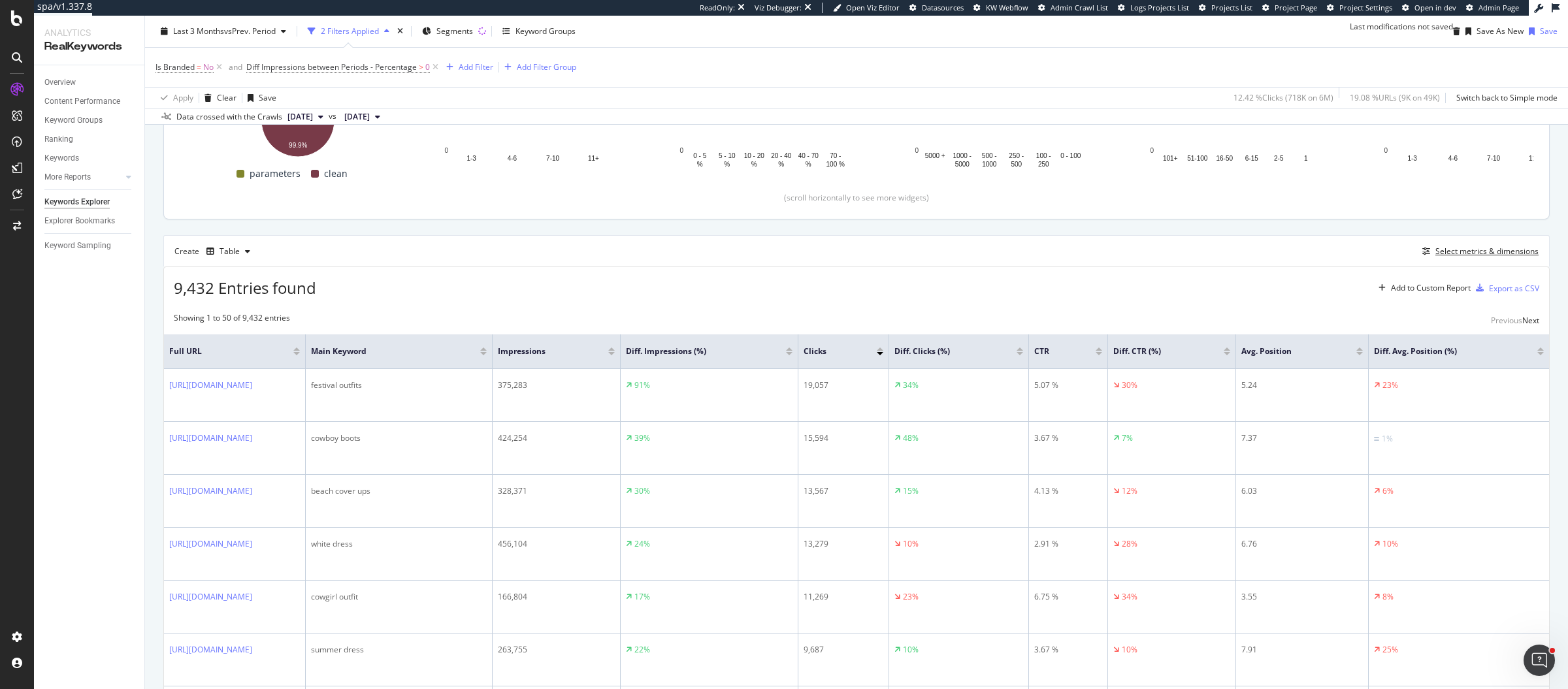
scroll to position [262, 0]
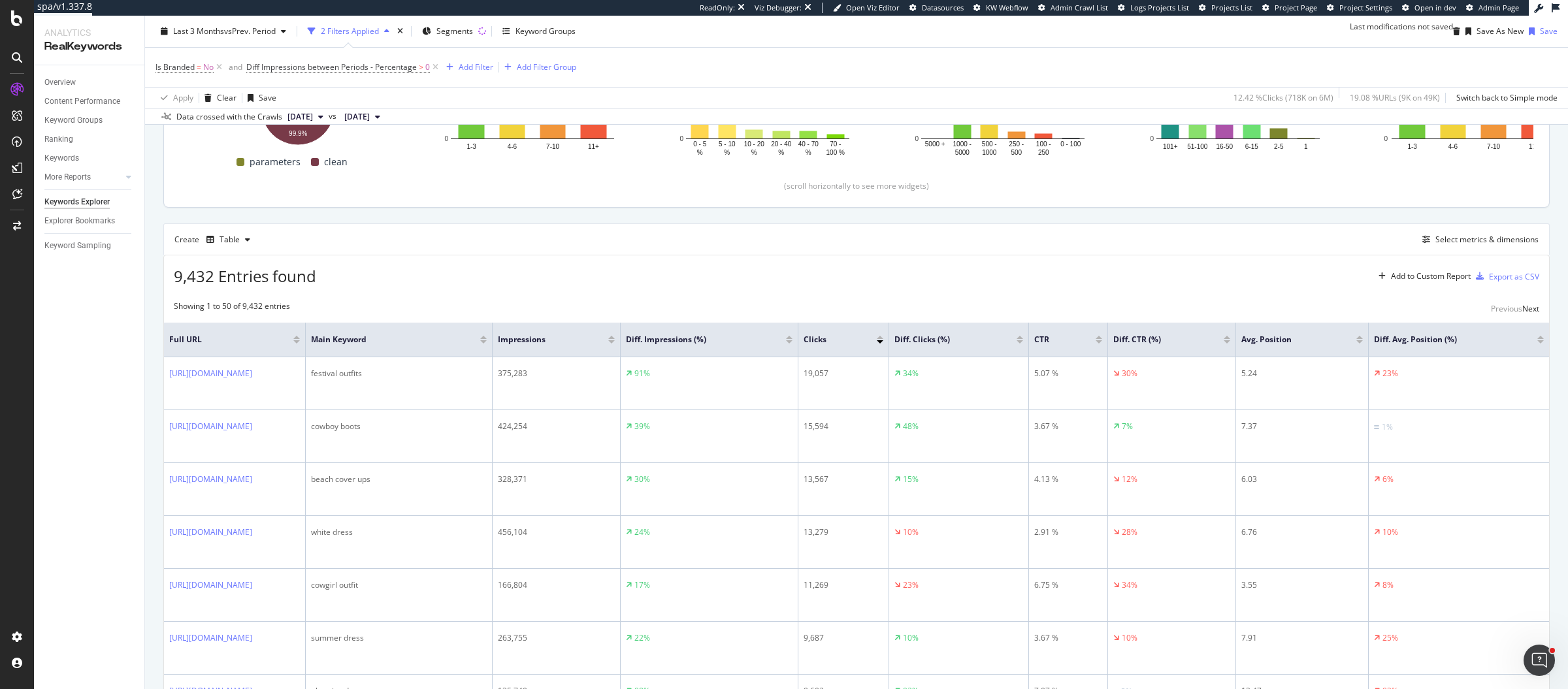
click at [793, 343] on div at bounding box center [788, 342] width 6 height 4
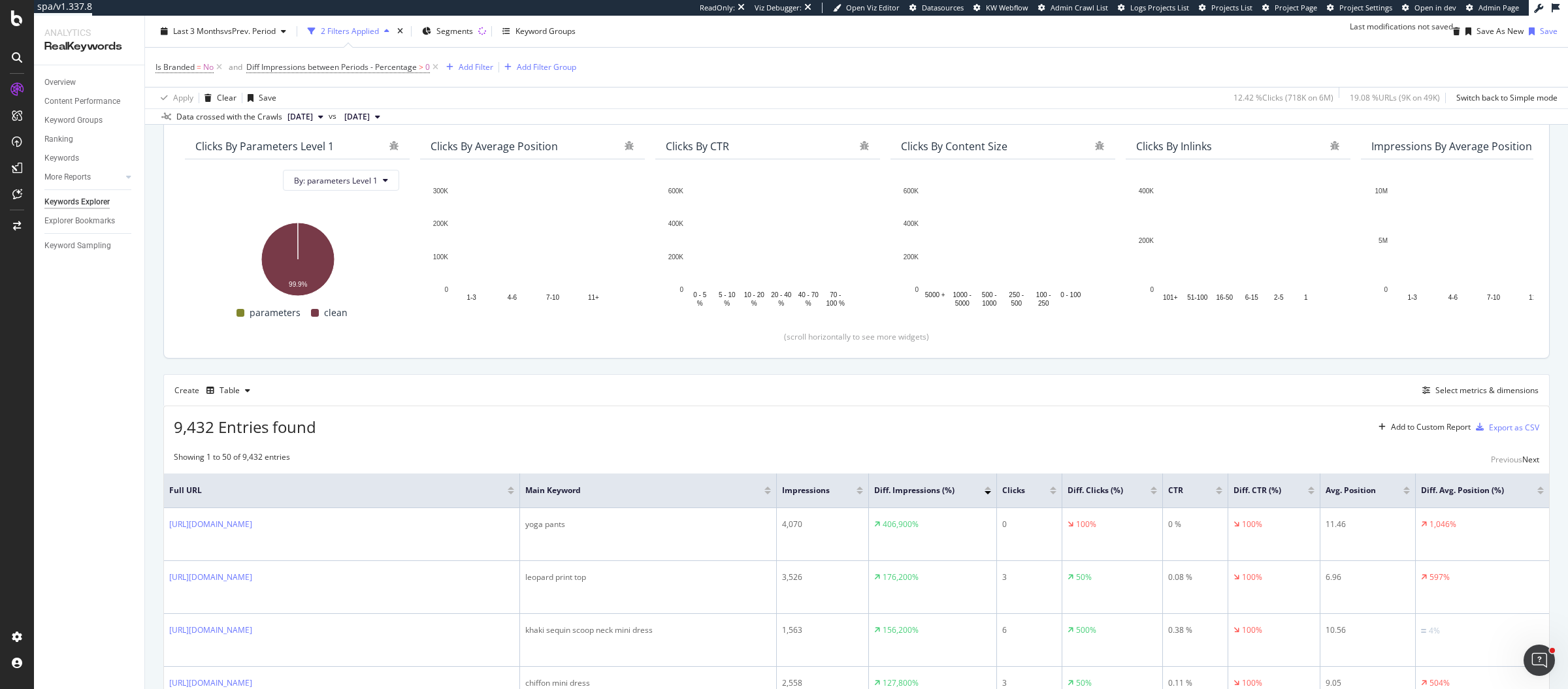
scroll to position [262, 0]
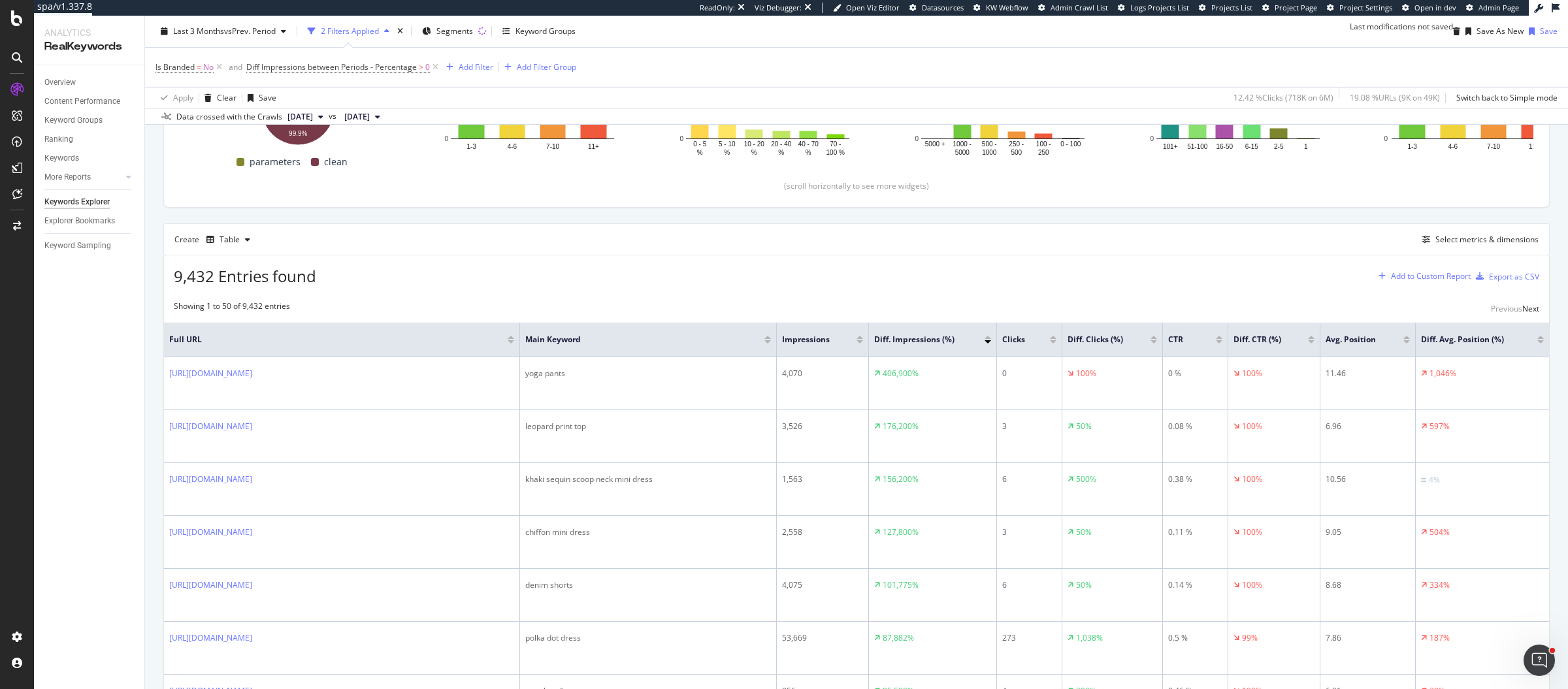
click at [1384, 286] on div "Add to Custom Report" at bounding box center [1421, 276] width 97 height 19
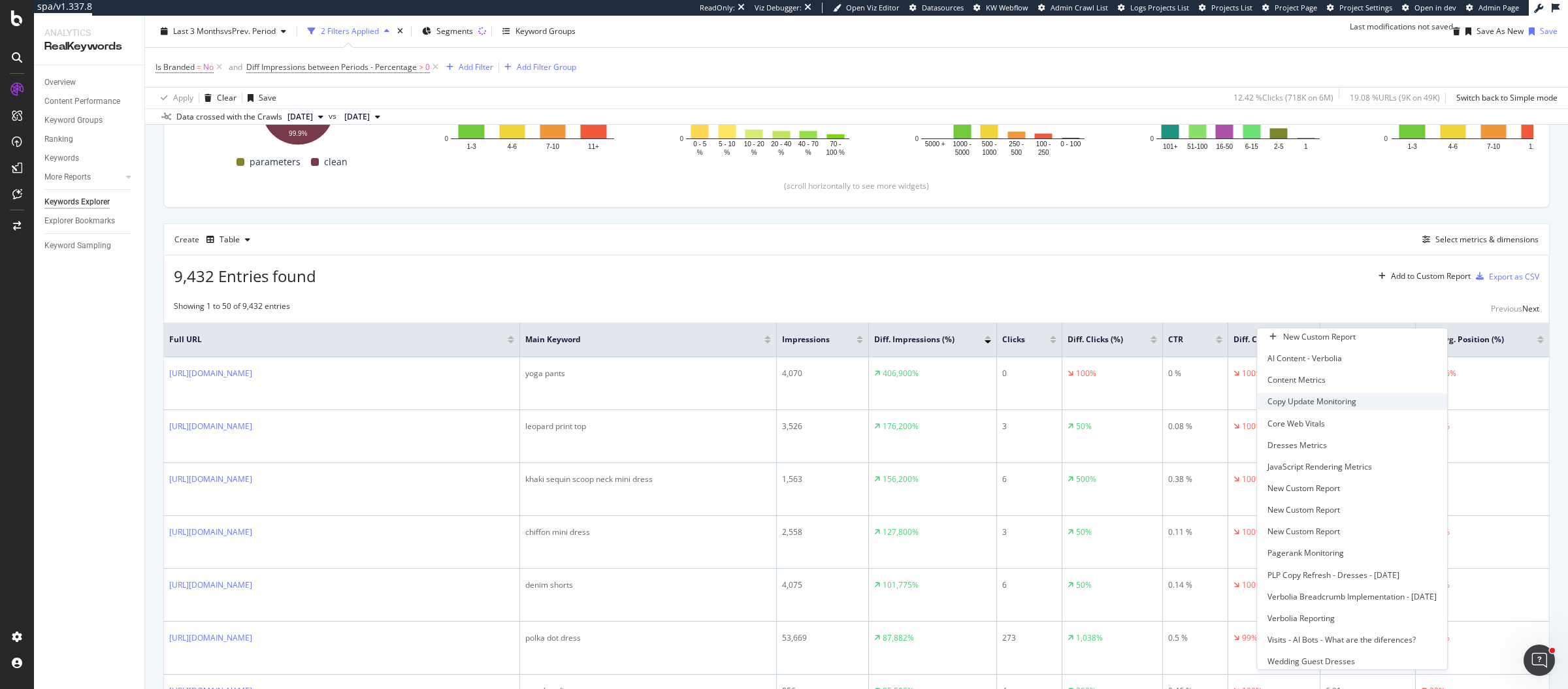
click at [1269, 398] on div "Copy Update Monitoring" at bounding box center [1352, 401] width 190 height 17
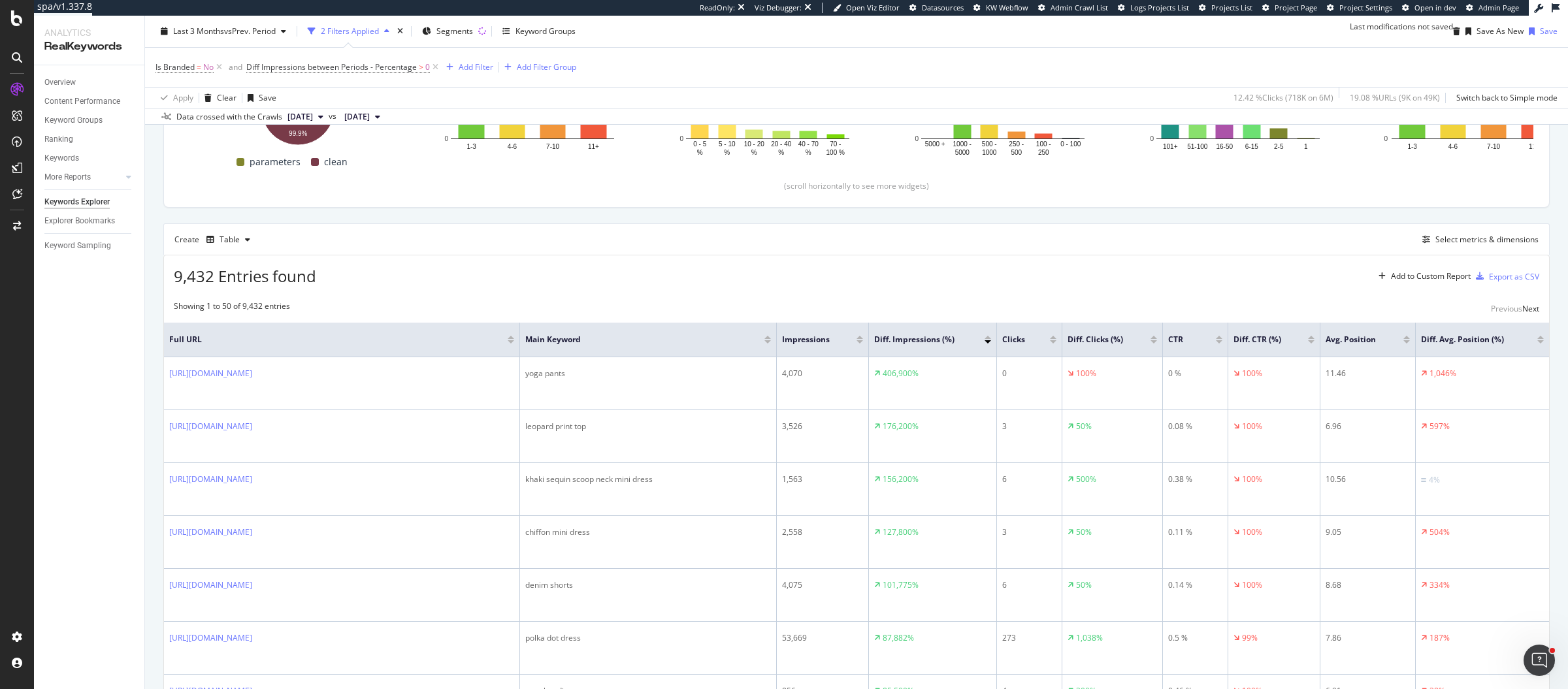
click at [1544, 688] on div "Chart added to your Custom Report Go to your report Copy Update Monitoring ." at bounding box center [784, 698] width 1568 height 18
click at [1552, 688] on div "Chart added to your Custom Report Go to your report Copy Update Monitoring ." at bounding box center [784, 698] width 1568 height 18
click at [7, 688] on icon "close toast" at bounding box center [4, 698] width 7 height 18
click at [1477, 30] on div "Save As New" at bounding box center [1500, 31] width 47 height 11
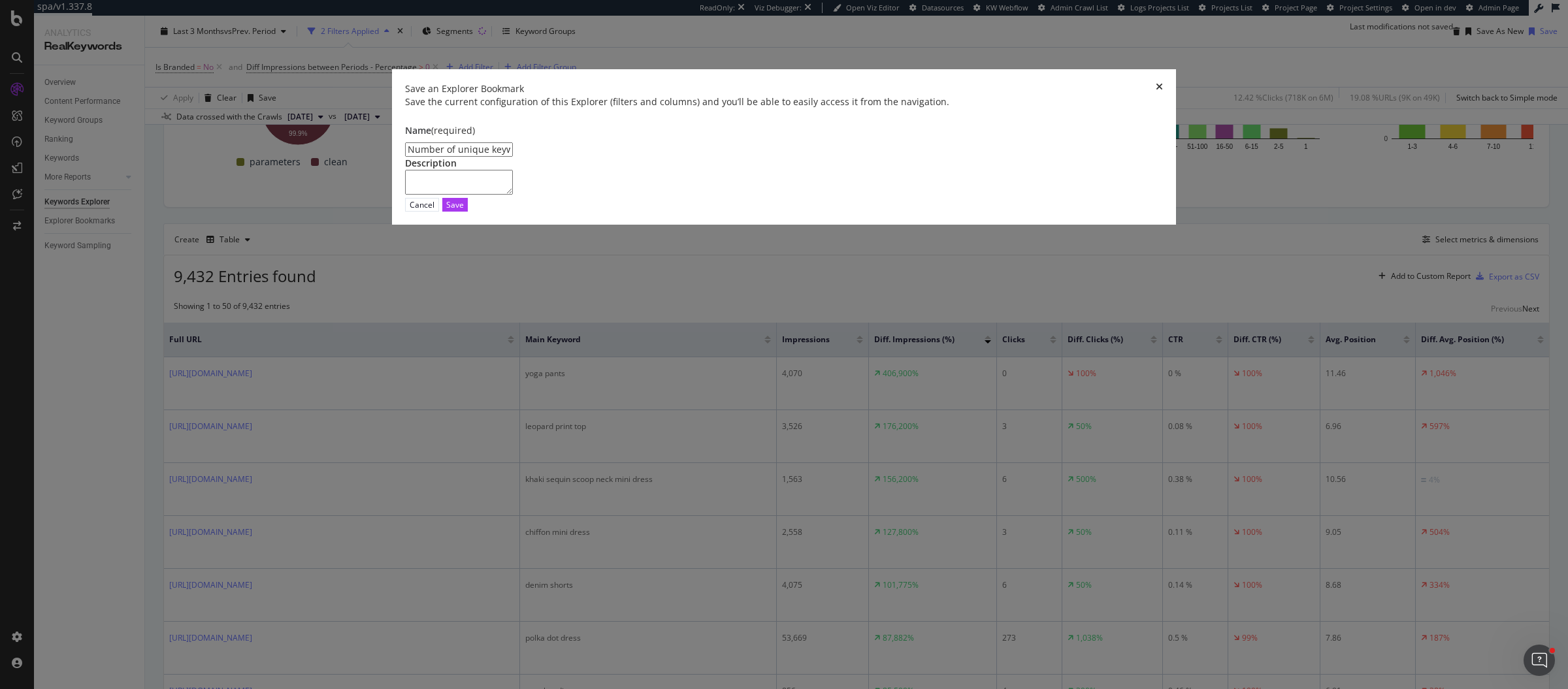
click at [1155, 95] on icon "times" at bounding box center [1159, 89] width 7 height 13
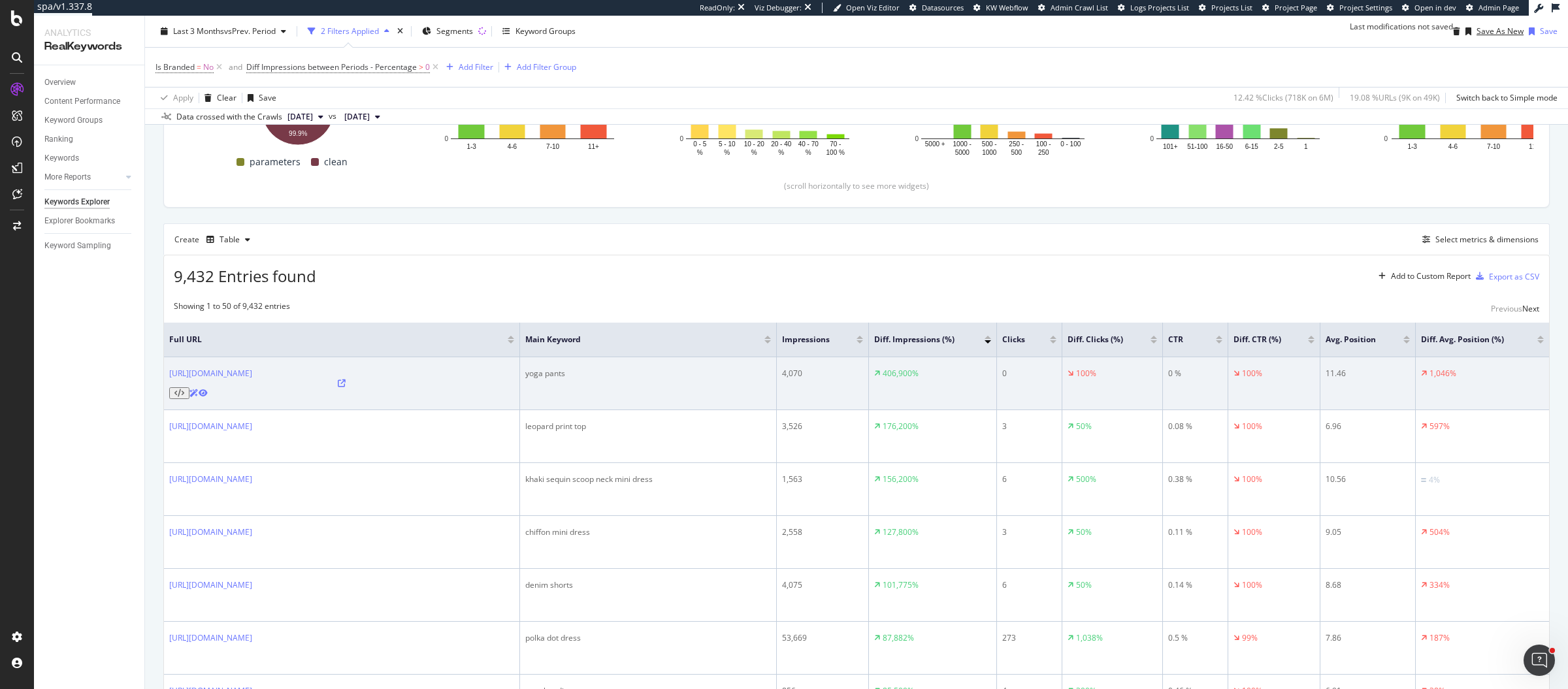
scroll to position [0, 0]
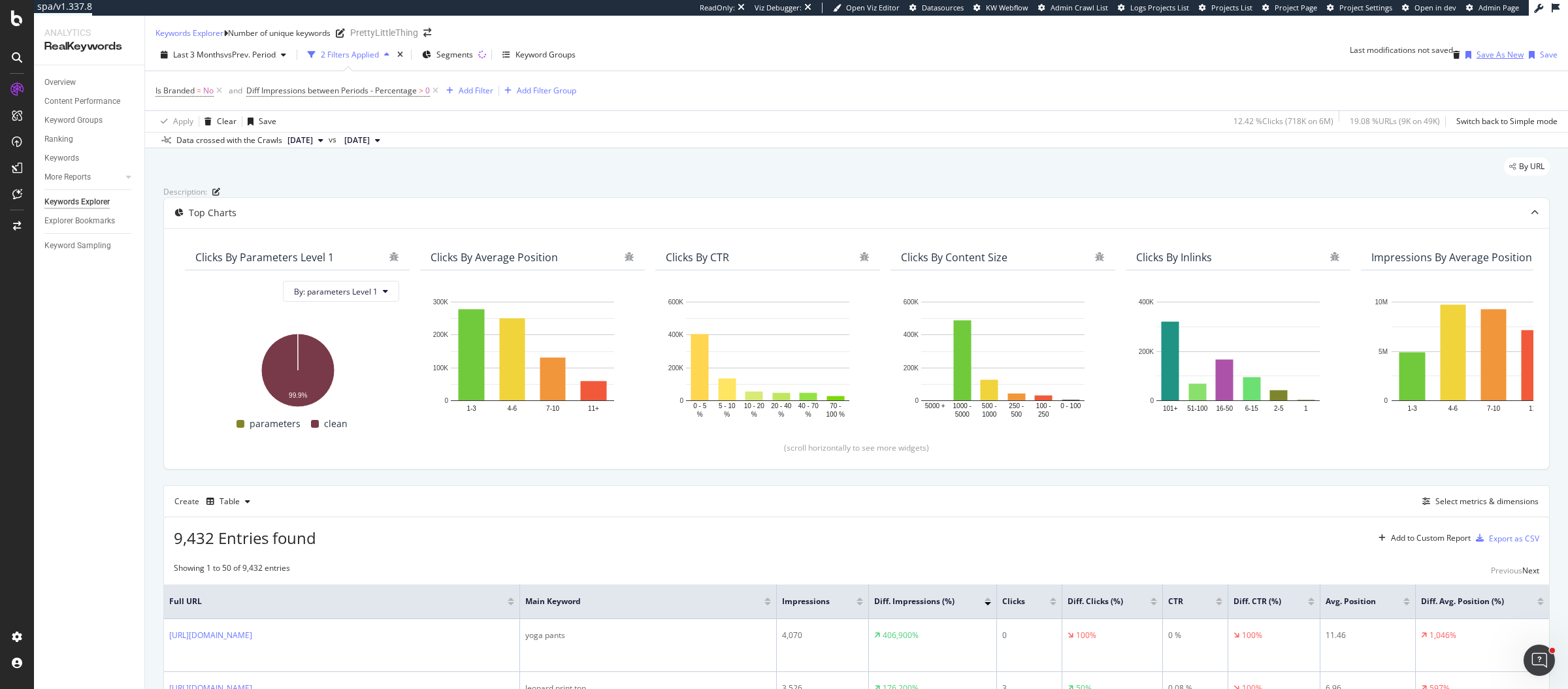
click at [1477, 60] on div "Save As New" at bounding box center [1500, 54] width 47 height 11
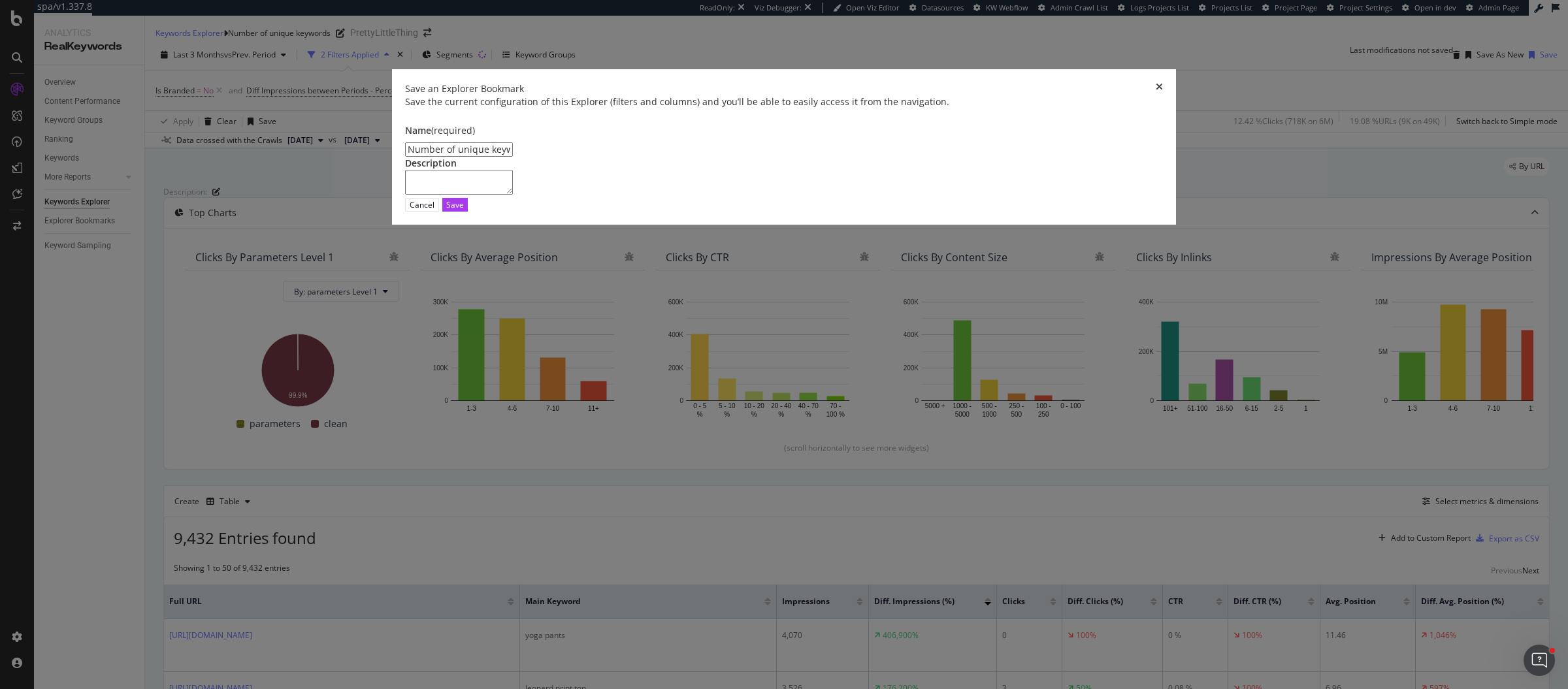
click at [513, 157] on input "Number of unique keywords Clone" at bounding box center [459, 149] width 108 height 15
type input "Top Risers"
click at [468, 211] on button "Save" at bounding box center [455, 204] width 26 height 14
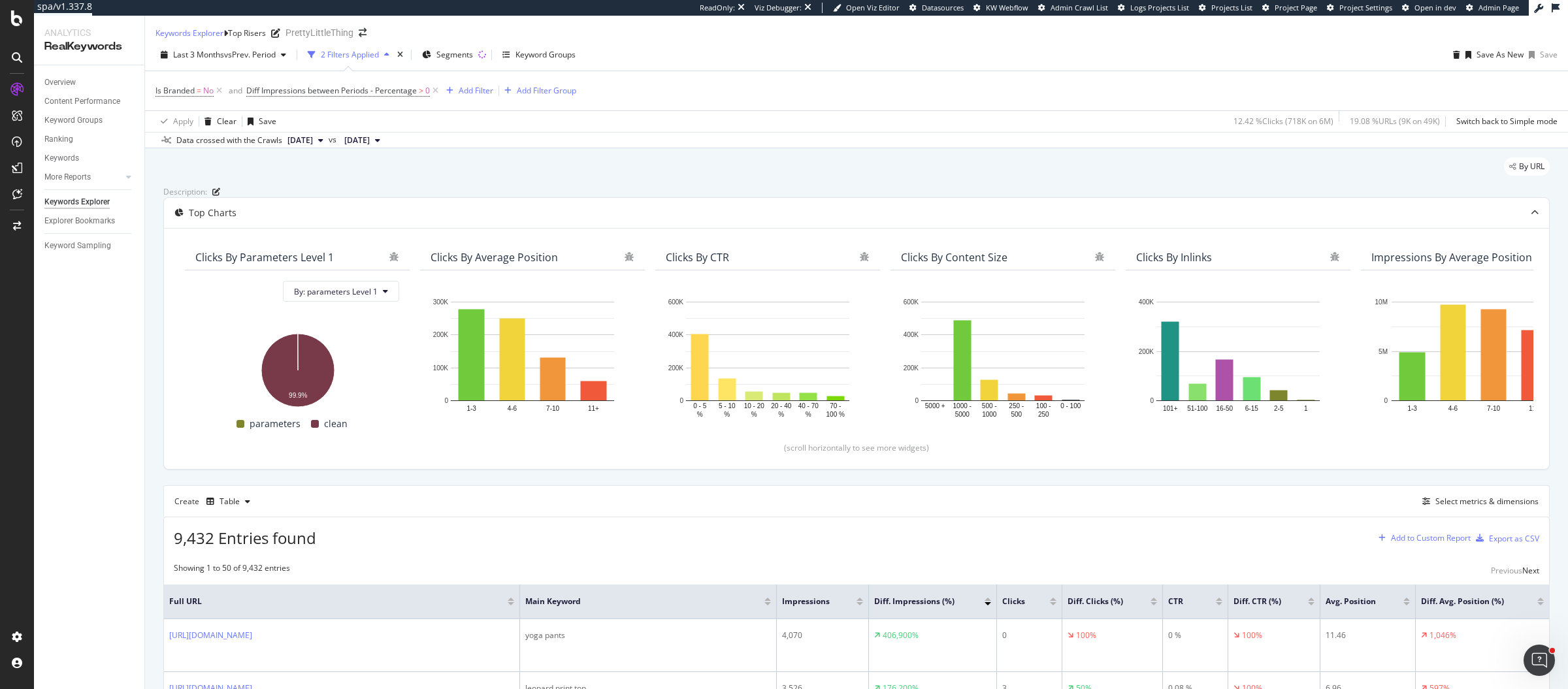
click at [1416, 541] on div "Add to Custom Report" at bounding box center [1430, 538] width 79 height 7
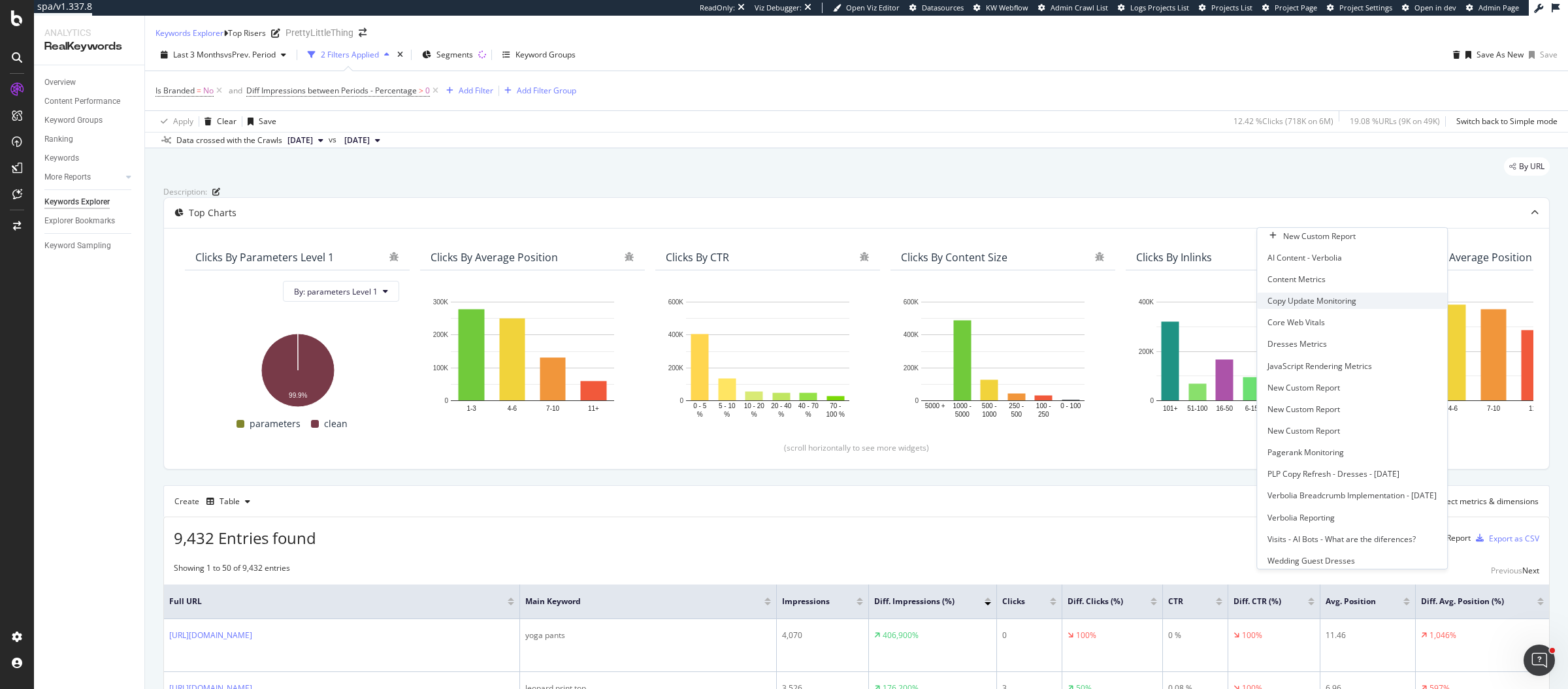
click at [1287, 306] on div "Copy Update Monitoring" at bounding box center [1311, 301] width 89 height 11
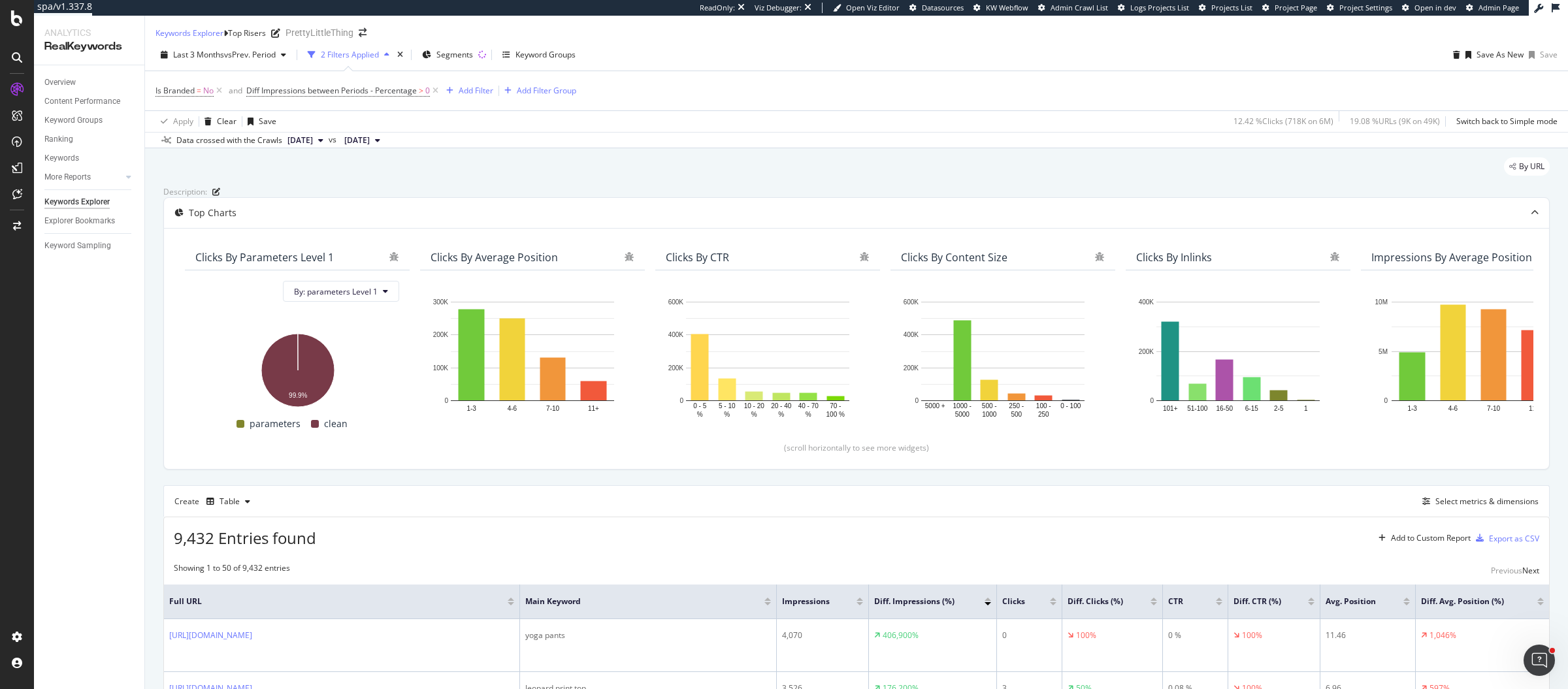
click at [426, 129] on div "Apply Clear Save 12.42 % Clicks ( 718K on 6M ) 19.08 % URLs ( 9K on 49K ) Switc…" at bounding box center [856, 121] width 1423 height 21
click at [338, 96] on span "Diff Impressions between Periods - Percentage" at bounding box center [331, 90] width 171 height 11
click at [305, 136] on span "On Current Period" at bounding box center [286, 130] width 66 height 11
click at [305, 191] on span "Diff. Between Period - Percentage" at bounding box center [291, 180] width 79 height 22
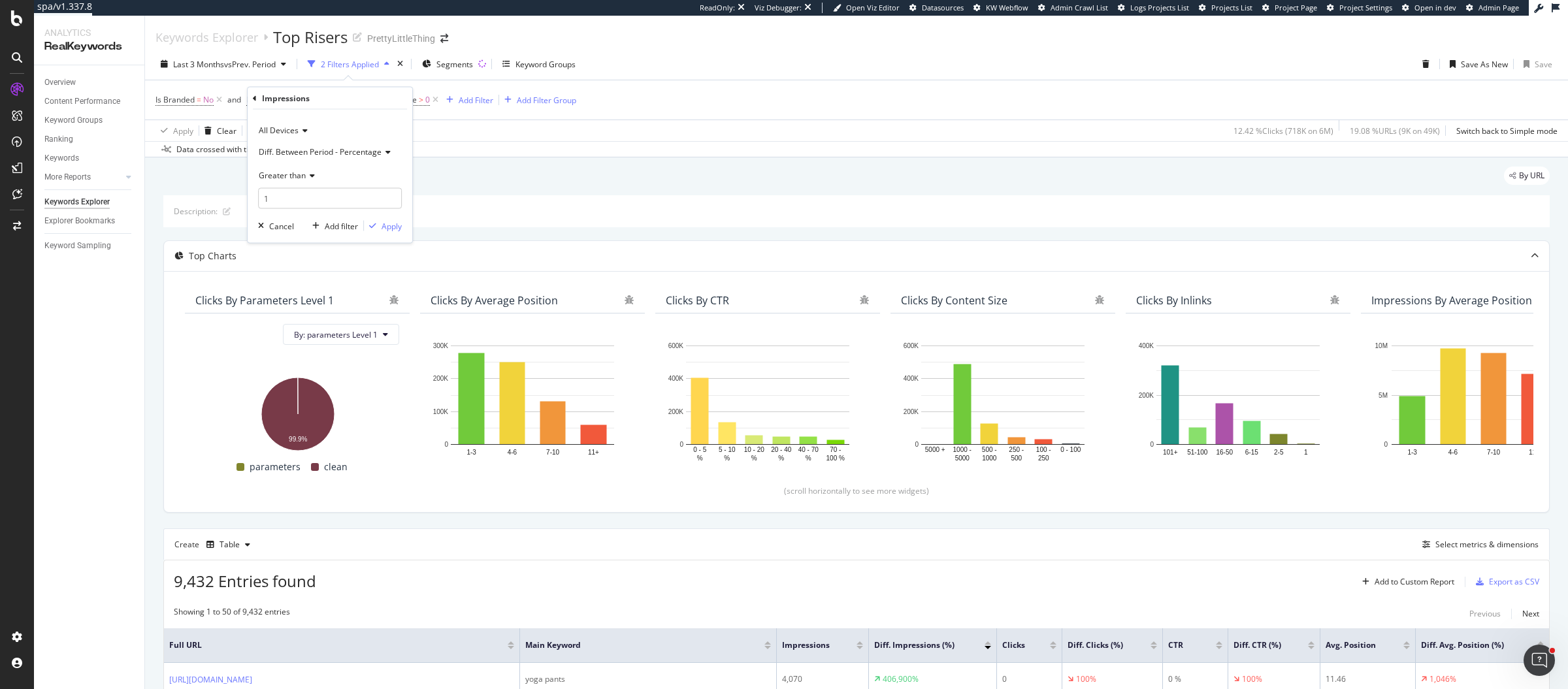
click at [281, 173] on span "Greater than" at bounding box center [281, 174] width 47 height 11
click at [294, 238] on span "Less than" at bounding box center [282, 235] width 35 height 11
click at [308, 200] on input "1" at bounding box center [330, 198] width 144 height 21
type input "0"
click at [381, 222] on div "button" at bounding box center [372, 226] width 18 height 7
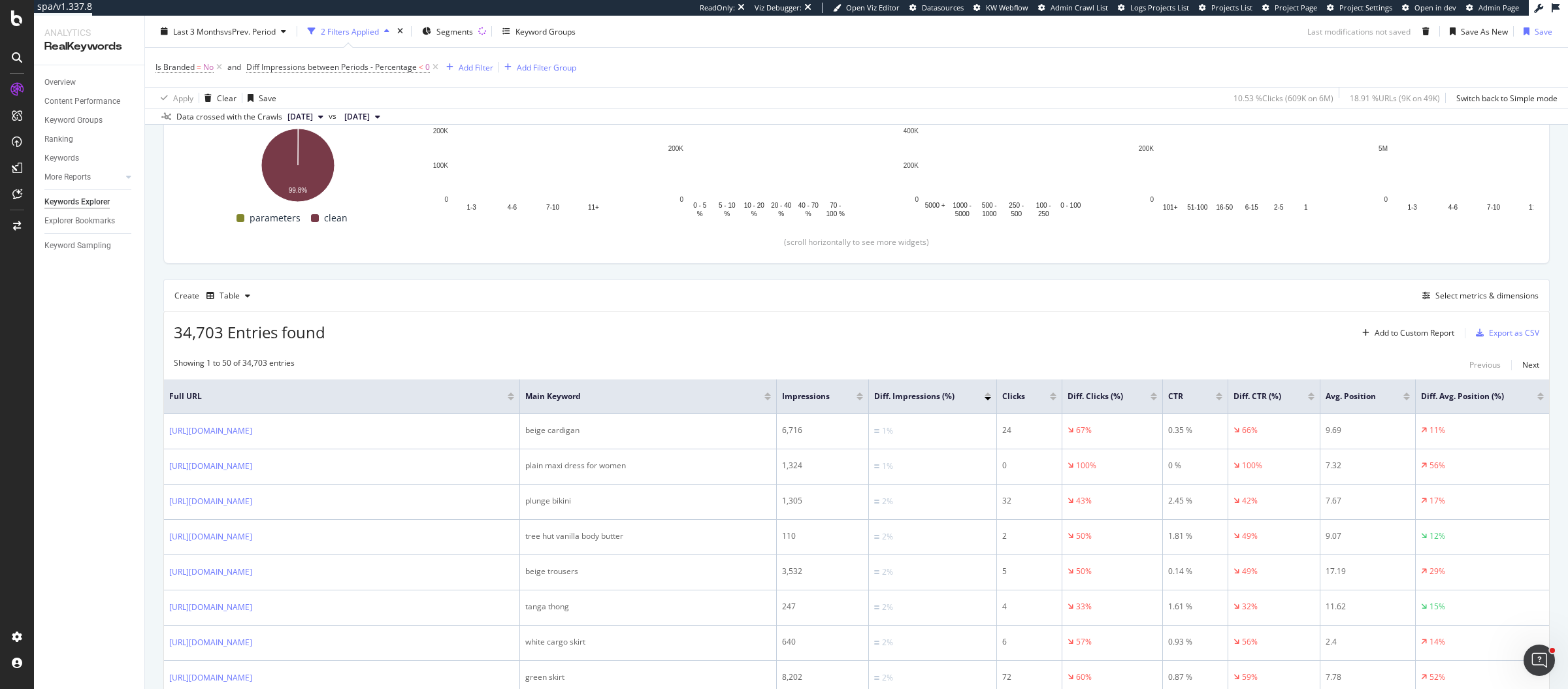
scroll to position [250, 0]
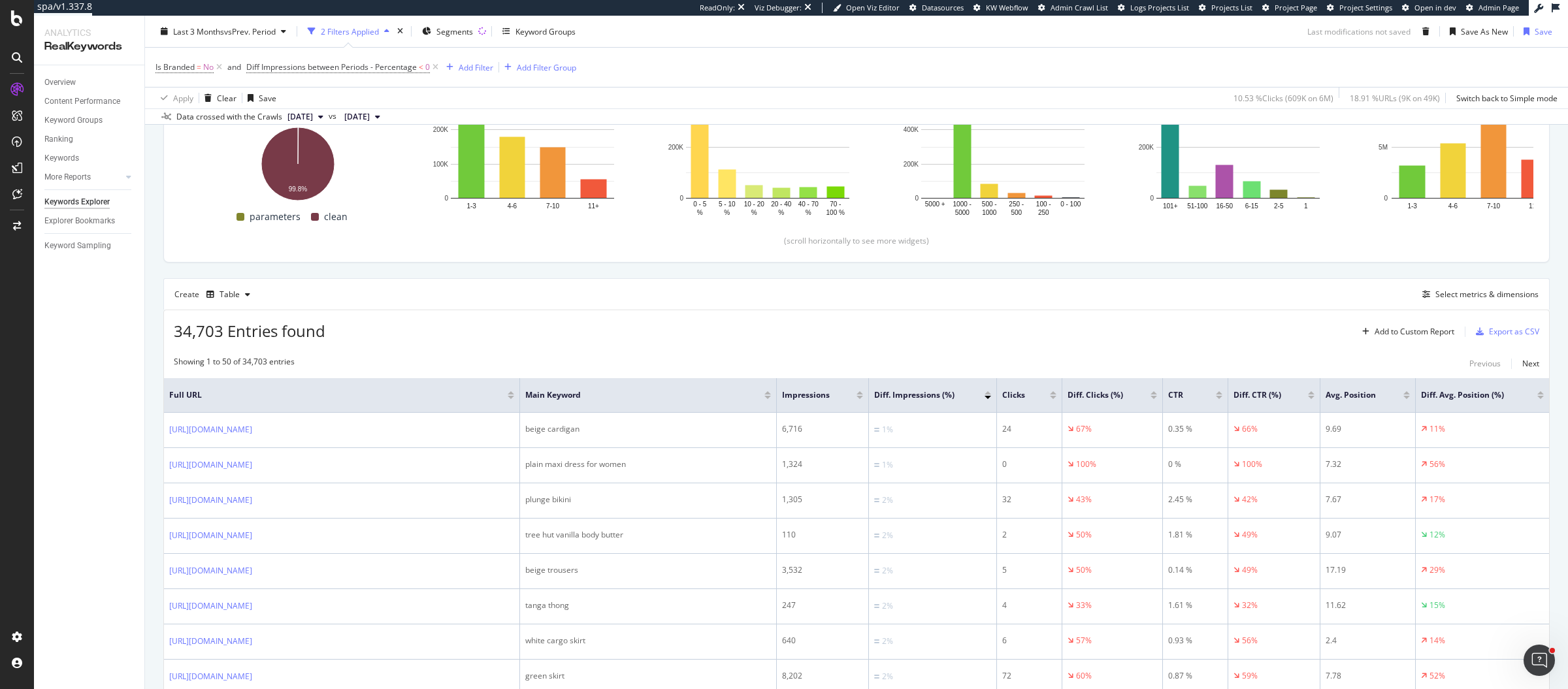
click at [988, 391] on div at bounding box center [987, 393] width 6 height 4
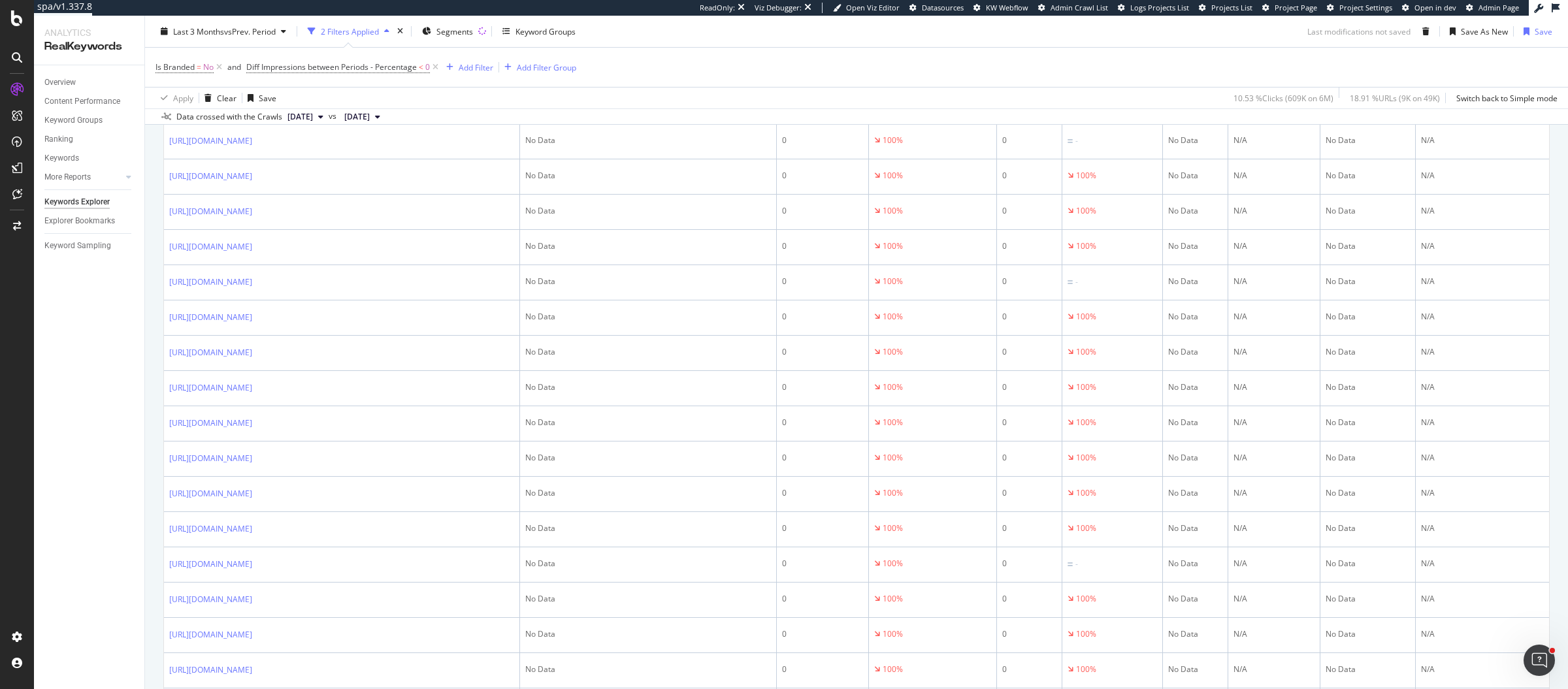
scroll to position [103, 0]
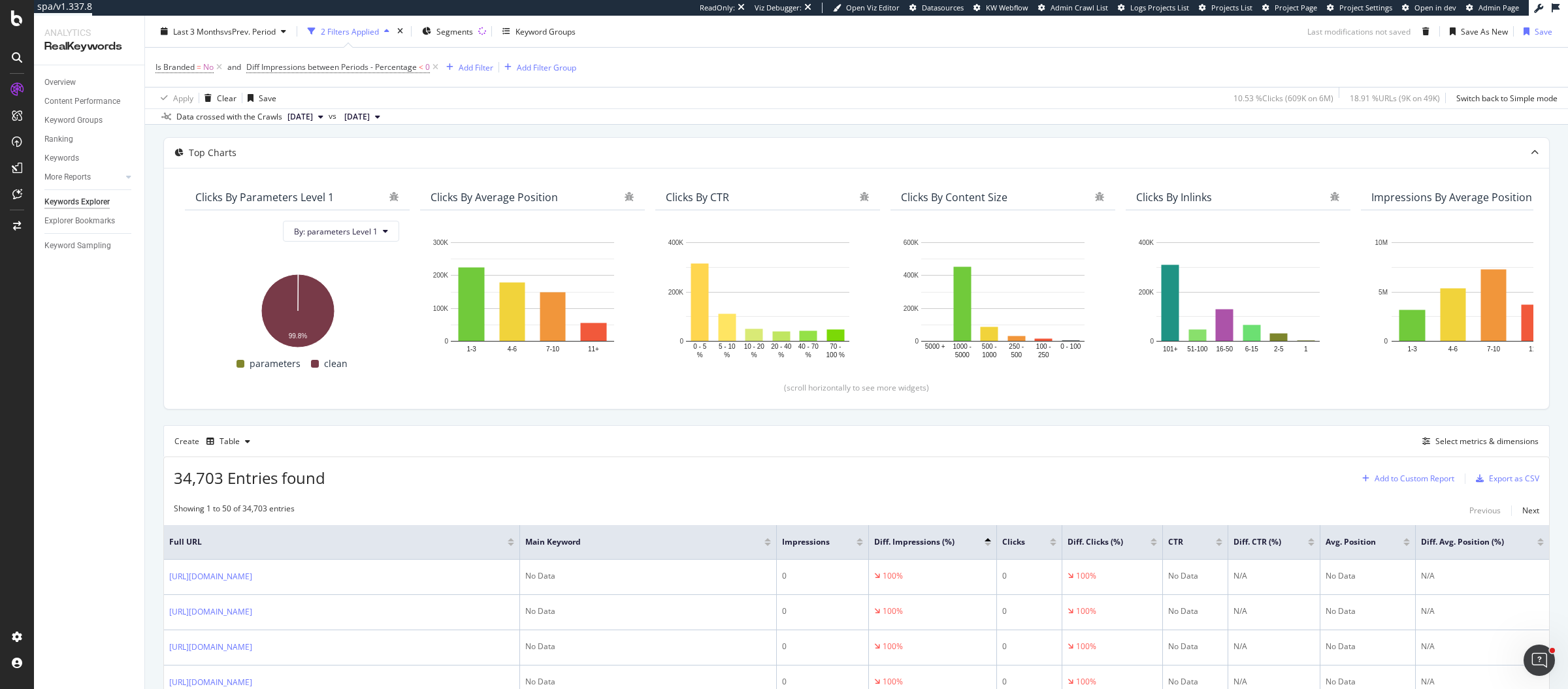
click at [1415, 476] on div "Add to Custom Report" at bounding box center [1414, 479] width 79 height 7
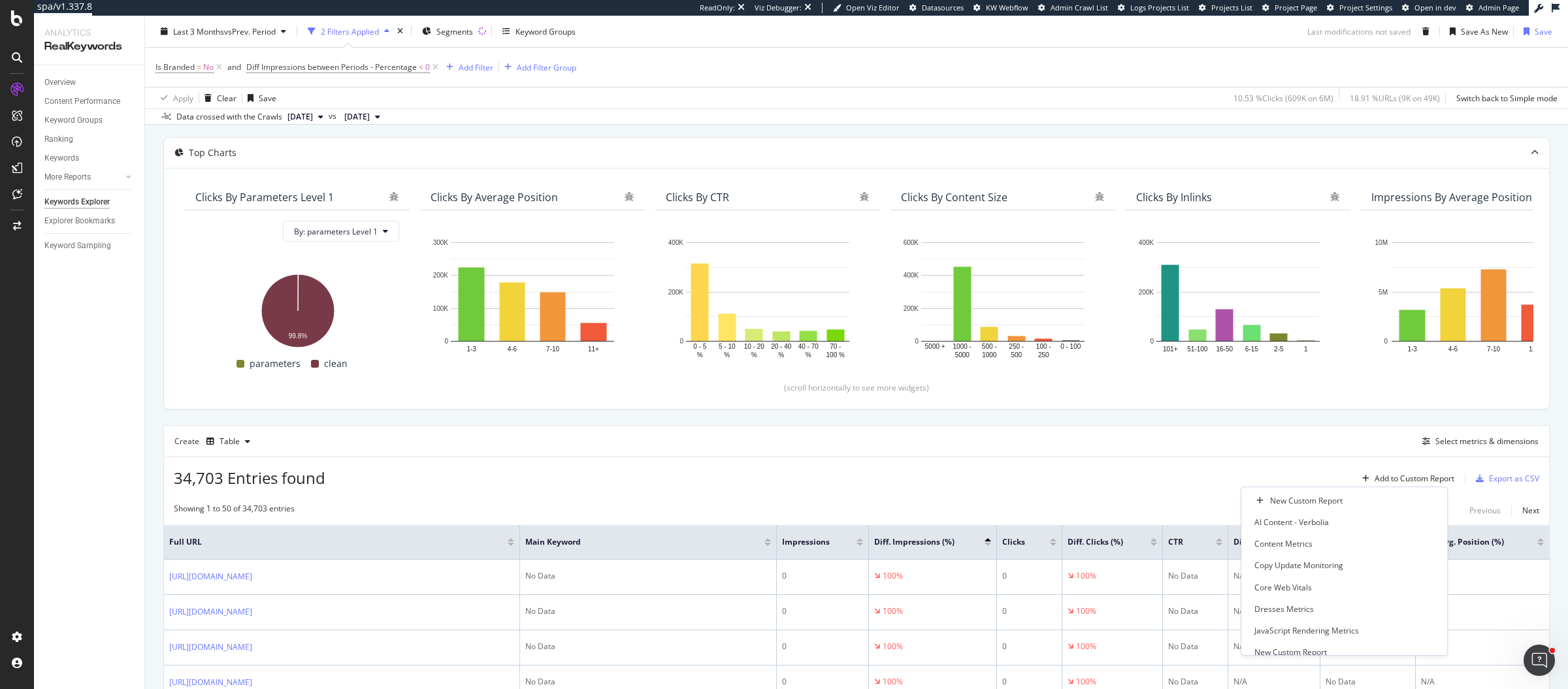
click at [1082, 68] on div "Is Branded = No and Diff Impressions between Periods - Percentage < 0 Add Filte…" at bounding box center [856, 67] width 1402 height 39
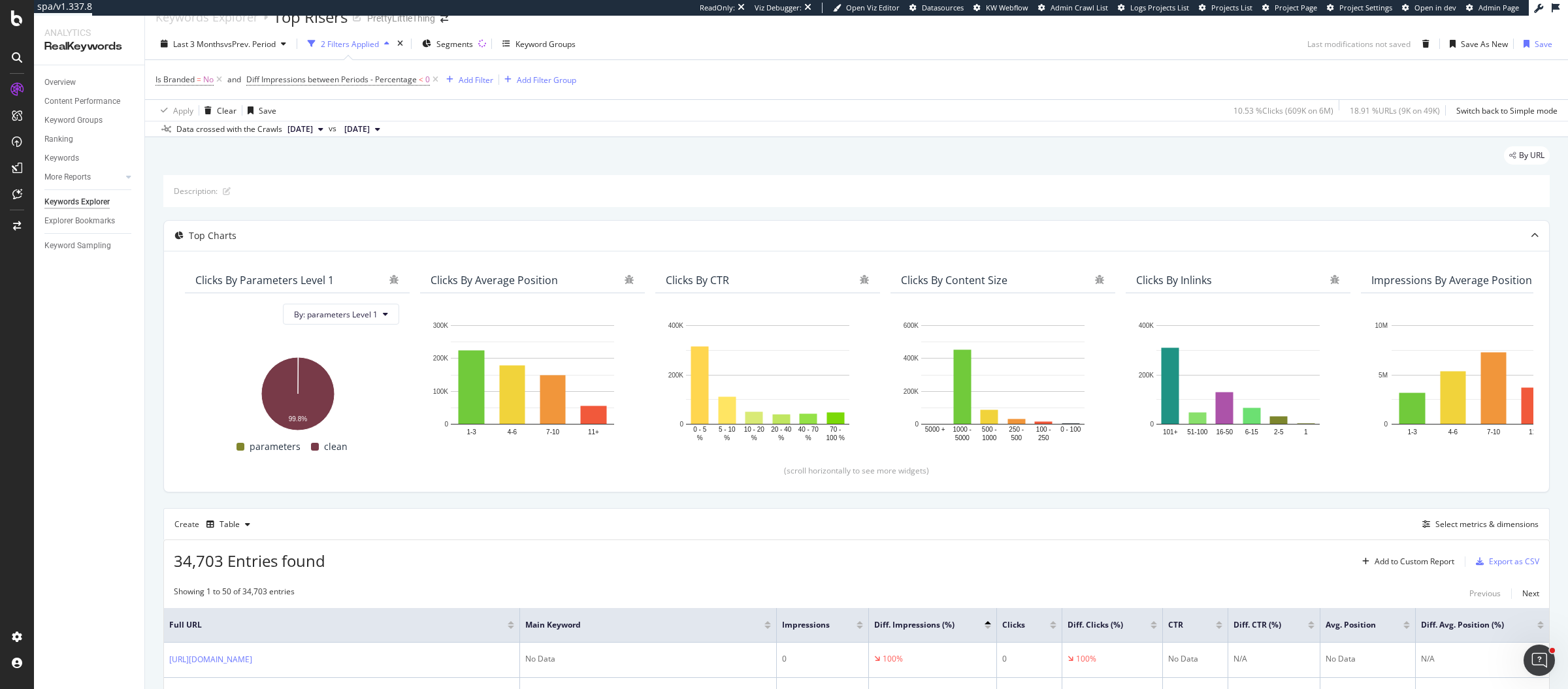
scroll to position [0, 0]
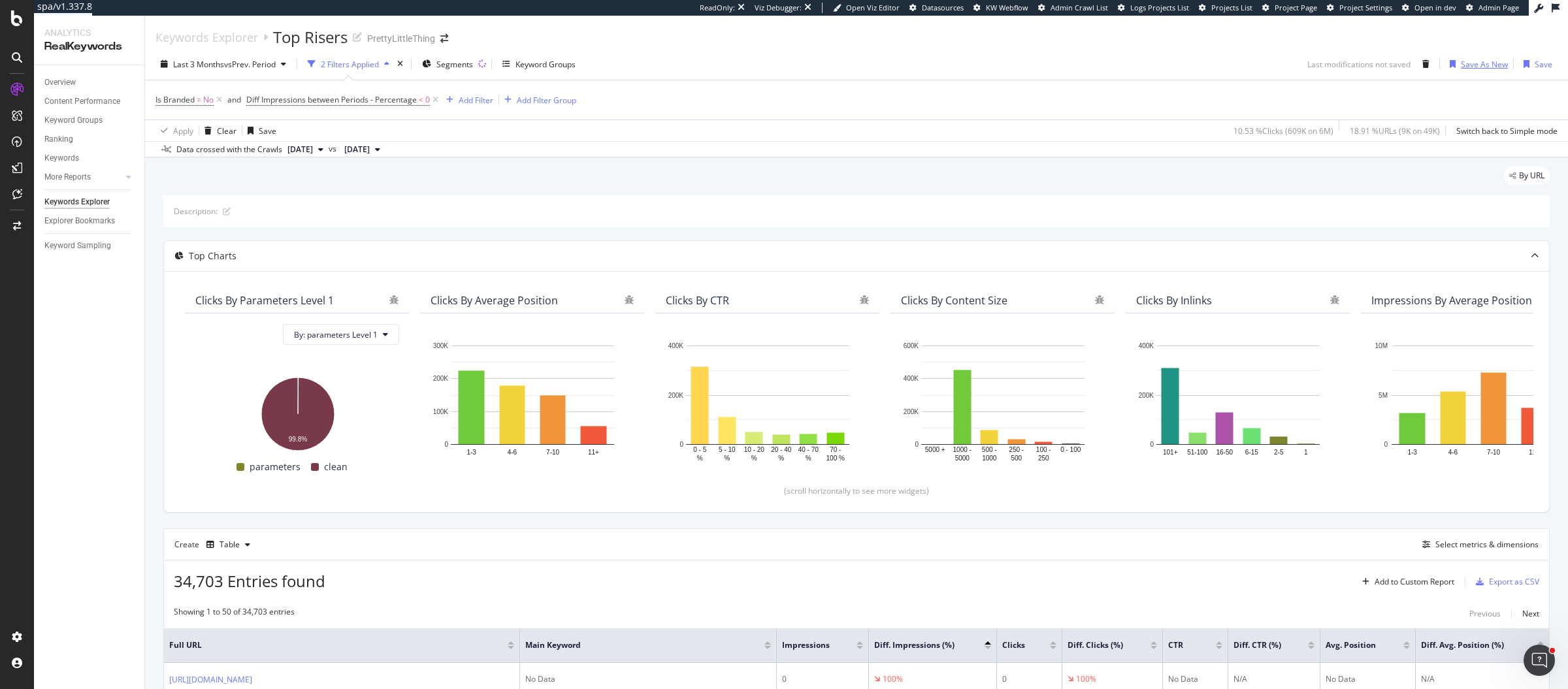
click at [1468, 65] on div "Save As New" at bounding box center [1484, 65] width 47 height 11
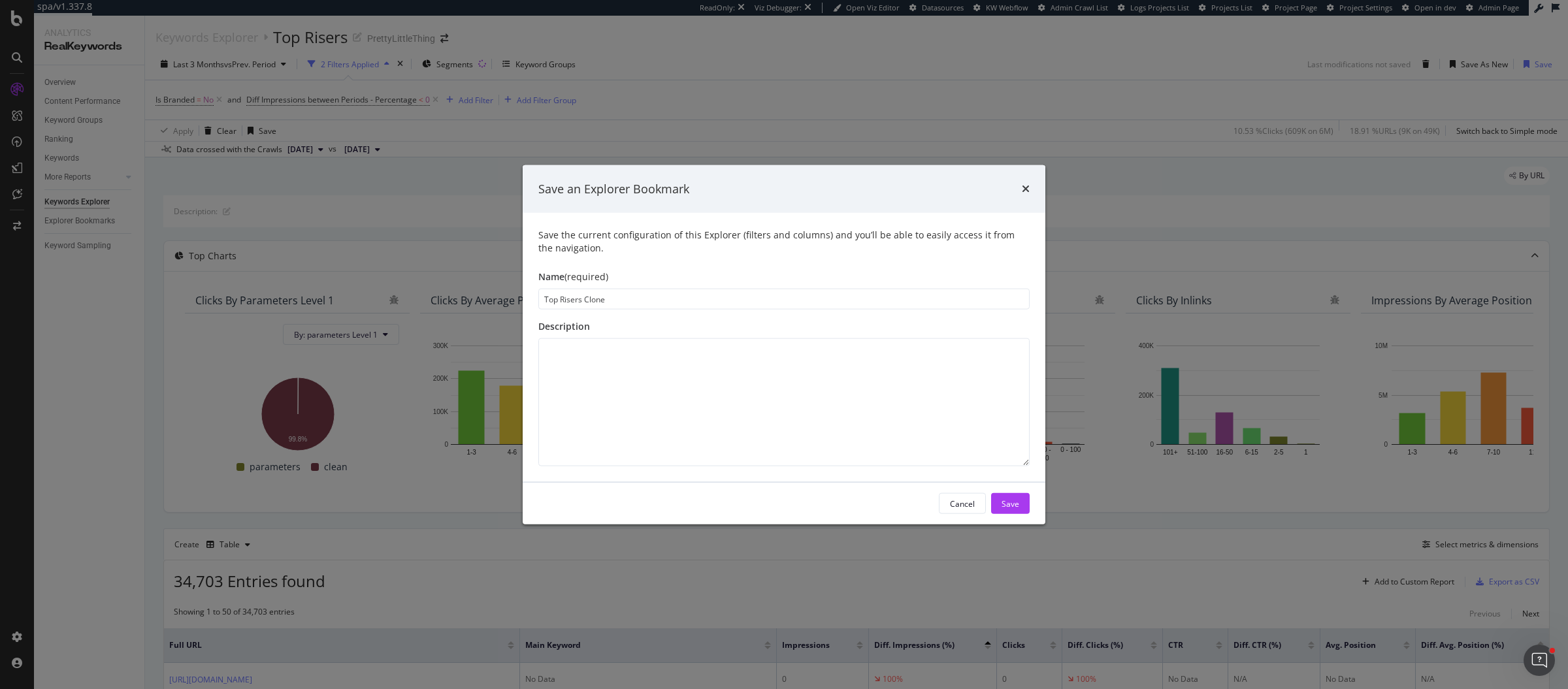
drag, startPoint x: 560, startPoint y: 301, endPoint x: 675, endPoint y: 293, distance: 115.3
click at [674, 300] on input "Top Risers Clone" at bounding box center [784, 299] width 491 height 21
type input "Top Decliners"
click at [1011, 510] on div "Save" at bounding box center [1010, 503] width 18 height 19
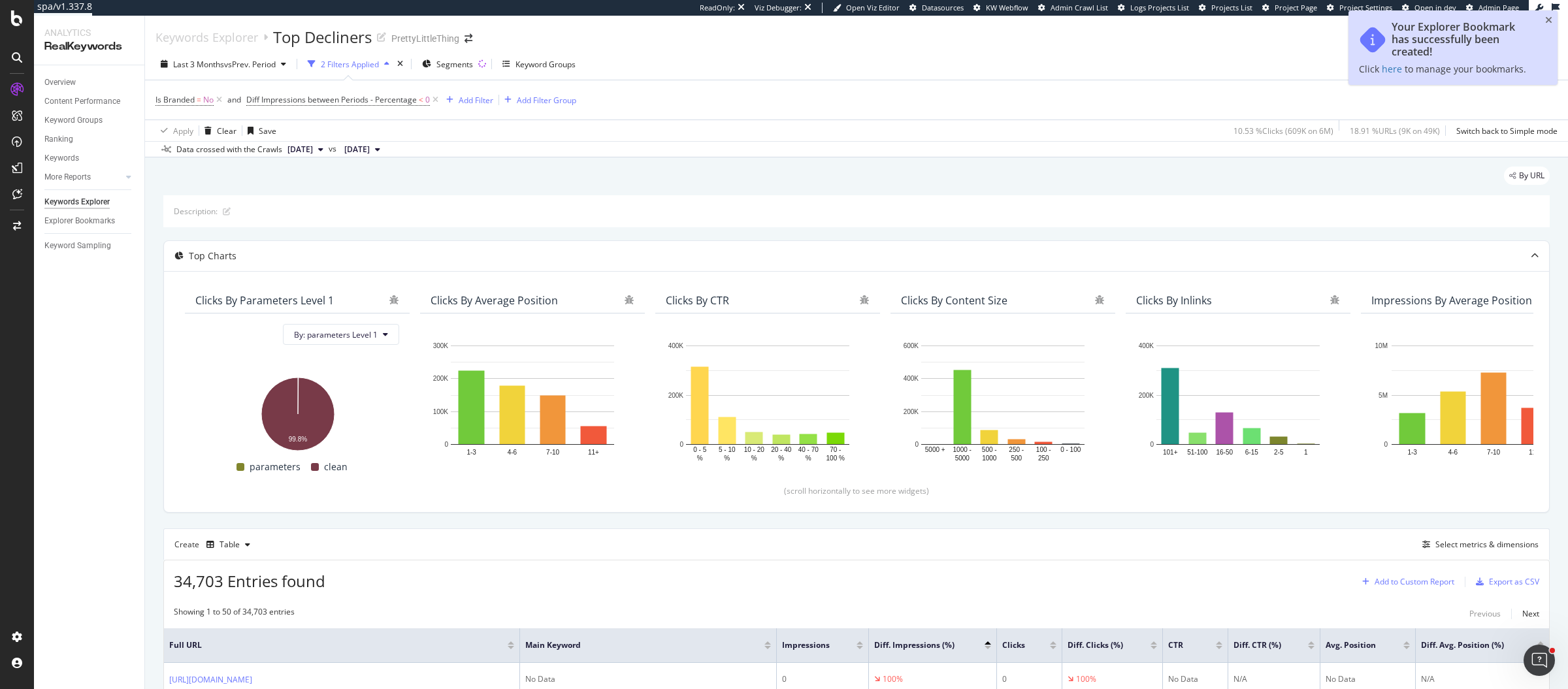
click at [1415, 573] on div "Add to Custom Report" at bounding box center [1405, 581] width 97 height 19
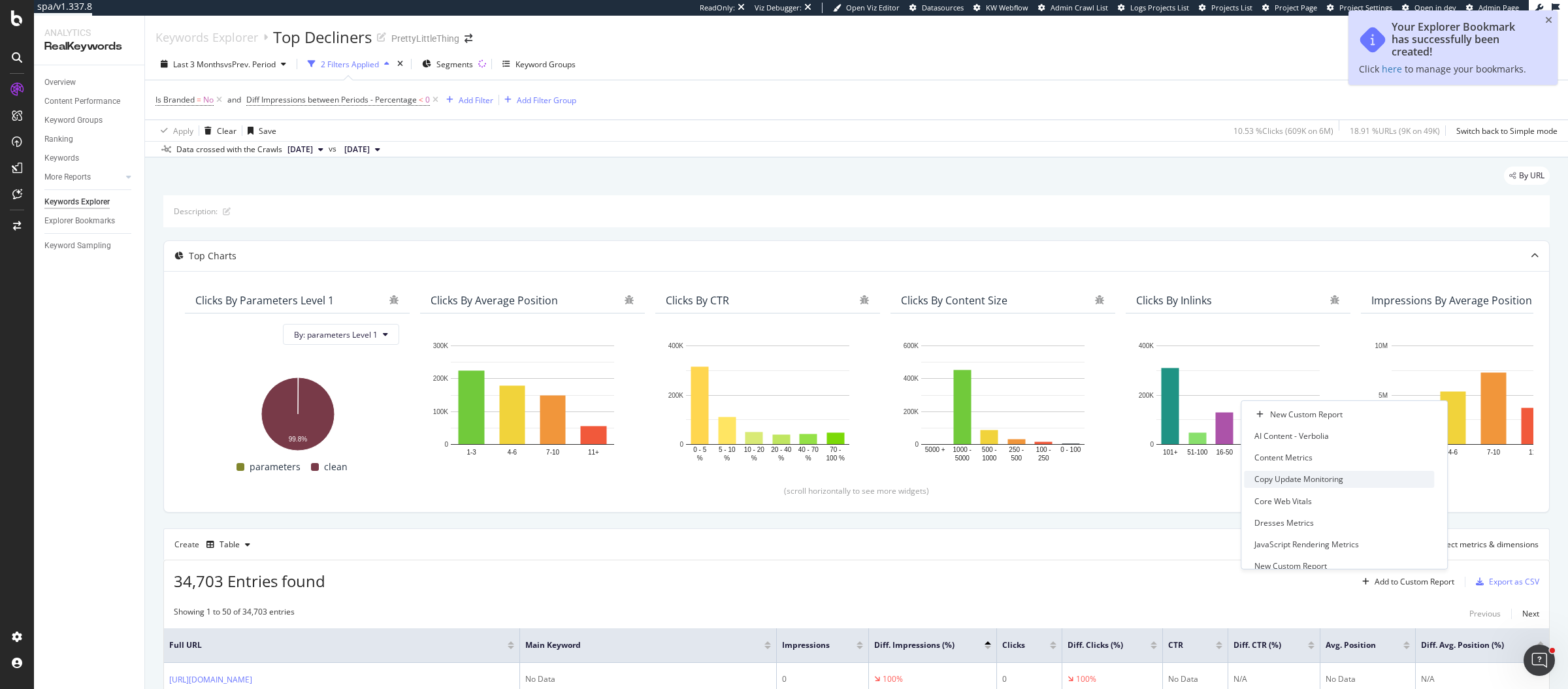
click at [1289, 480] on div "Copy Update Monitoring" at bounding box center [1299, 479] width 89 height 11
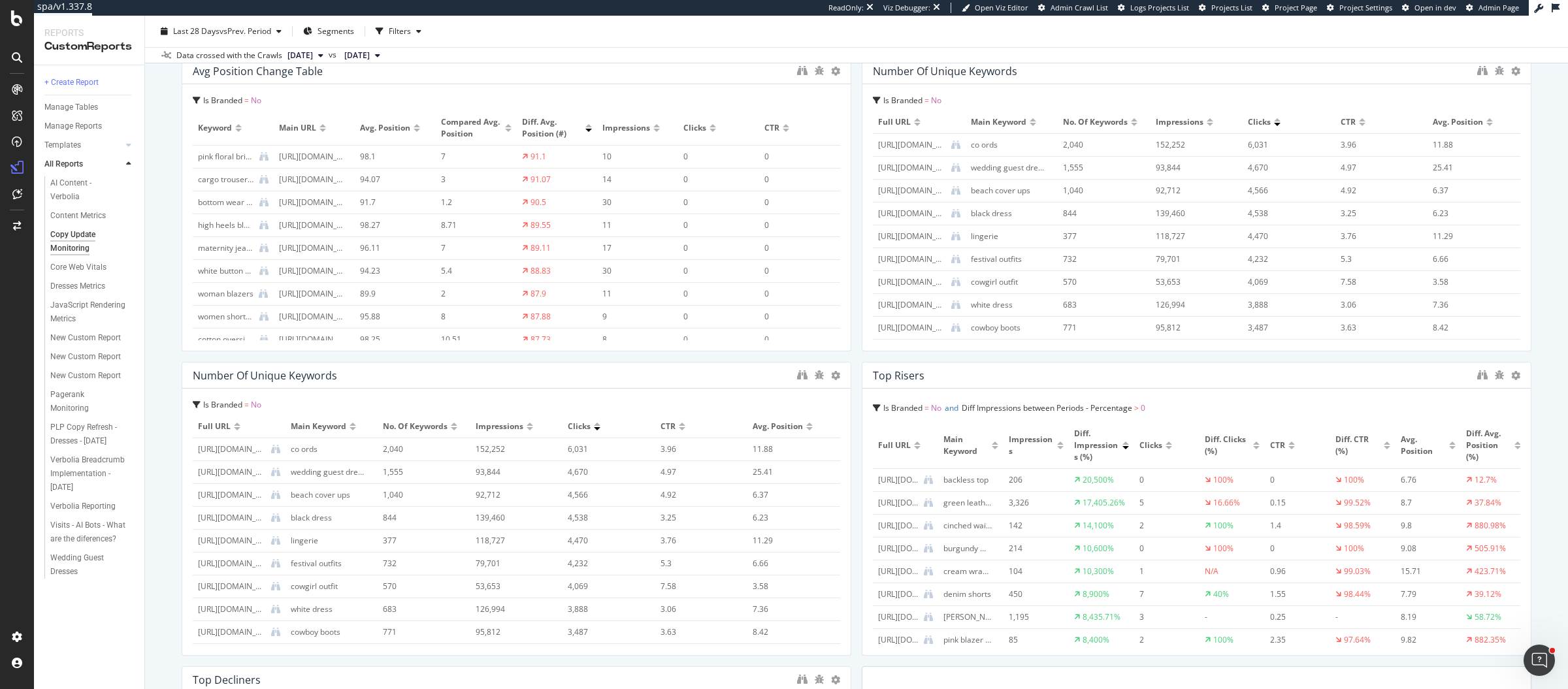
scroll to position [381, 0]
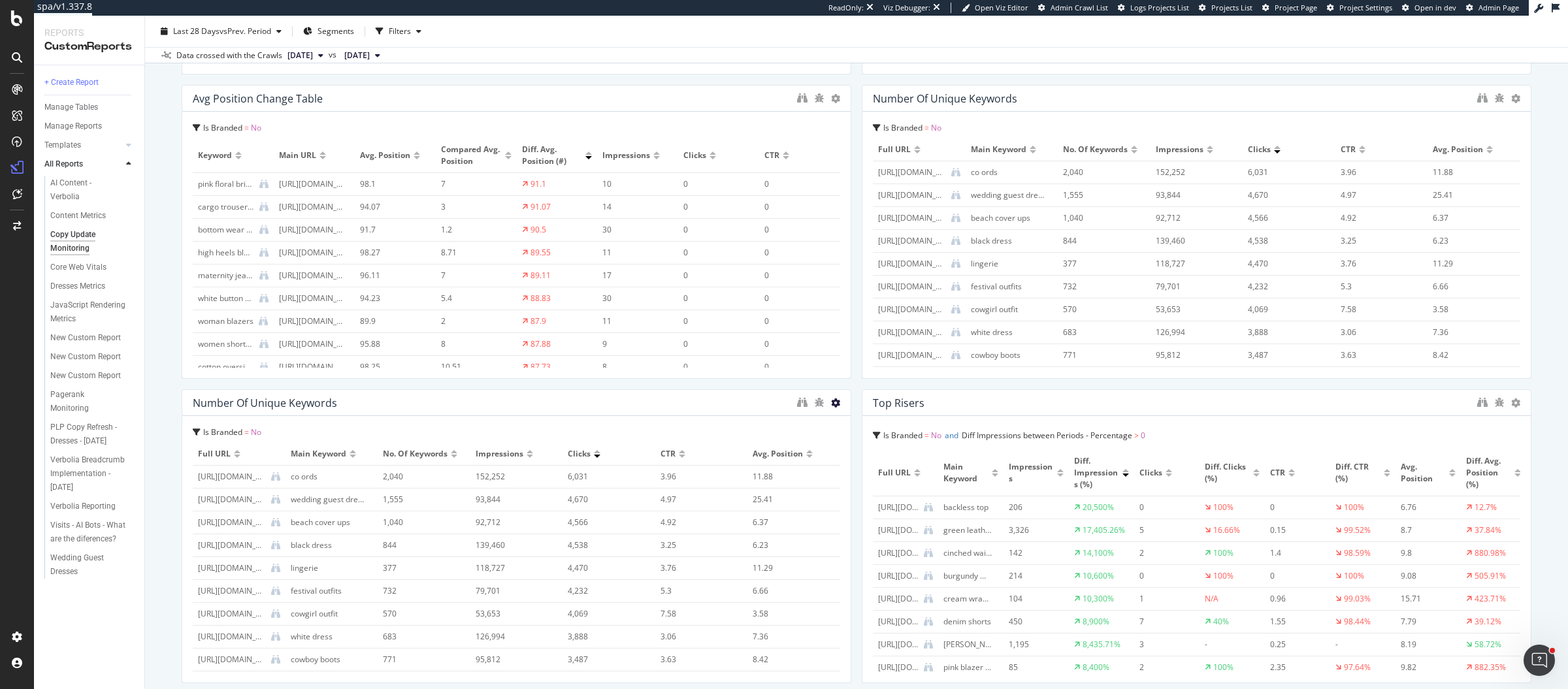
click at [831, 400] on icon at bounding box center [835, 403] width 9 height 9
click at [876, 422] on span "Delete" at bounding box center [869, 422] width 24 height 12
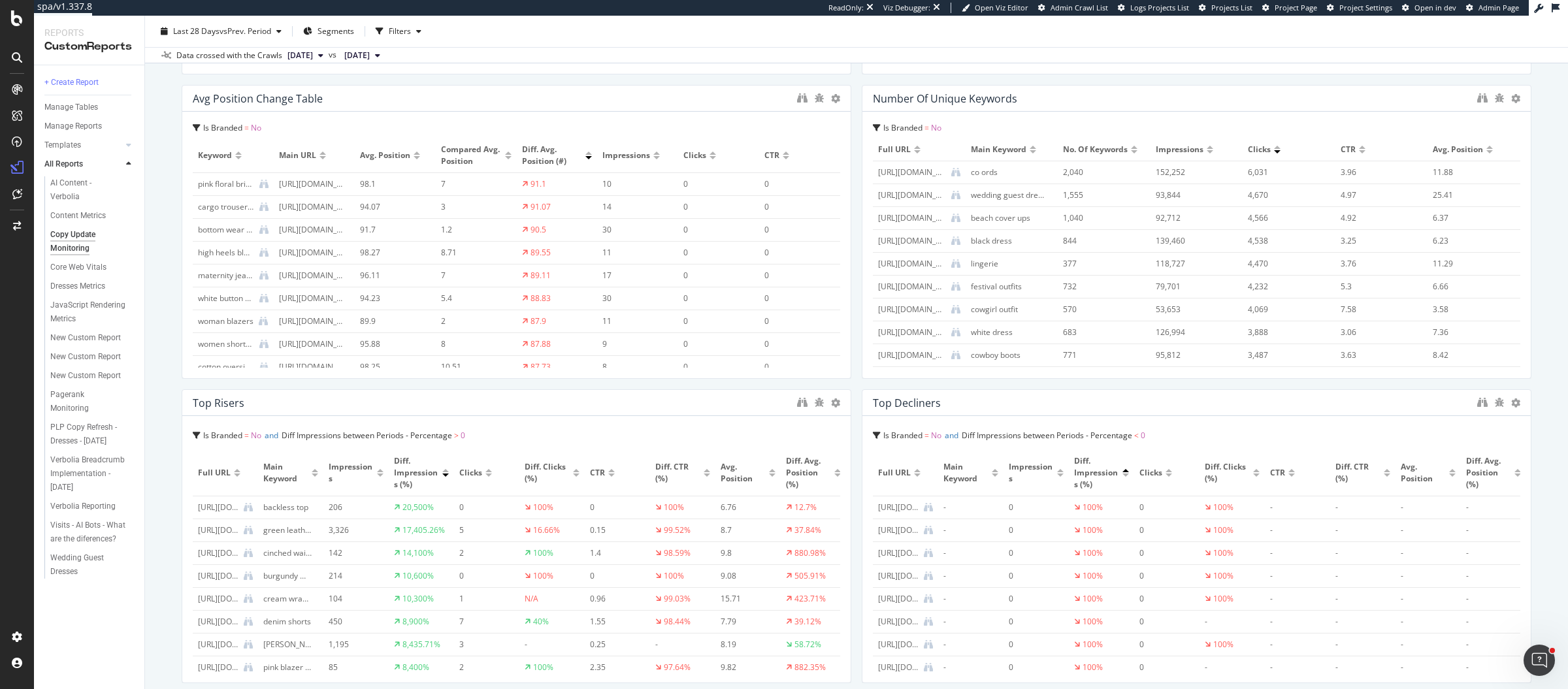
click at [850, 385] on div "Non-branded Impressions Is Branded = No Compare periods Day [DATE] [DATE] [DATE…" at bounding box center [856, 367] width 1349 height 1174
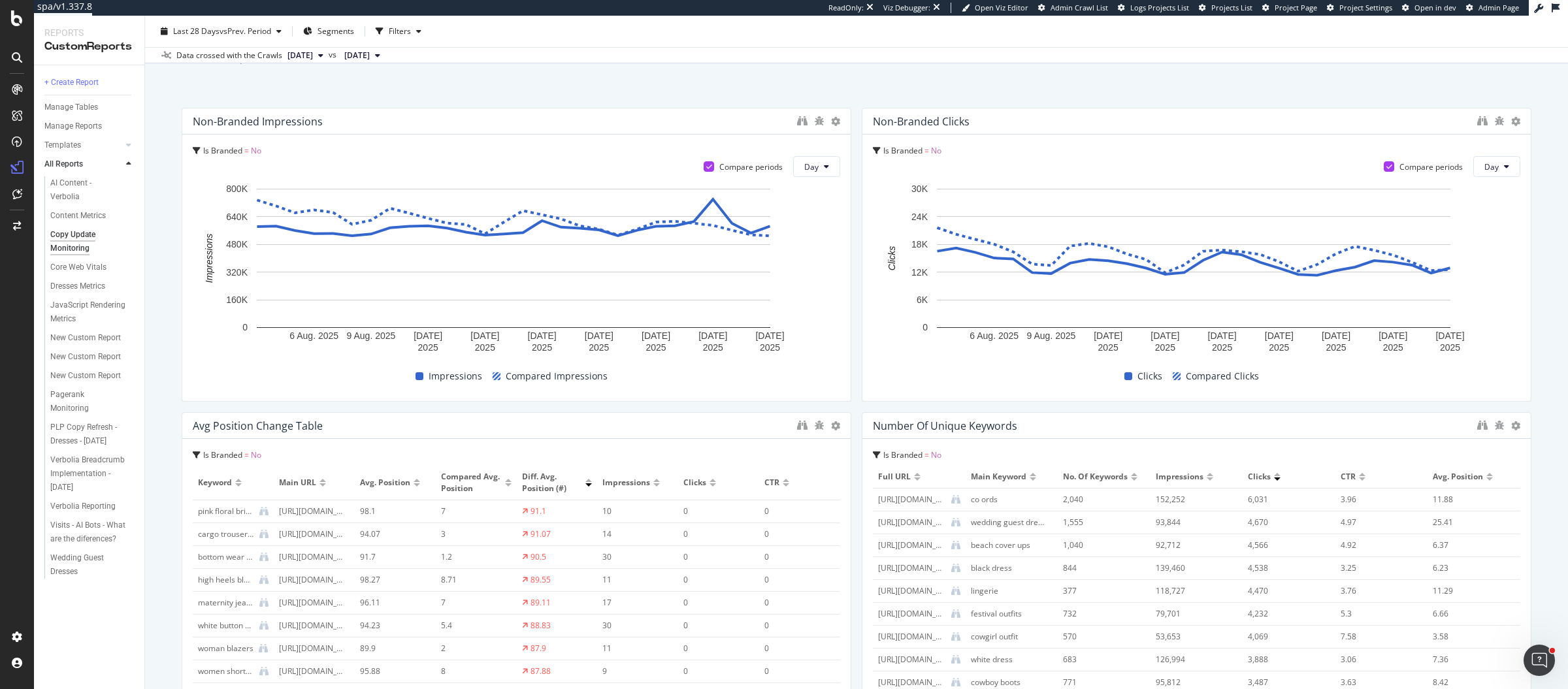
scroll to position [0, 0]
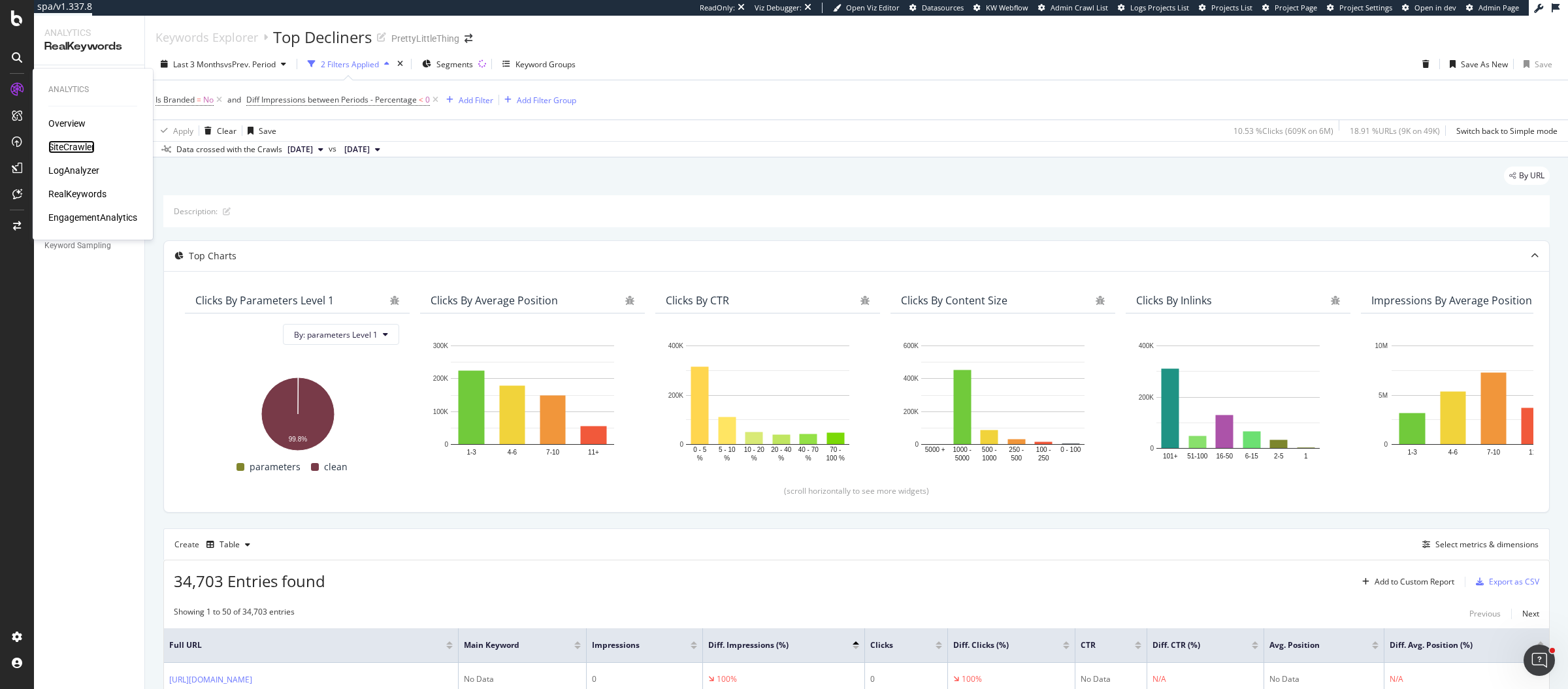
click at [53, 144] on div "SiteCrawler" at bounding box center [71, 147] width 46 height 13
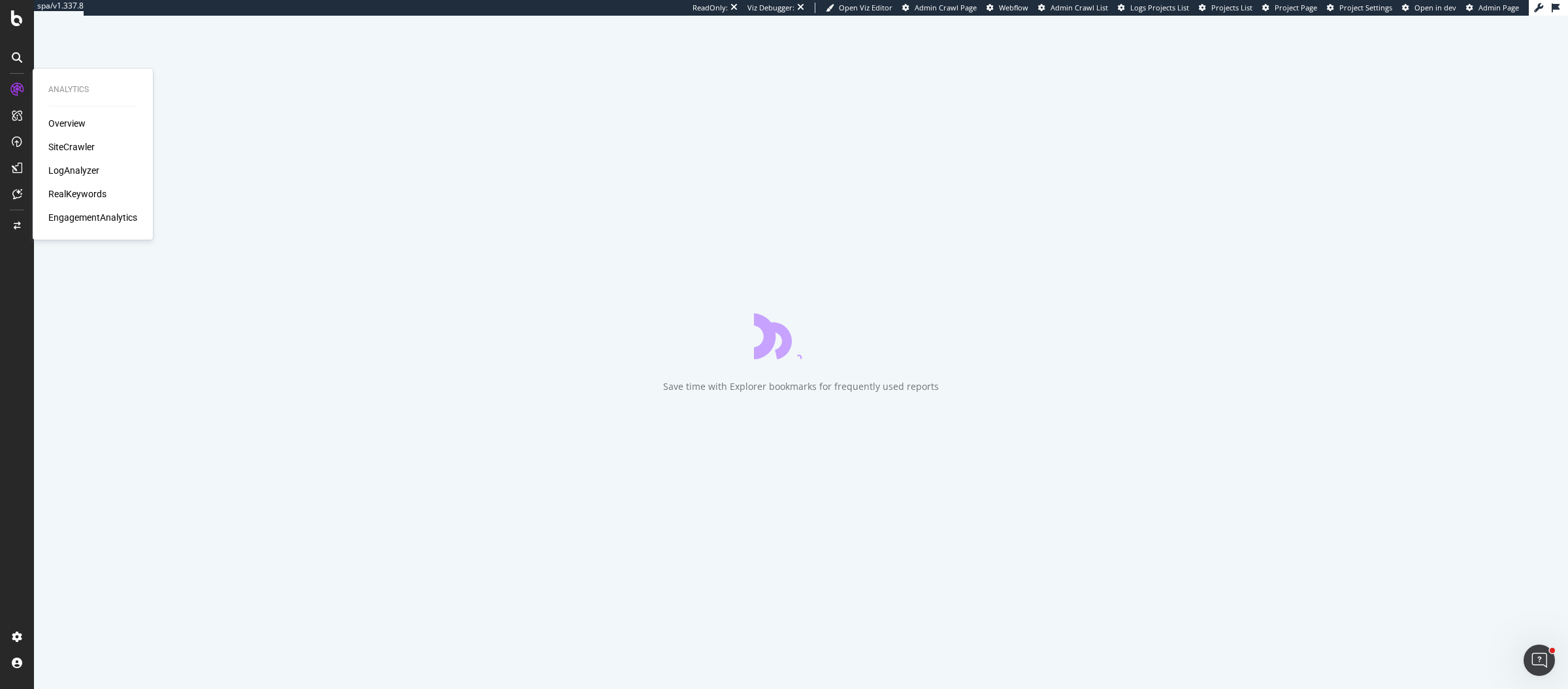
click at [66, 120] on div "Overview" at bounding box center [66, 124] width 37 height 13
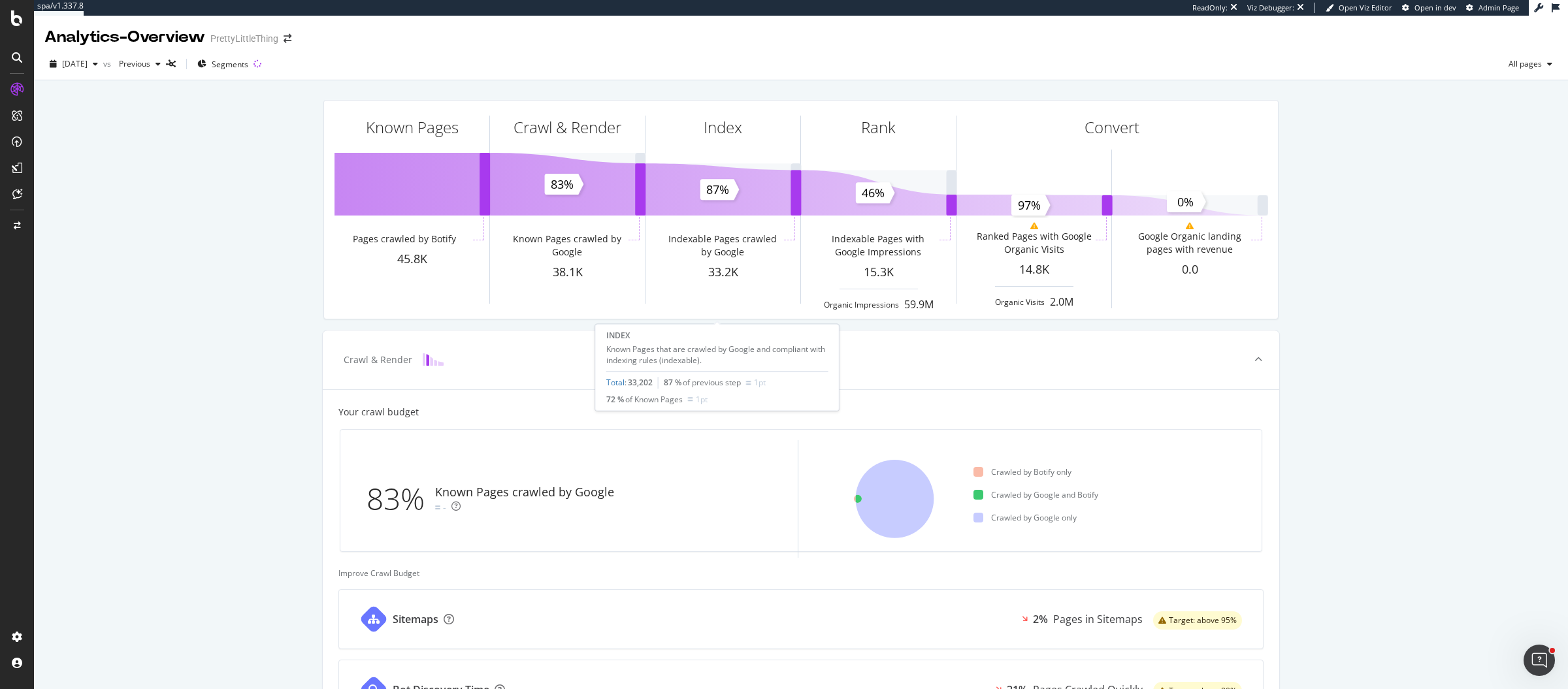
click at [623, 384] on div "Total : 33,202" at bounding box center [629, 383] width 46 height 11
click at [616, 382] on link "Total" at bounding box center [616, 383] width 18 height 11
click at [766, 384] on link "Total" at bounding box center [771, 383] width 18 height 11
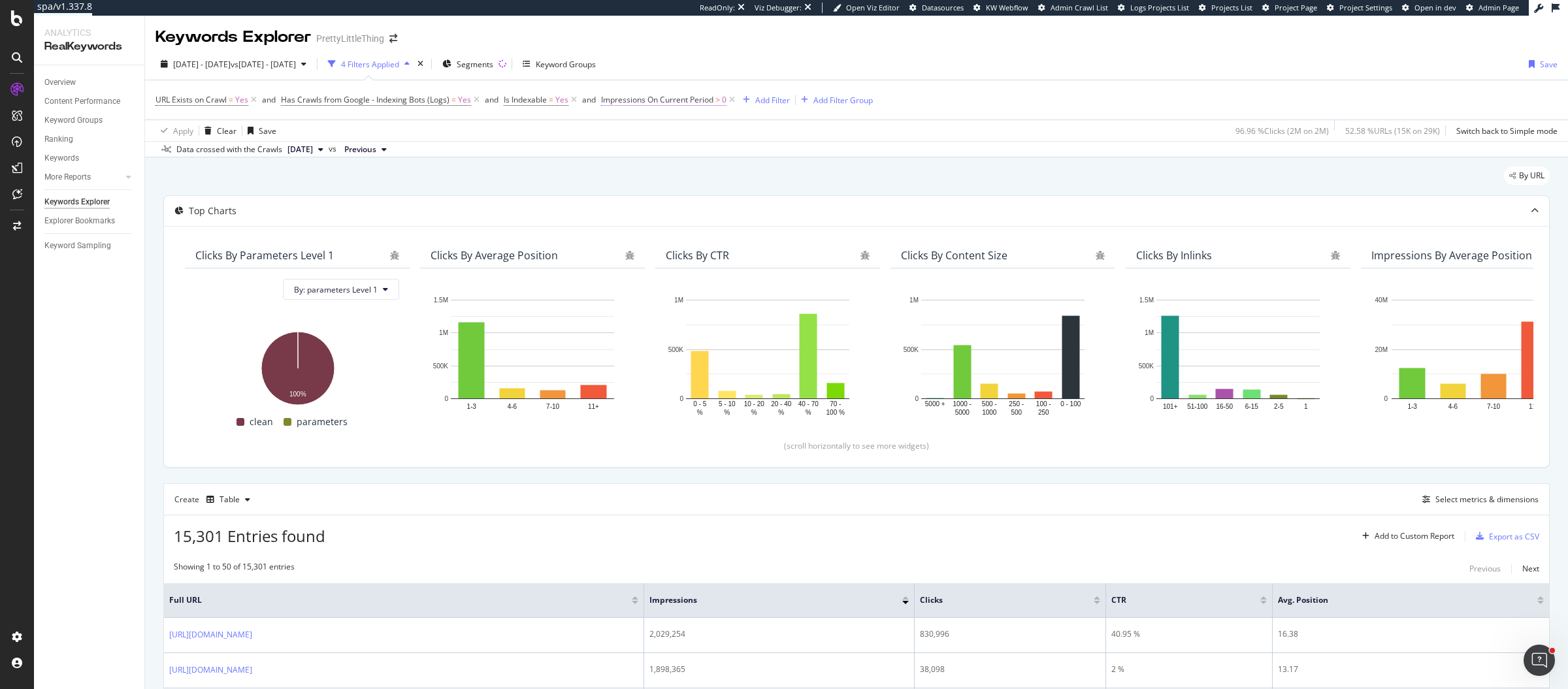
click at [664, 101] on span "Impressions On Current Period" at bounding box center [657, 100] width 113 height 11
click at [638, 178] on span "Greater than" at bounding box center [635, 174] width 47 height 11
click at [658, 200] on div "Equal to" at bounding box center [684, 202] width 139 height 17
click at [746, 226] on div "Apply" at bounding box center [745, 226] width 20 height 11
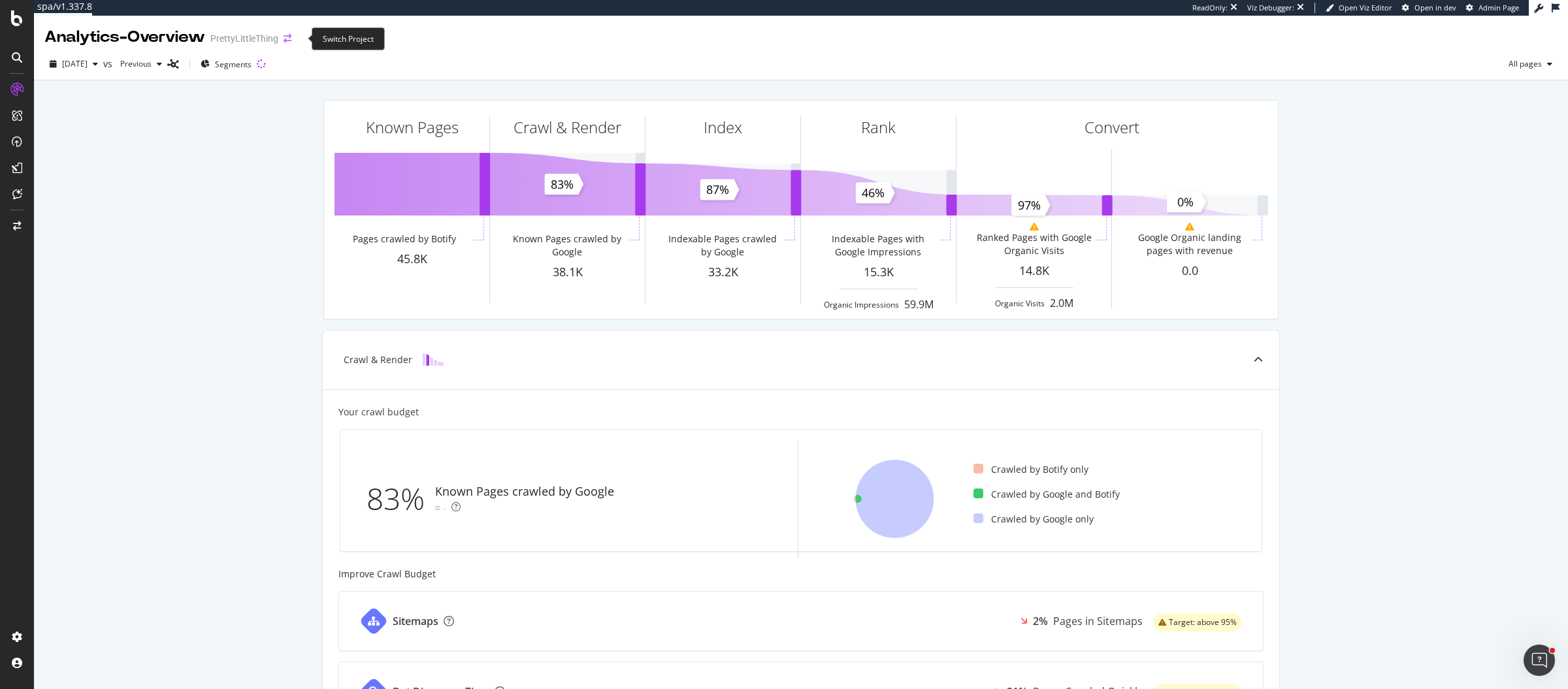
click at [292, 36] on icon "arrow-right-arrow-left" at bounding box center [287, 39] width 7 height 9
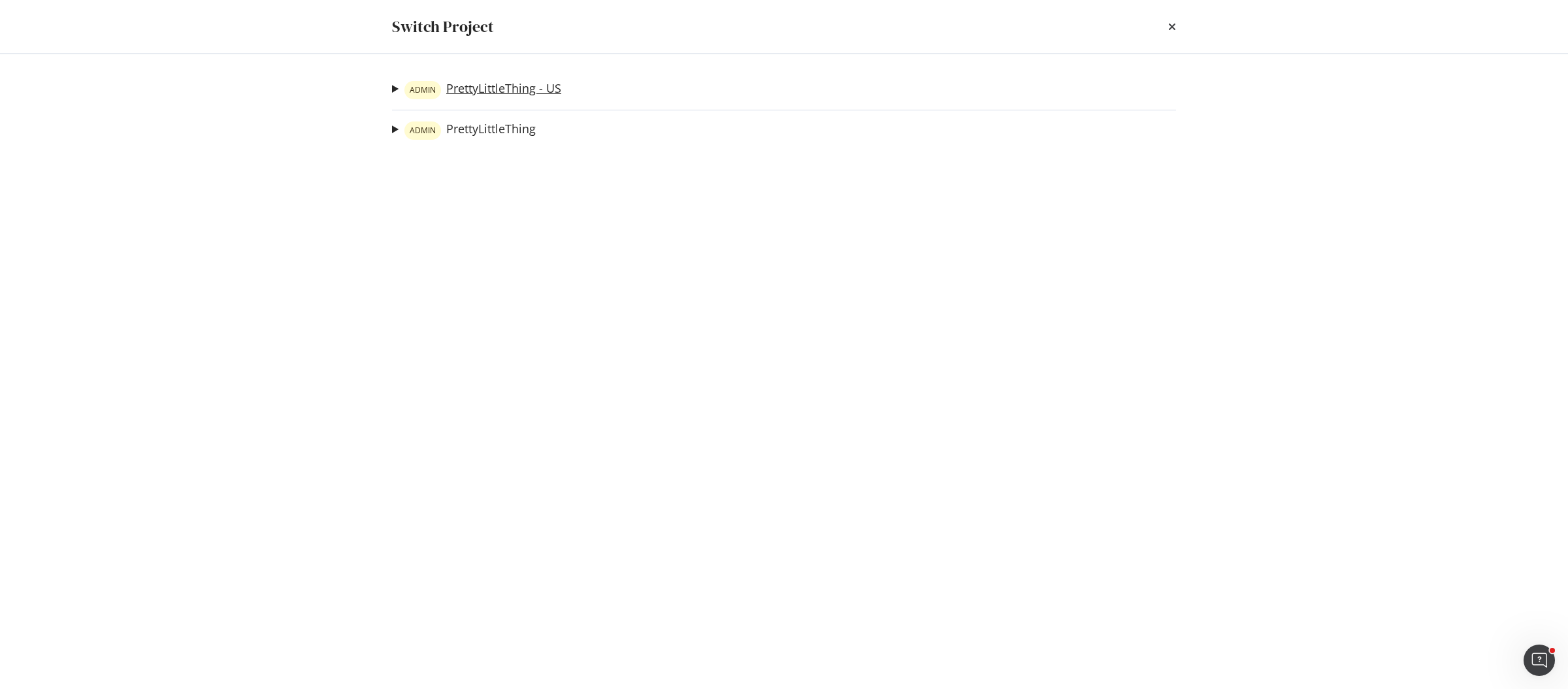
click at [519, 91] on link "ADMIN PrettyLittleThing - US" at bounding box center [483, 90] width 157 height 18
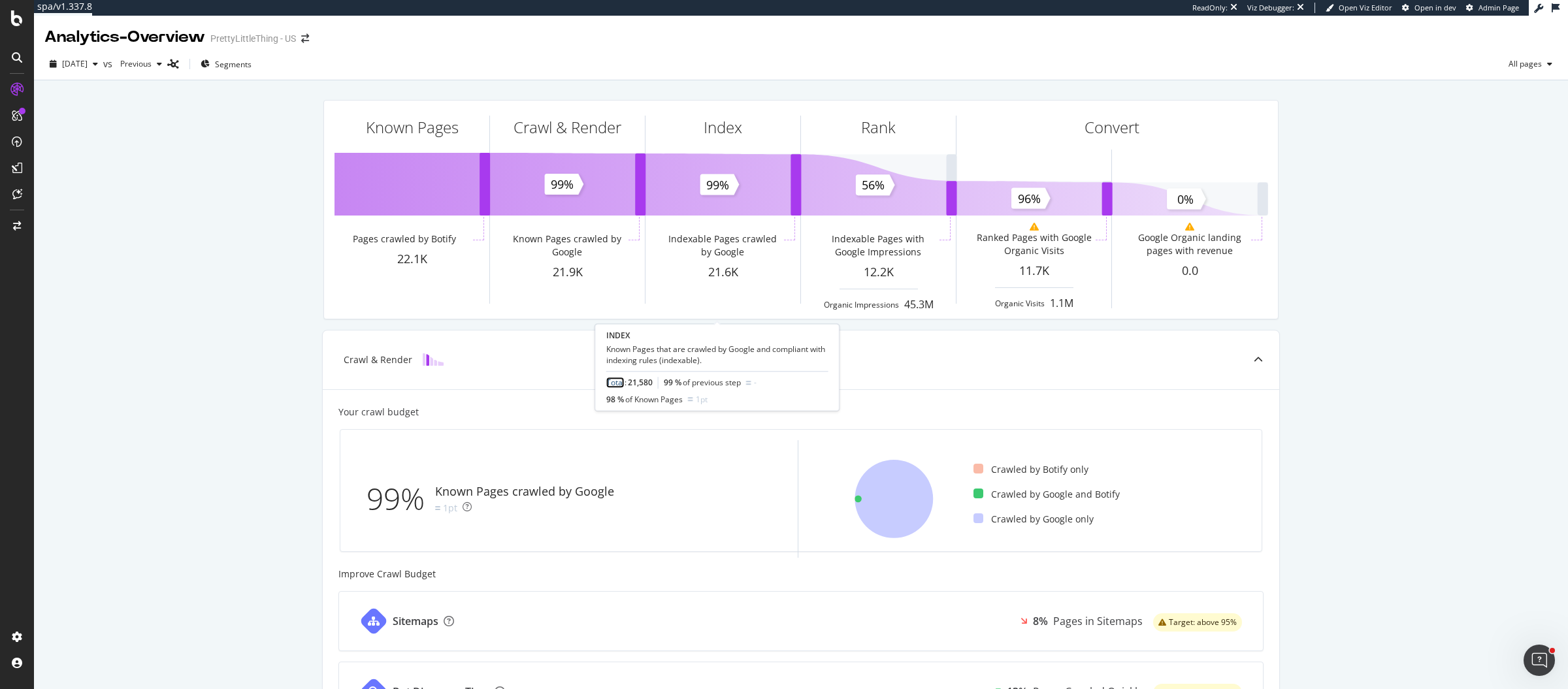
click at [614, 382] on link "Total" at bounding box center [616, 383] width 18 height 11
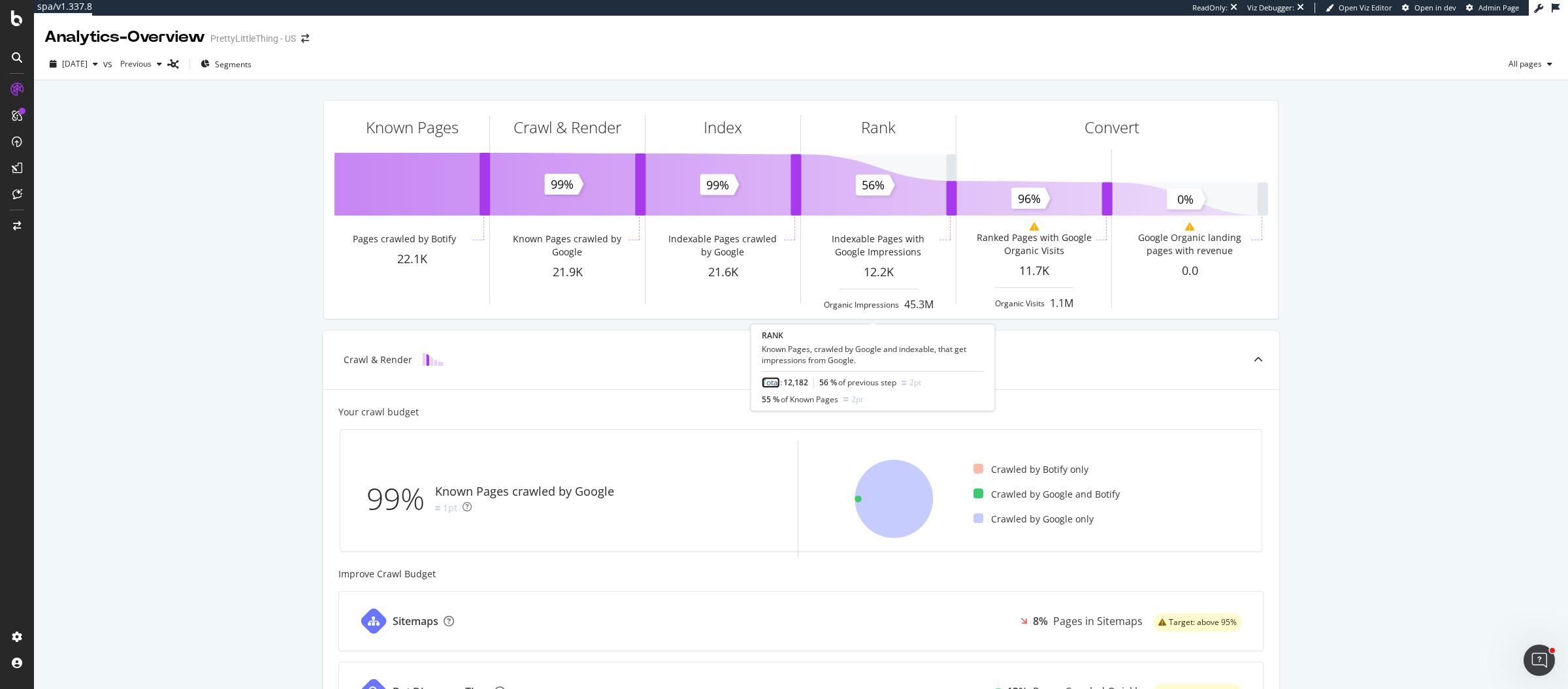
click at [766, 381] on link "Total" at bounding box center [771, 383] width 18 height 11
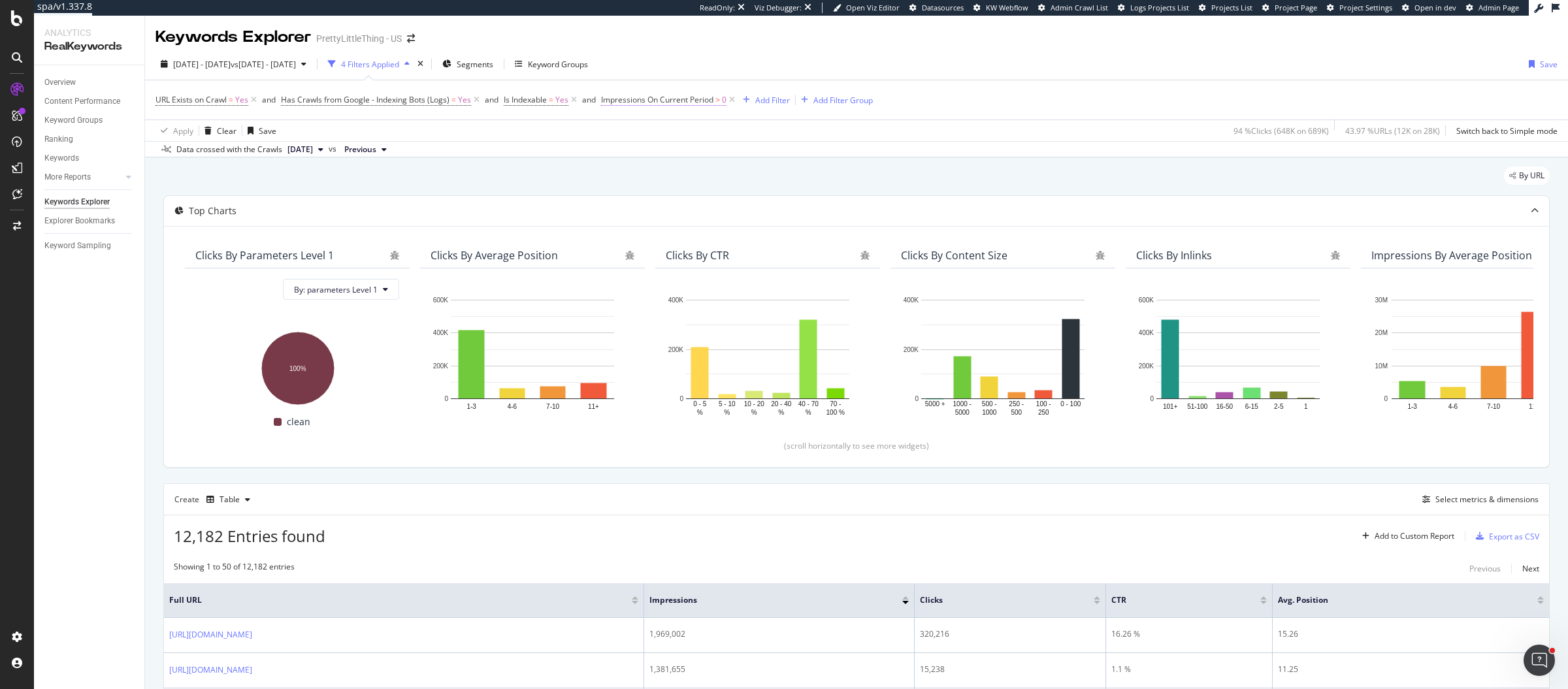
click at [700, 98] on span "Impressions On Current Period" at bounding box center [657, 100] width 113 height 11
click at [634, 147] on span "On Current Period" at bounding box center [644, 151] width 66 height 11
click at [634, 172] on span "Greater than" at bounding box center [635, 174] width 47 height 11
click at [640, 200] on span "Equal to" at bounding box center [633, 201] width 30 height 11
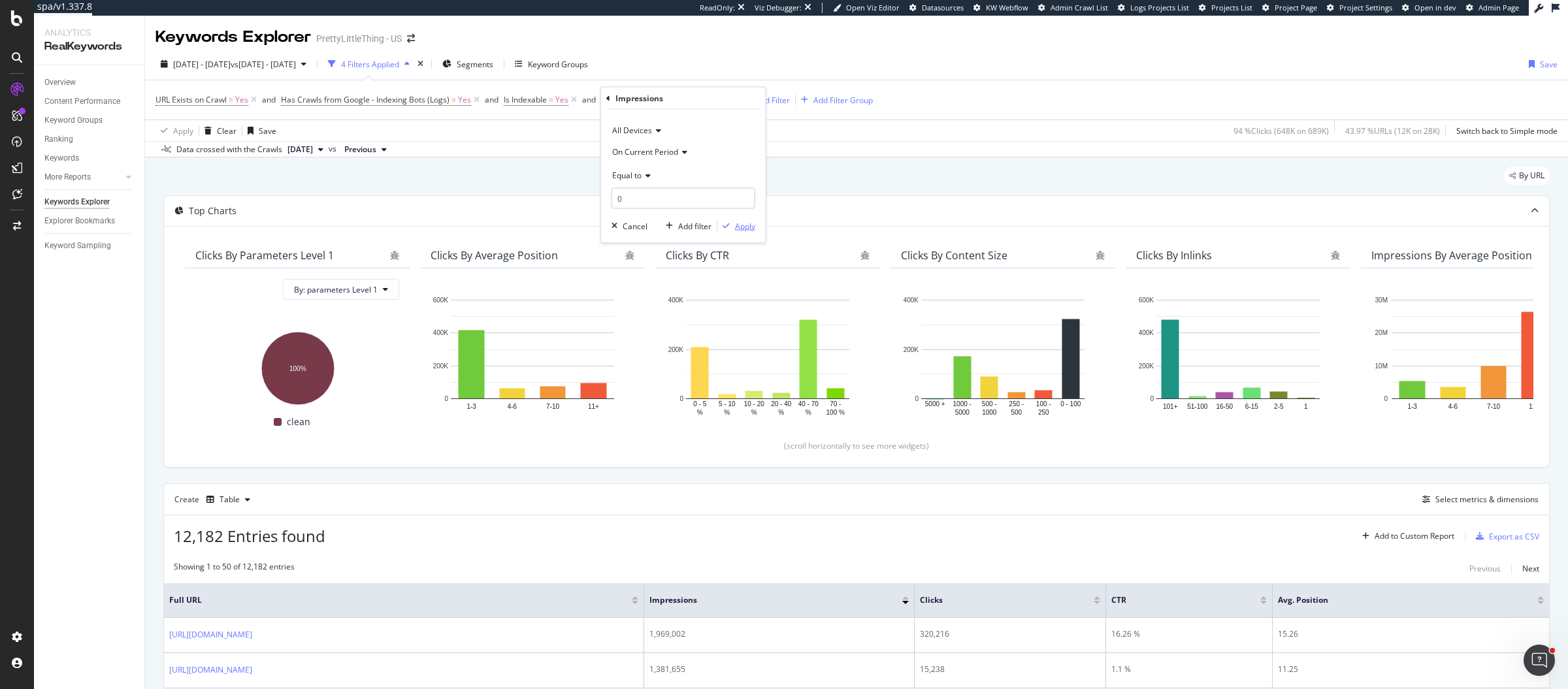
click at [741, 229] on div "Apply" at bounding box center [745, 226] width 20 height 11
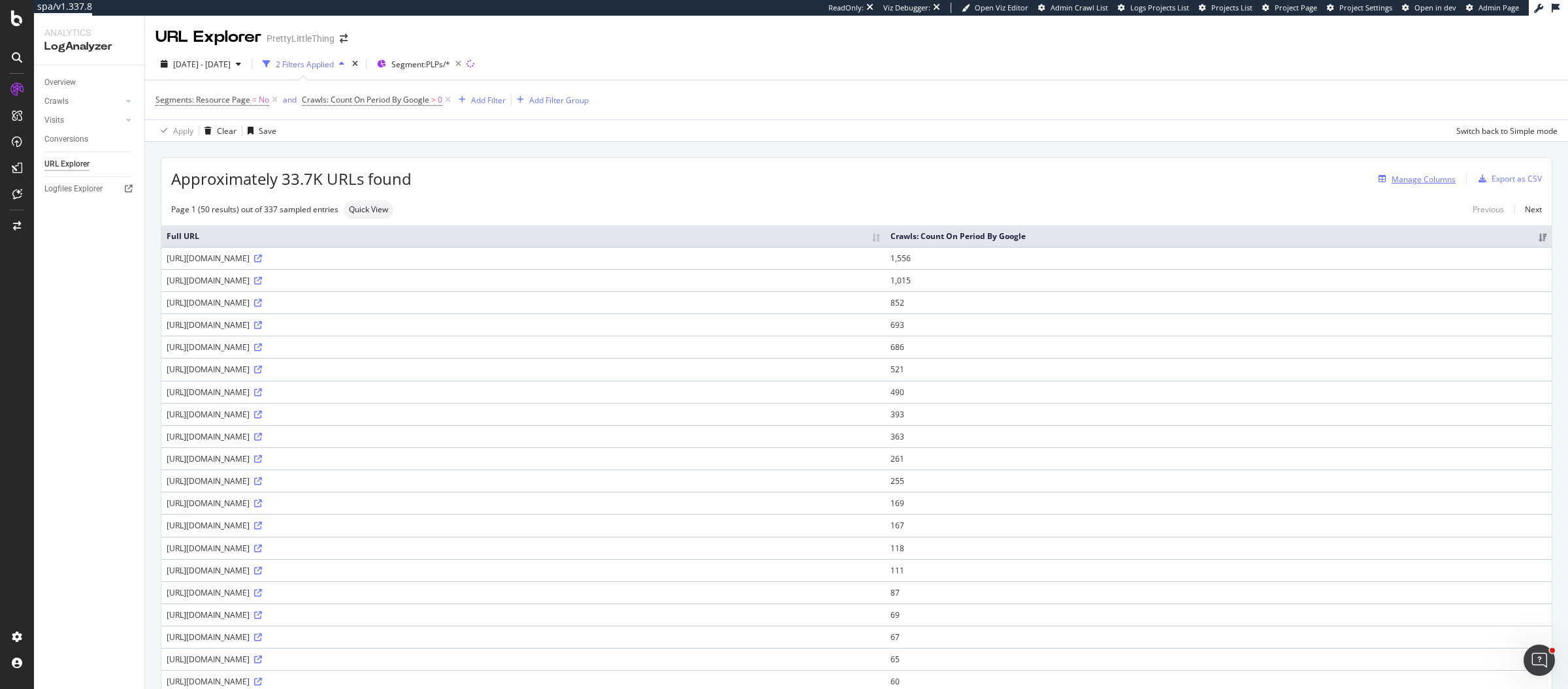
click at [1403, 181] on div "Manage Columns" at bounding box center [1423, 179] width 64 height 11
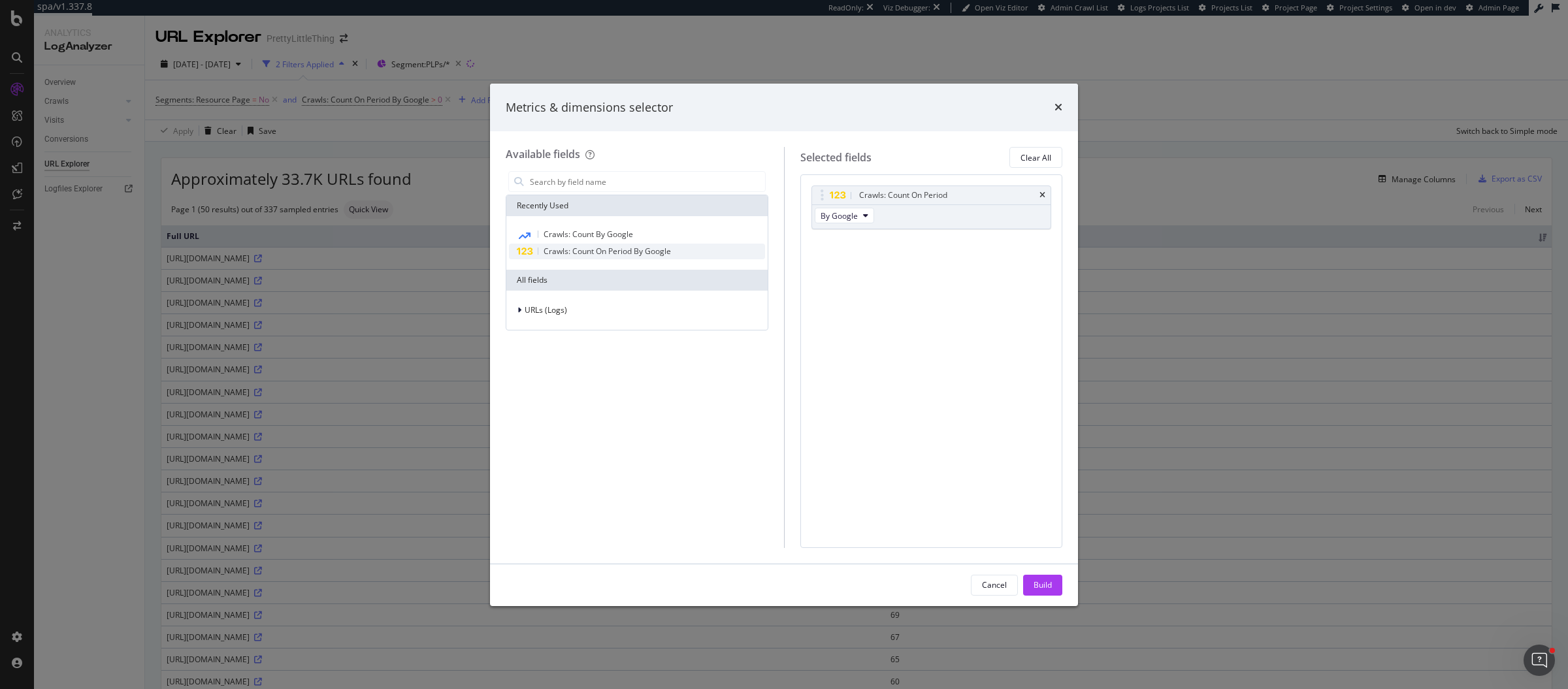
click at [627, 254] on span "Crawls: Count On Period By Google" at bounding box center [607, 251] width 127 height 11
click at [1042, 243] on icon "times" at bounding box center [1042, 244] width 6 height 7
click at [1059, 104] on icon "times" at bounding box center [1058, 106] width 7 height 10
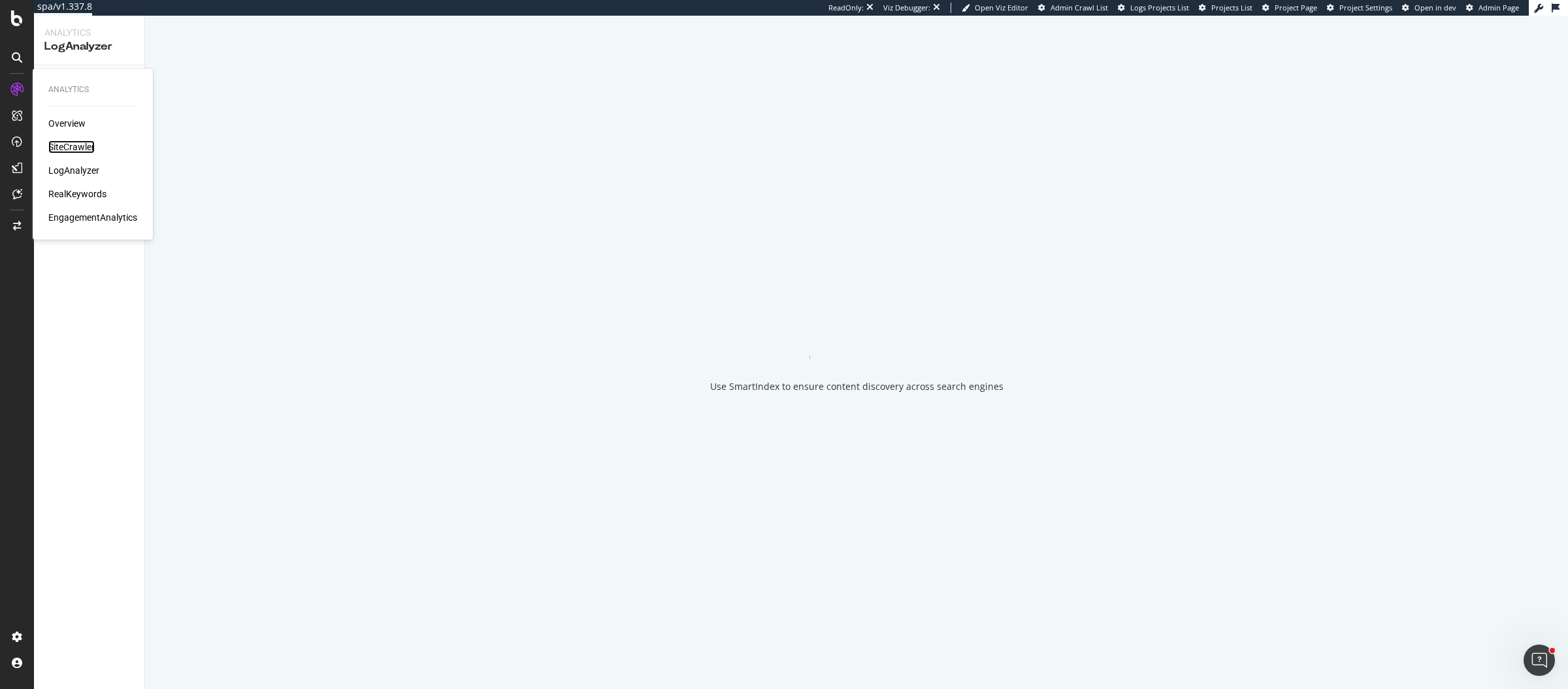
click at [87, 147] on div "SiteCrawler" at bounding box center [71, 147] width 46 height 13
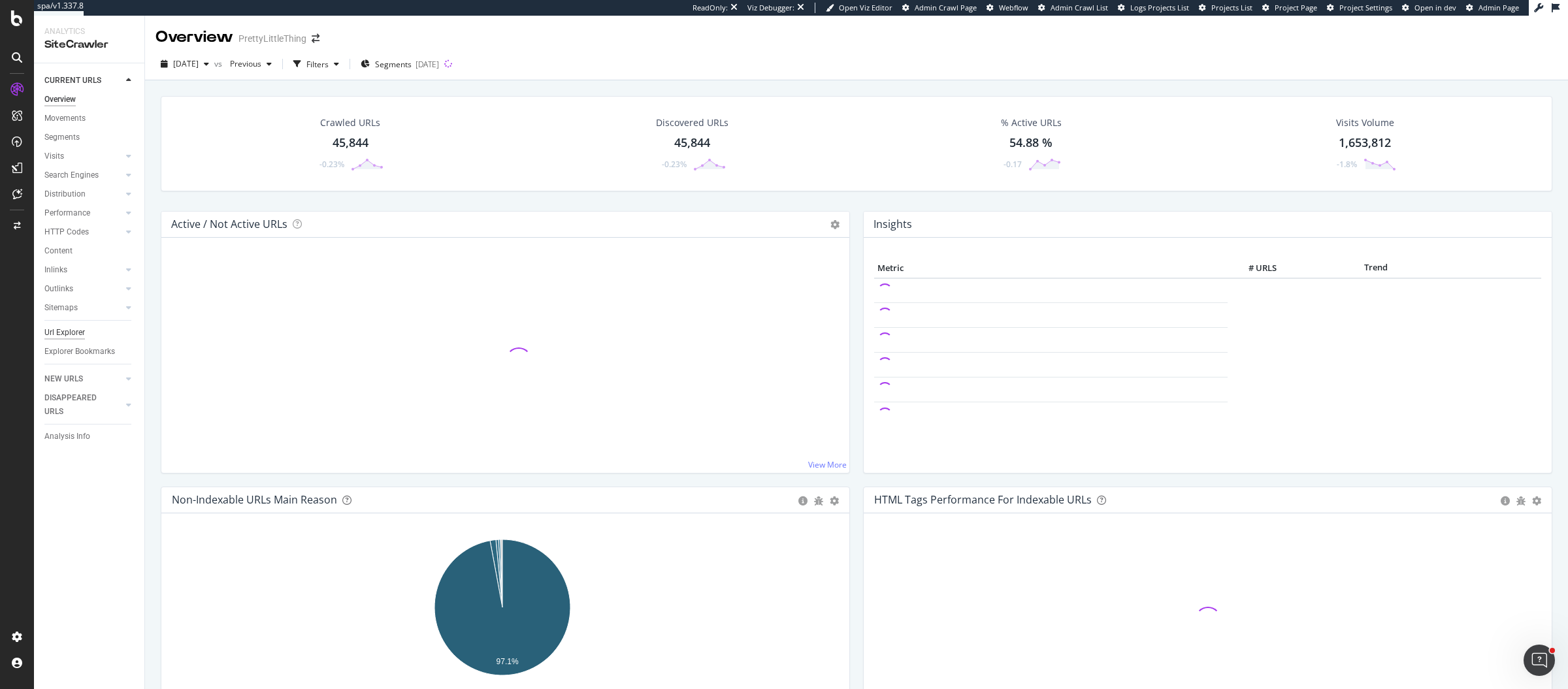
click at [49, 334] on div "Url Explorer" at bounding box center [65, 332] width 41 height 14
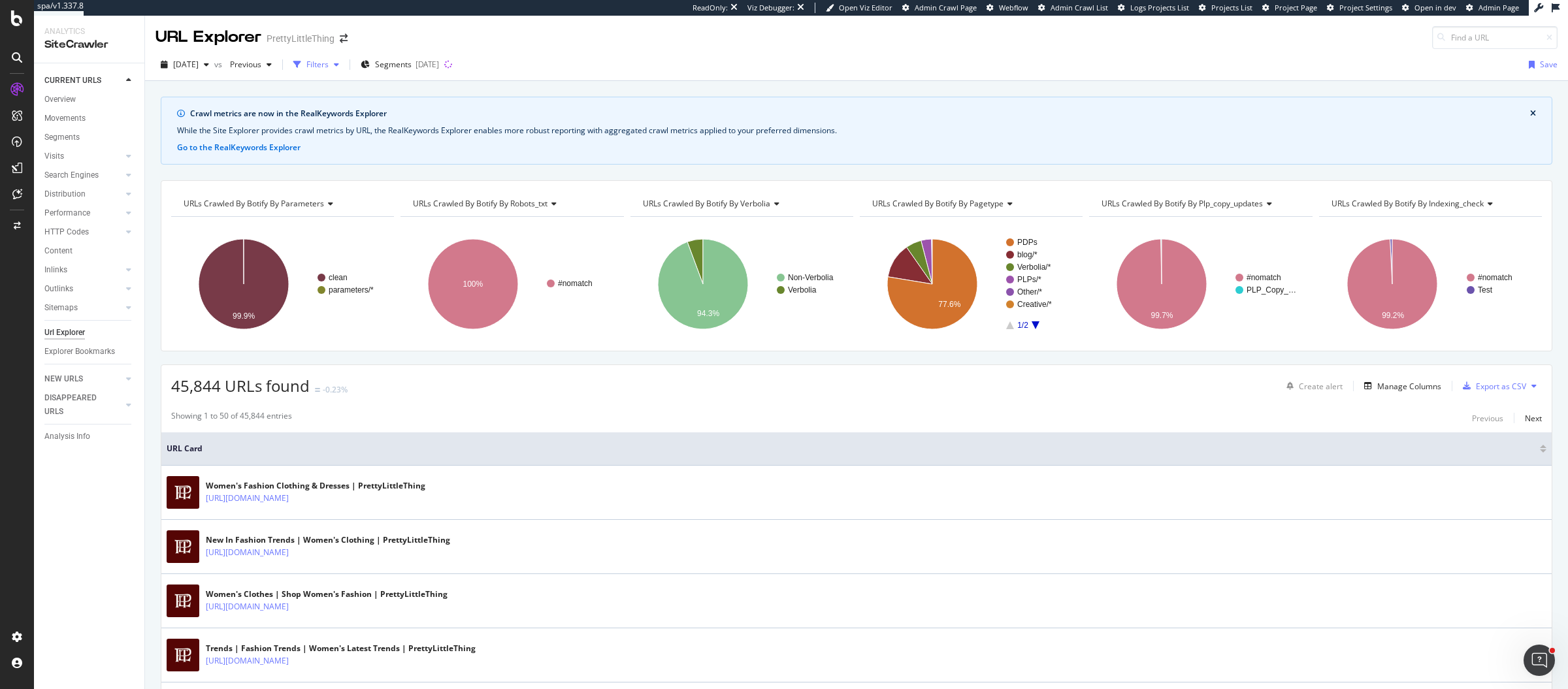
click at [329, 61] on div "Filters" at bounding box center [317, 65] width 22 height 11
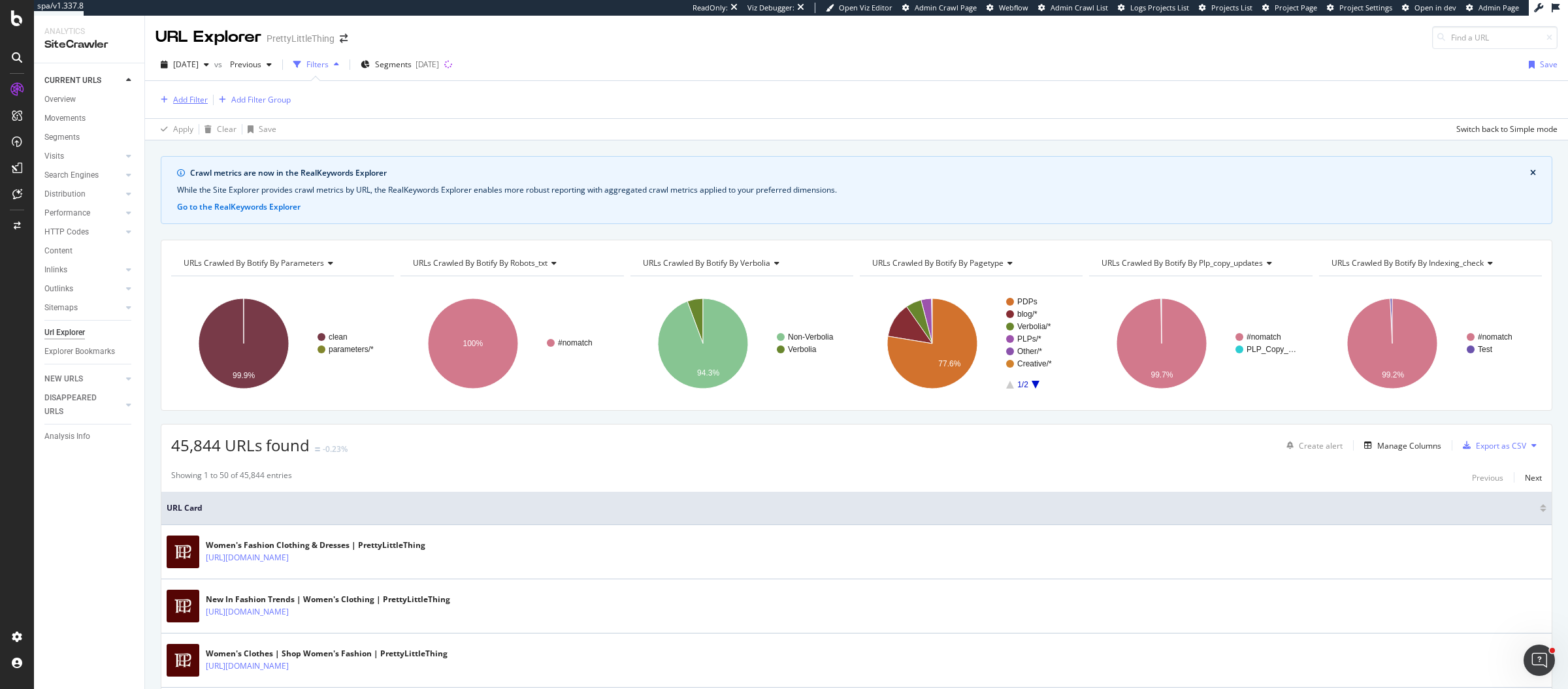
click at [171, 105] on div "Add Filter" at bounding box center [181, 101] width 53 height 15
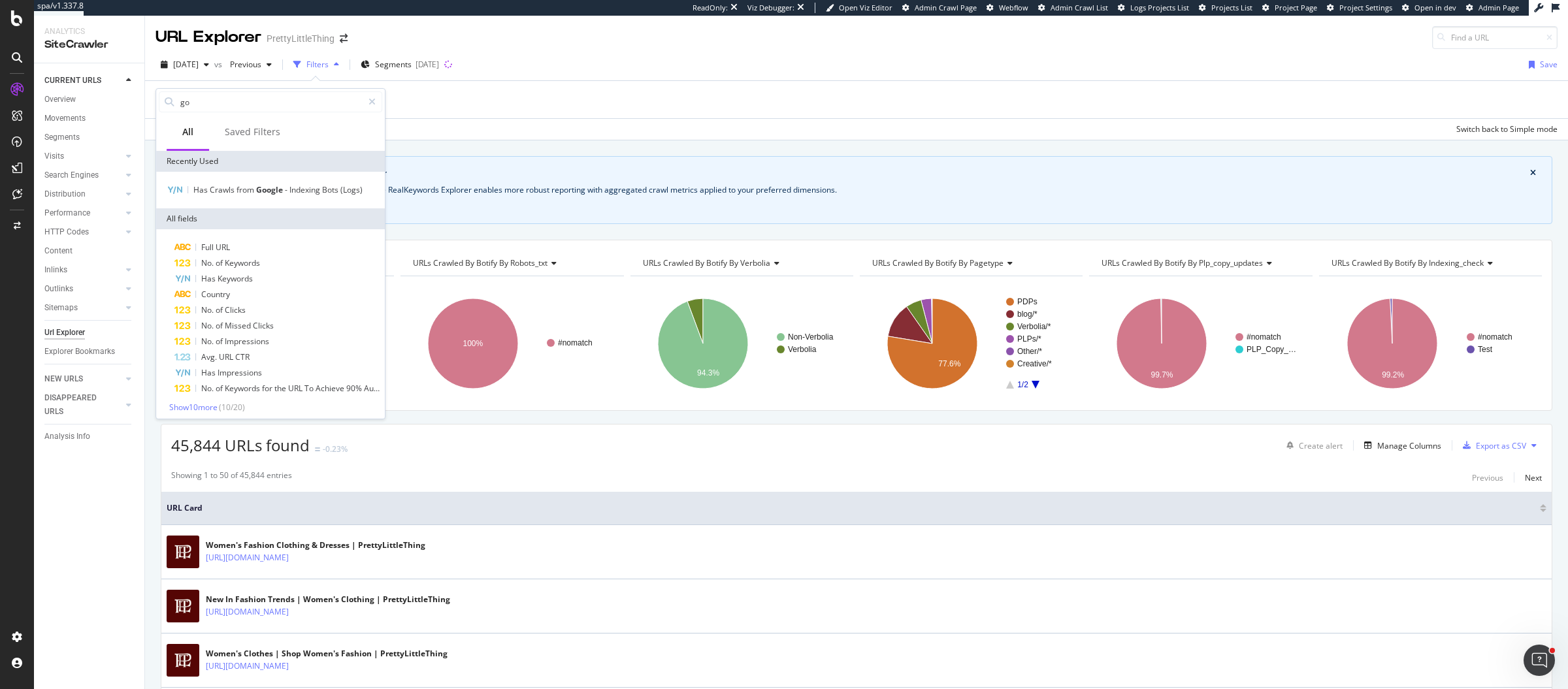
type input "g"
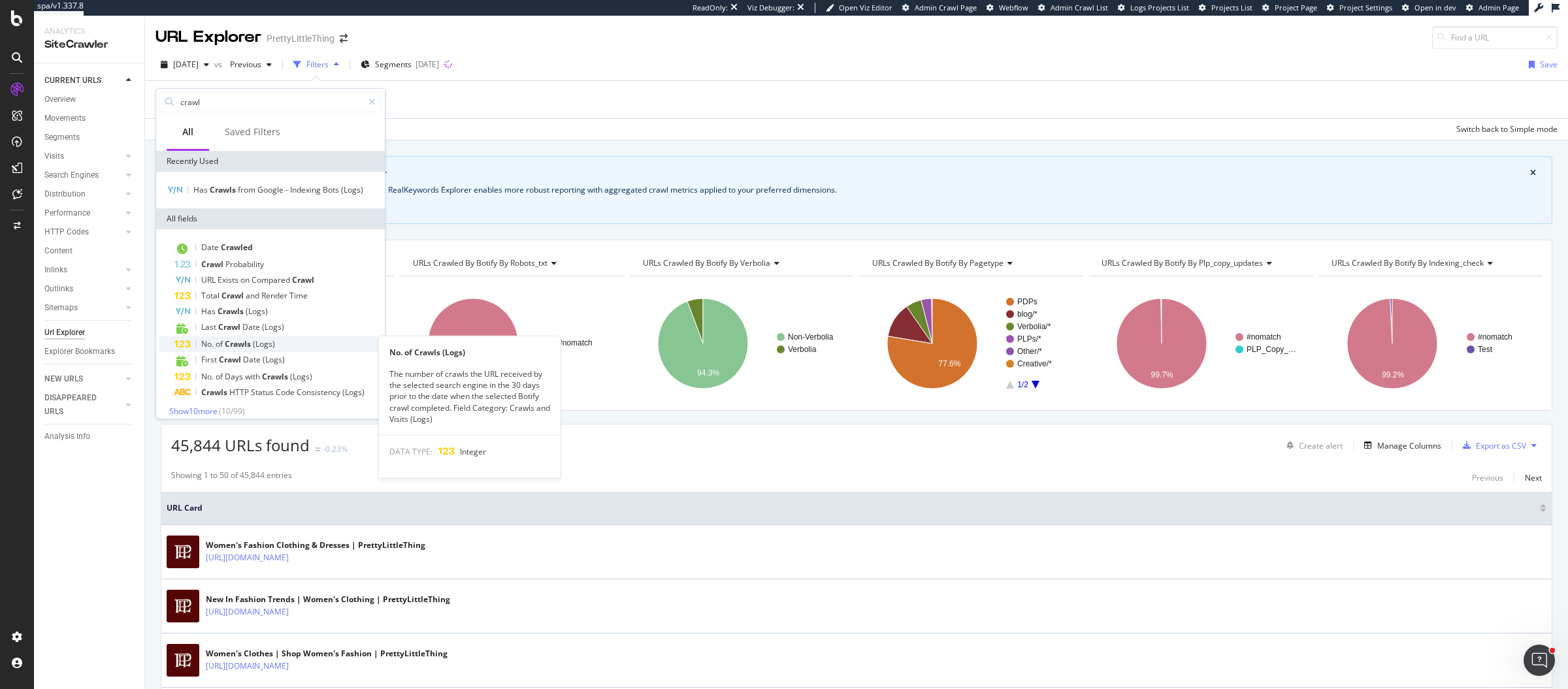
type input "crawl"
click at [251, 345] on span "Crawls" at bounding box center [238, 344] width 28 height 11
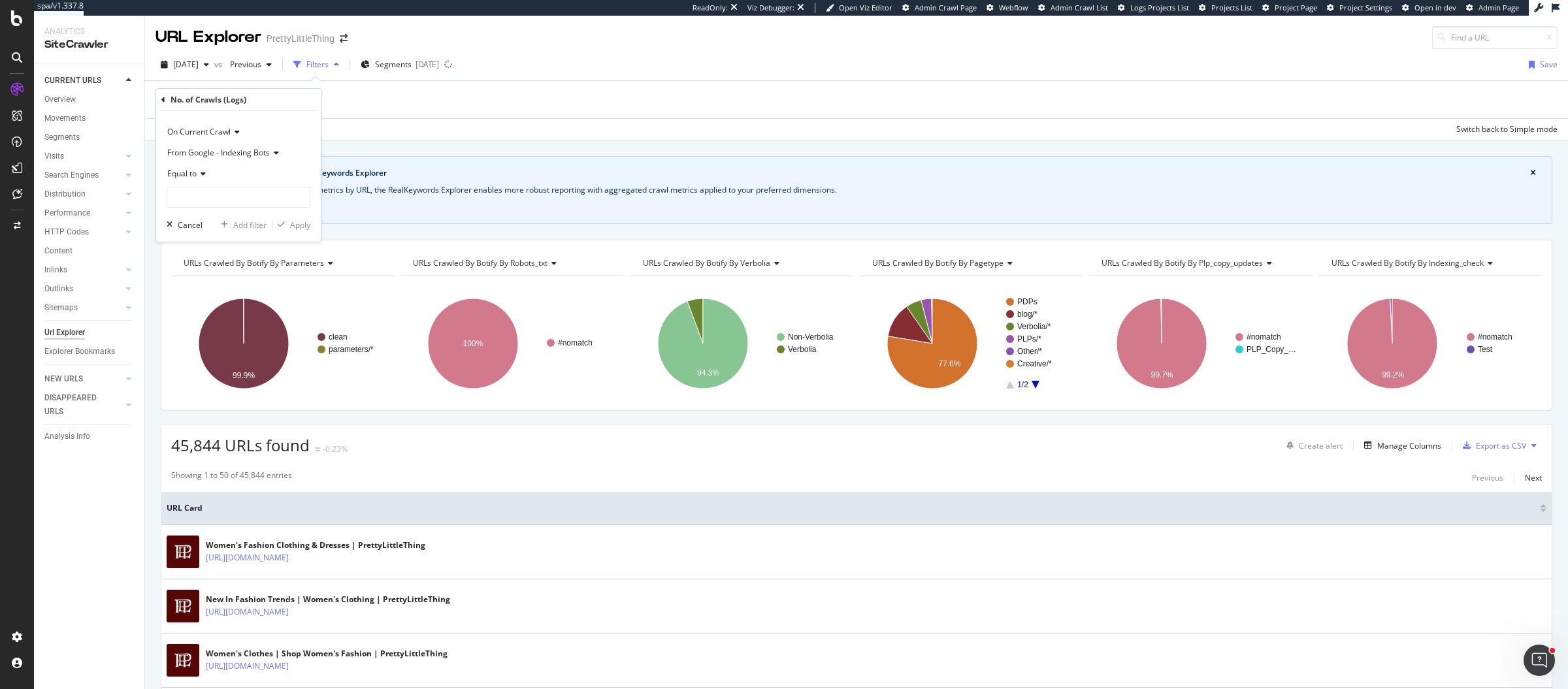
click at [227, 129] on span "On Current Crawl" at bounding box center [198, 132] width 64 height 11
click at [232, 189] on span "Diff Between Crawls" at bounding box center [210, 193] width 74 height 11
click at [197, 170] on icon at bounding box center [201, 173] width 9 height 7
click at [243, 267] on div "Greater than" at bounding box center [239, 268] width 139 height 17
click at [268, 196] on input "number" at bounding box center [238, 196] width 144 height 21
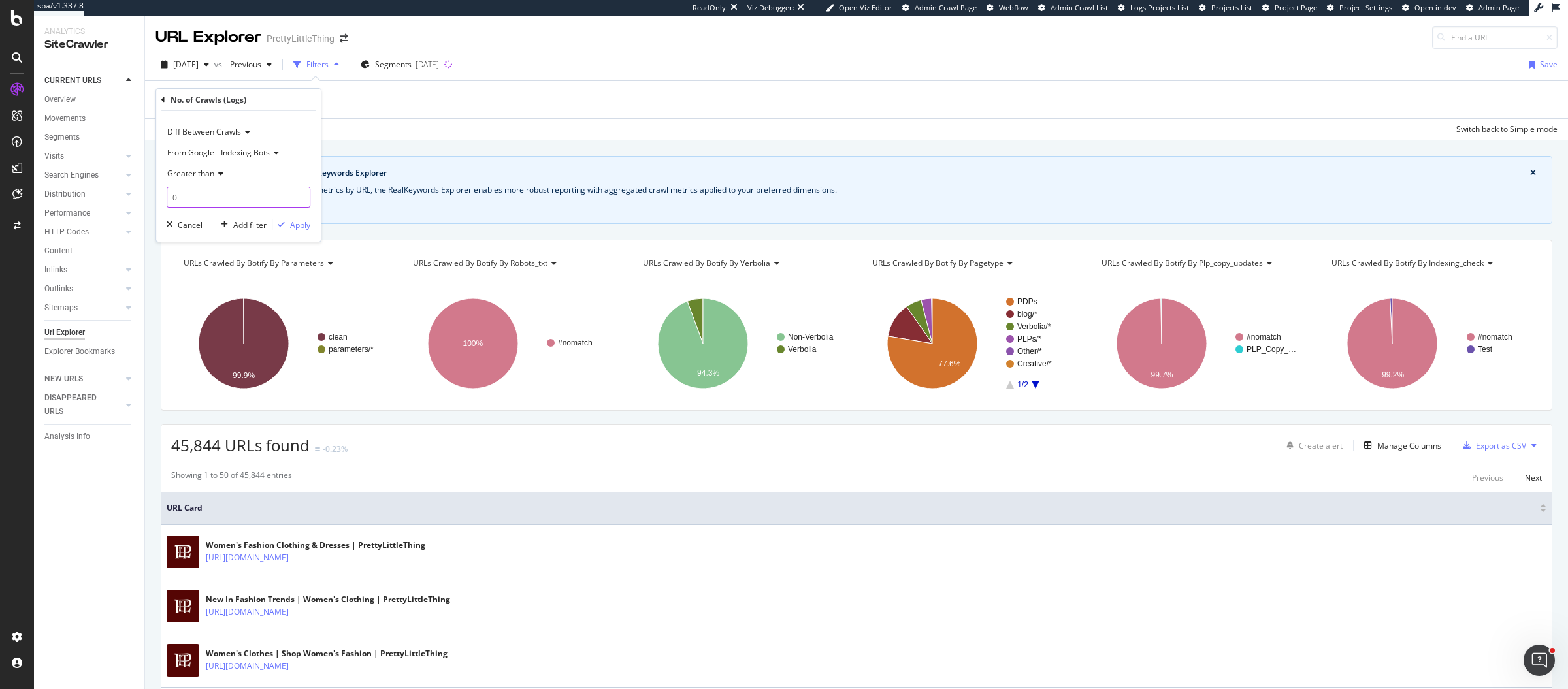
type input "0"
click at [290, 222] on div "button" at bounding box center [281, 224] width 18 height 7
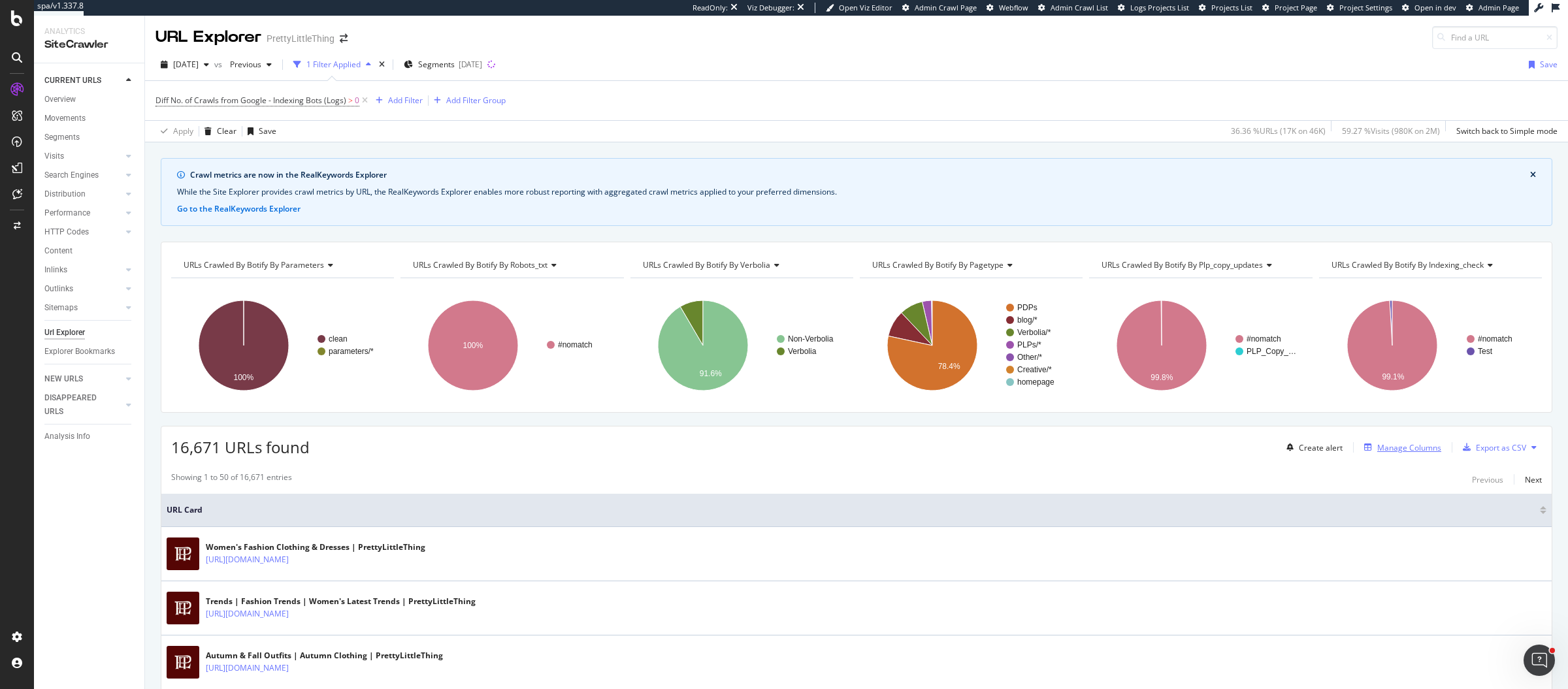
click at [1398, 443] on div "Manage Columns" at bounding box center [1408, 447] width 64 height 11
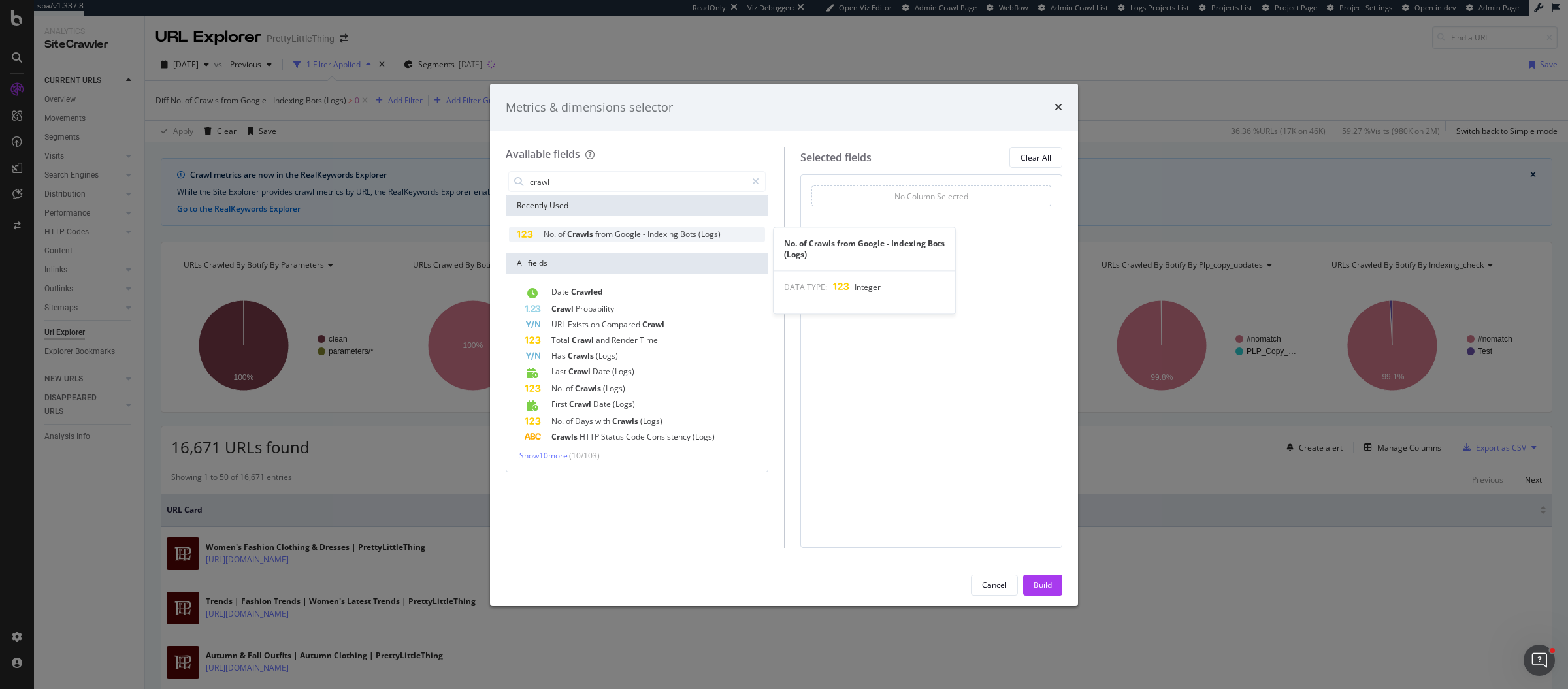
type input "crawl"
click at [667, 232] on span "Indexing" at bounding box center [663, 234] width 32 height 11
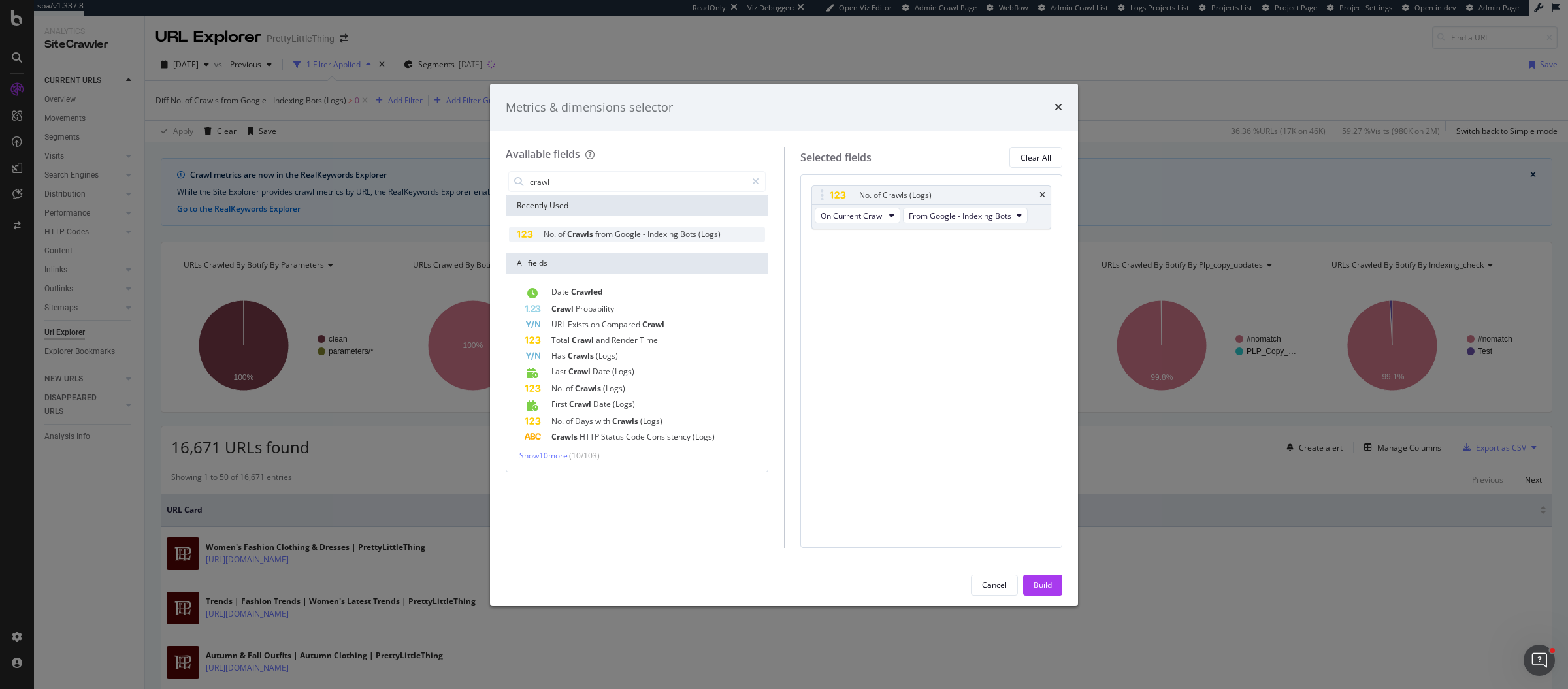
click at [667, 232] on span "Indexing" at bounding box center [663, 234] width 32 height 11
click at [650, 232] on span "Indexing" at bounding box center [663, 234] width 32 height 11
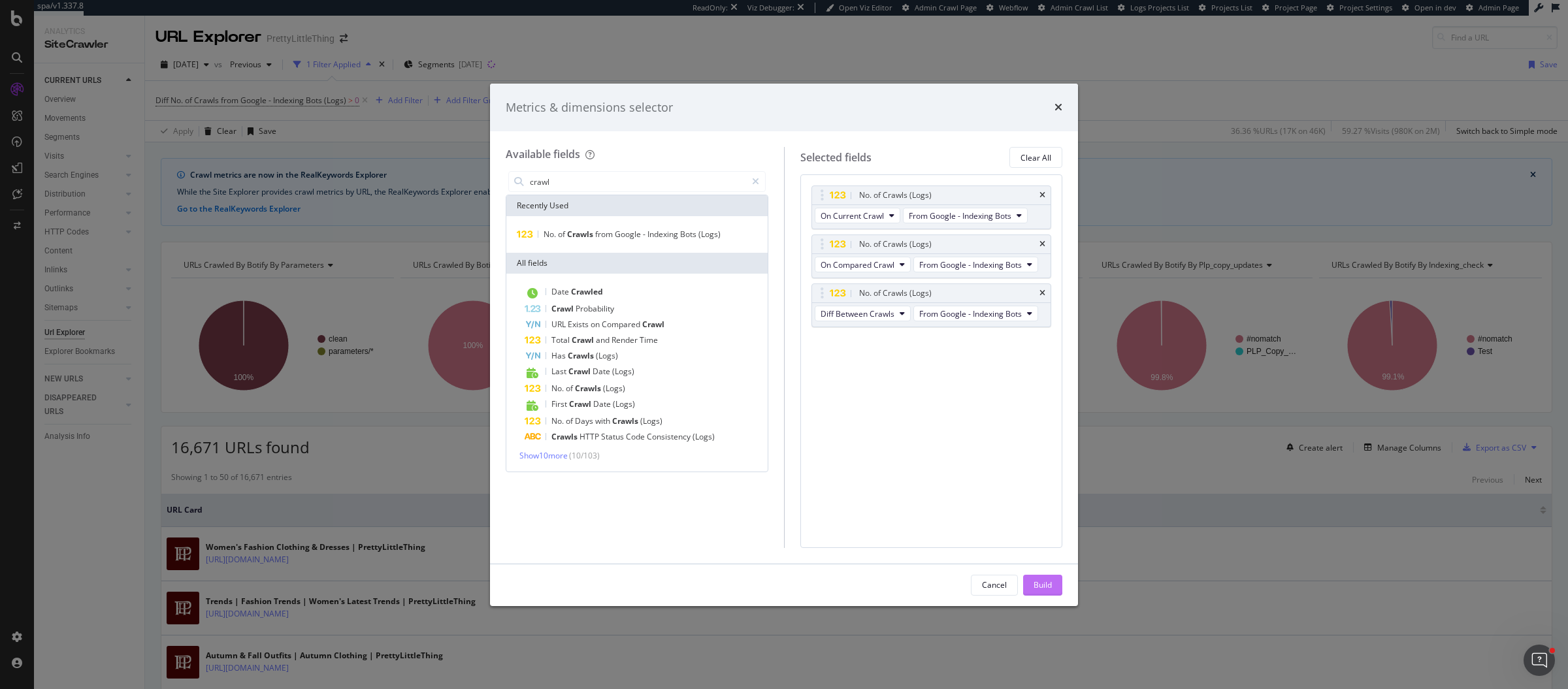
click at [1038, 580] on div "Build" at bounding box center [1043, 585] width 18 height 11
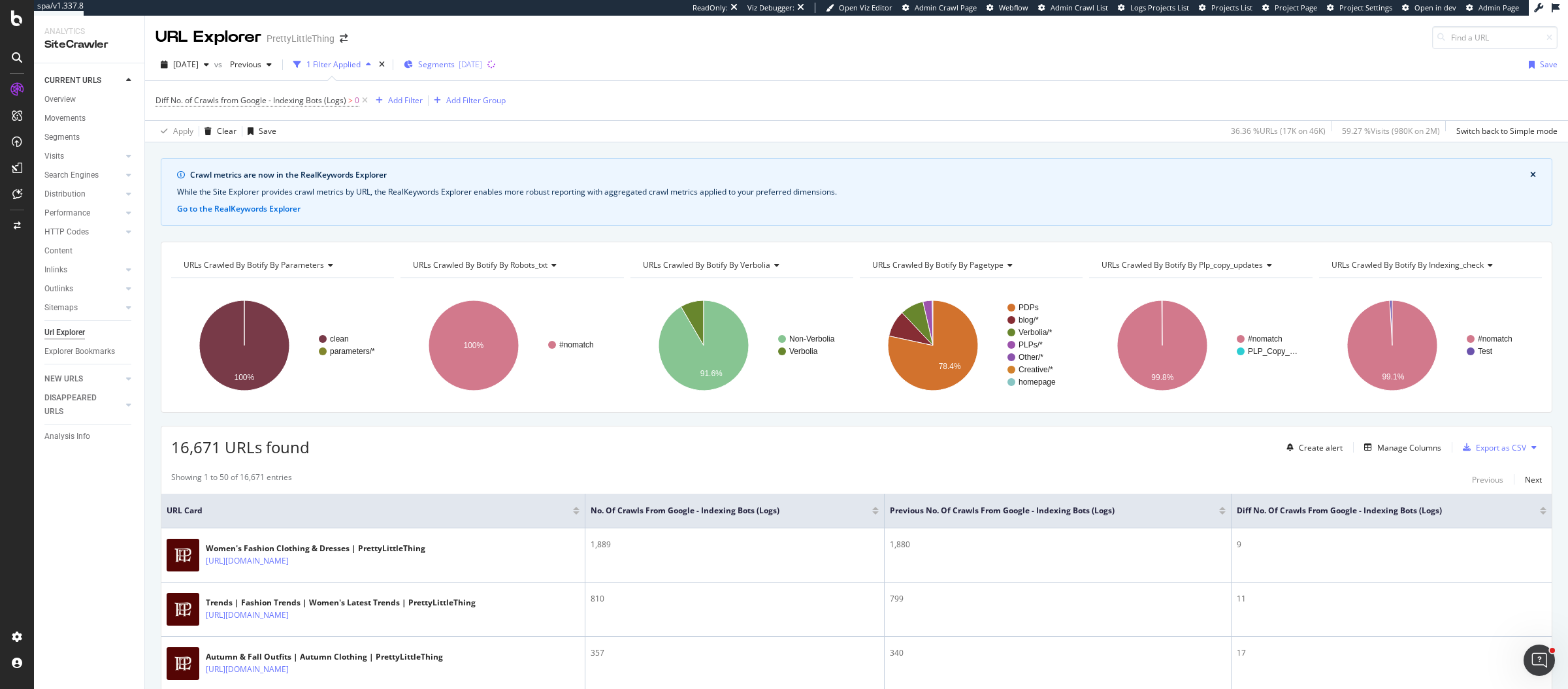
click at [455, 65] on span "Segments" at bounding box center [437, 65] width 37 height 11
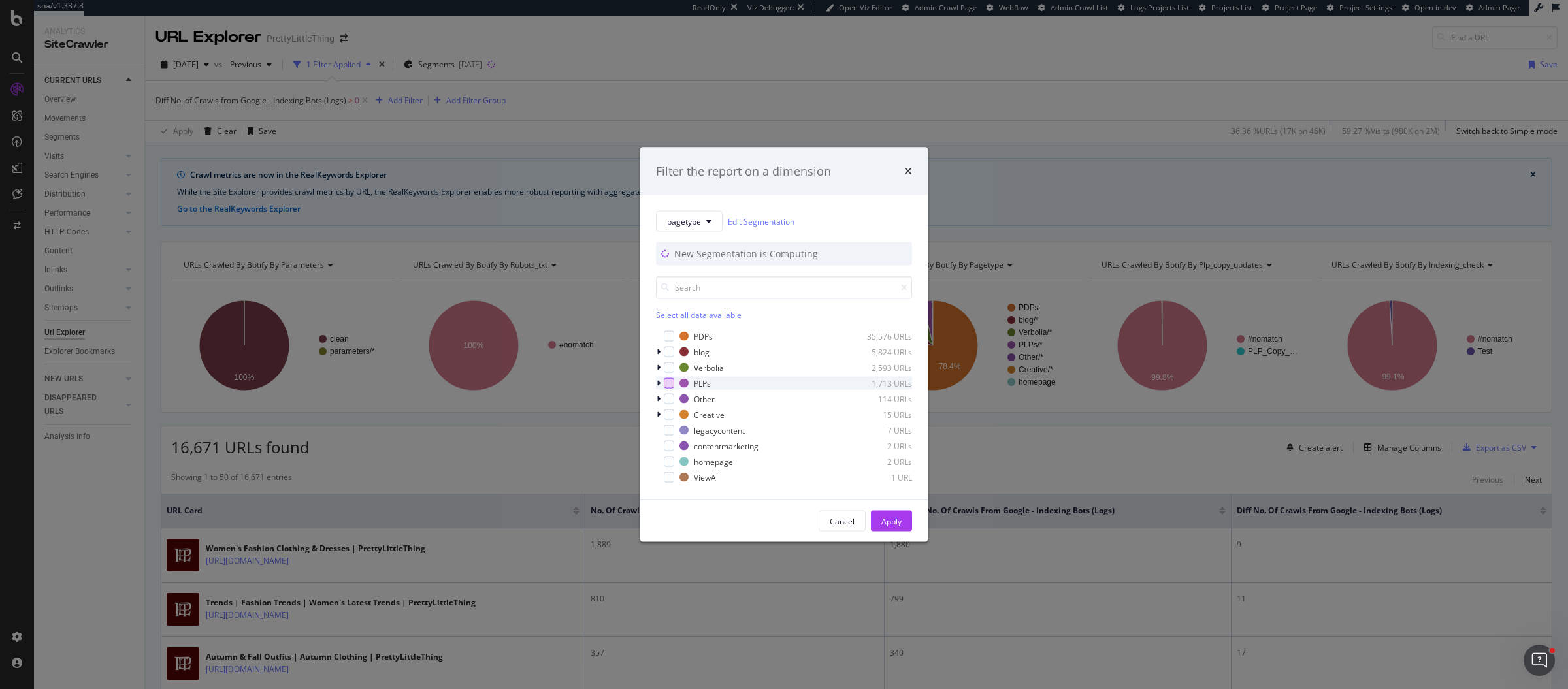
click at [671, 383] on div "modal" at bounding box center [668, 383] width 10 height 10
click at [672, 364] on div "modal" at bounding box center [668, 367] width 10 height 10
click at [886, 517] on div "Apply" at bounding box center [892, 520] width 20 height 11
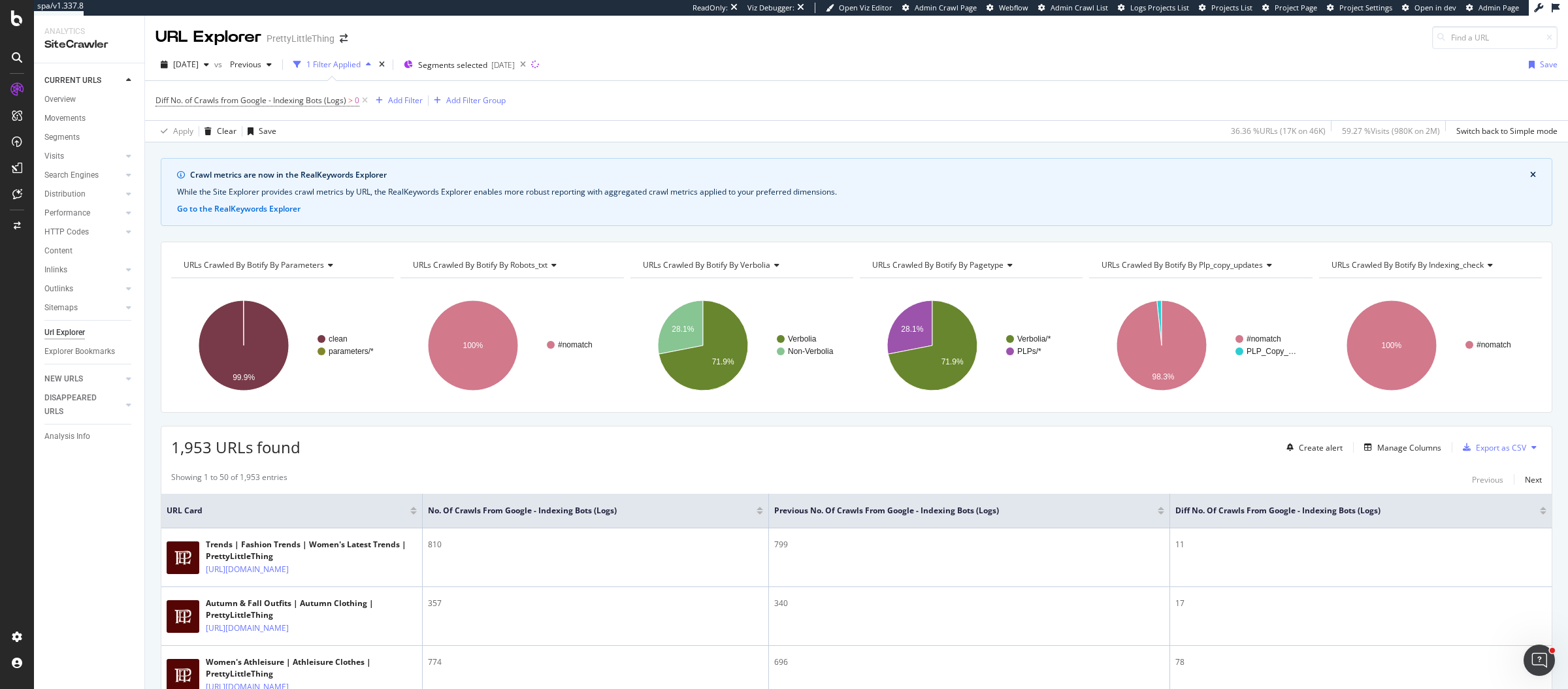
click at [1539, 511] on div at bounding box center [1542, 513] width 6 height 4
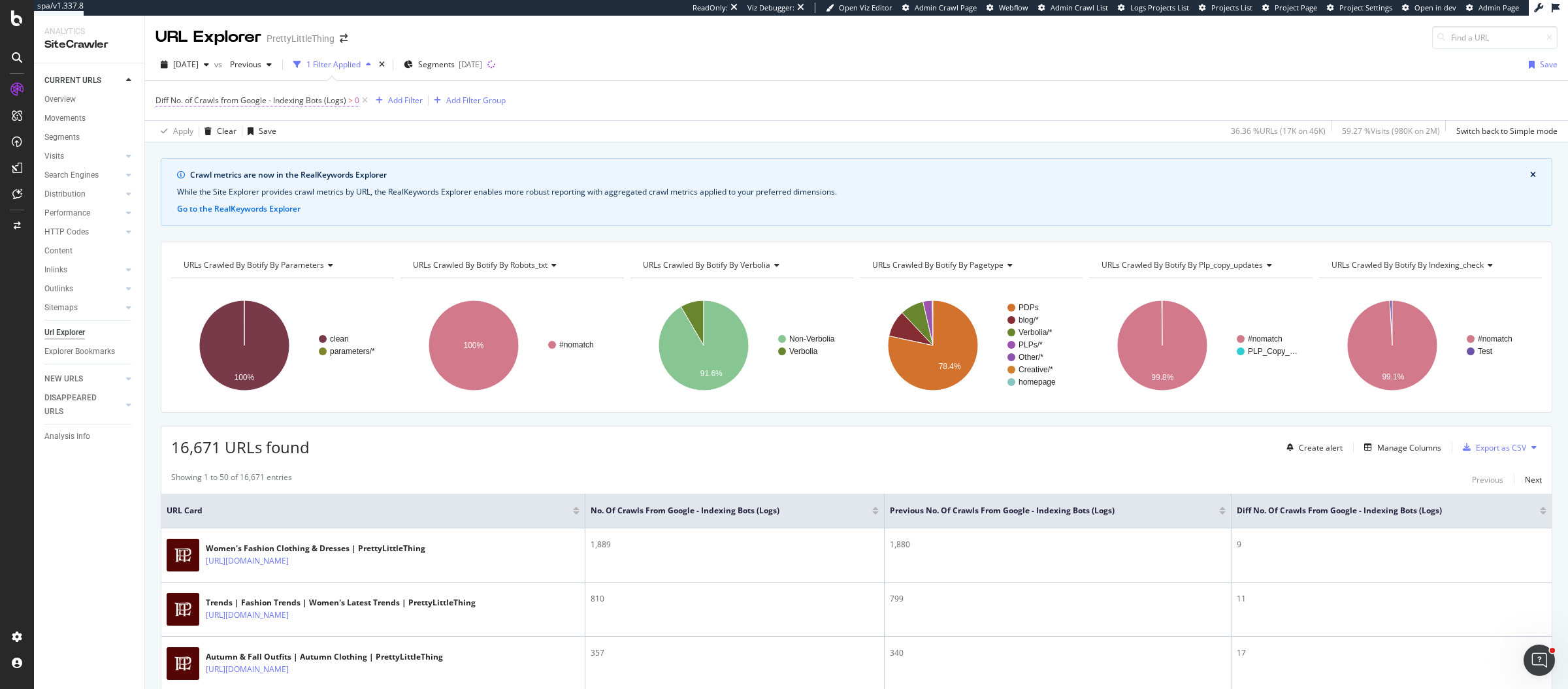
click at [269, 97] on span "Diff No. of Crawls from Google - Indexing Bots (Logs)" at bounding box center [250, 101] width 191 height 11
click at [214, 173] on icon at bounding box center [219, 172] width 9 height 7
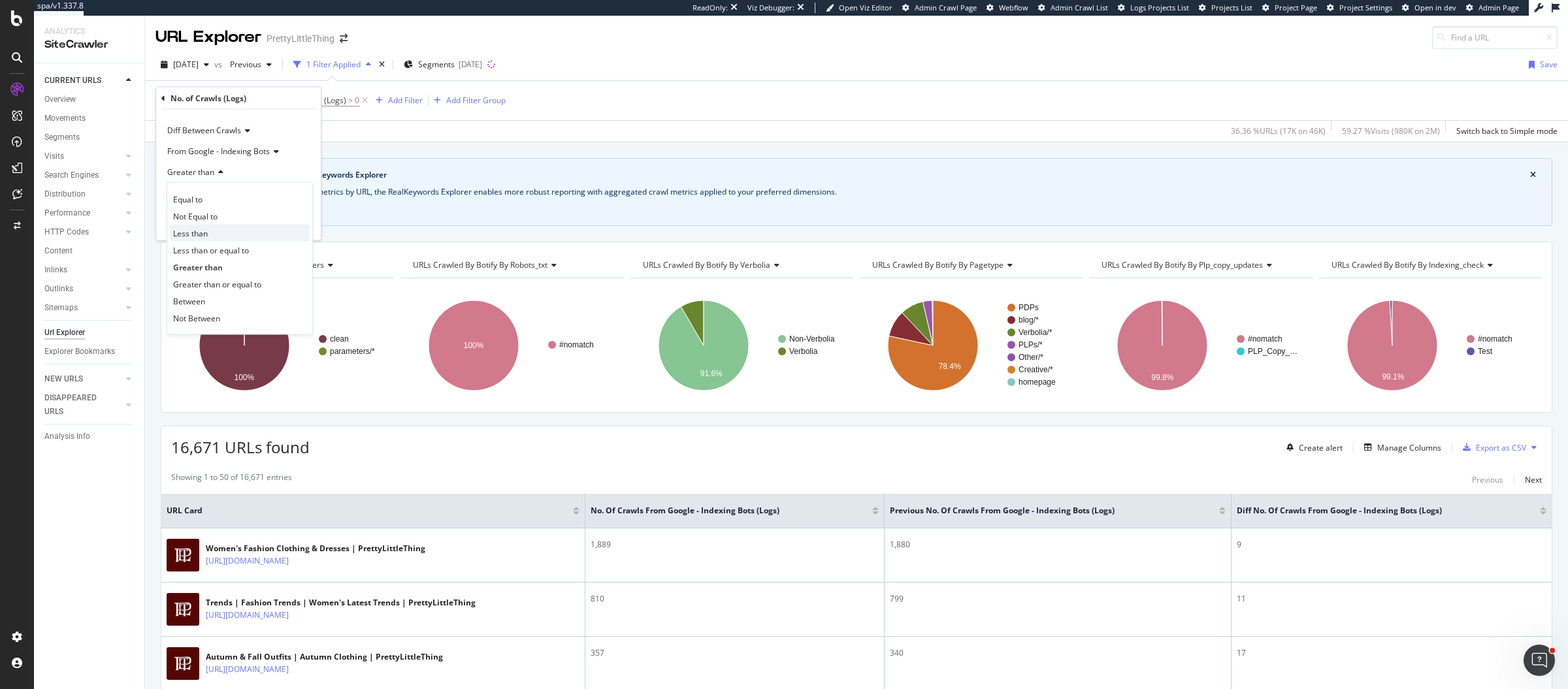
click at [213, 229] on div "Less than" at bounding box center [239, 232] width 139 height 17
click at [307, 220] on div "Apply" at bounding box center [300, 223] width 20 height 11
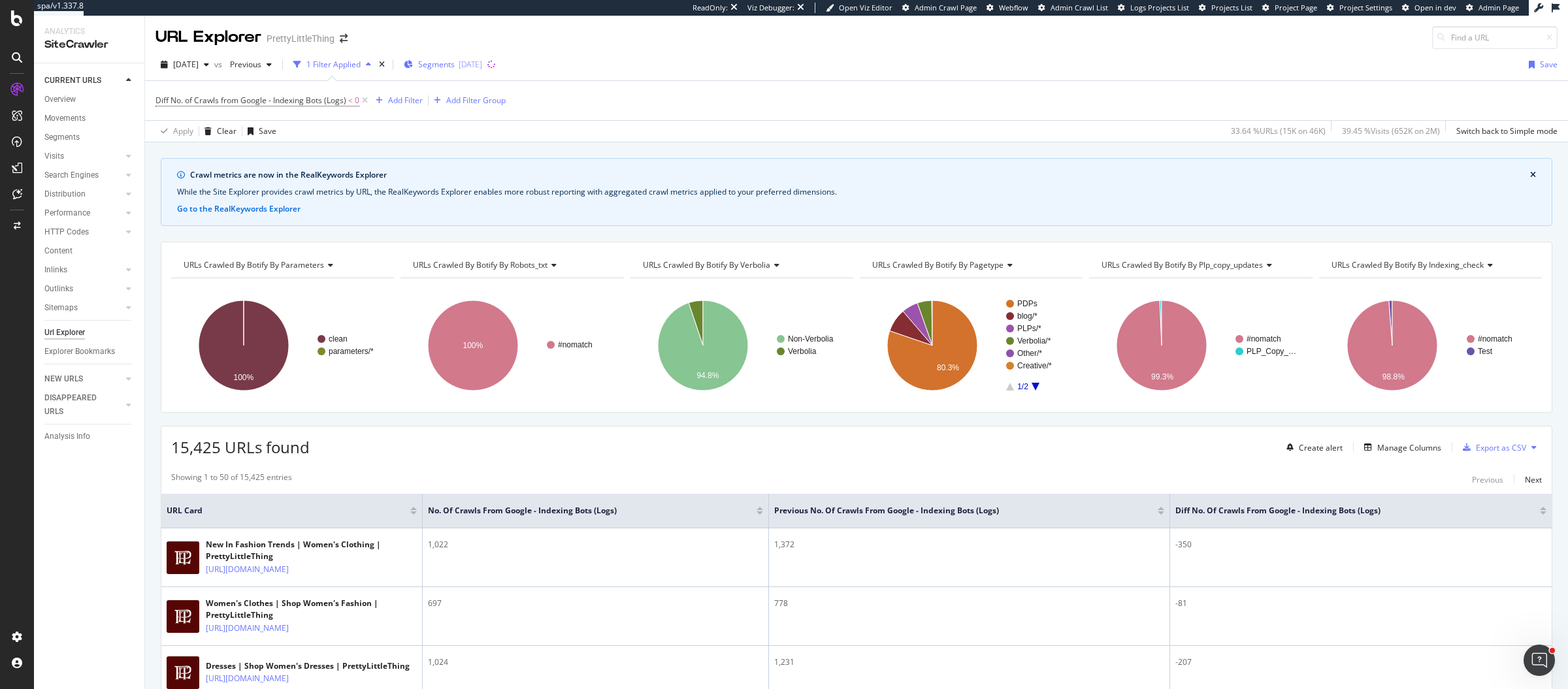
click at [475, 57] on div "Segments 2025-05-06" at bounding box center [442, 64] width 78 height 19
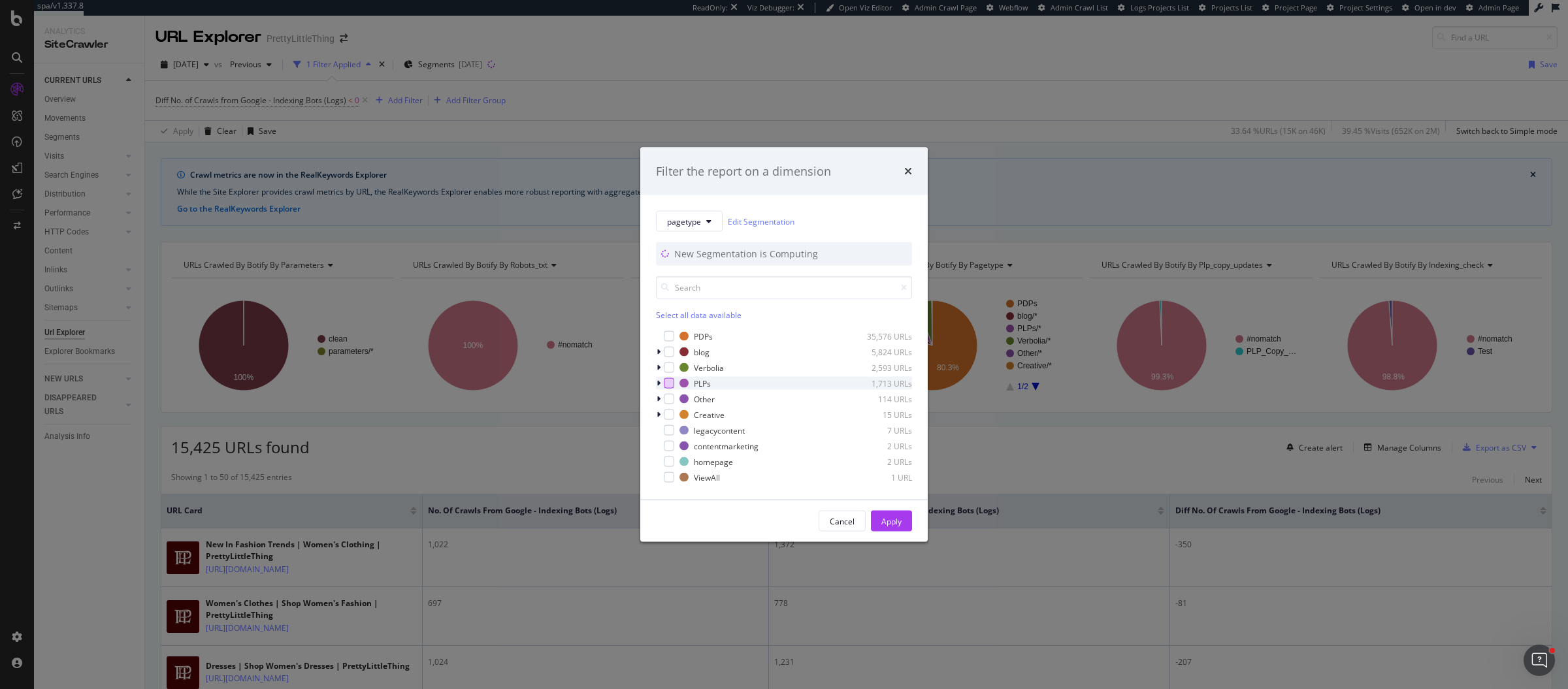
click at [671, 379] on div "modal" at bounding box center [668, 383] width 10 height 10
click at [671, 363] on div "modal" at bounding box center [668, 367] width 10 height 10
click at [904, 512] on button "Apply" at bounding box center [891, 520] width 42 height 21
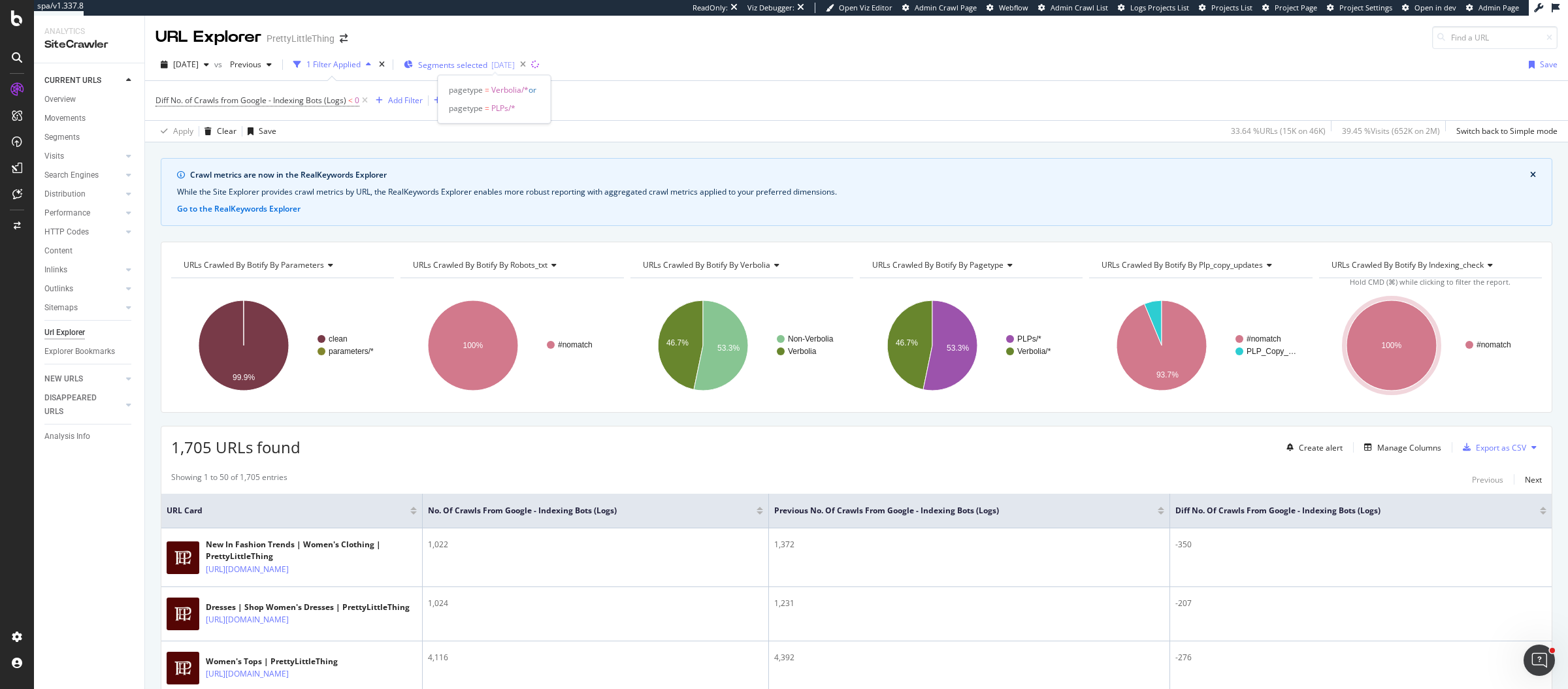
click at [487, 65] on span "Segments selected" at bounding box center [452, 65] width 69 height 11
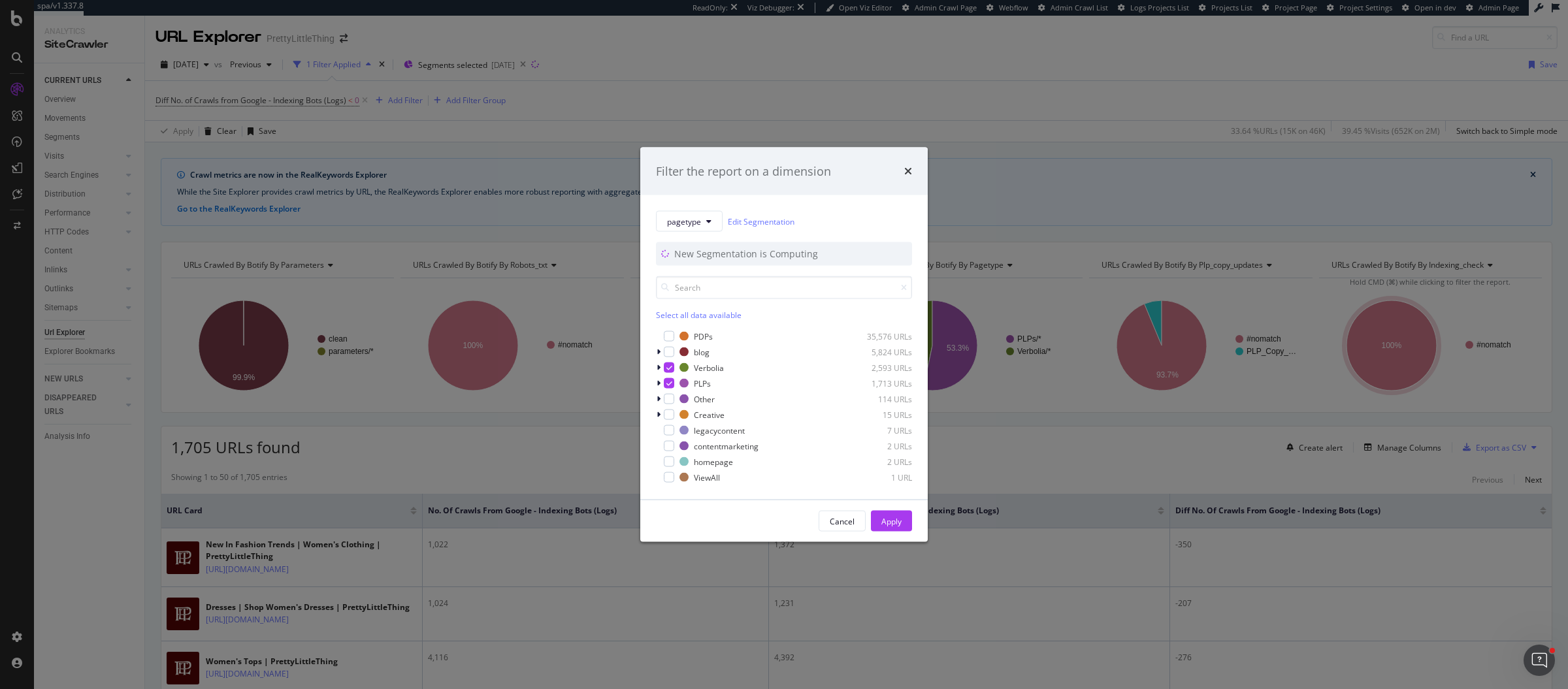
click at [1032, 95] on div "Filter the report on a dimension pagetype Edit Segmentation New Segmentation is…" at bounding box center [784, 344] width 1568 height 689
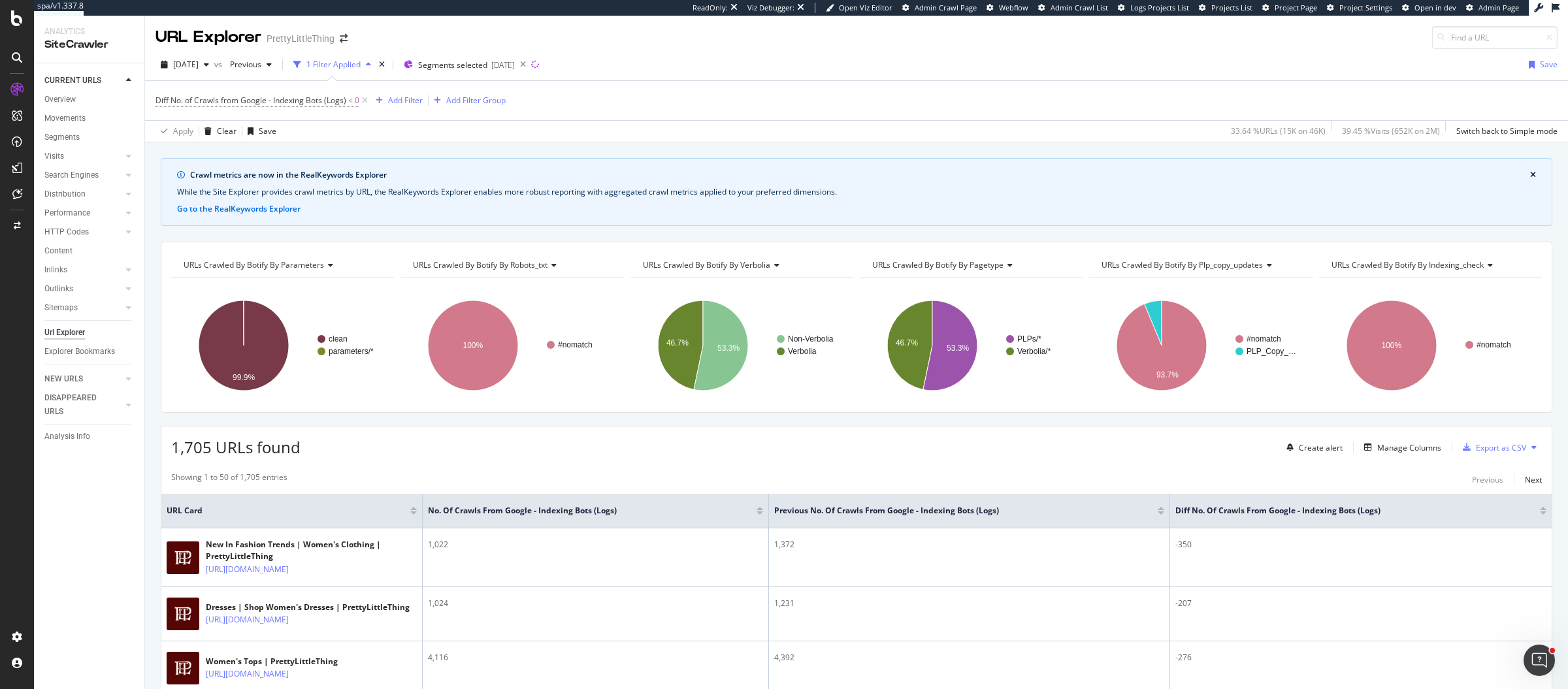
click at [1539, 506] on div at bounding box center [1542, 508] width 6 height 4
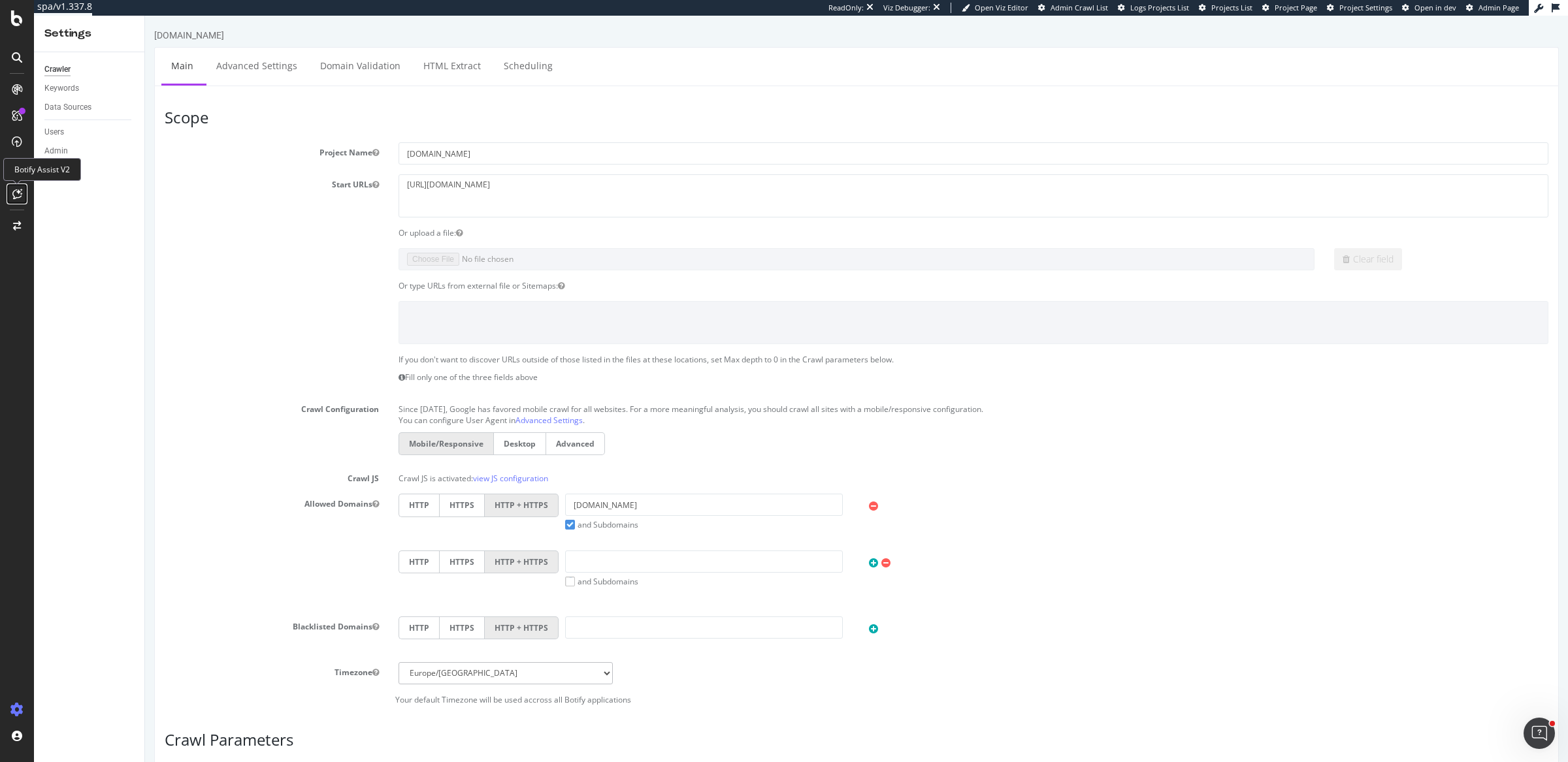
click at [6, 196] on div at bounding box center [17, 194] width 21 height 21
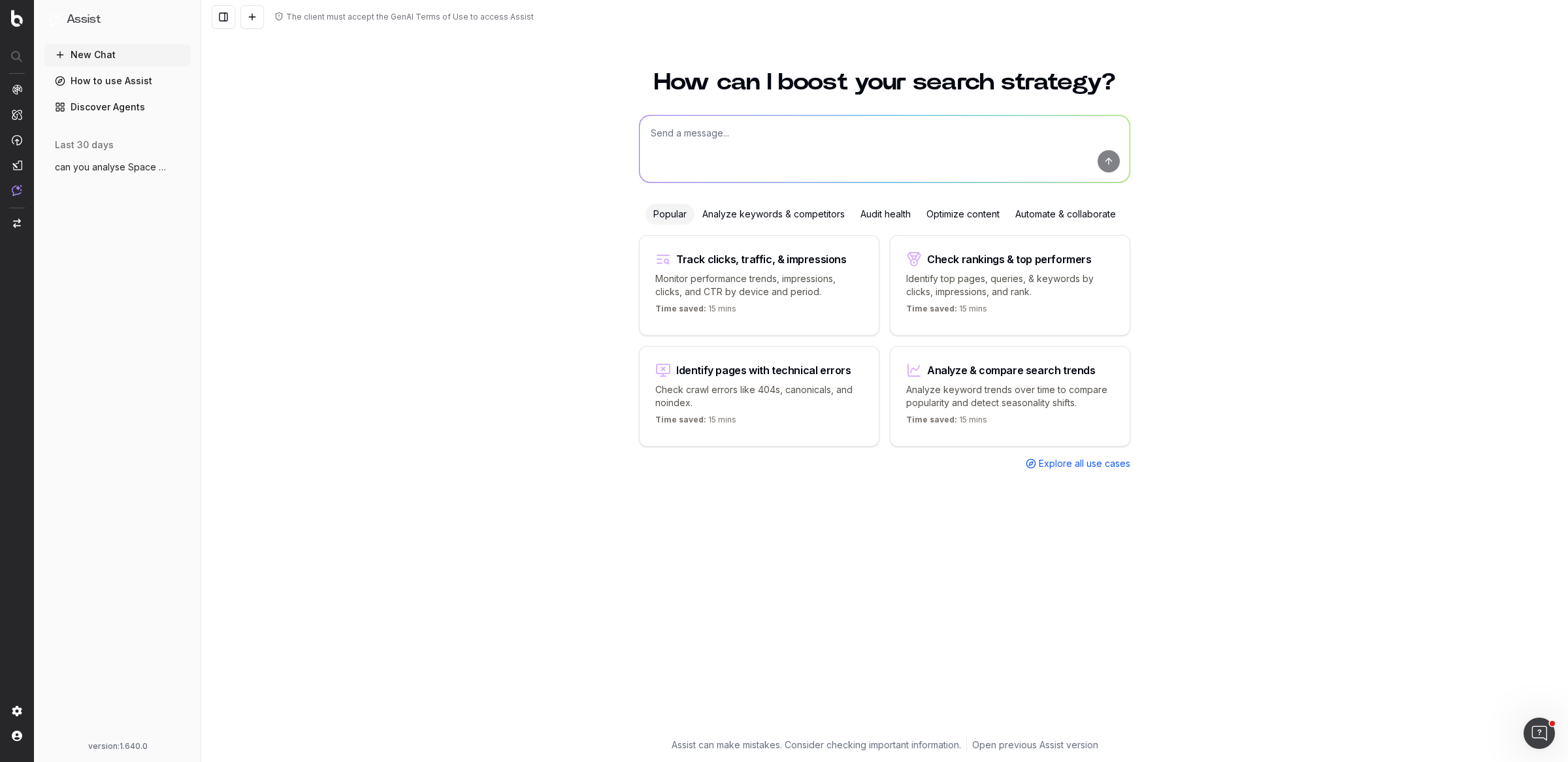
click at [749, 164] on textarea at bounding box center [884, 149] width 490 height 66
type textarea "can you please show what Space NK rankings look like in Google SERPs for mobile…"
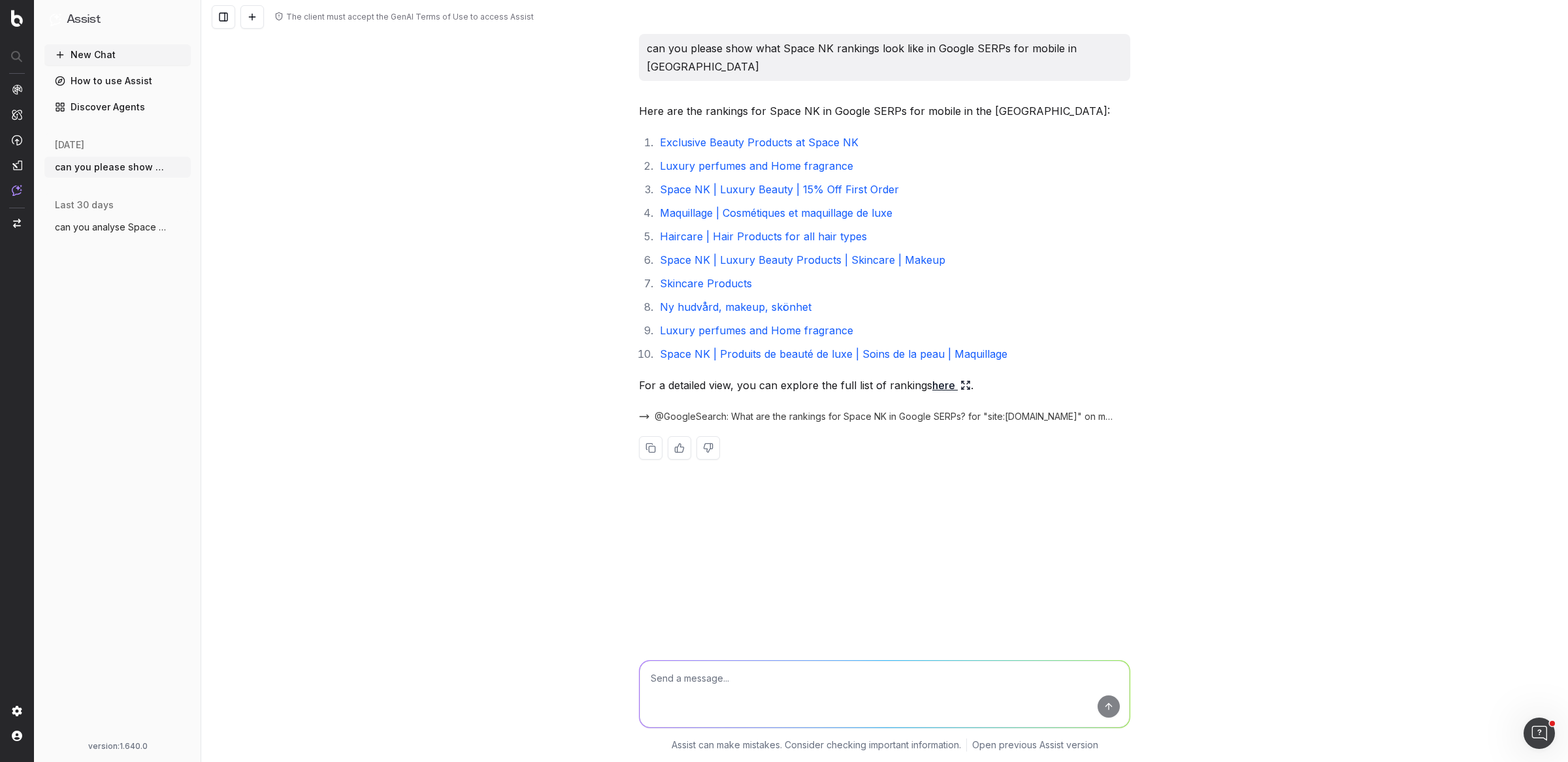
click at [688, 410] on span "@GoogleSearch: What are the rankings for Space NK in Google SERPs? for "site:[D…" at bounding box center [884, 416] width 460 height 13
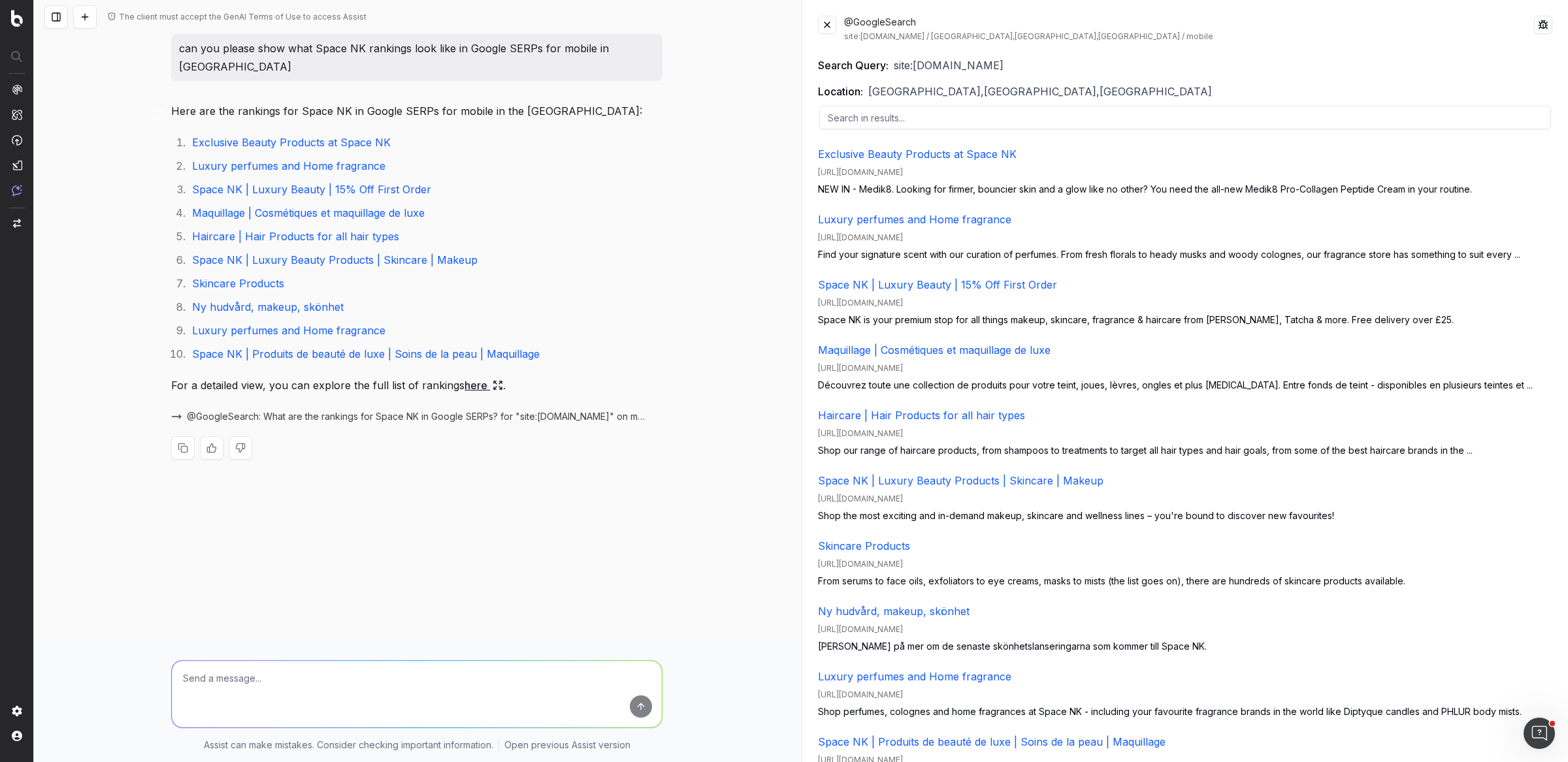
click at [992, 320] on p "Space NK is your premium stop for all things makeup, skincare, fragrance & hair…" at bounding box center [1185, 320] width 735 height 13
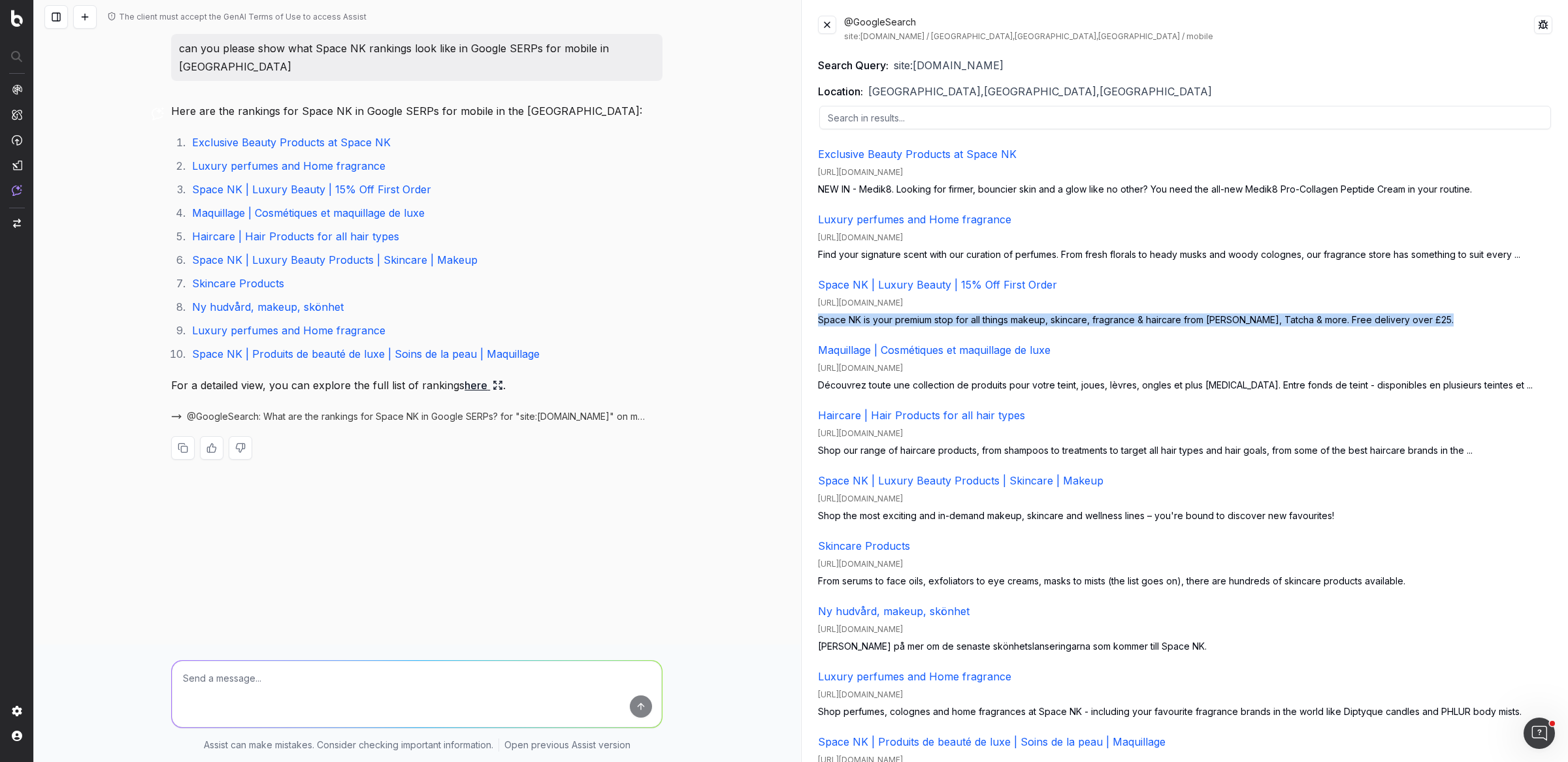
click at [992, 320] on p "Space NK is your premium stop for all things makeup, skincare, fragrance & hair…" at bounding box center [1185, 320] width 735 height 13
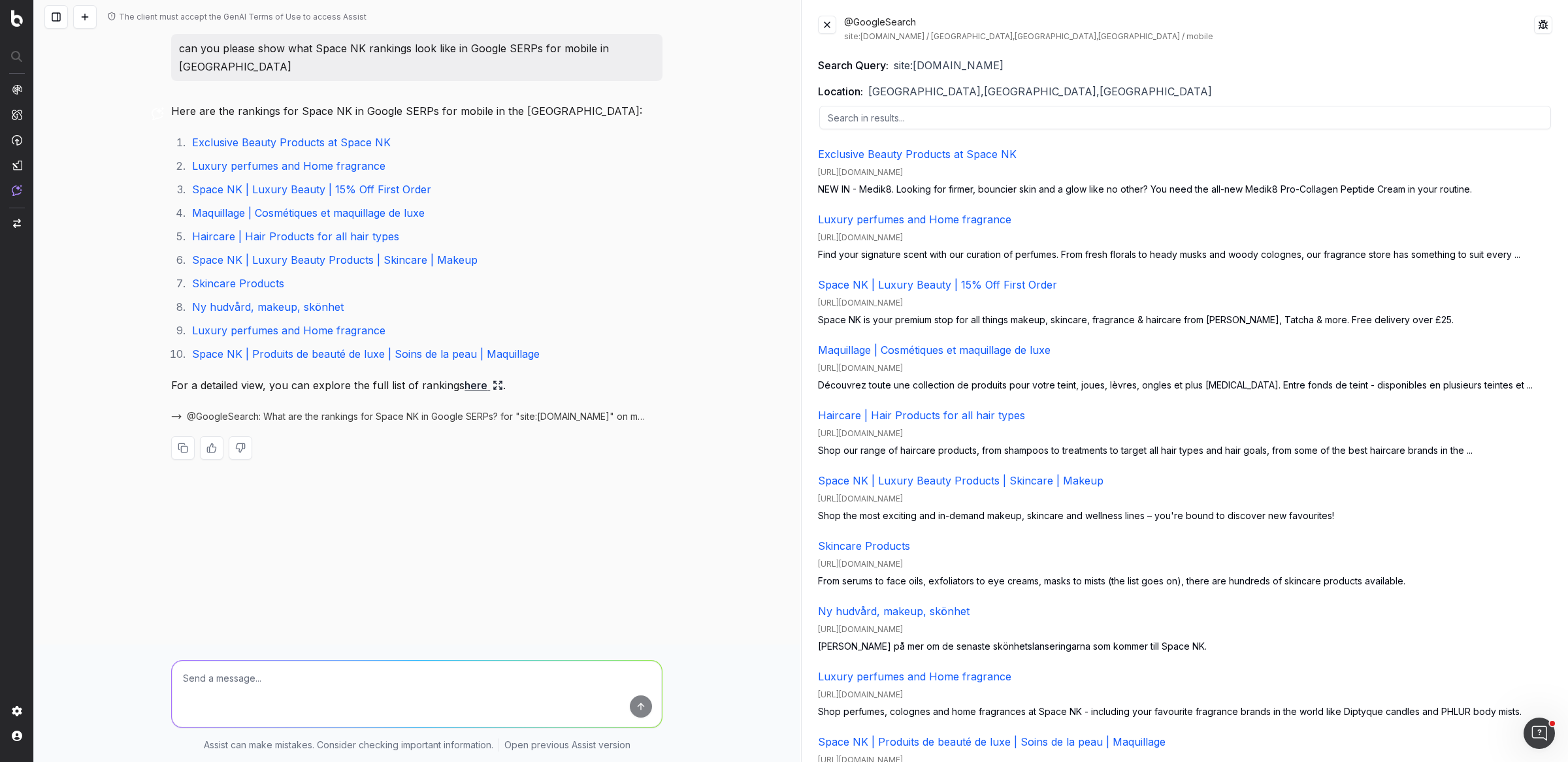
click at [1195, 390] on p "Découvrez toute une collection de produits pour votre teint, joues, lèvres, ong…" at bounding box center [1185, 386] width 735 height 13
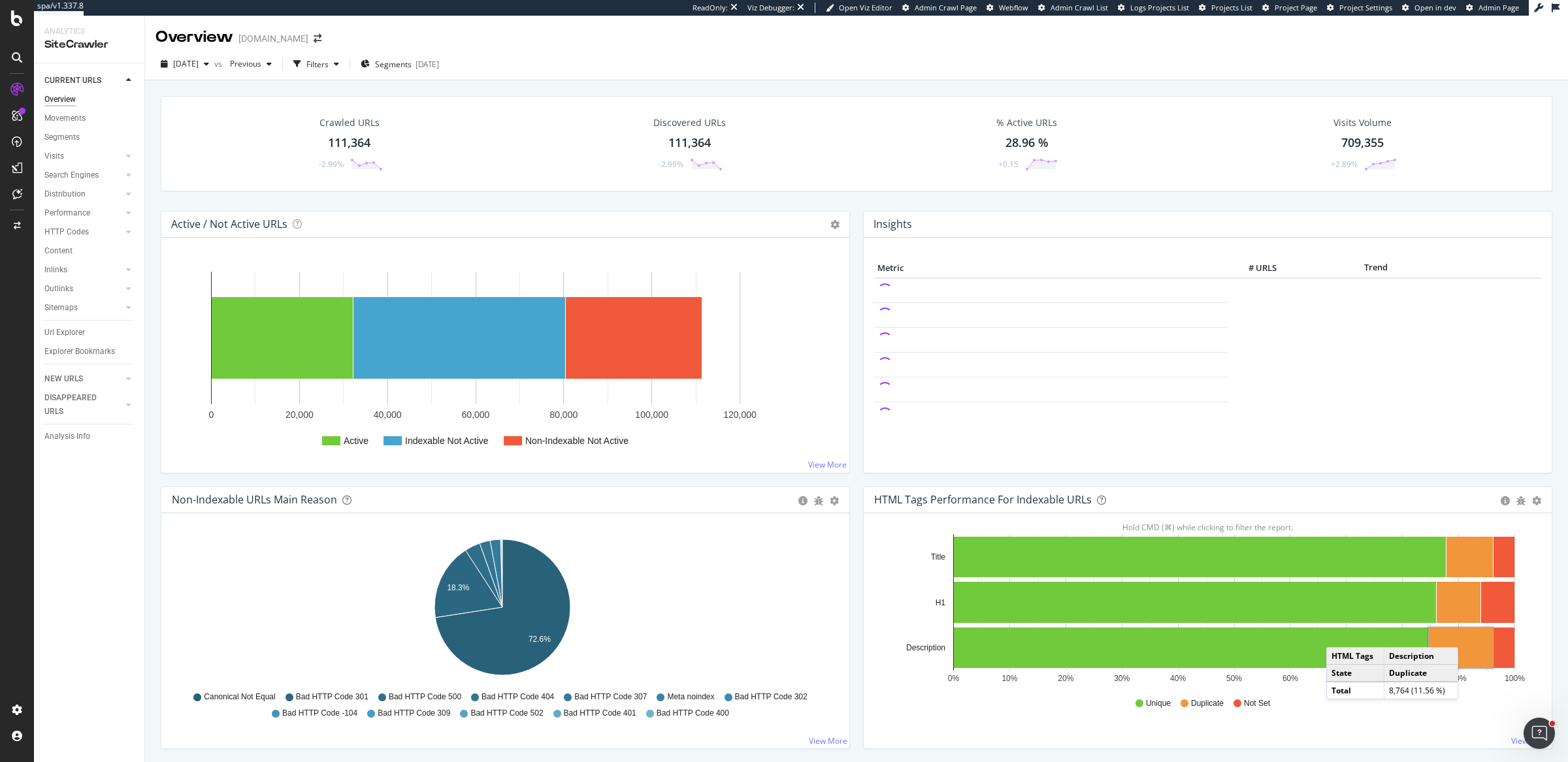
click at [1253, 609] on rect "A chart." at bounding box center [1460, 648] width 64 height 41
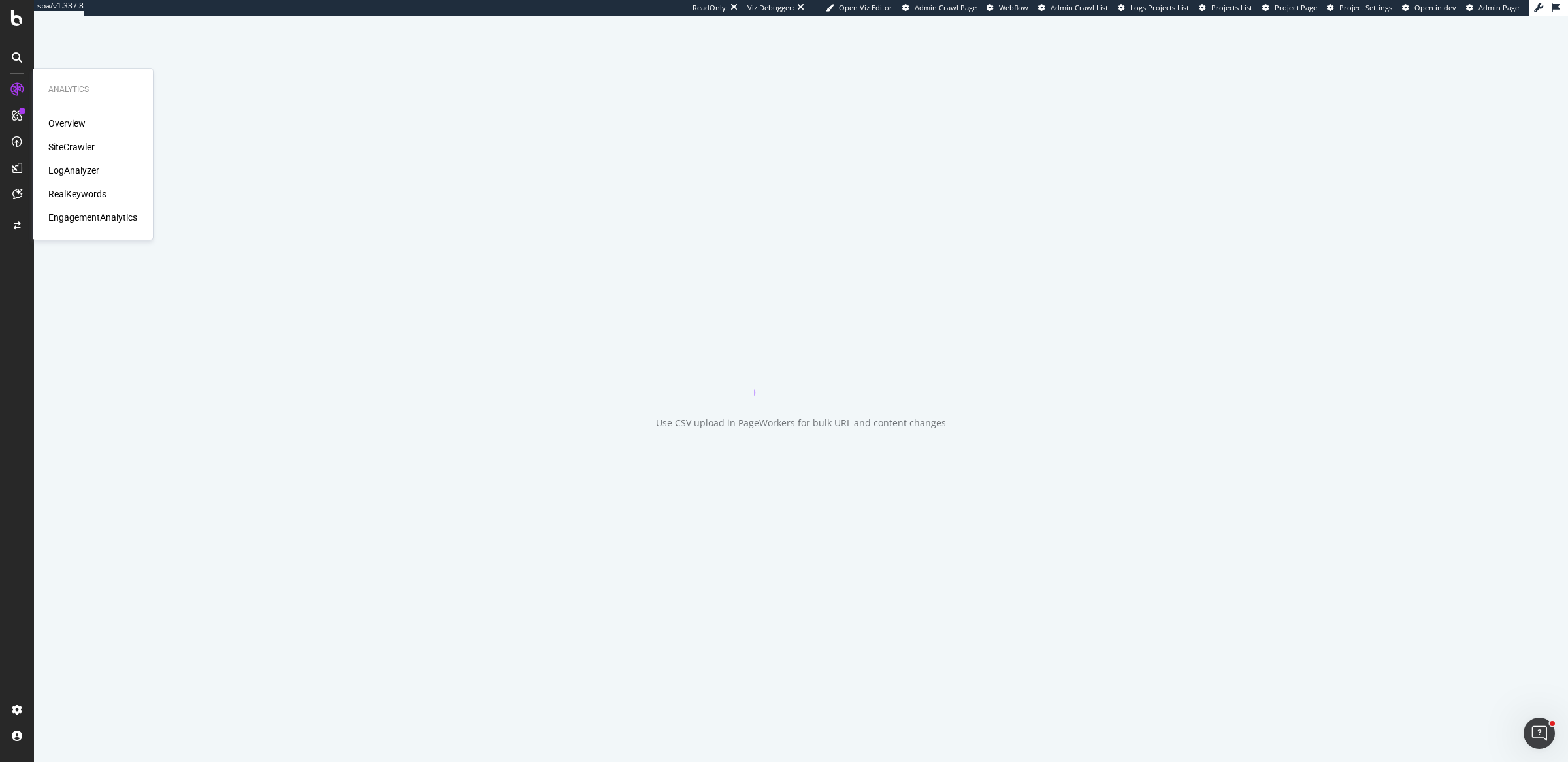
click at [64, 144] on div "SiteCrawler" at bounding box center [71, 147] width 46 height 13
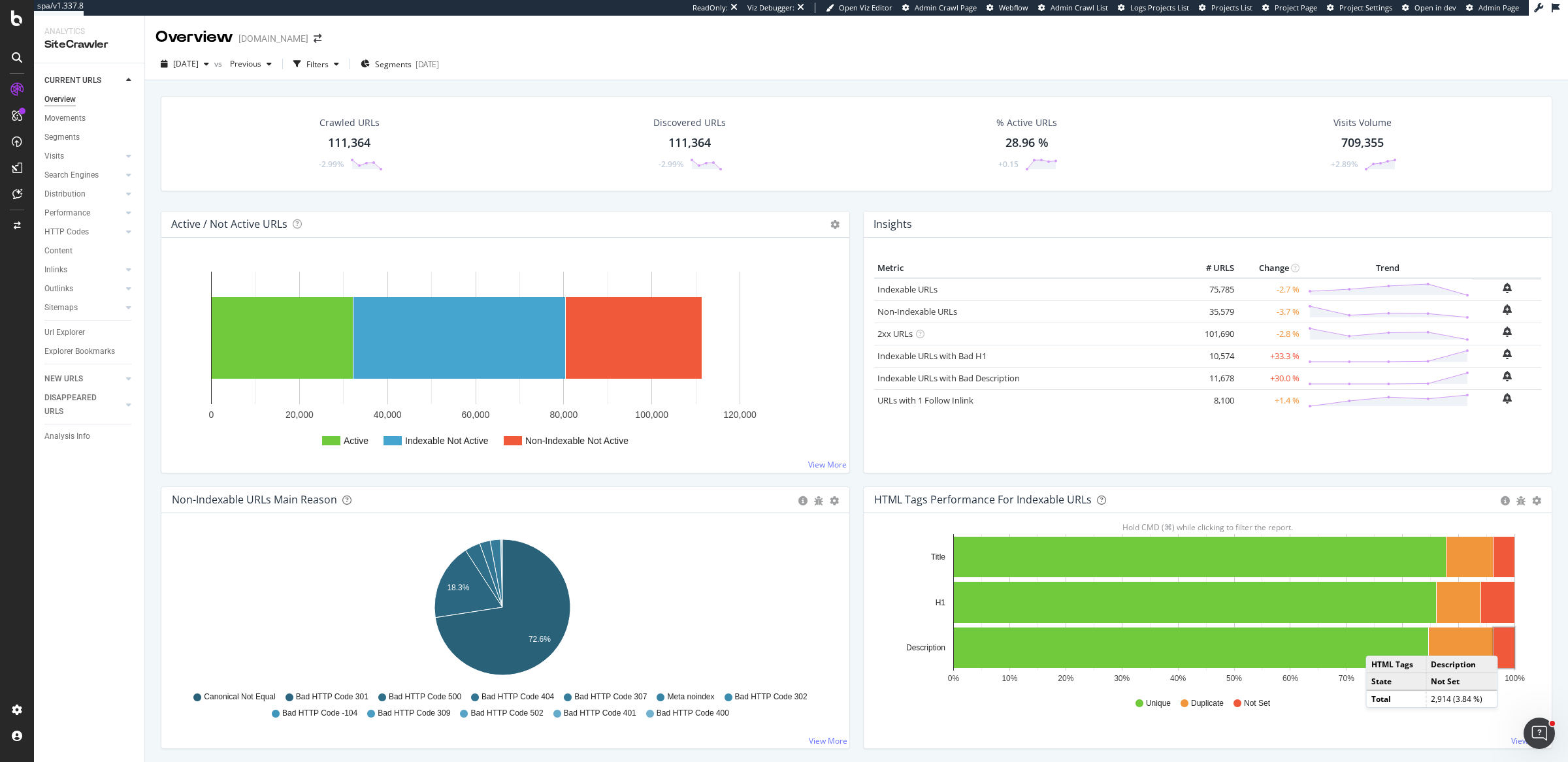
click at [1499, 641] on rect "A chart." at bounding box center [1503, 648] width 21 height 41
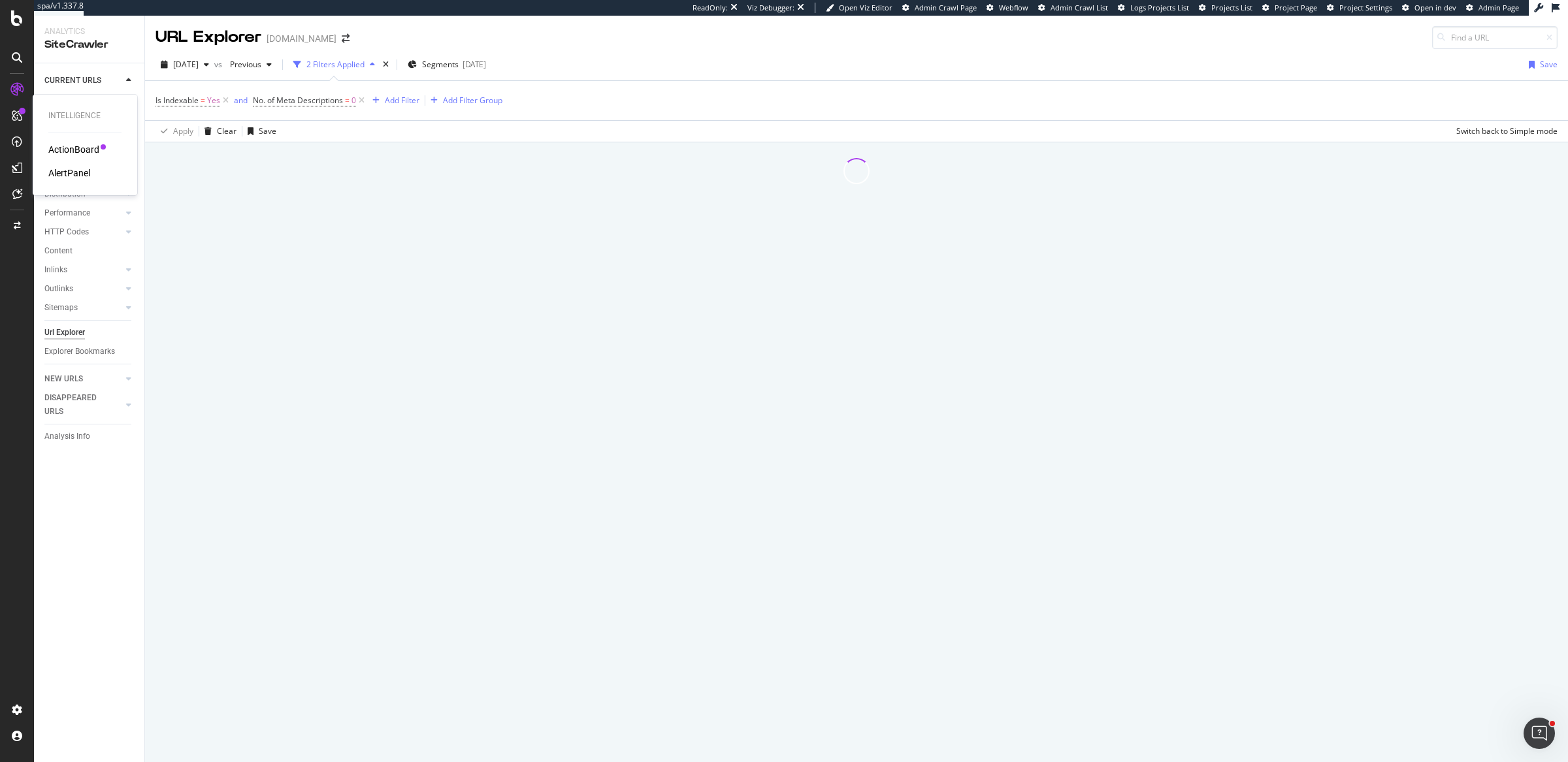
click at [59, 147] on div "ActionBoard" at bounding box center [73, 149] width 51 height 13
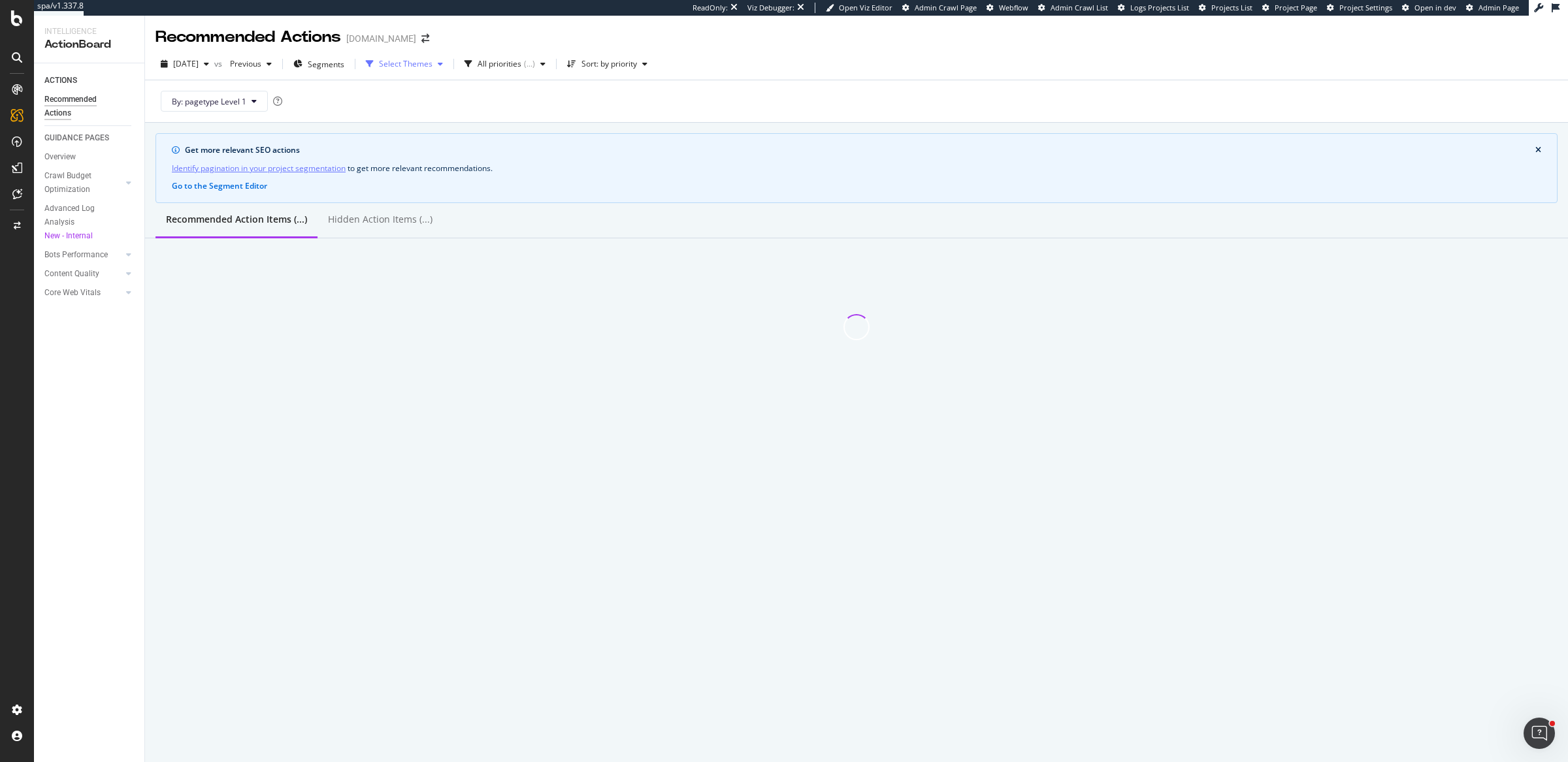
click at [433, 66] on div "Select Themes" at bounding box center [406, 64] width 54 height 7
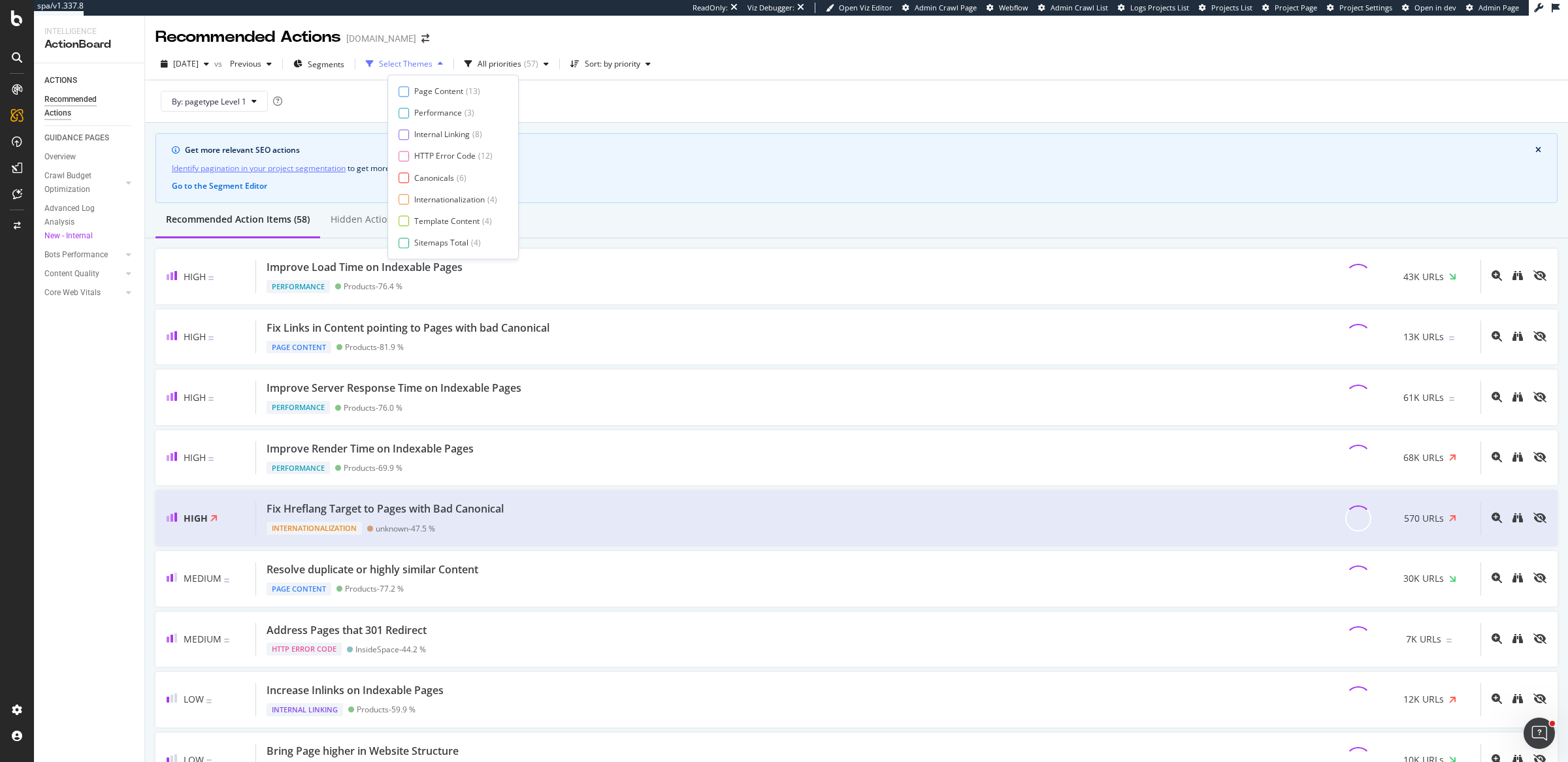
click at [433, 66] on div "Select Themes" at bounding box center [406, 64] width 54 height 7
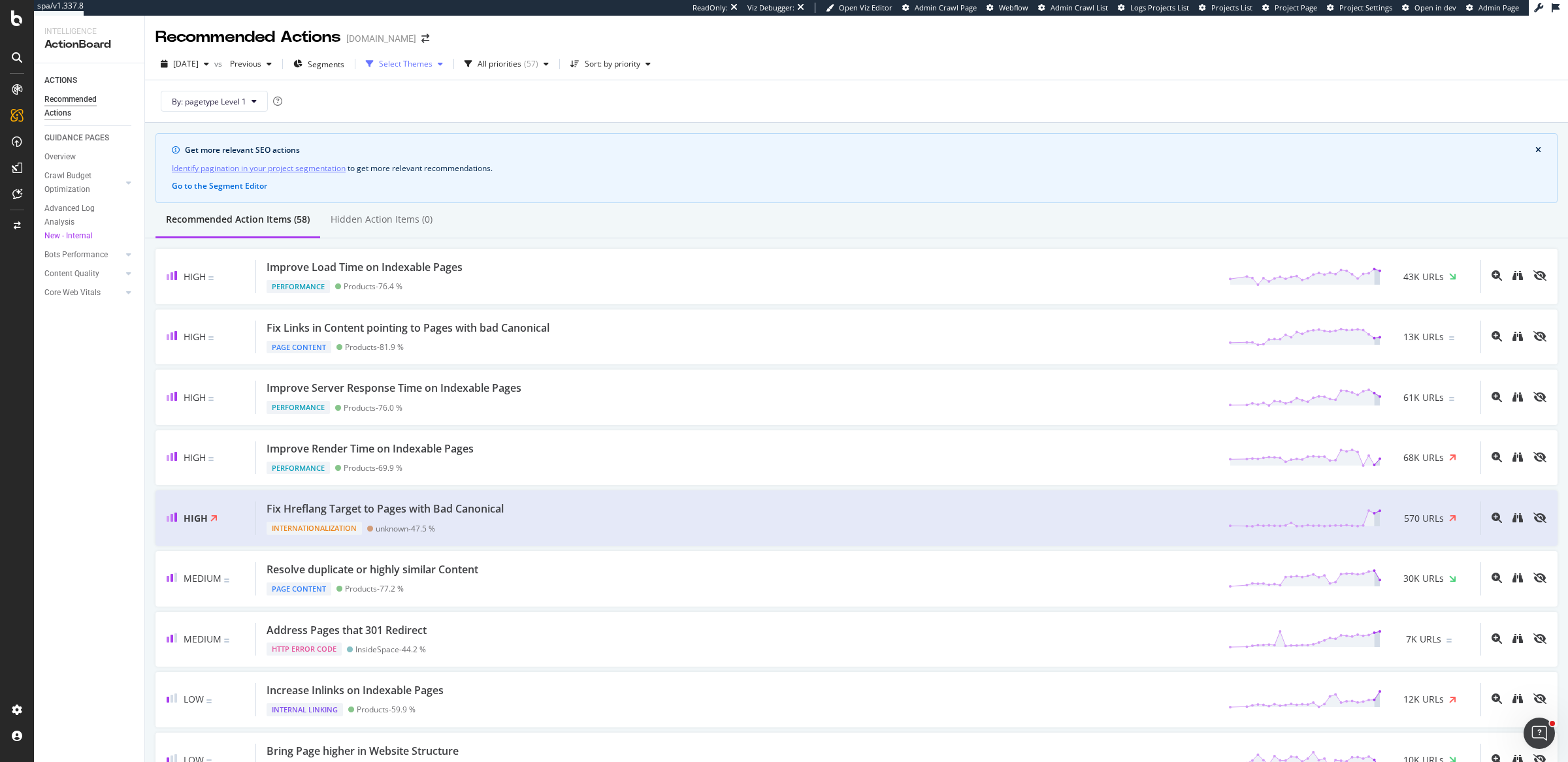
click at [449, 57] on div "Select Themes" at bounding box center [404, 64] width 88 height 19
click at [448, 91] on div "Page Content" at bounding box center [438, 91] width 49 height 11
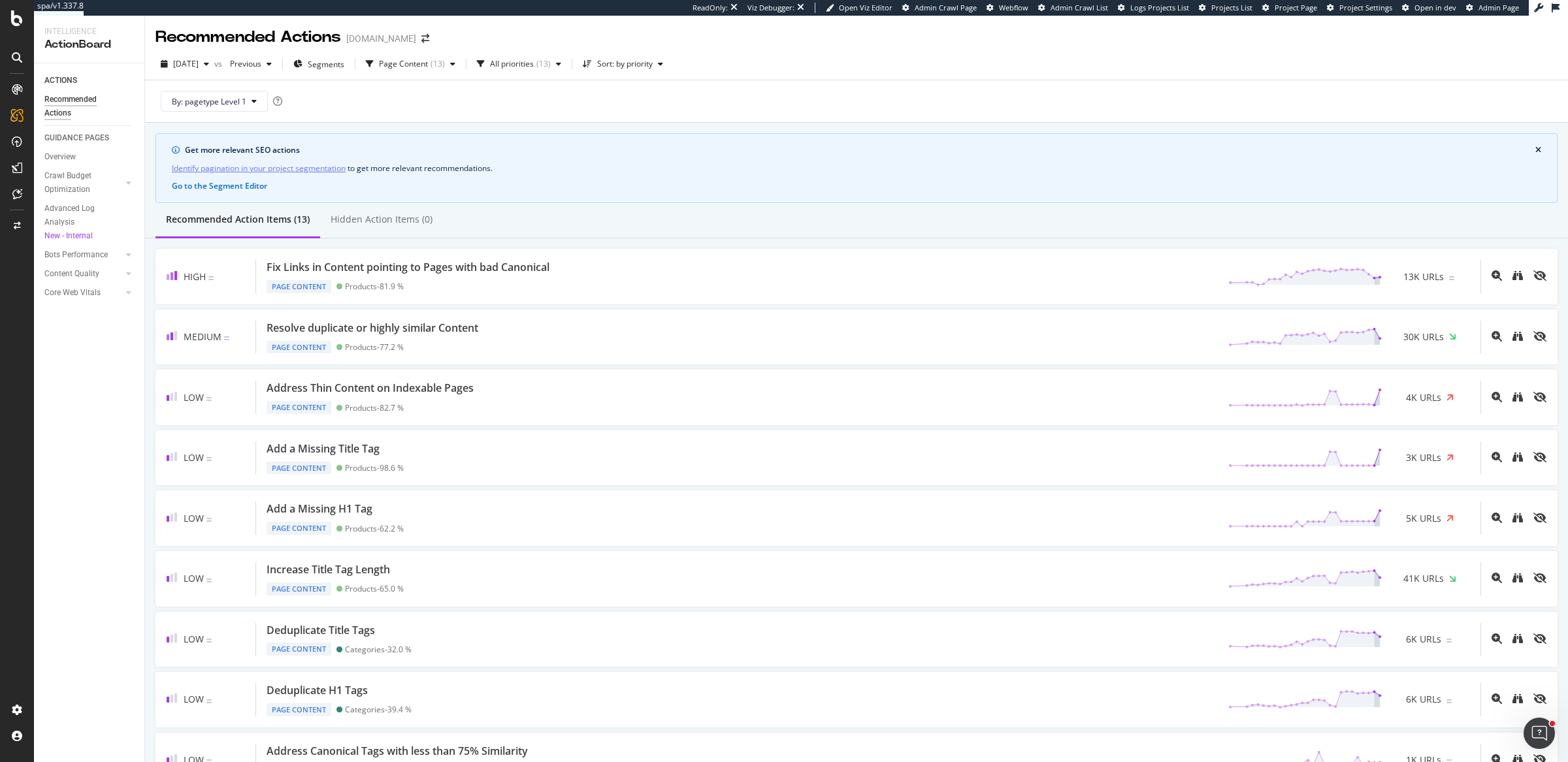
click at [730, 104] on div "By: pagetype Level 1" at bounding box center [856, 101] width 1402 height 42
click at [67, 143] on div "SiteCrawler" at bounding box center [71, 147] width 46 height 13
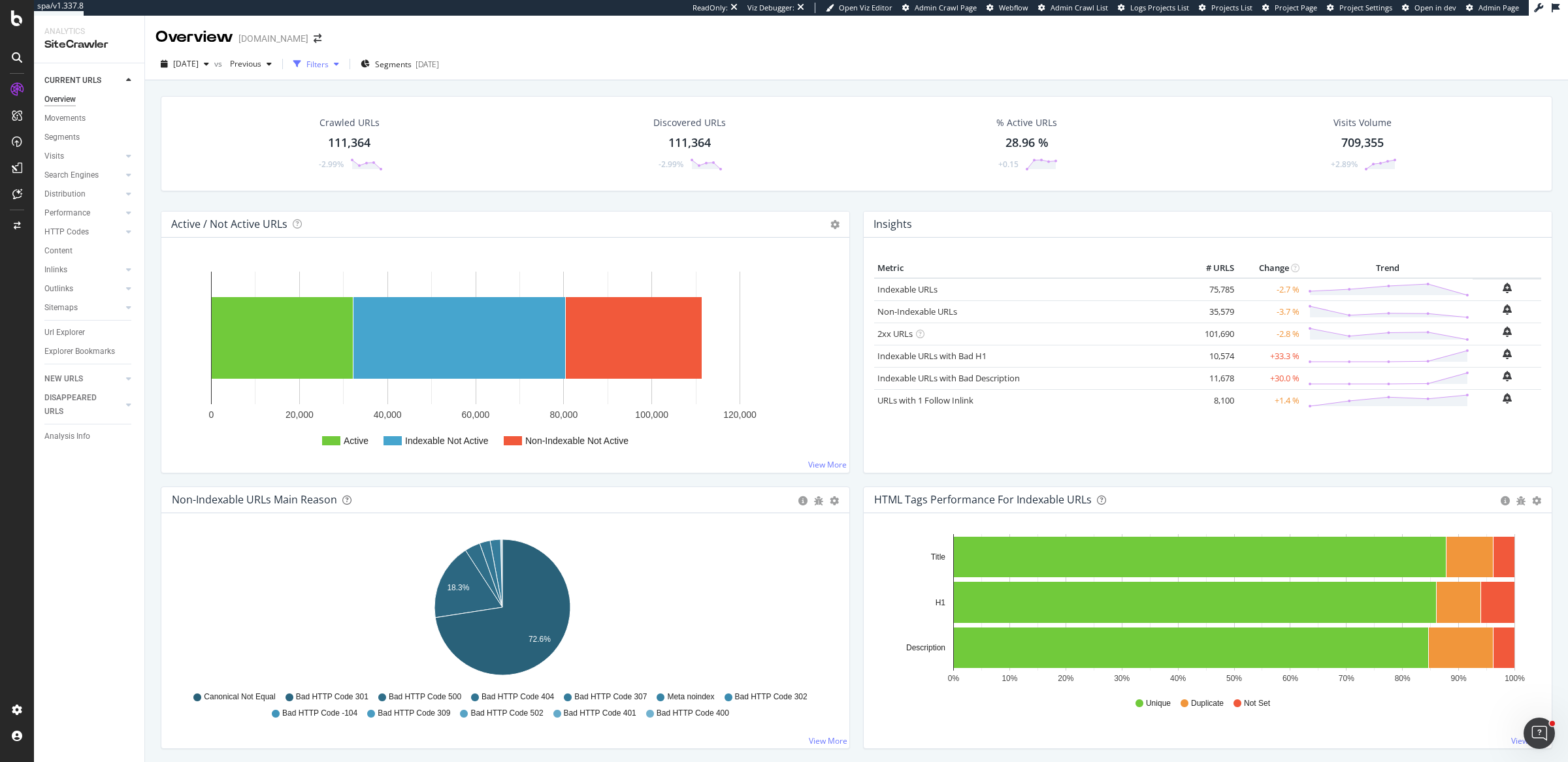
click at [329, 61] on div "Filters" at bounding box center [317, 65] width 22 height 11
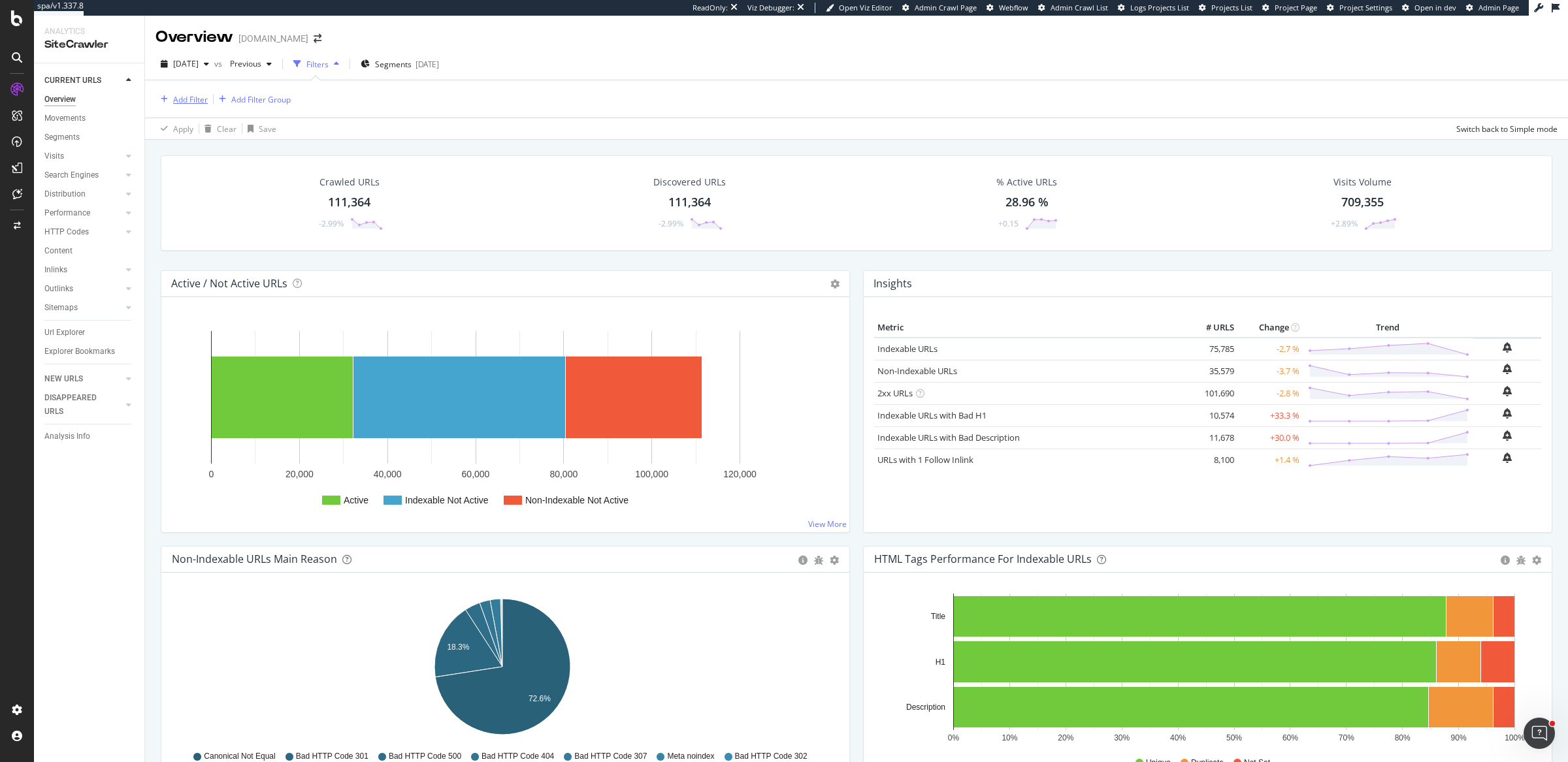
click at [197, 95] on div "Add Filter" at bounding box center [191, 100] width 35 height 11
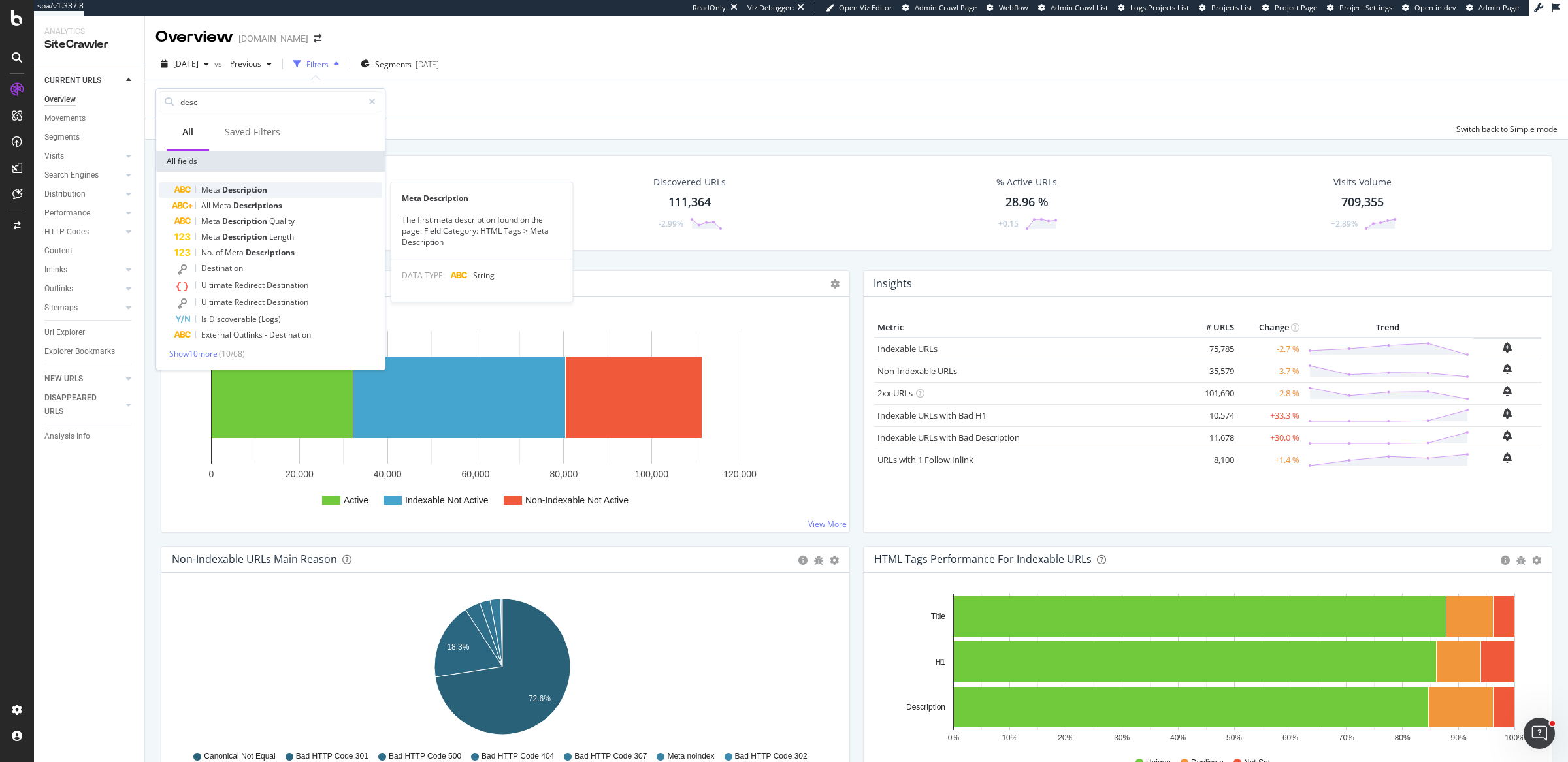
type input "desc"
click at [271, 188] on div "Meta Description" at bounding box center [278, 189] width 208 height 16
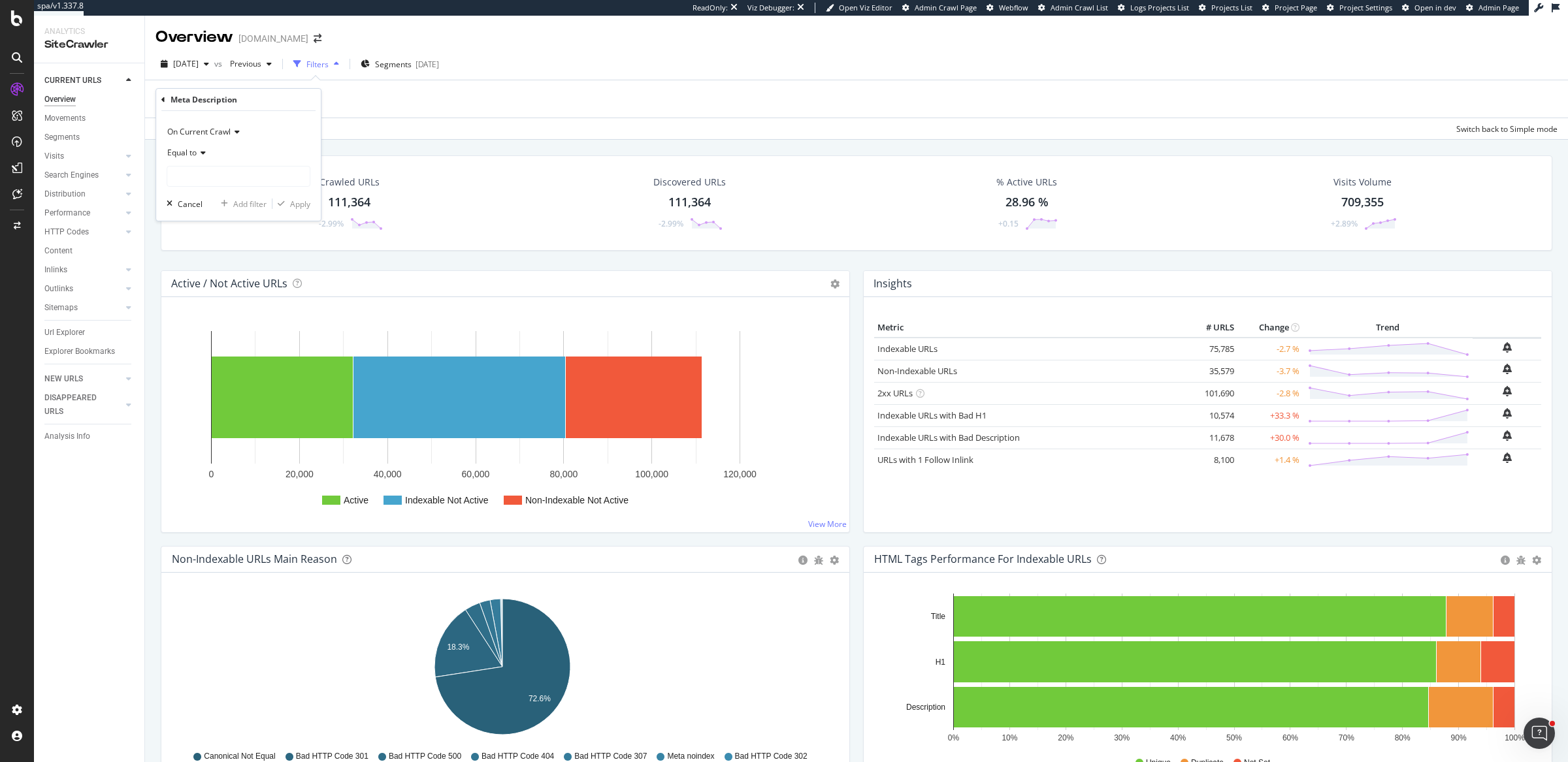
click at [199, 157] on div "Equal to" at bounding box center [238, 152] width 144 height 21
click at [293, 98] on div "Meta Description" at bounding box center [238, 100] width 154 height 22
click at [186, 157] on span "Equal to" at bounding box center [182, 152] width 30 height 11
click at [164, 97] on icon at bounding box center [163, 100] width 4 height 7
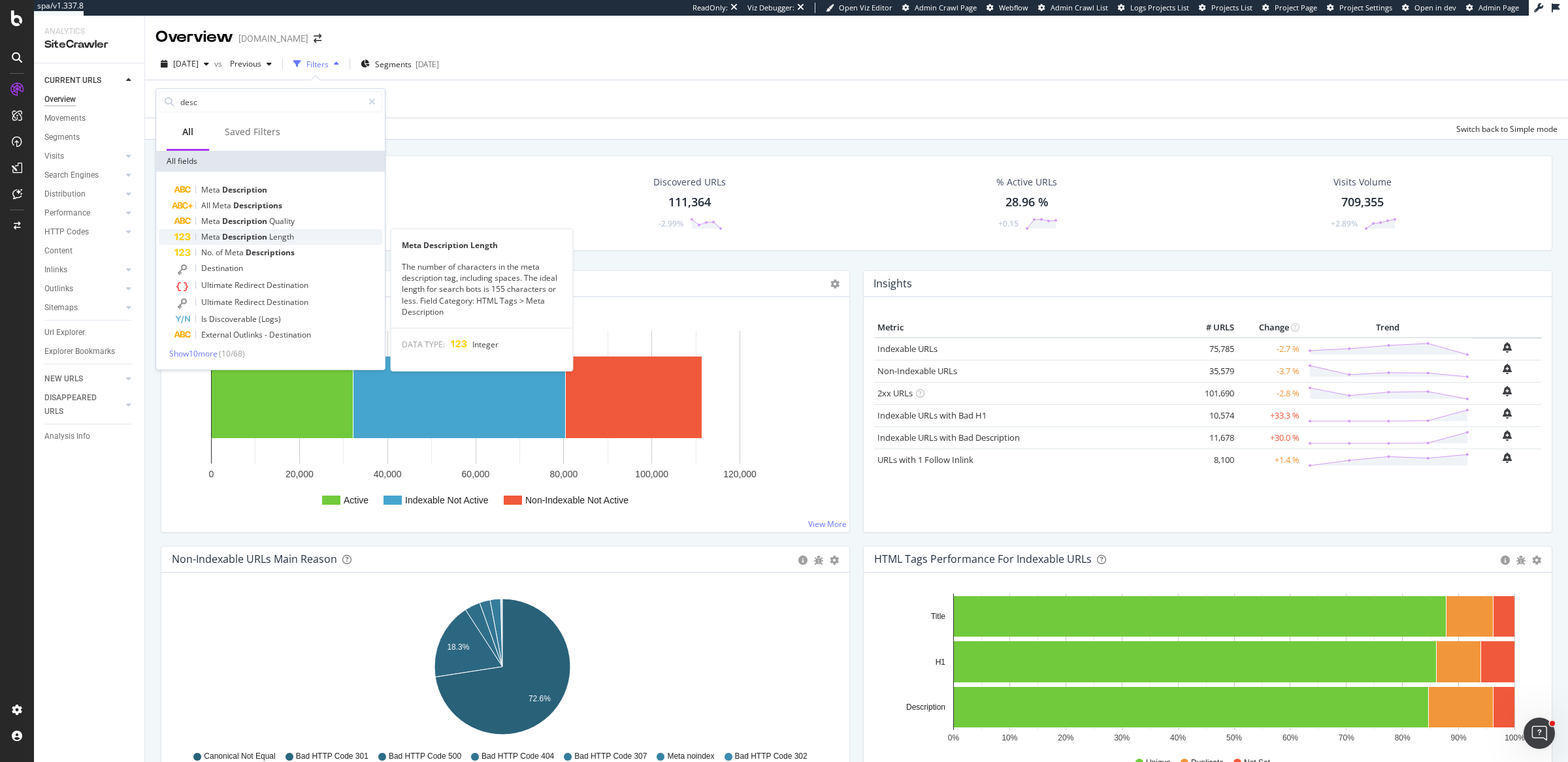
click at [268, 233] on span "Description" at bounding box center [245, 237] width 47 height 11
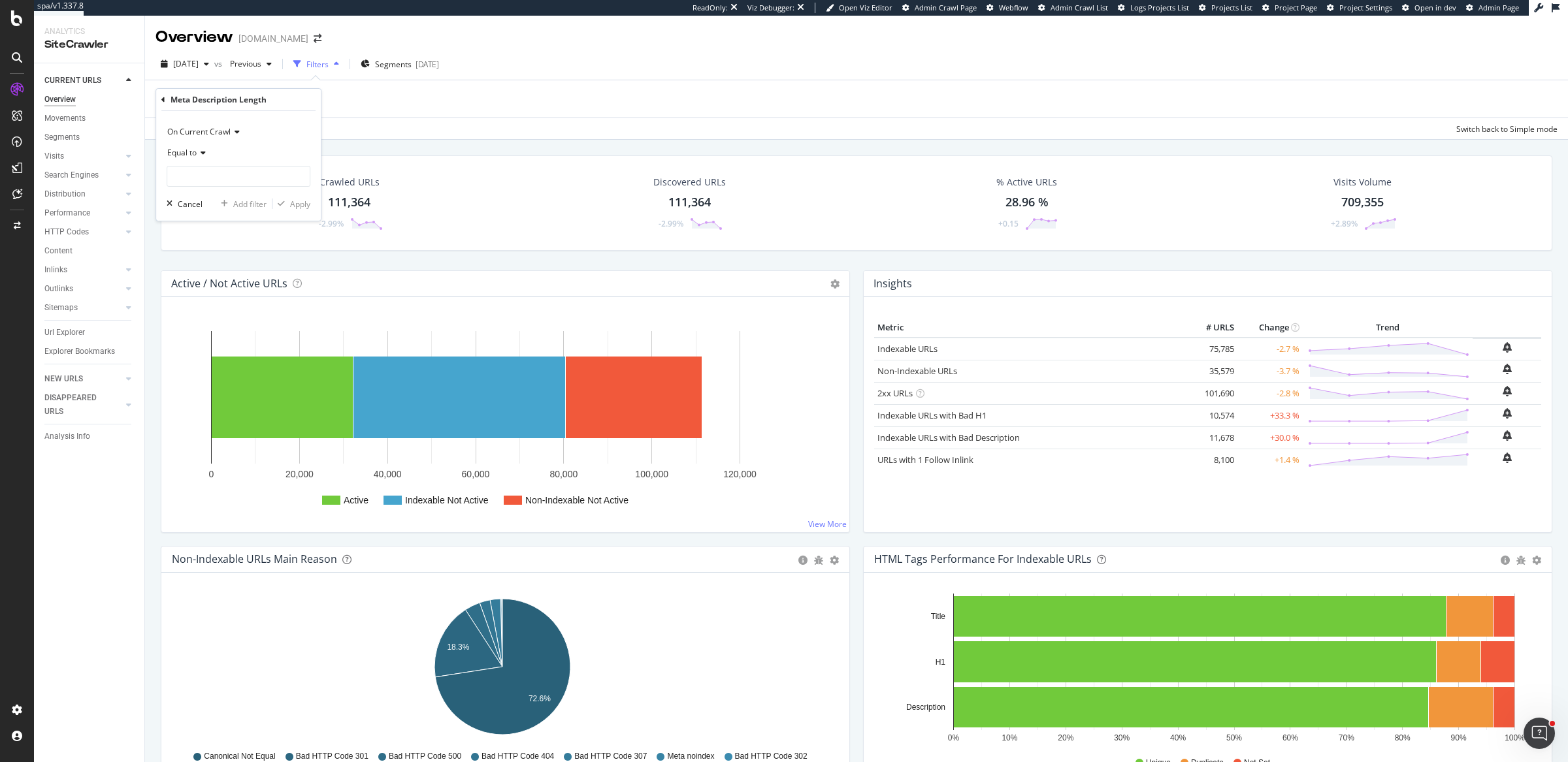
click at [196, 150] on span "Equal to" at bounding box center [182, 152] width 30 height 11
click at [226, 247] on div "Greater than" at bounding box center [239, 247] width 139 height 17
click at [233, 178] on input "number" at bounding box center [238, 176] width 144 height 21
type input "60"
click at [257, 206] on div "Add filter" at bounding box center [250, 204] width 33 height 11
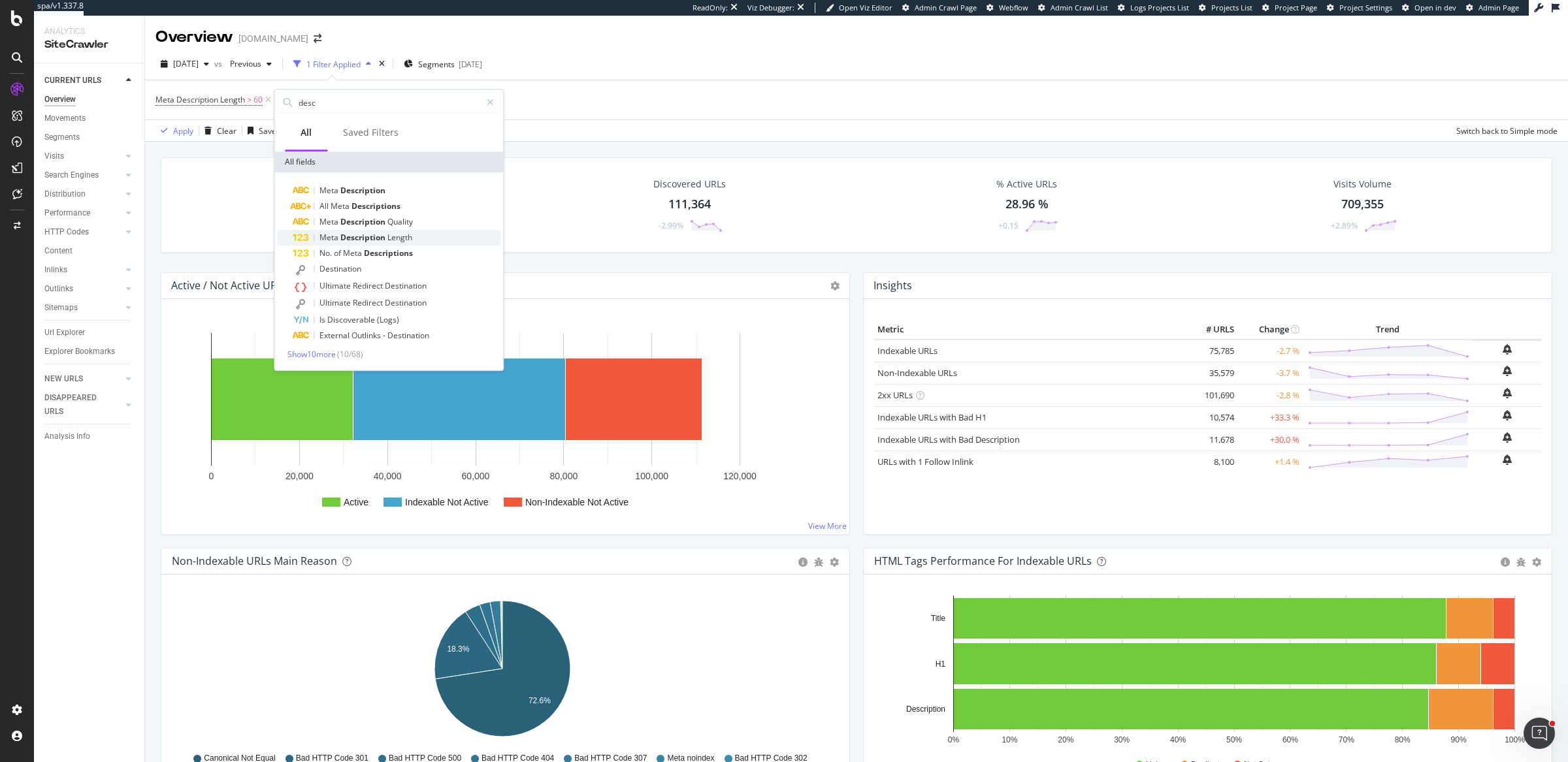
click at [391, 233] on span "Length" at bounding box center [400, 237] width 25 height 11
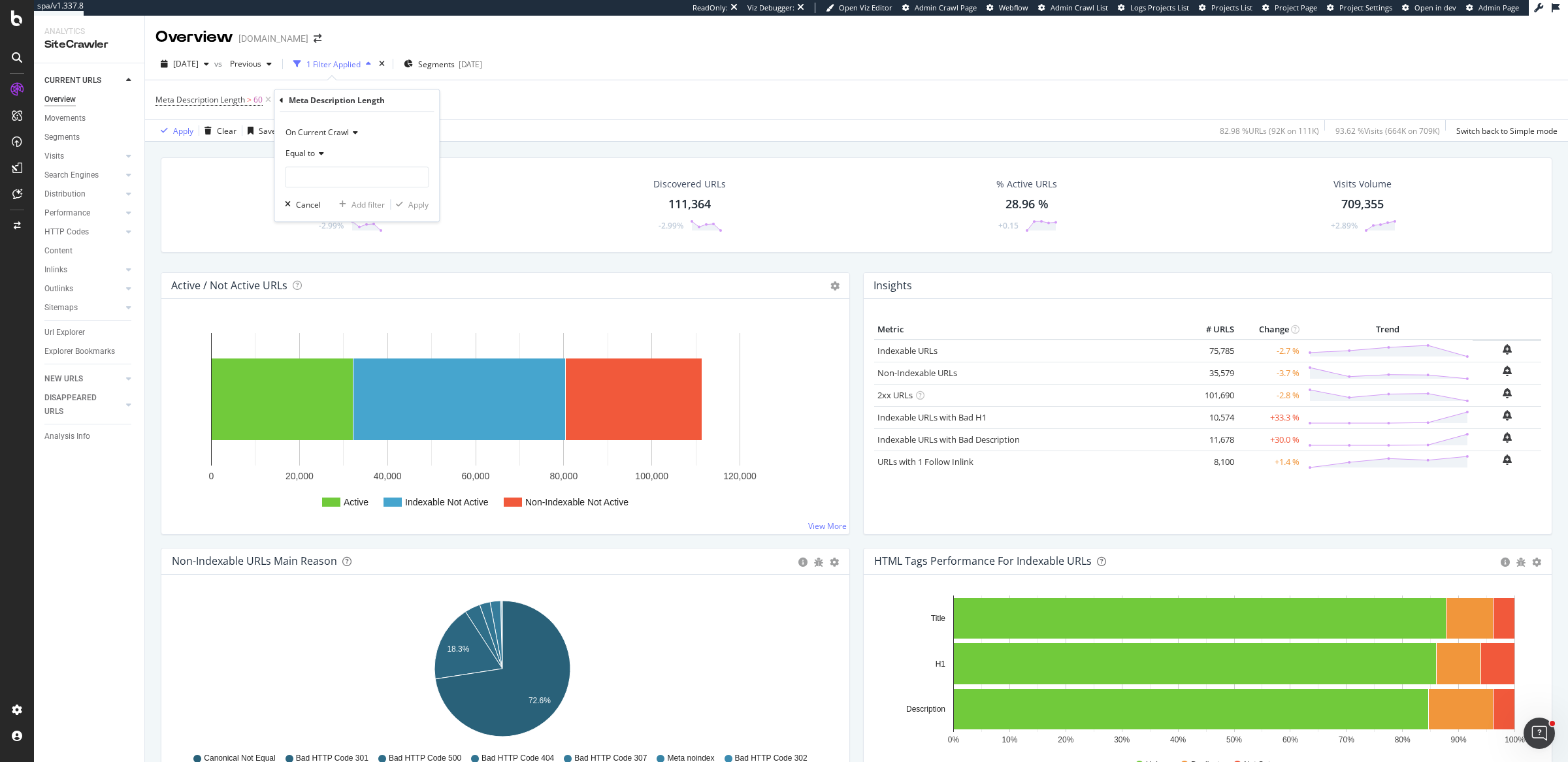
click at [312, 158] on span "Equal to" at bounding box center [300, 153] width 30 height 11
click at [329, 220] on div "Less than" at bounding box center [357, 214] width 139 height 17
click at [344, 182] on input "number" at bounding box center [357, 176] width 144 height 21
type input "45"
click at [410, 205] on div "Apply" at bounding box center [418, 205] width 20 height 11
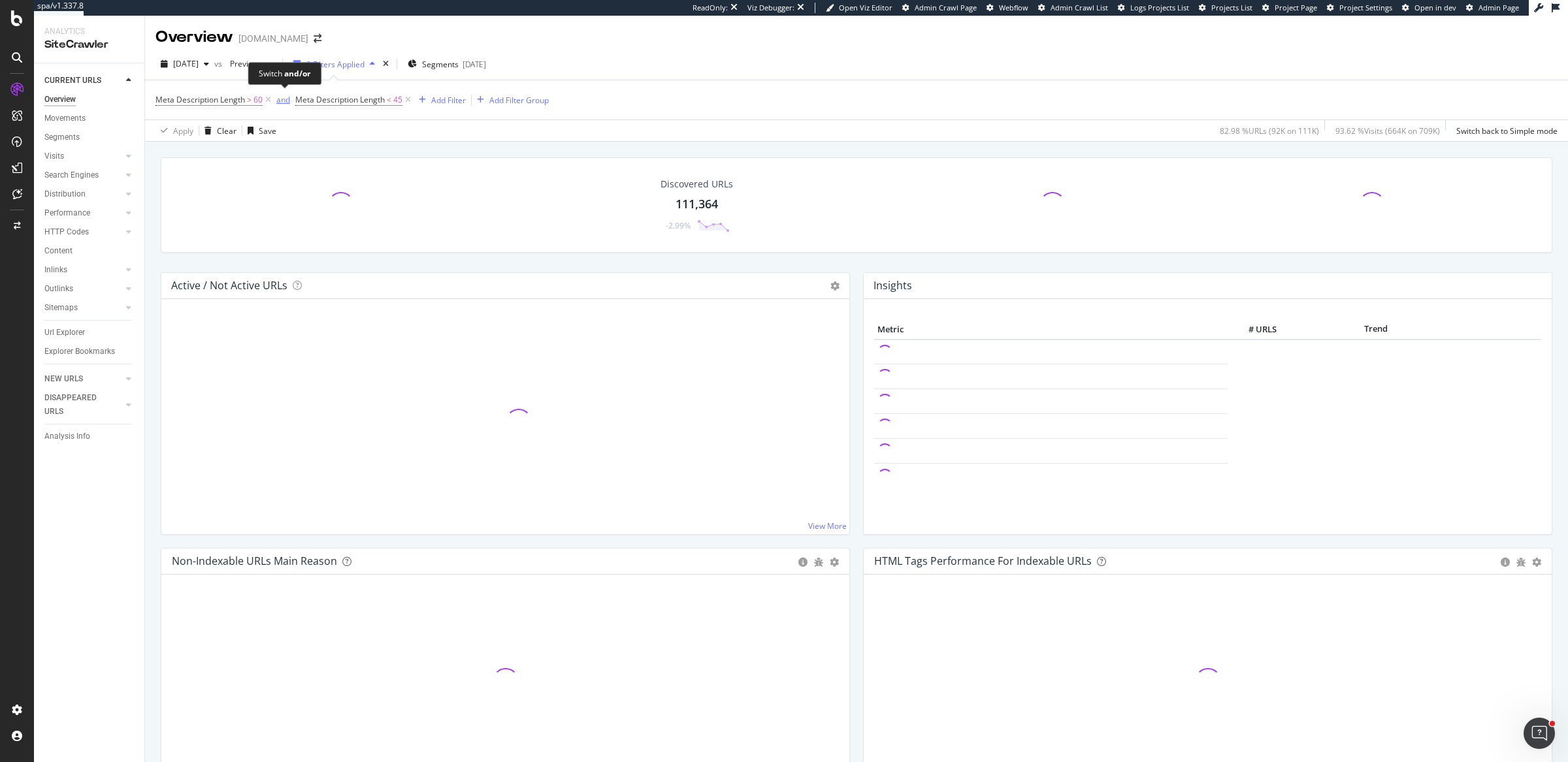
click at [289, 99] on div "and" at bounding box center [282, 100] width 14 height 11
click at [522, 102] on div "Add Filter Group" at bounding box center [513, 101] width 59 height 11
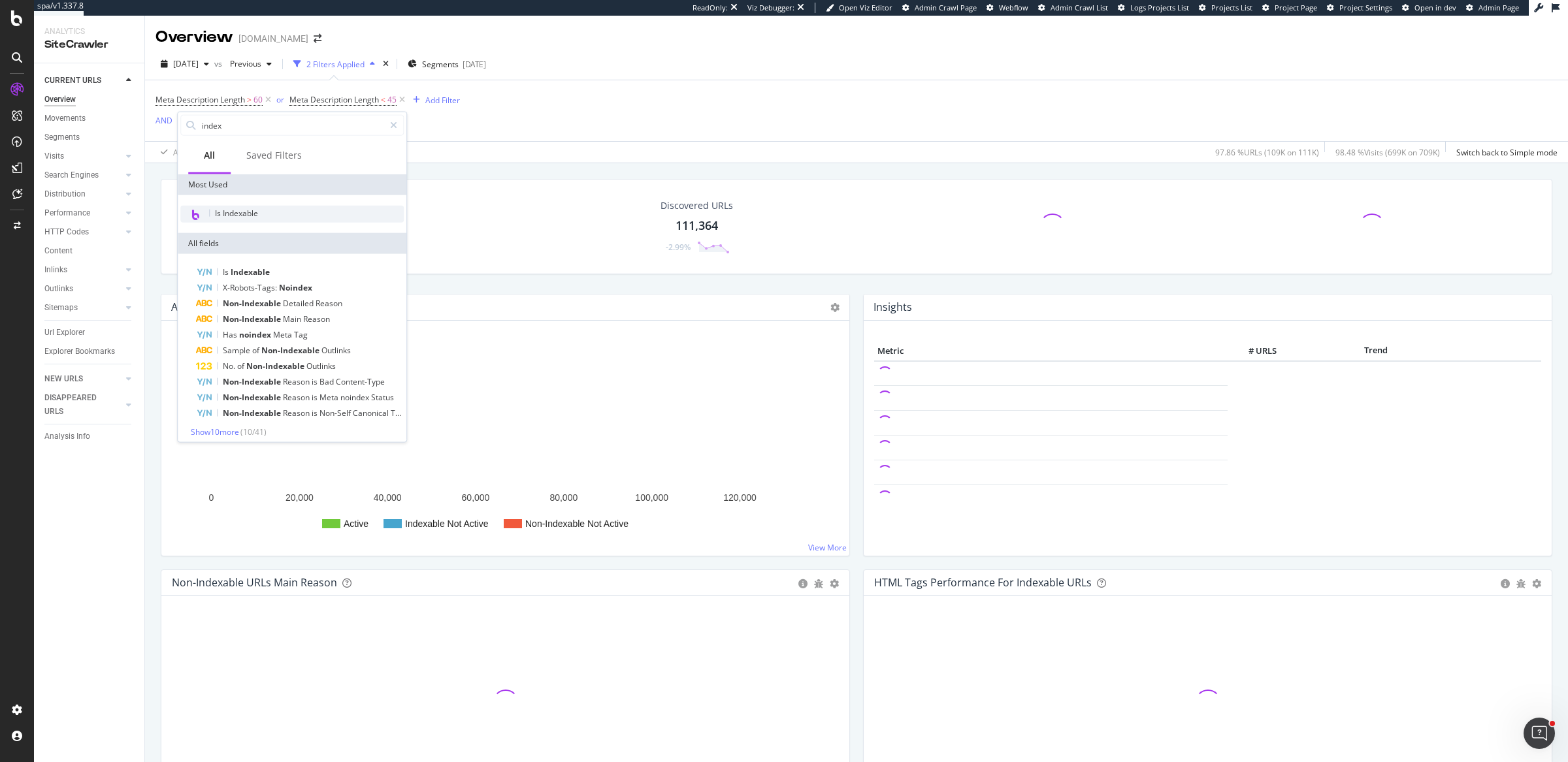
type input "index"
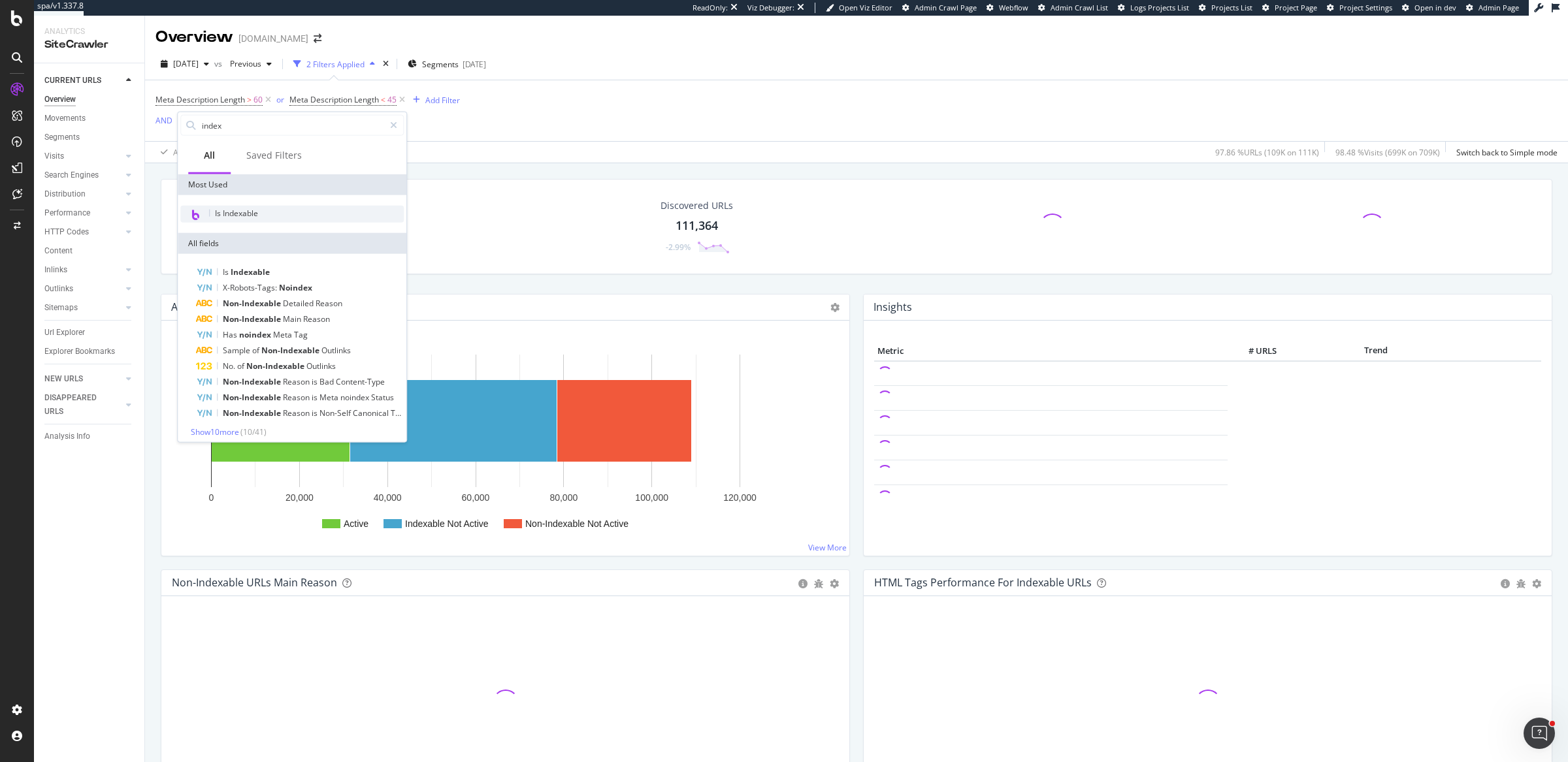
click at [290, 206] on div "Is Indexable" at bounding box center [292, 214] width 223 height 17
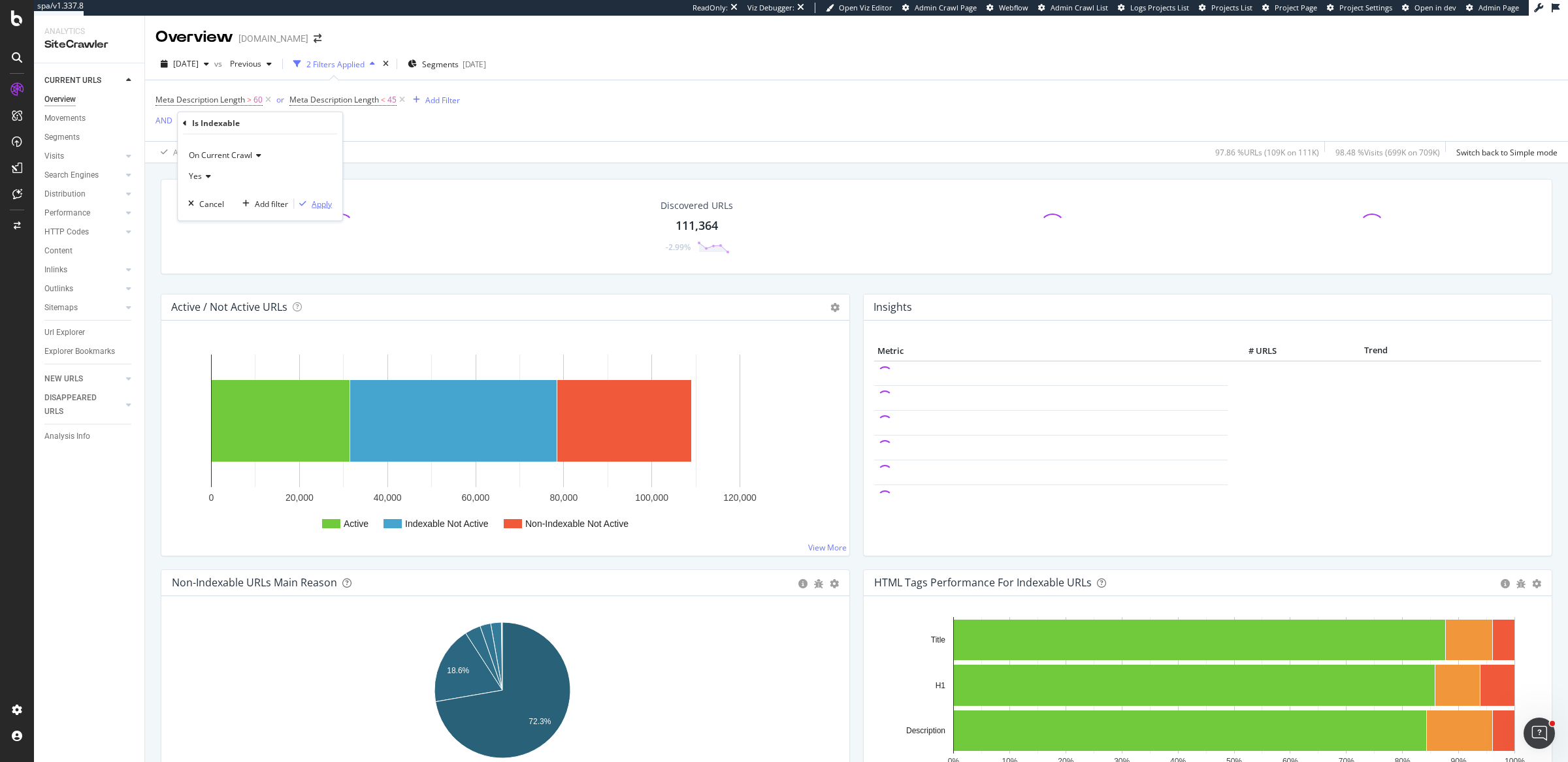
click at [314, 205] on div "Apply" at bounding box center [322, 203] width 20 height 11
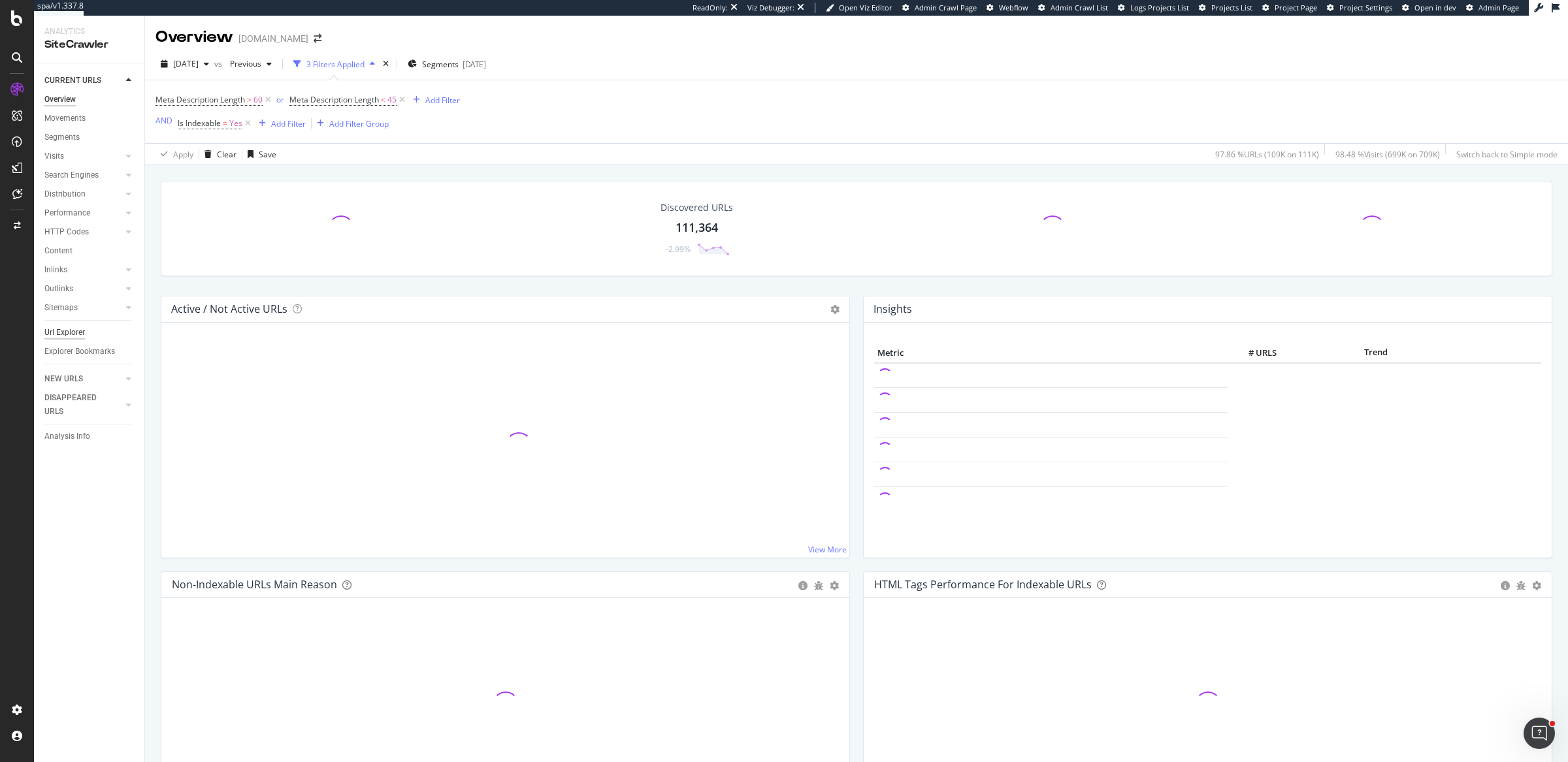
click at [66, 335] on div "Url Explorer" at bounding box center [65, 332] width 41 height 14
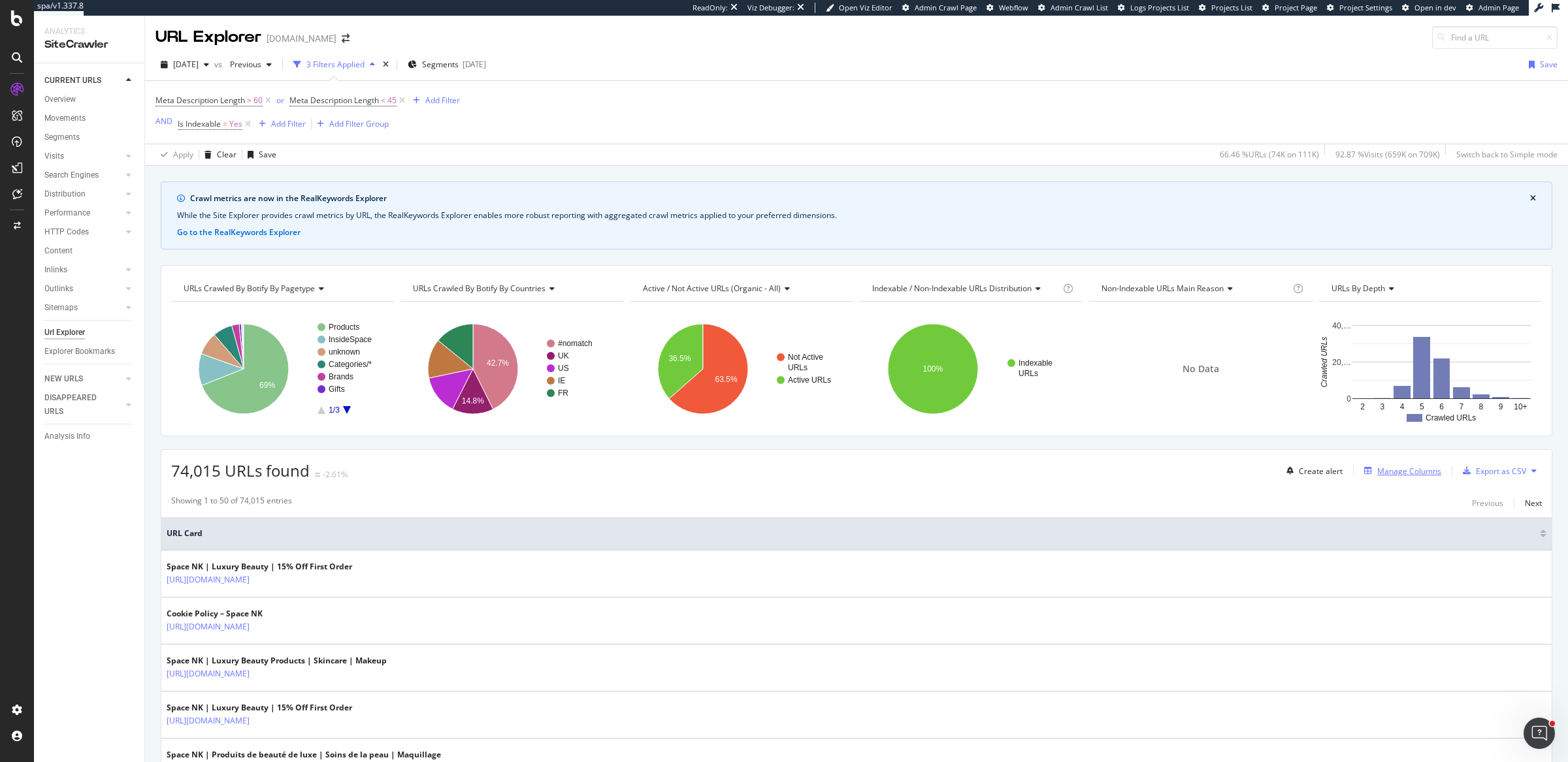
click at [1394, 464] on div "Manage Columns" at bounding box center [1399, 471] width 82 height 15
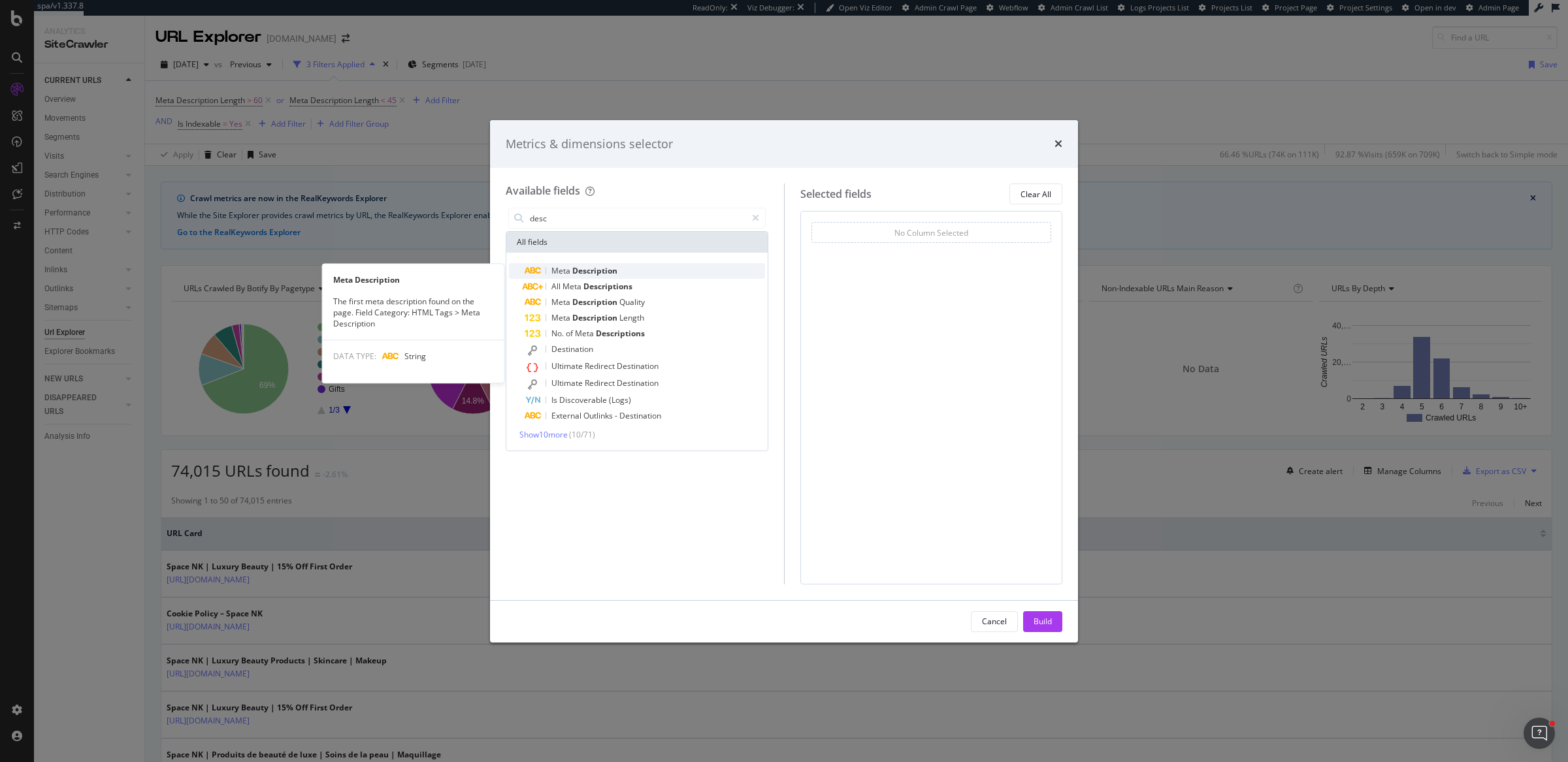
type input "desc"
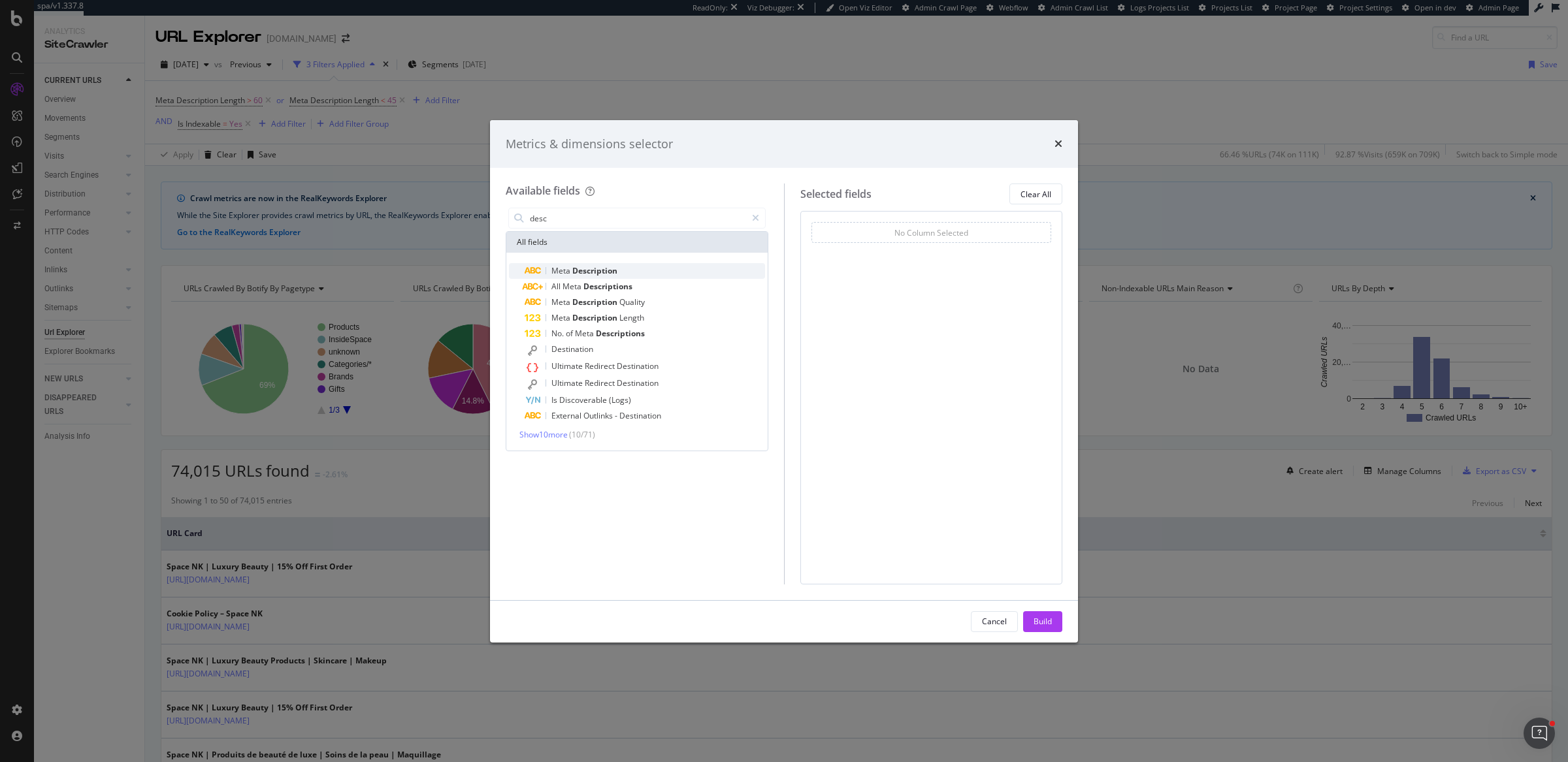
click at [583, 273] on span "Description" at bounding box center [594, 270] width 45 height 11
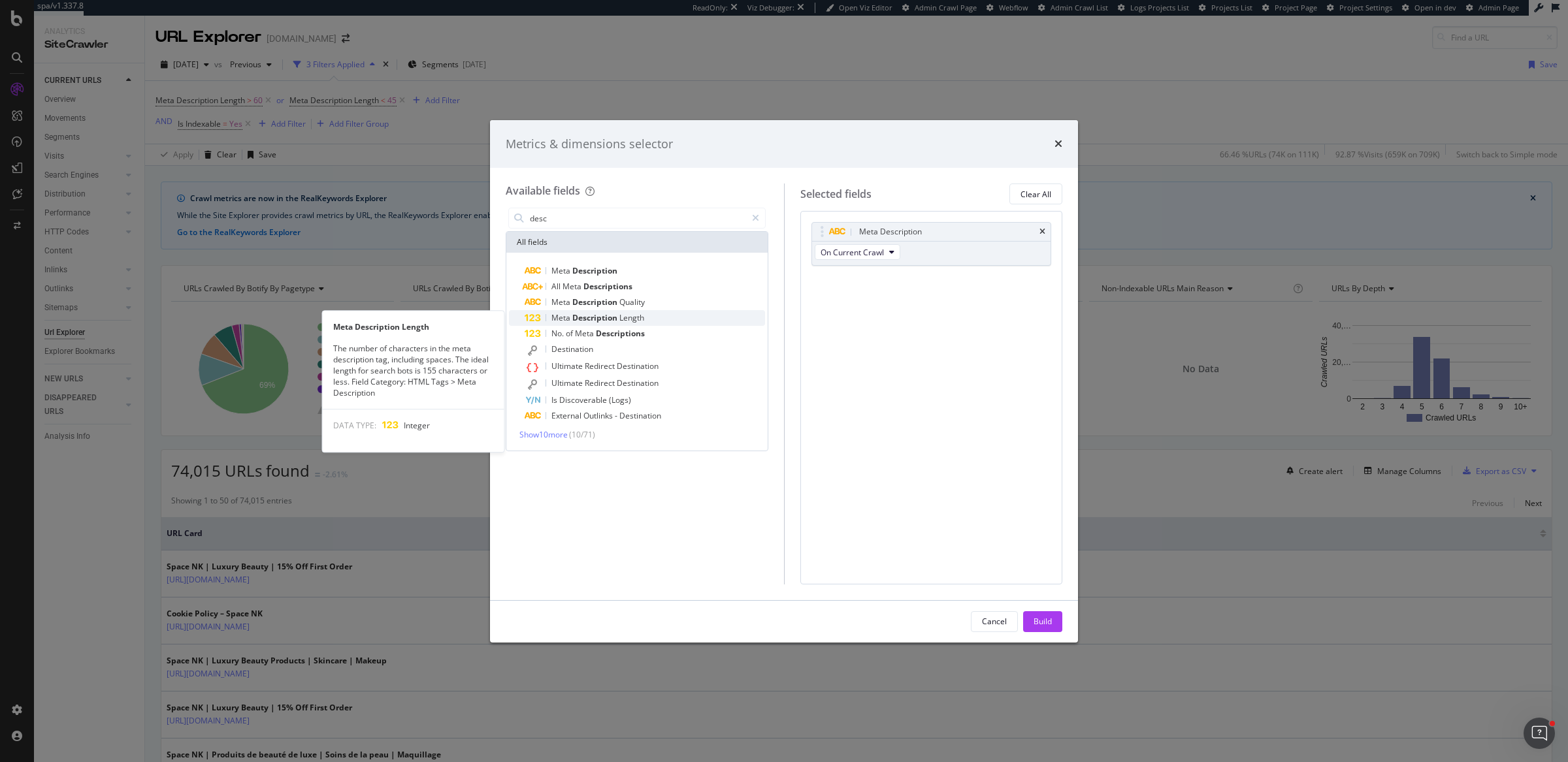
click at [621, 314] on span "Length" at bounding box center [631, 317] width 25 height 11
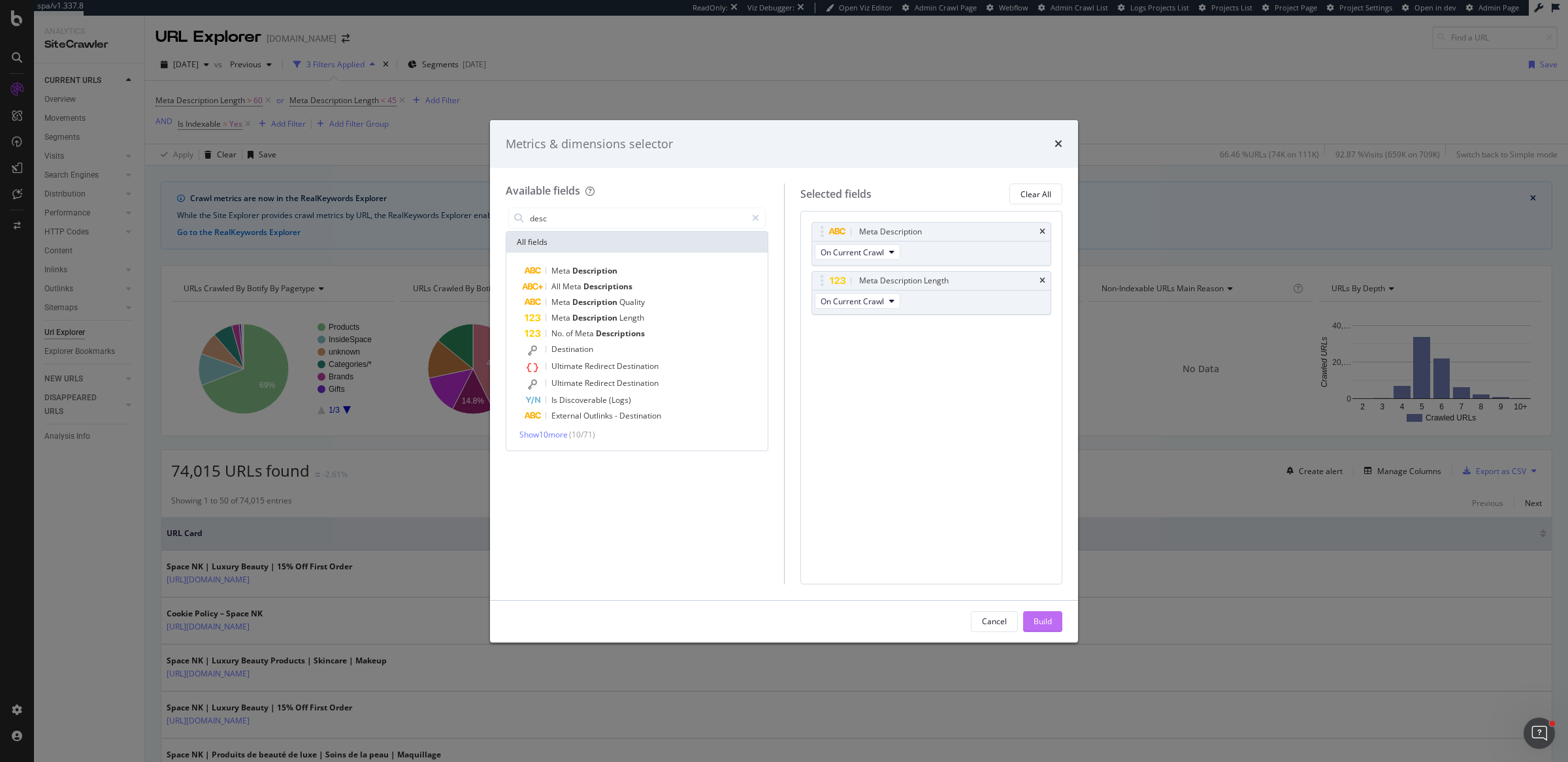
click at [1050, 624] on div "Build" at bounding box center [1043, 621] width 18 height 11
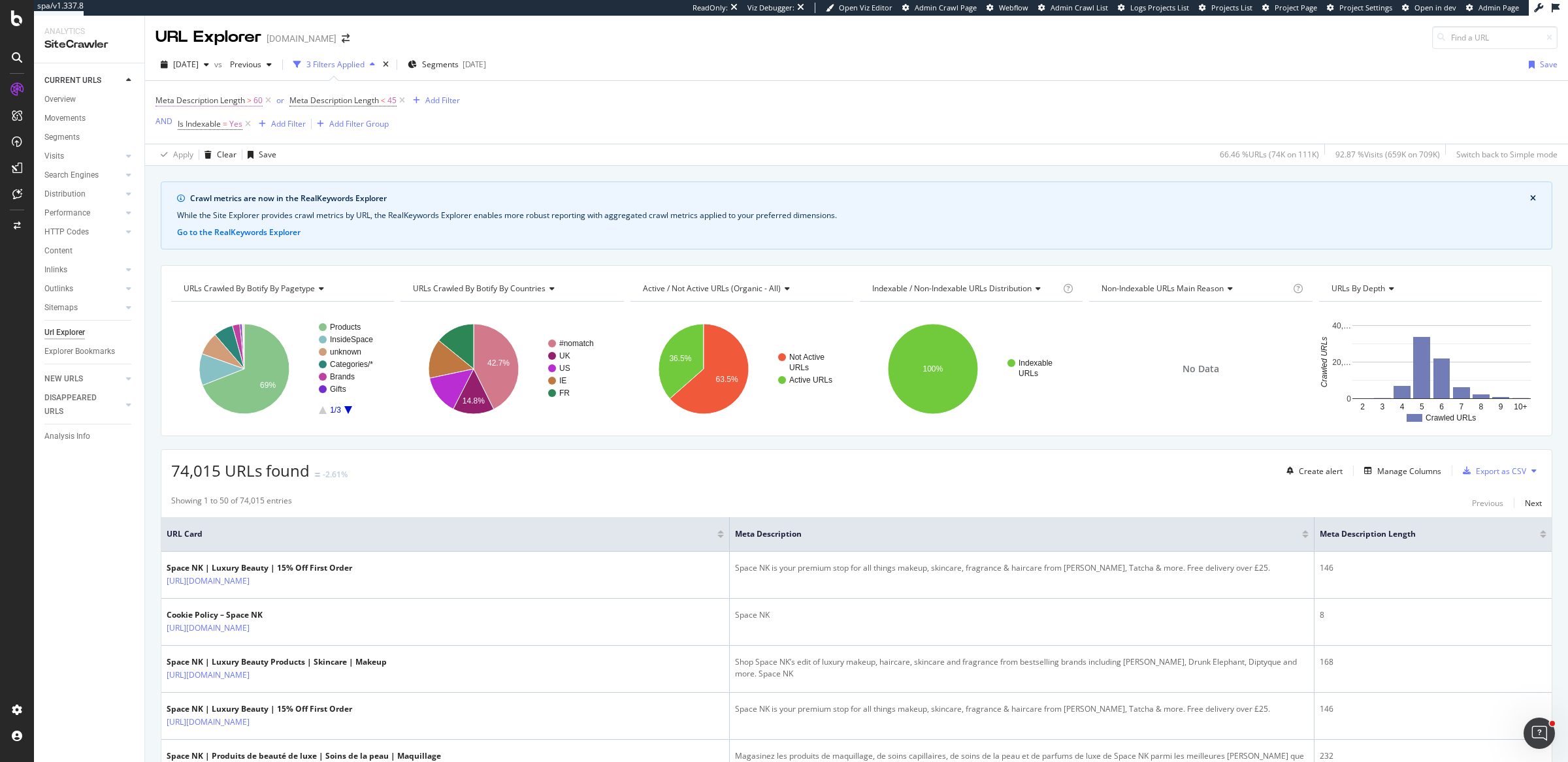
click at [200, 101] on span "Meta Description Length" at bounding box center [199, 101] width 90 height 11
click at [172, 172] on input "60" at bounding box center [238, 174] width 144 height 21
type input "160"
click at [304, 203] on div "Apply" at bounding box center [300, 202] width 20 height 11
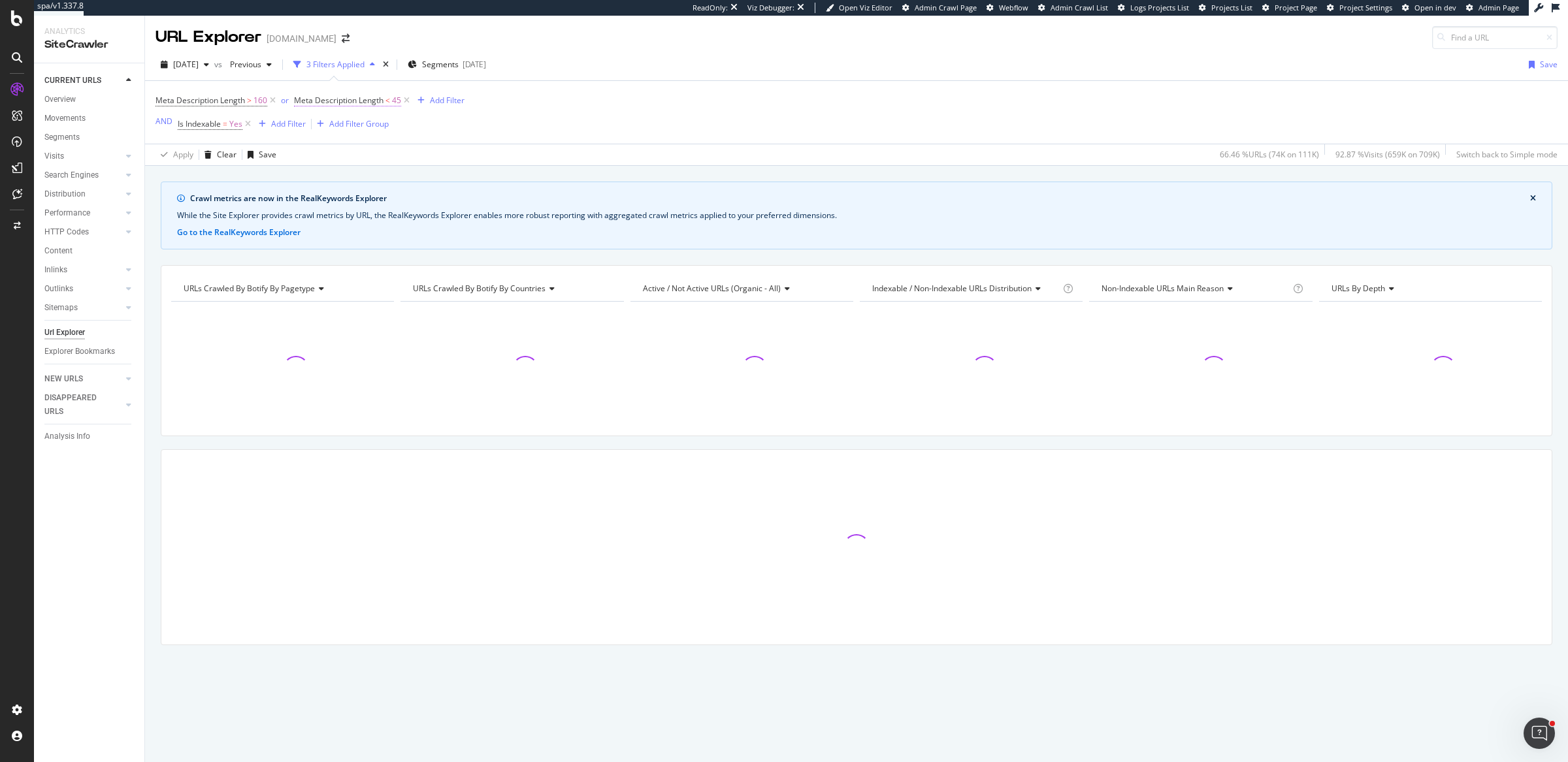
click at [369, 101] on span "Meta Description Length" at bounding box center [338, 101] width 90 height 11
click at [309, 175] on input "45" at bounding box center [377, 174] width 144 height 21
type input "145"
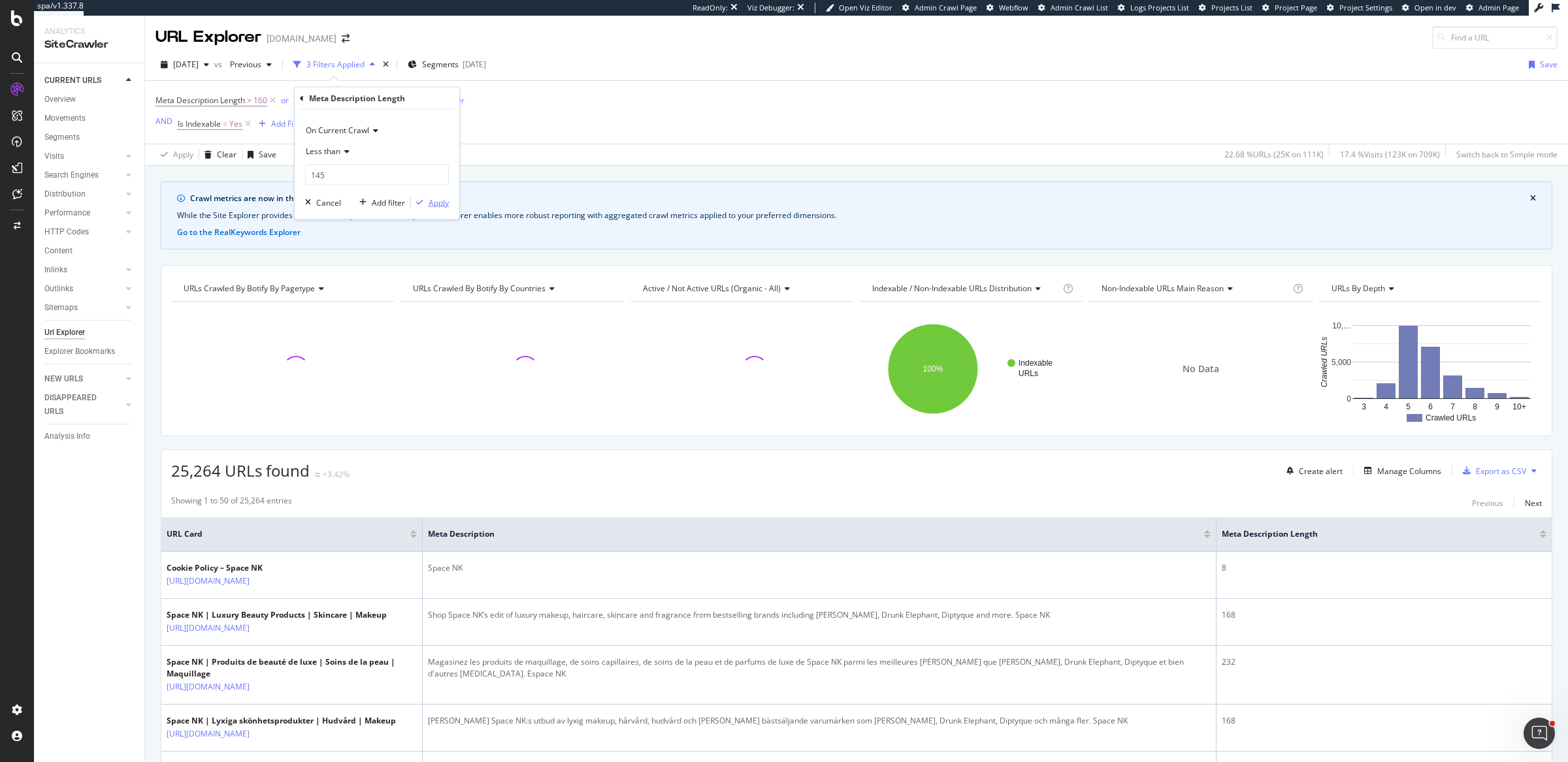
click at [431, 203] on div "Apply" at bounding box center [438, 202] width 20 height 11
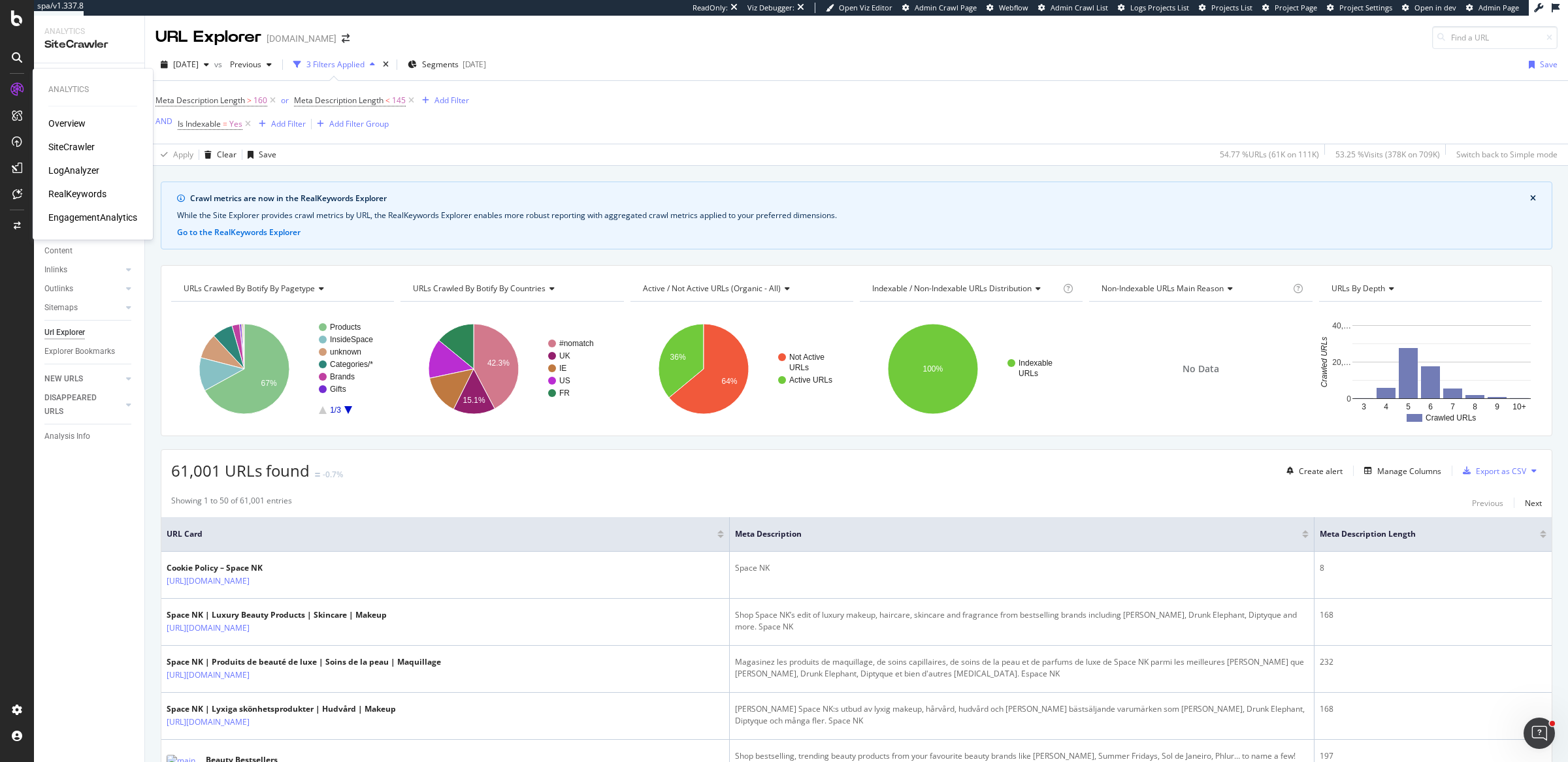
click at [55, 119] on div "Overview" at bounding box center [66, 124] width 37 height 13
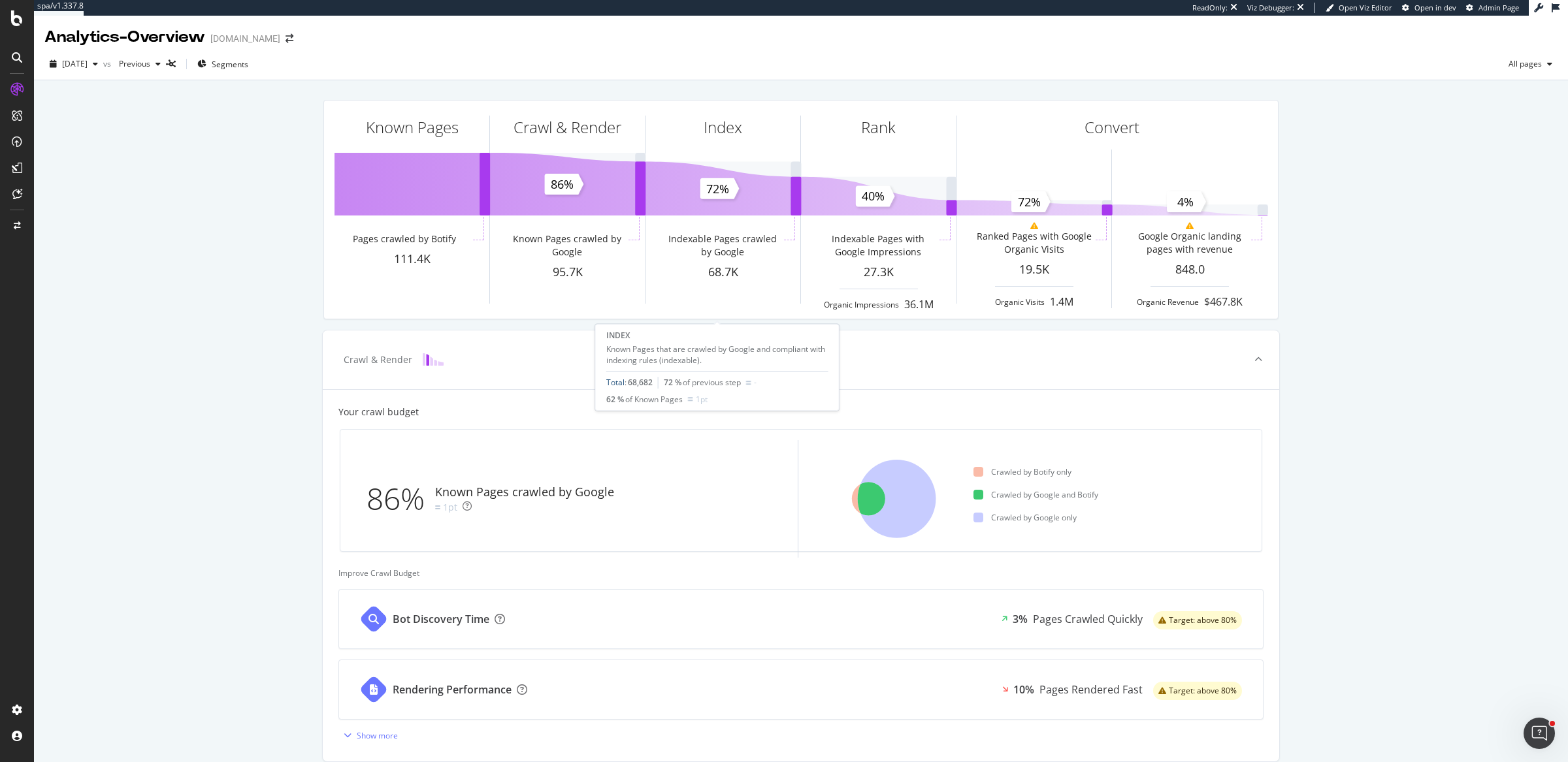
click at [614, 381] on link "Total" at bounding box center [616, 383] width 18 height 11
click at [774, 385] on link "Total" at bounding box center [771, 383] width 18 height 11
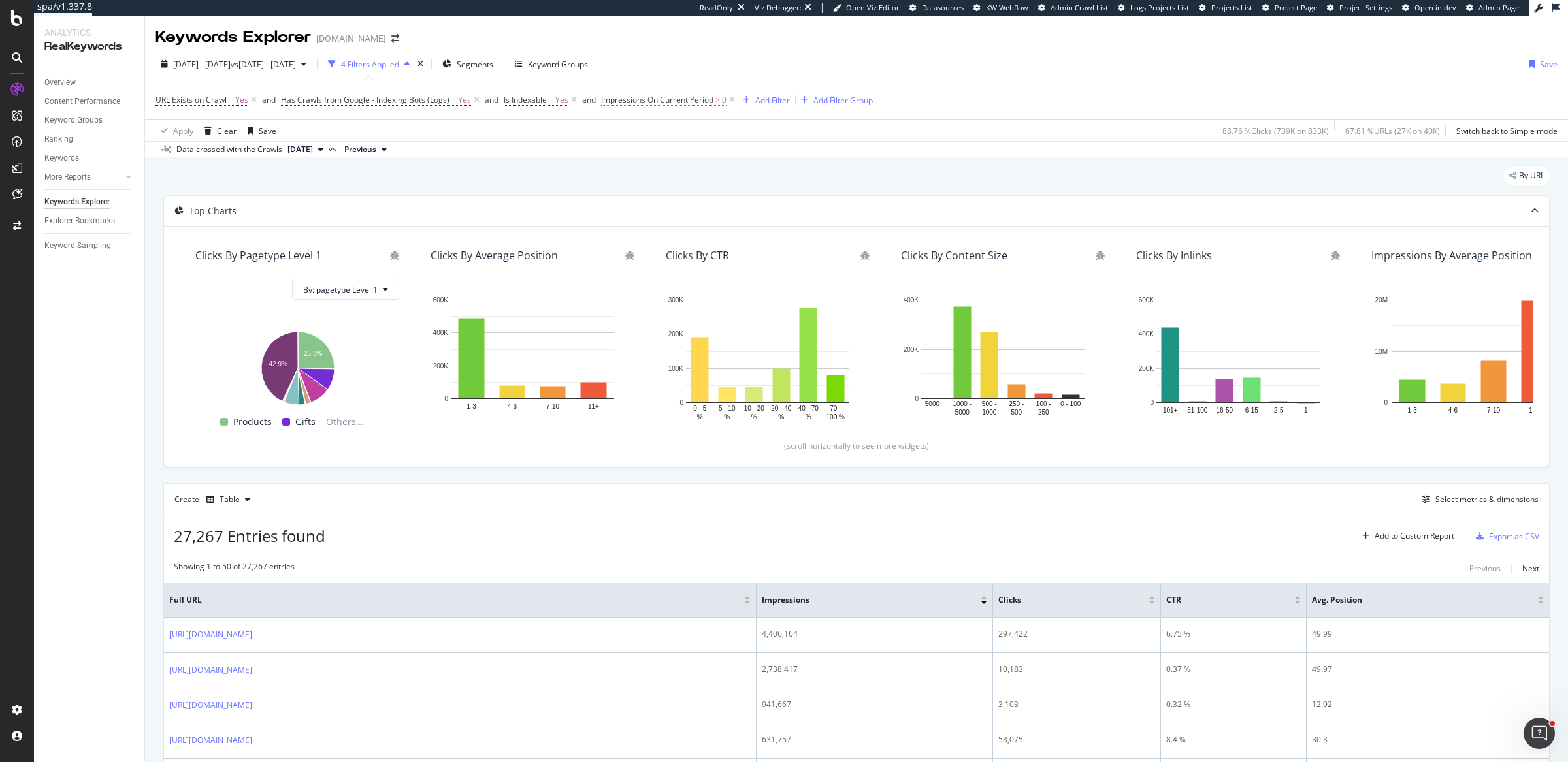
click at [685, 104] on span "Impressions On Current Period" at bounding box center [657, 100] width 113 height 11
click at [642, 172] on span "Greater than" at bounding box center [635, 174] width 47 height 11
click at [642, 205] on span "Equal to" at bounding box center [633, 201] width 30 height 11
click at [749, 226] on div "Apply" at bounding box center [745, 226] width 20 height 11
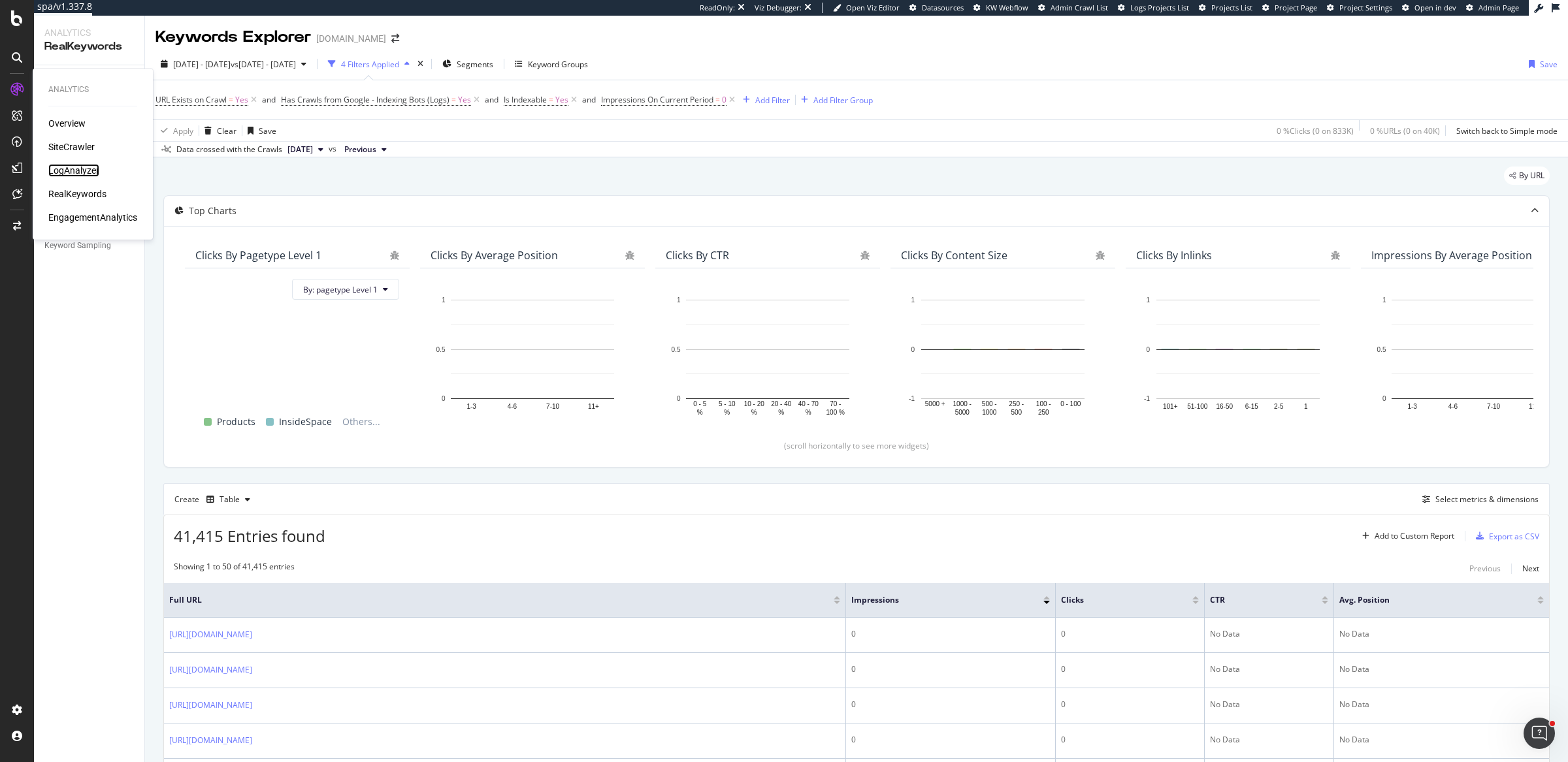
click at [66, 170] on div "LogAnalyzer" at bounding box center [73, 171] width 51 height 13
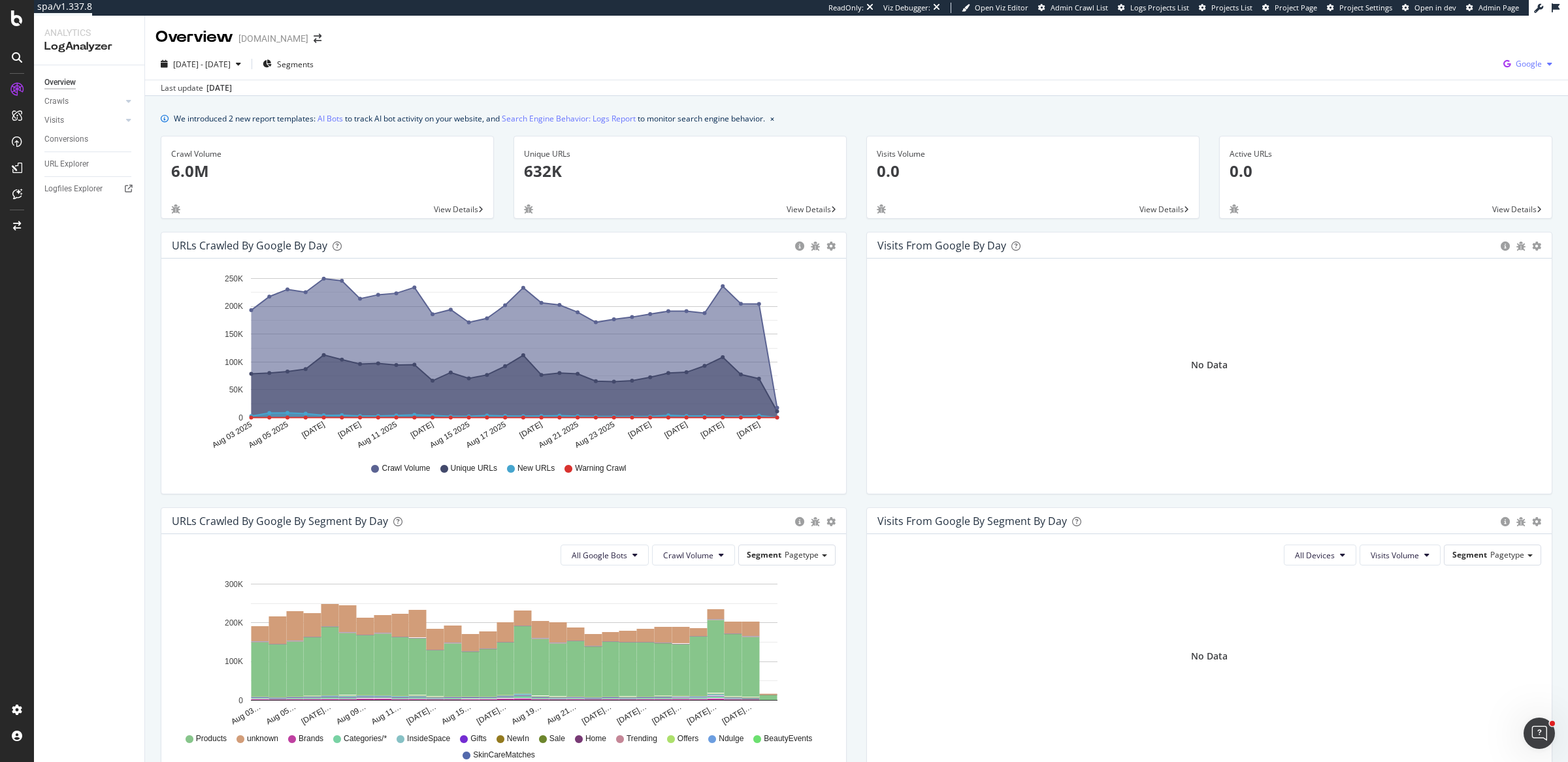
click at [1500, 64] on icon "button" at bounding box center [1506, 64] width 18 height 18
click at [1467, 101] on span "Other AI Bots" at bounding box center [1451, 101] width 48 height 12
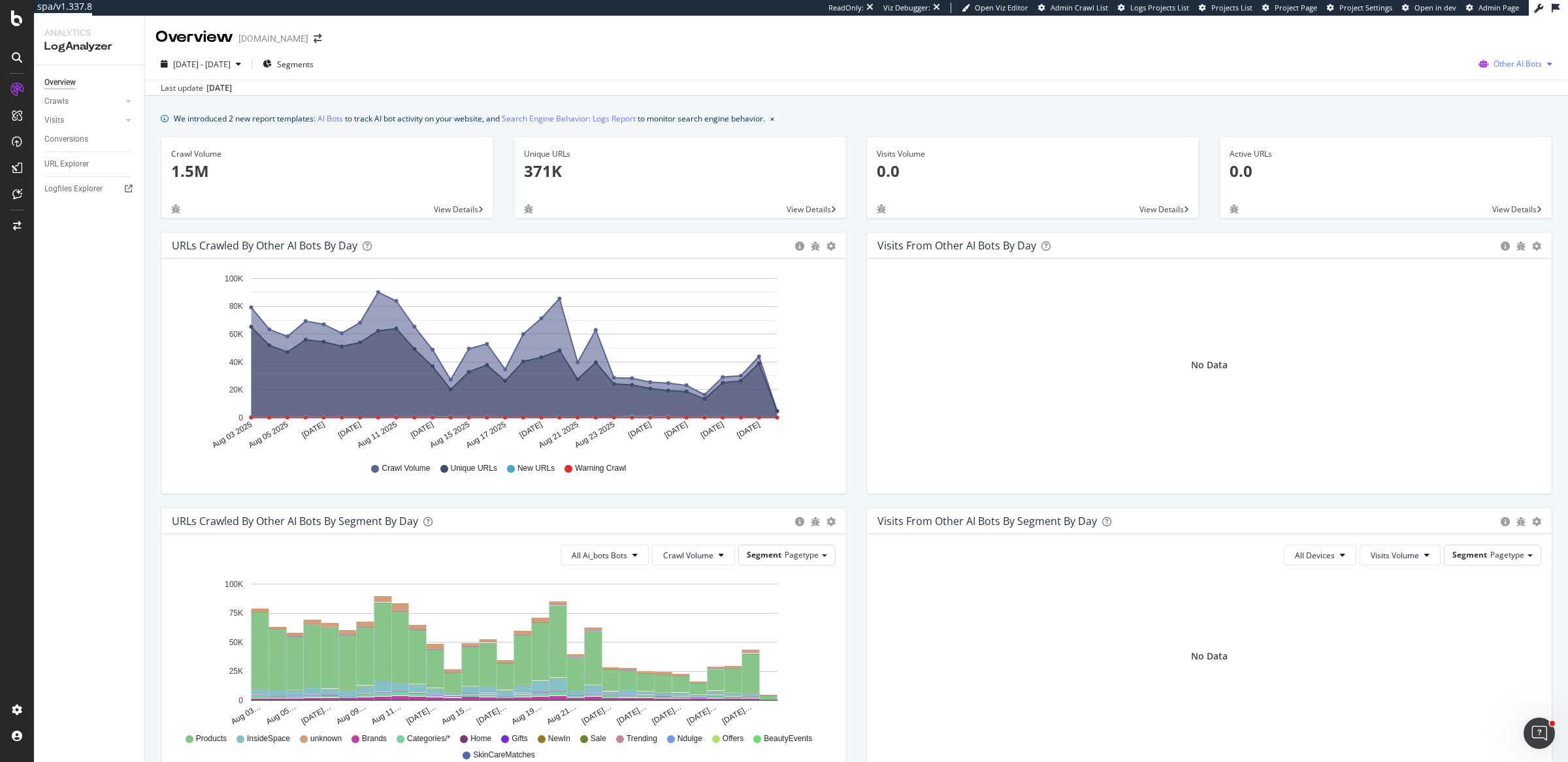
click at [1475, 64] on icon "button" at bounding box center [1483, 64] width 20 height 18
click at [1504, 89] on span "Google" at bounding box center [1517, 89] width 51 height 12
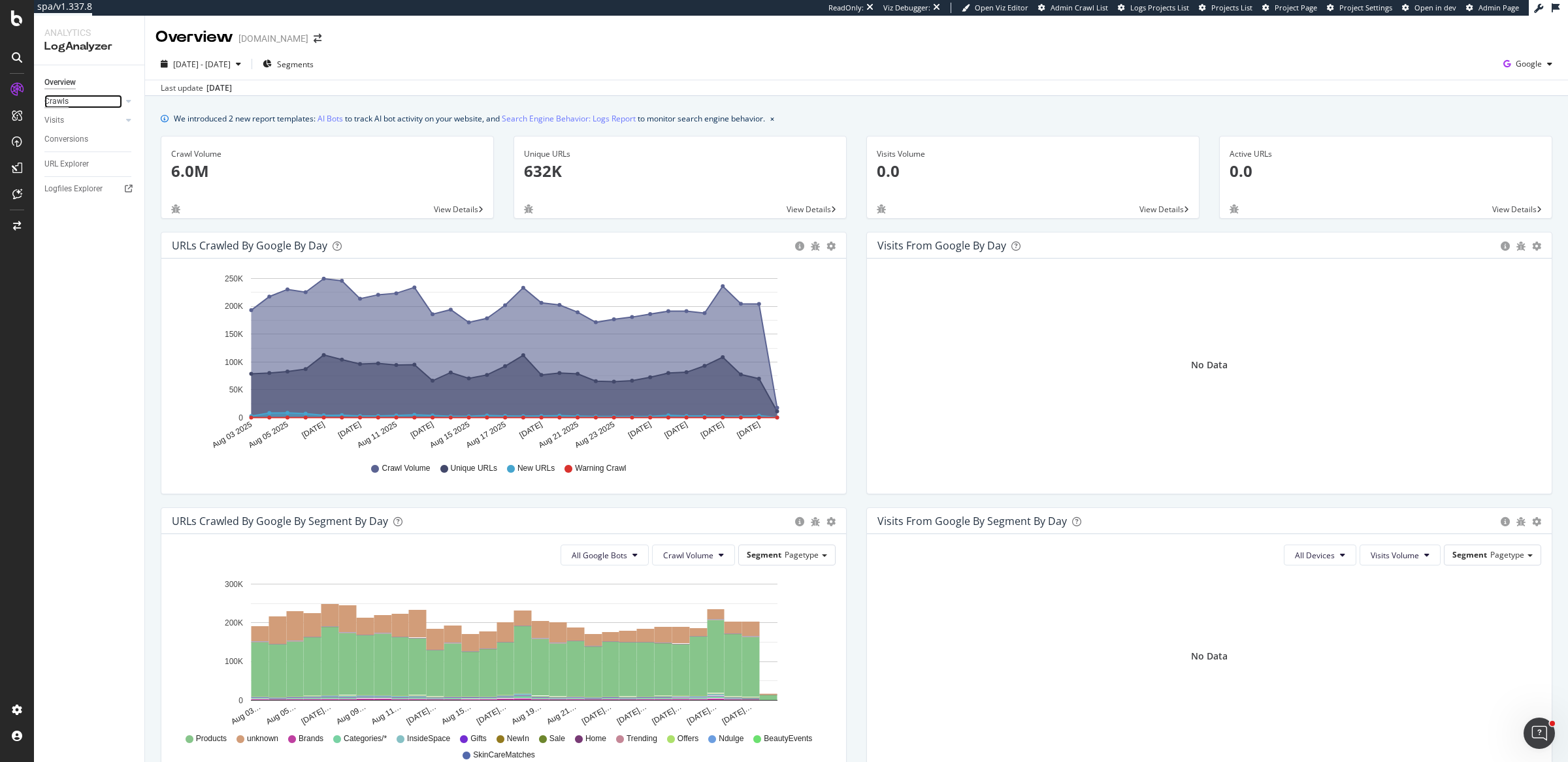
click at [48, 102] on div "Crawls" at bounding box center [56, 101] width 24 height 14
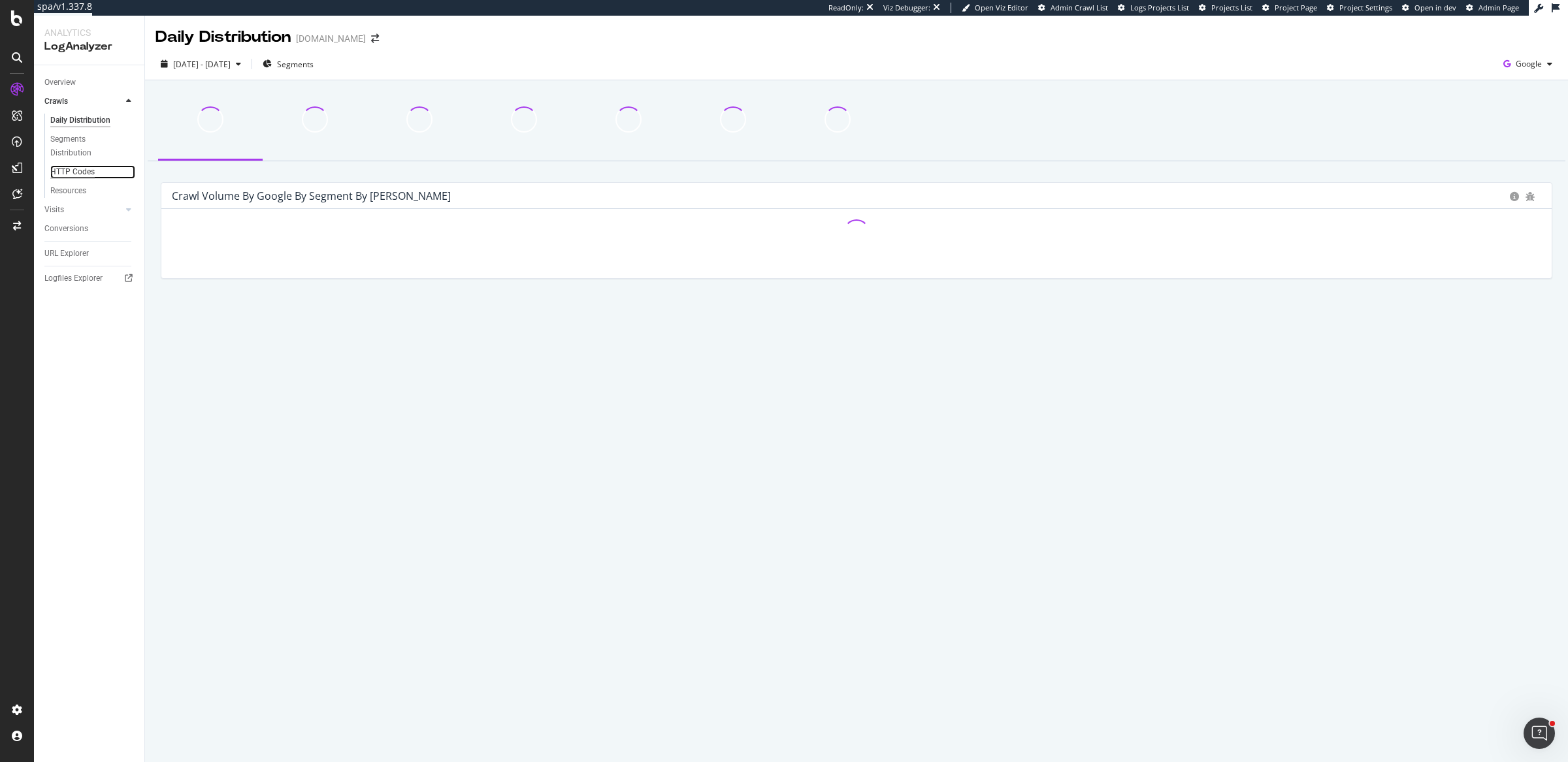
click at [78, 175] on div "HTTP Codes" at bounding box center [72, 172] width 44 height 14
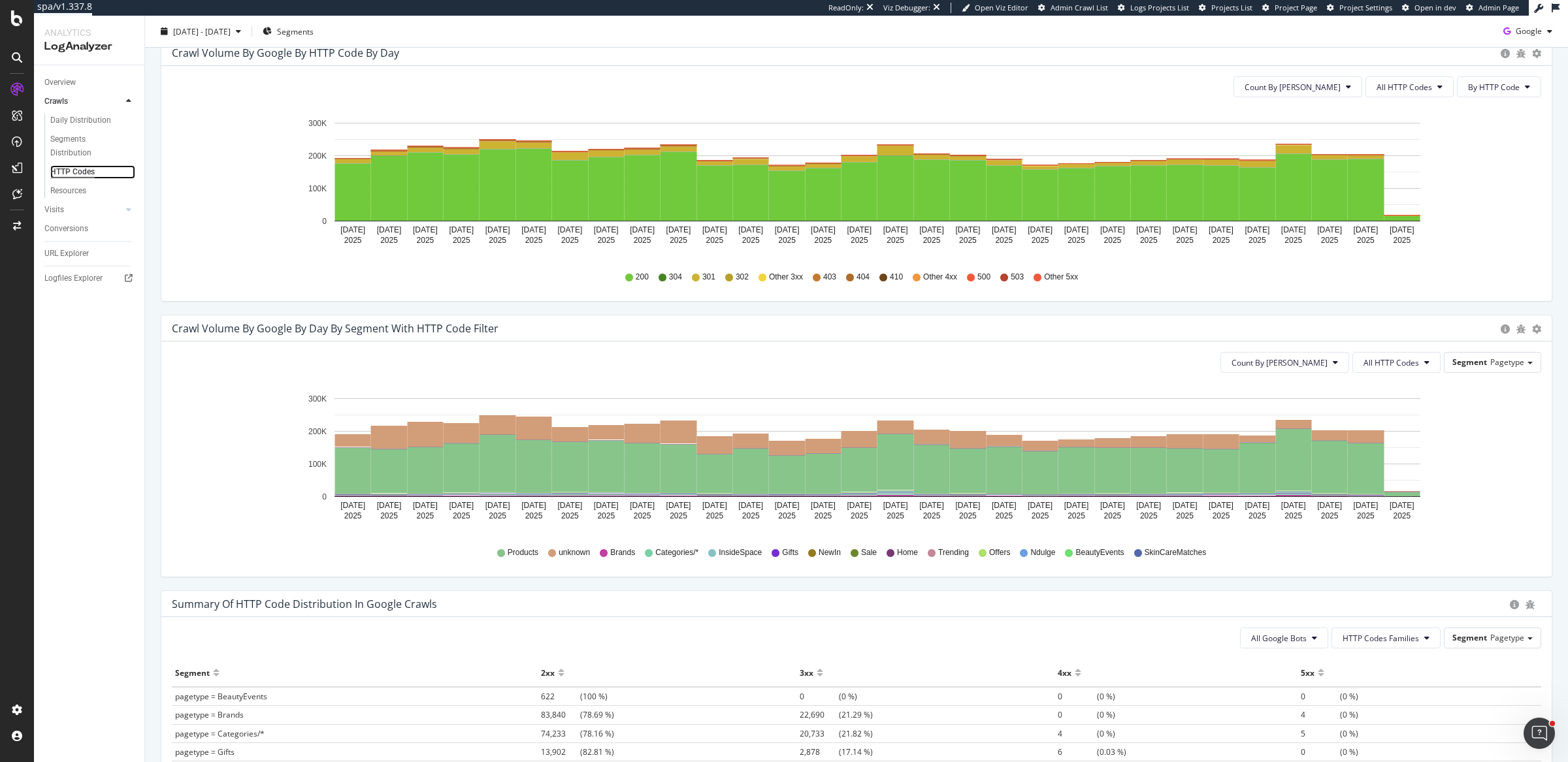
scroll to position [327, 0]
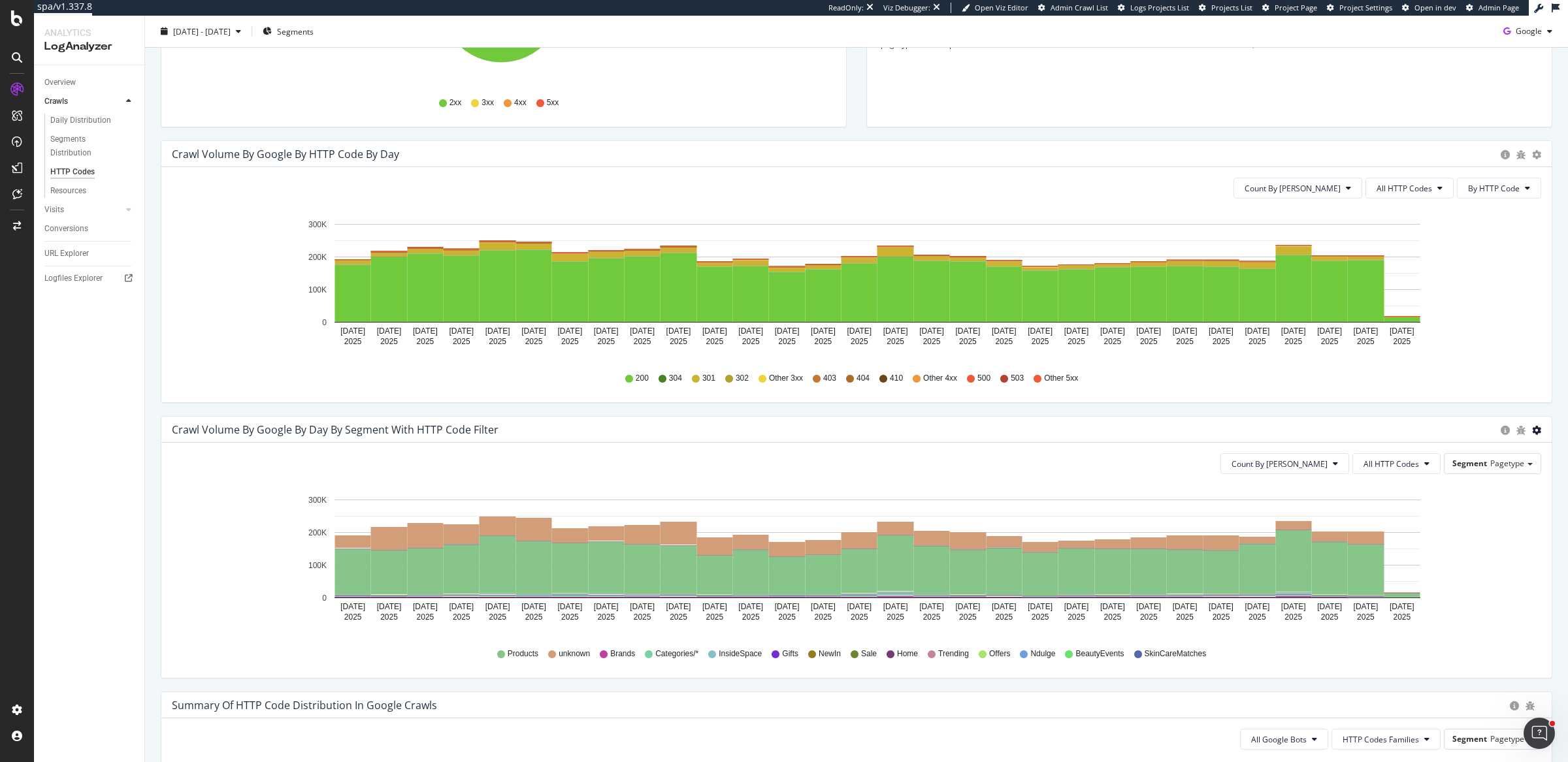
click at [1374, 470] on button "All HTTP Codes" at bounding box center [1396, 463] width 89 height 21
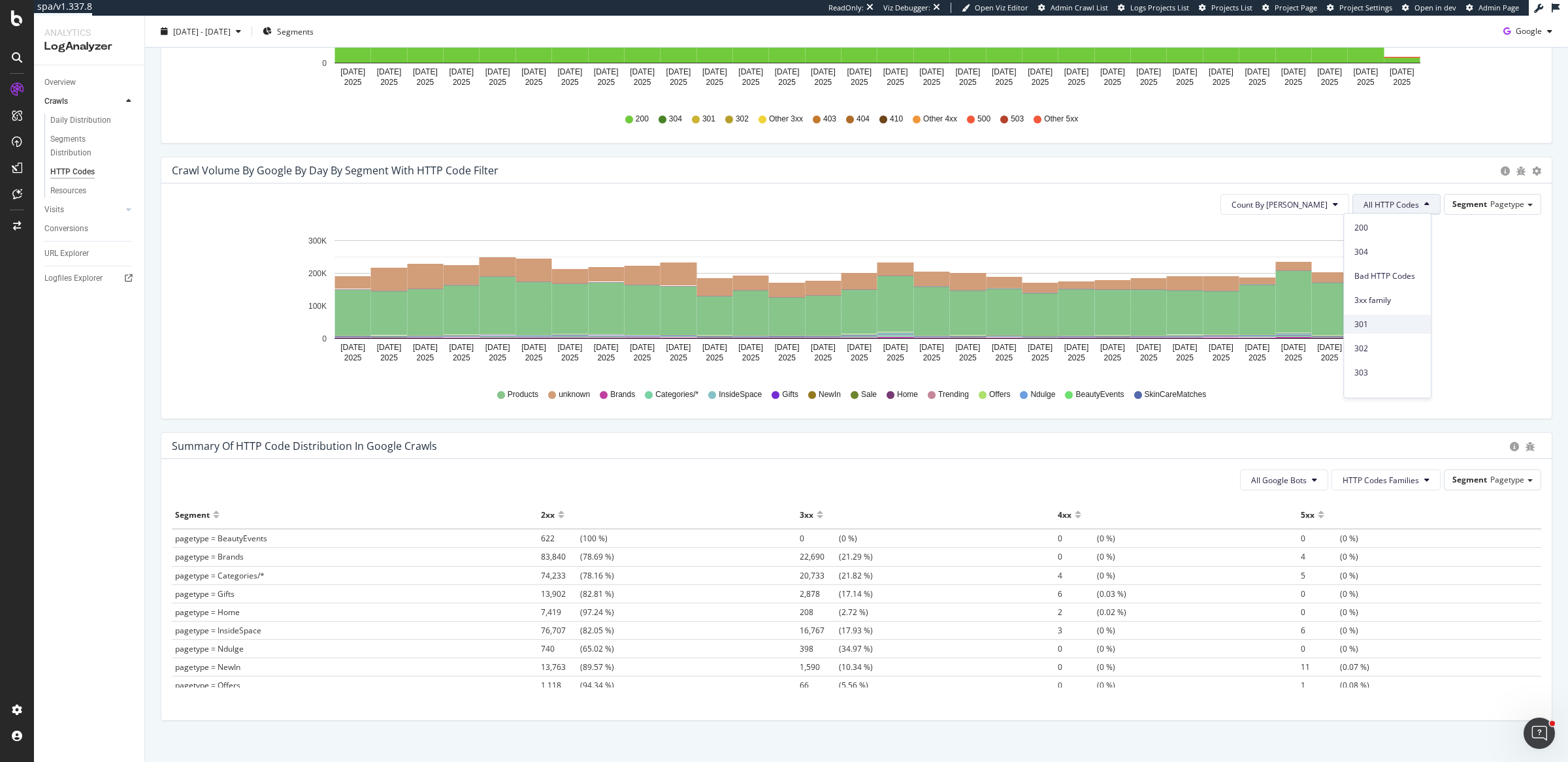
scroll to position [52, 0]
click at [1386, 293] on span "3xx family" at bounding box center [1386, 297] width 66 height 12
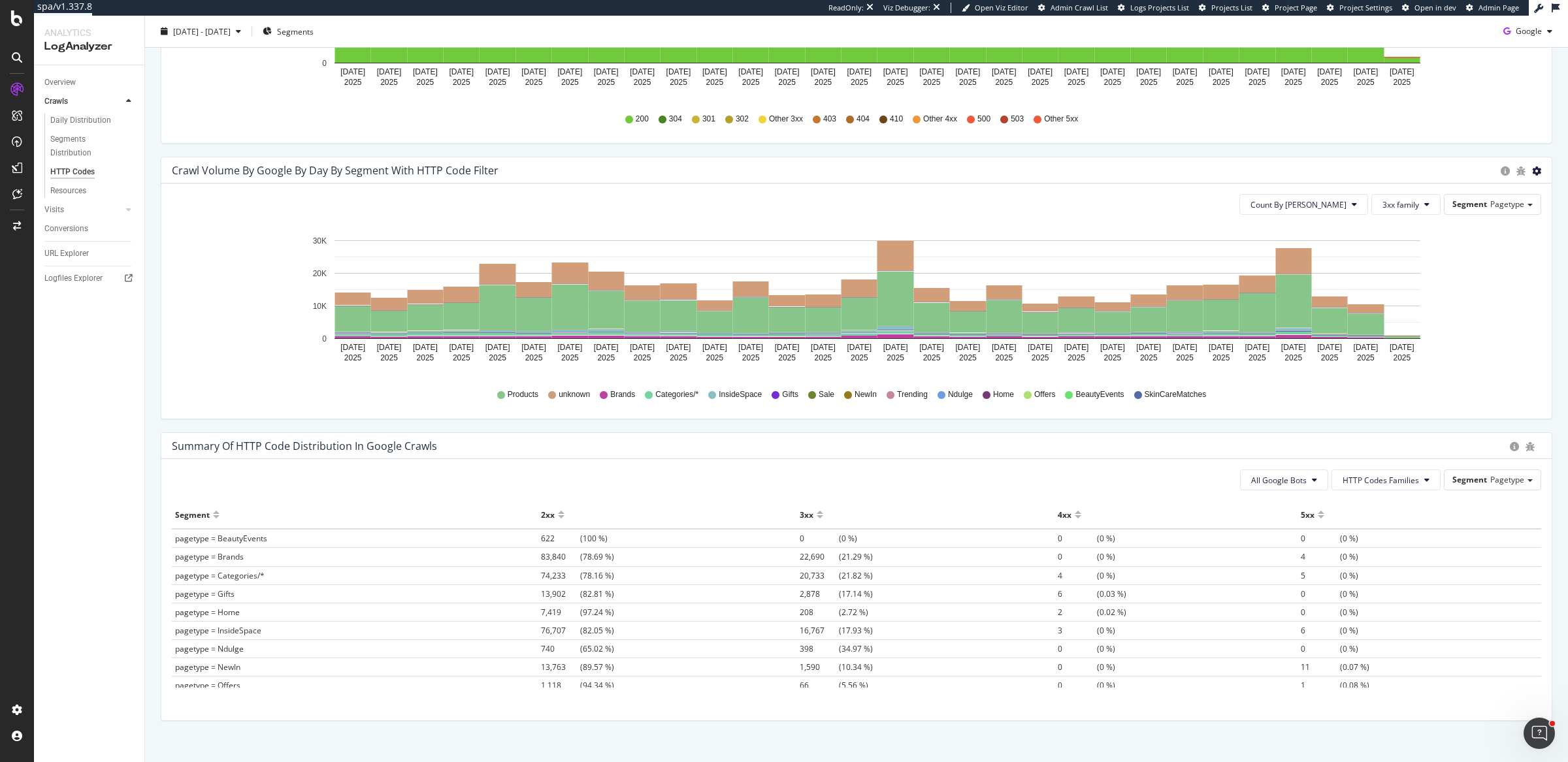
click at [1489, 222] on span "Timeline (by Percentage)" at bounding box center [1481, 223] width 138 height 19
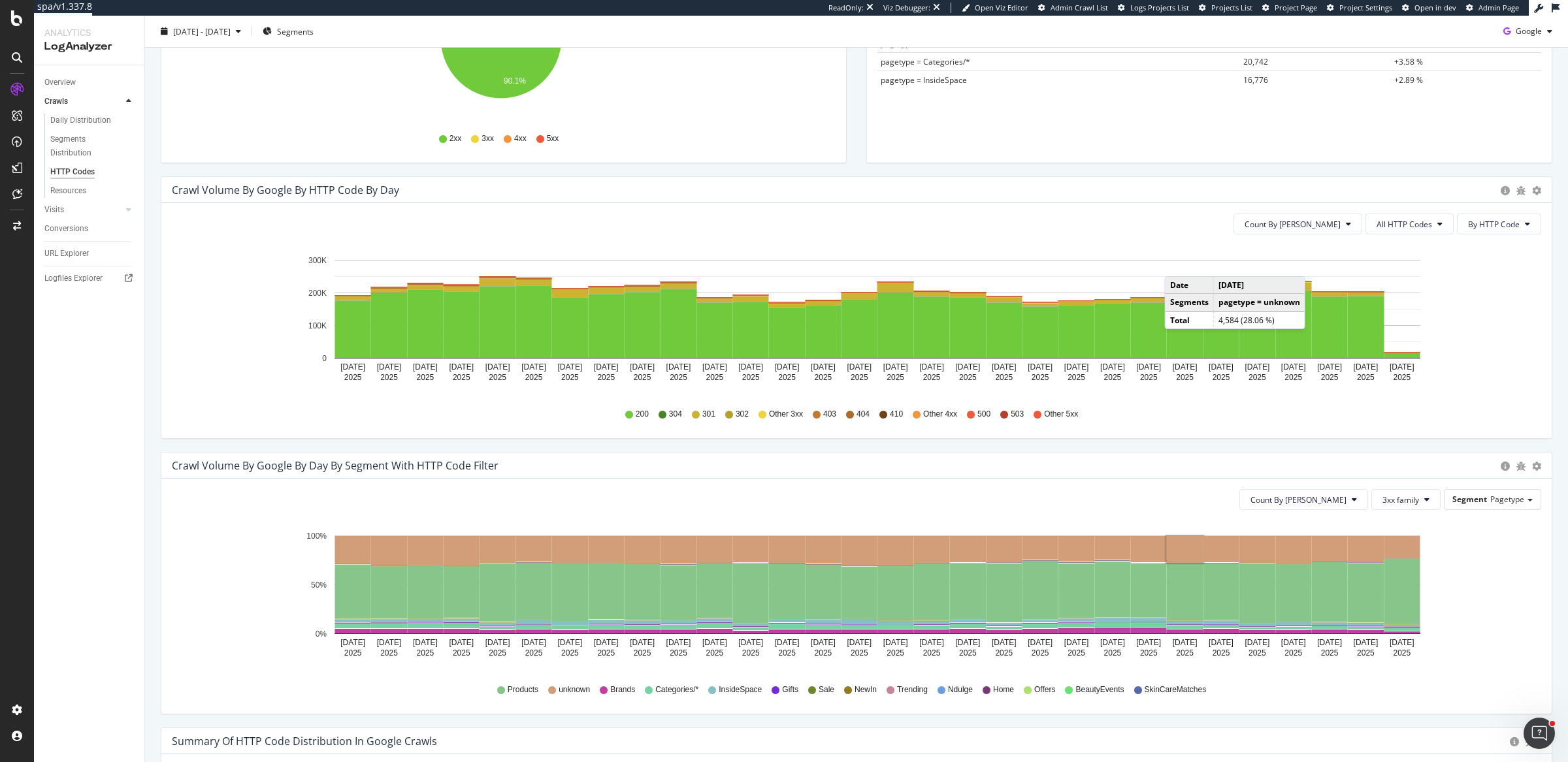
scroll to position [0, 0]
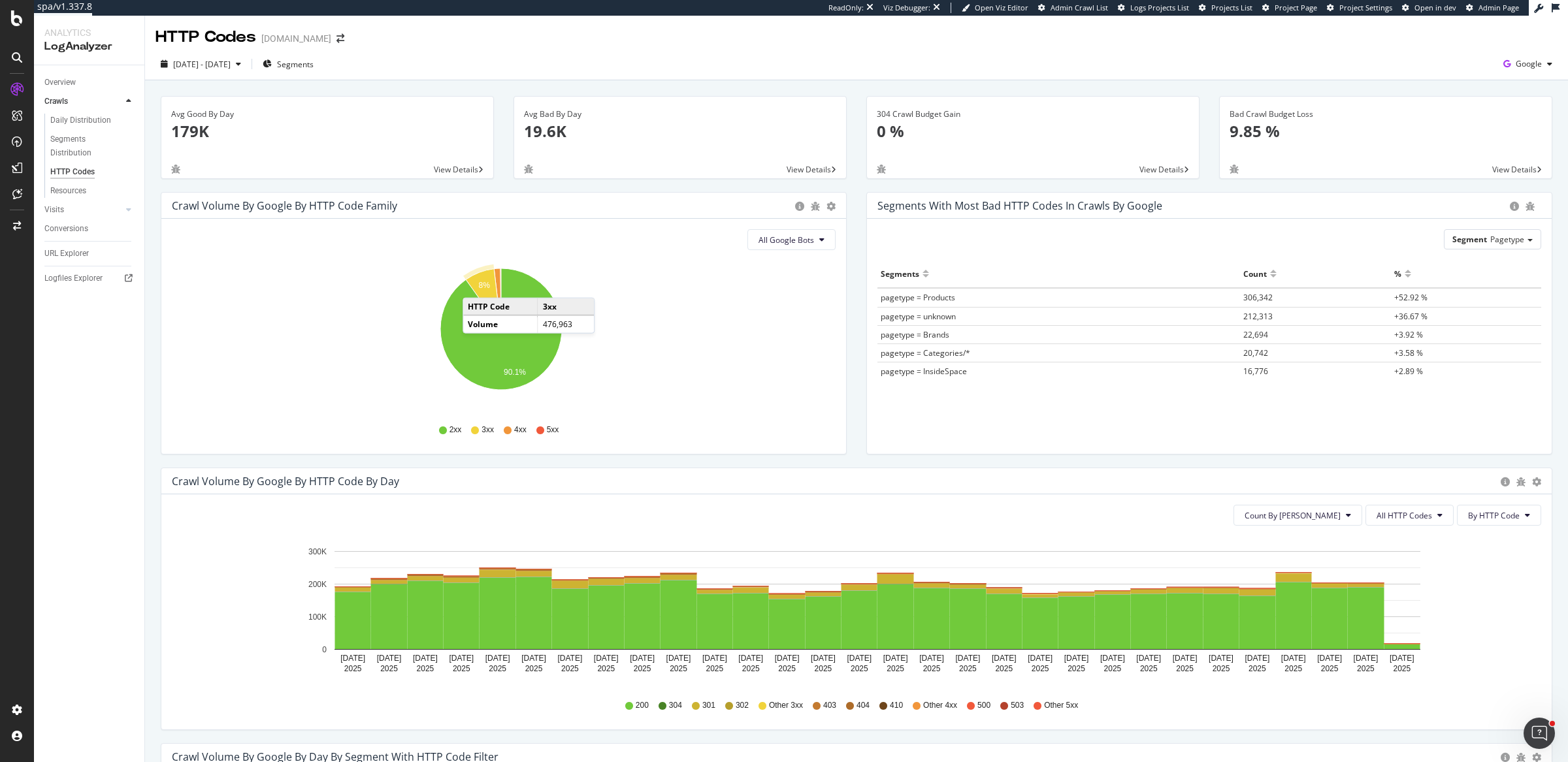
click at [475, 284] on icon "A chart." at bounding box center [484, 299] width 35 height 60
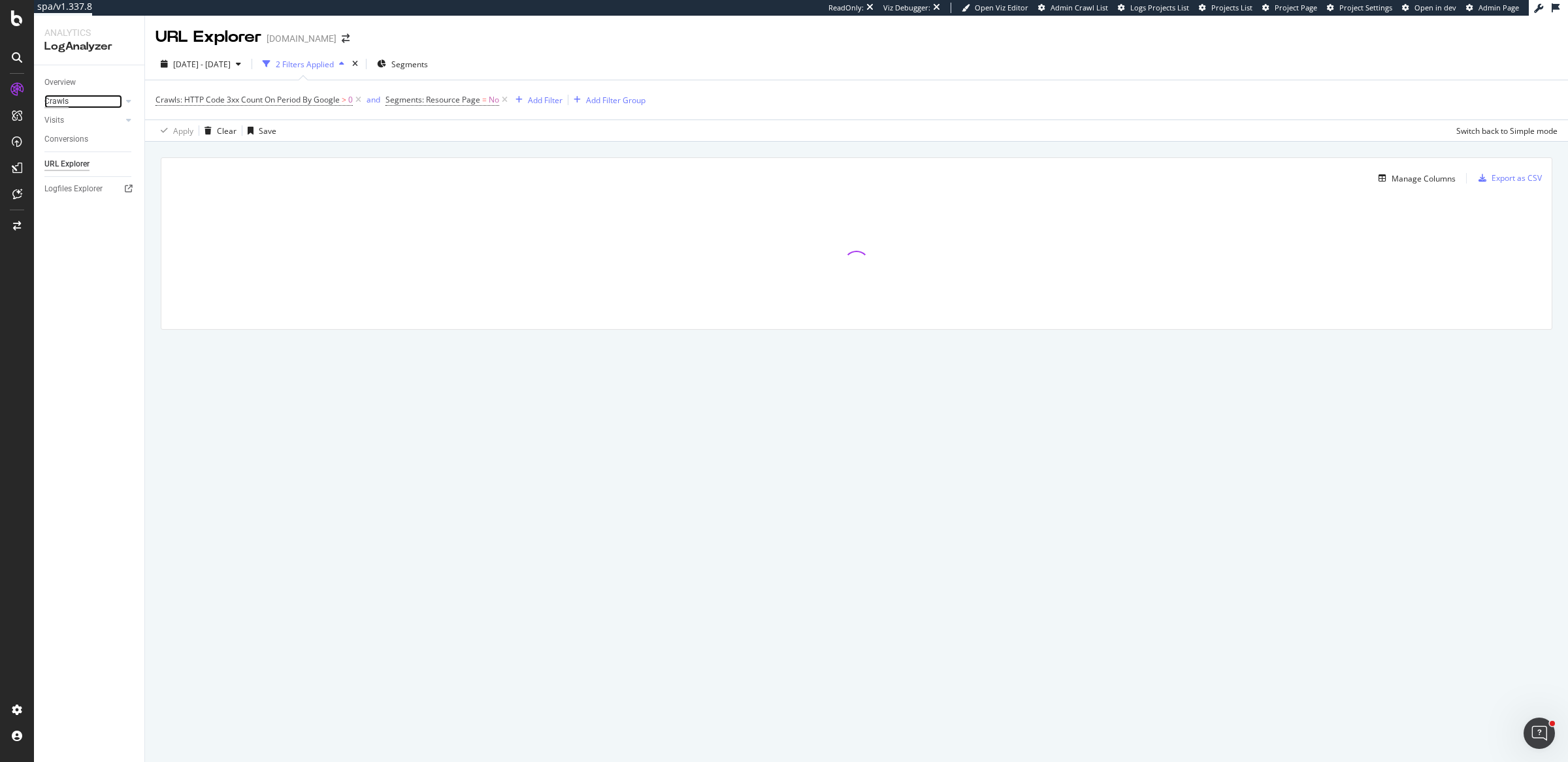
click at [54, 100] on div "Crawls" at bounding box center [56, 101] width 24 height 14
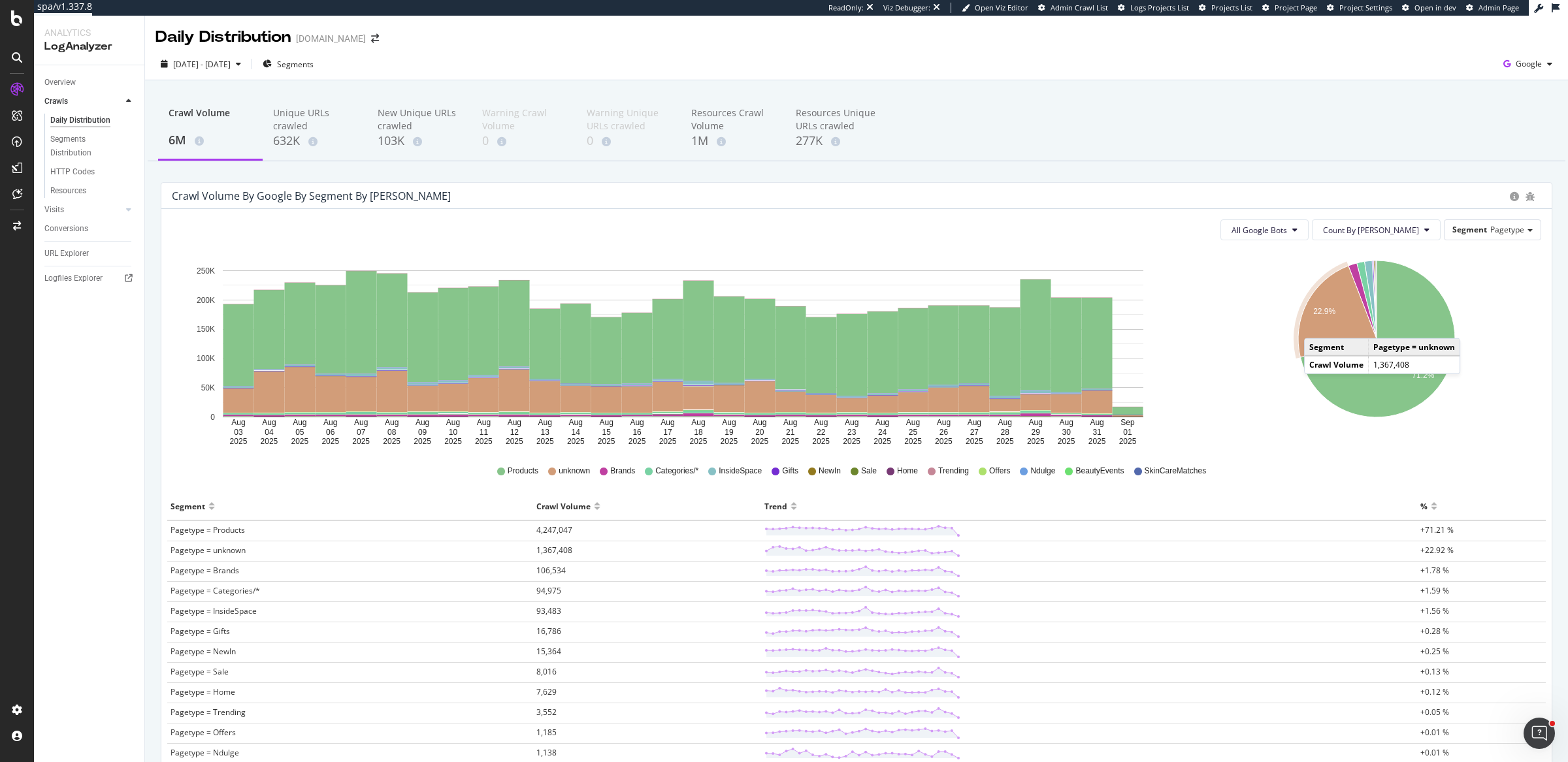
click at [1308, 325] on icon "A chart." at bounding box center [1336, 311] width 78 height 91
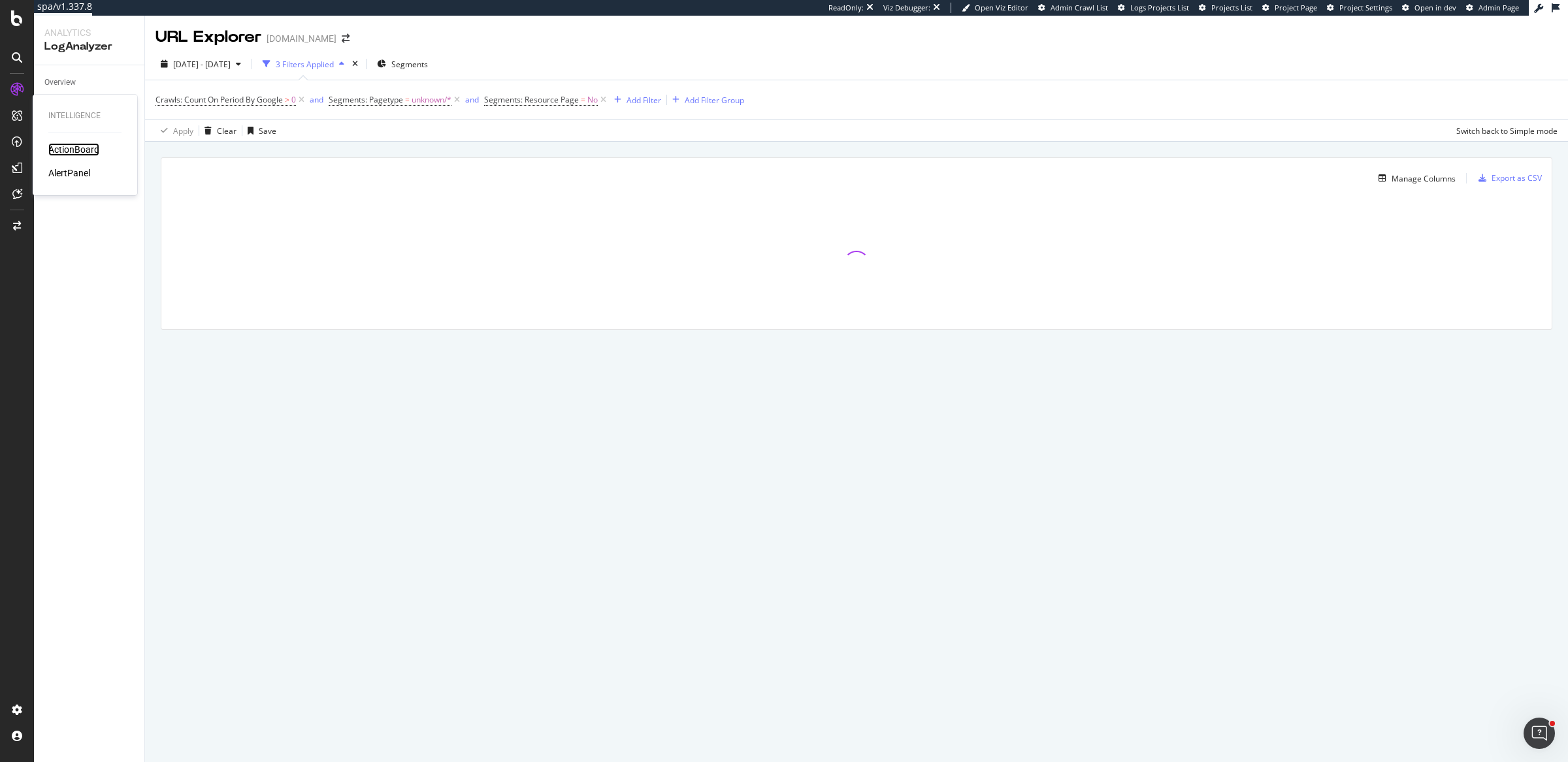
click at [66, 149] on div "ActionBoard" at bounding box center [73, 149] width 51 height 13
